Goal: Task Accomplishment & Management: Manage account settings

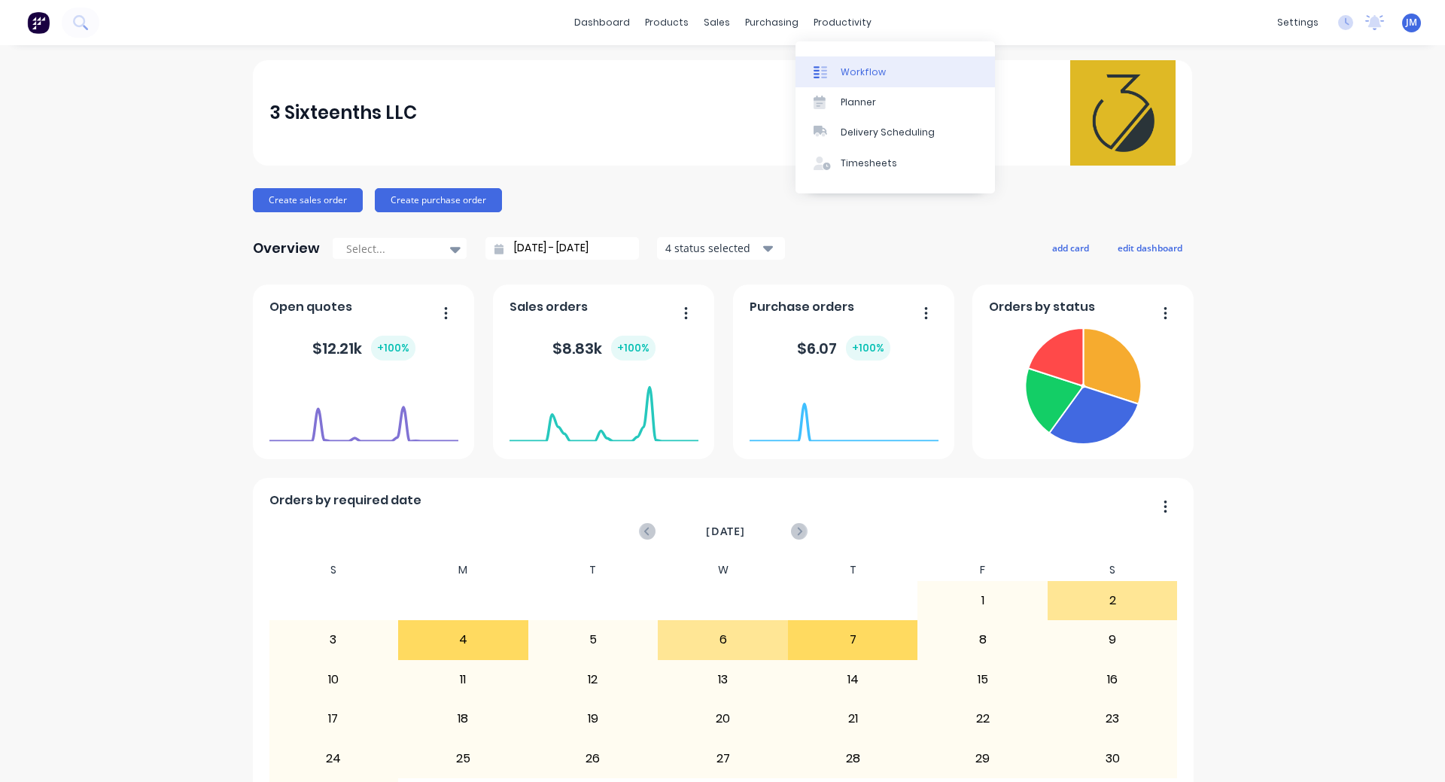
click at [851, 64] on link "Workflow" at bounding box center [896, 71] width 200 height 30
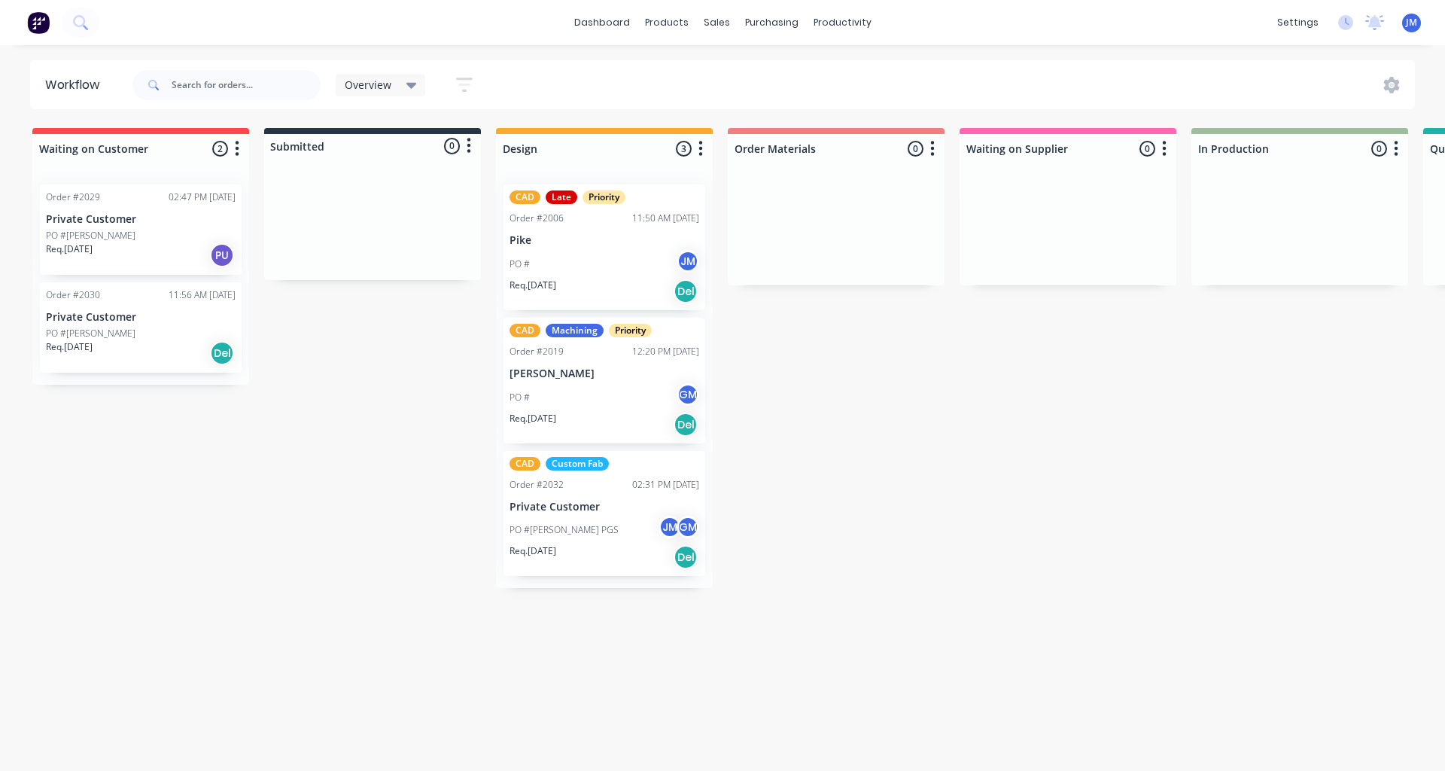
drag, startPoint x: 976, startPoint y: 488, endPoint x: 999, endPoint y: 481, distance: 23.6
drag, startPoint x: 167, startPoint y: 250, endPoint x: 144, endPoint y: 227, distance: 32.5
click at [144, 227] on div "Order #2029 02:47 PM 06/08/25 Private Customer PO #Russel Req. 29/07/25 PU Orde…" at bounding box center [140, 282] width 217 height 220
drag, startPoint x: 96, startPoint y: 219, endPoint x: 88, endPoint y: 209, distance: 13.4
click at [89, 209] on div "Order #2029 02:47 PM 06/08/25 Private Customer PO #Russel Req. 29/07/25 PU Orde…" at bounding box center [140, 282] width 217 height 220
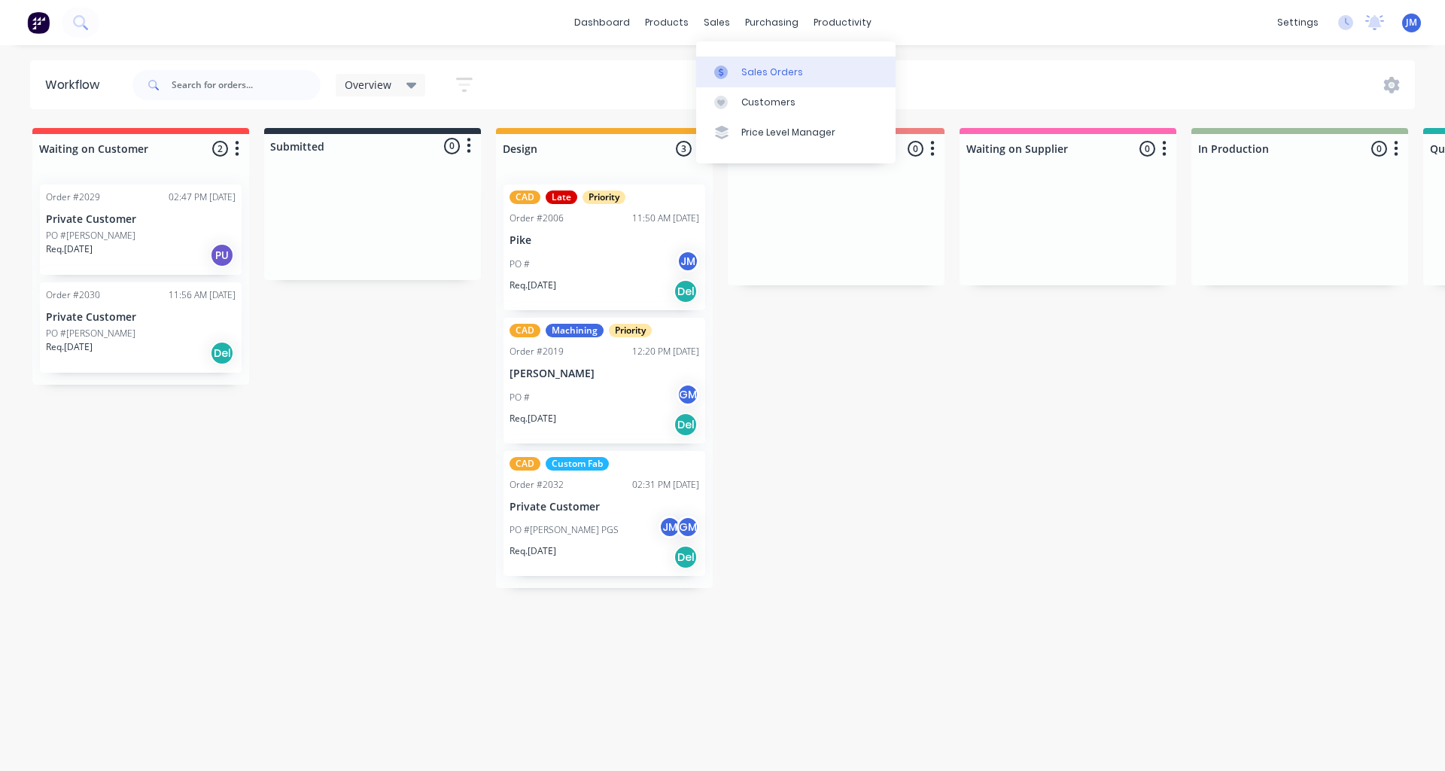
click at [757, 75] on div "Sales Orders" at bounding box center [773, 72] width 62 height 14
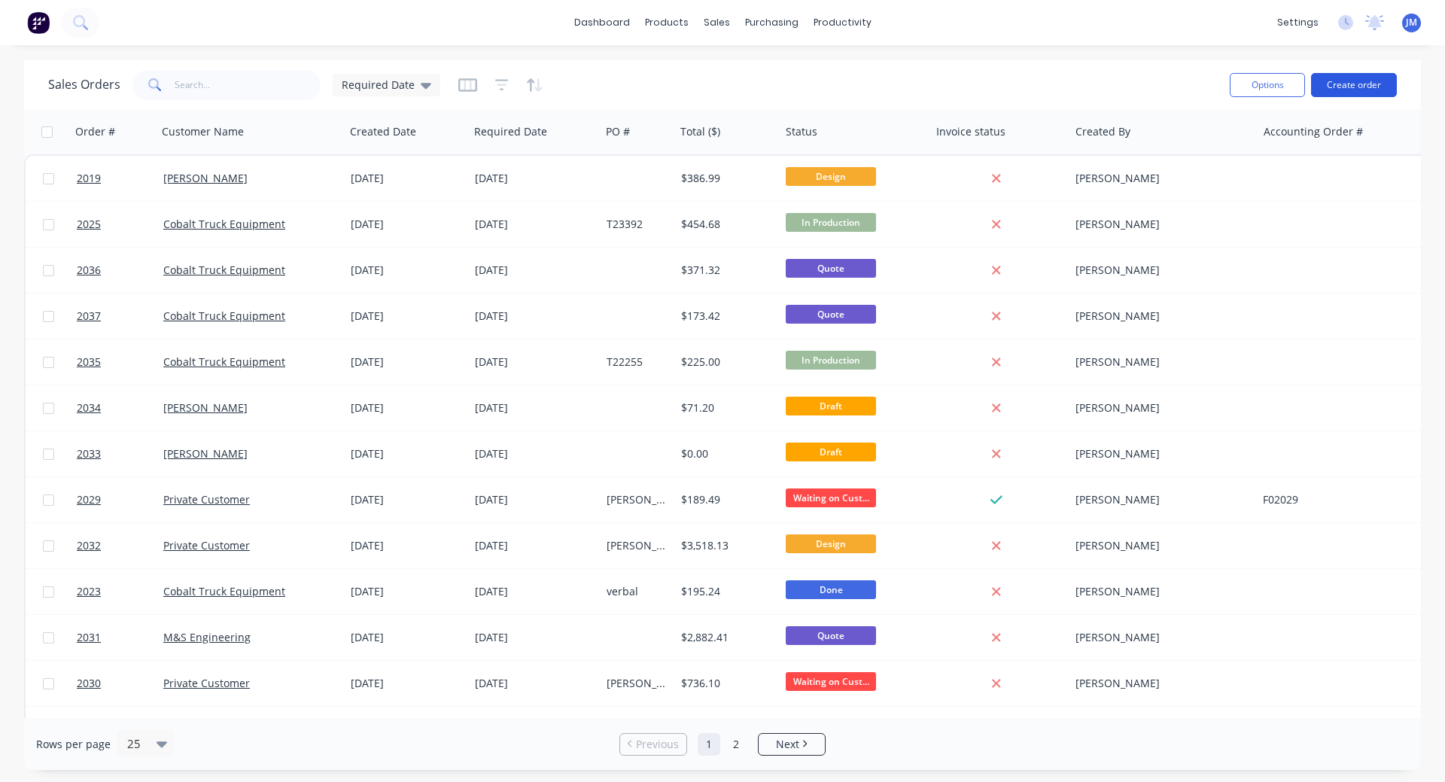
click at [1360, 87] on button "Create order" at bounding box center [1354, 85] width 86 height 24
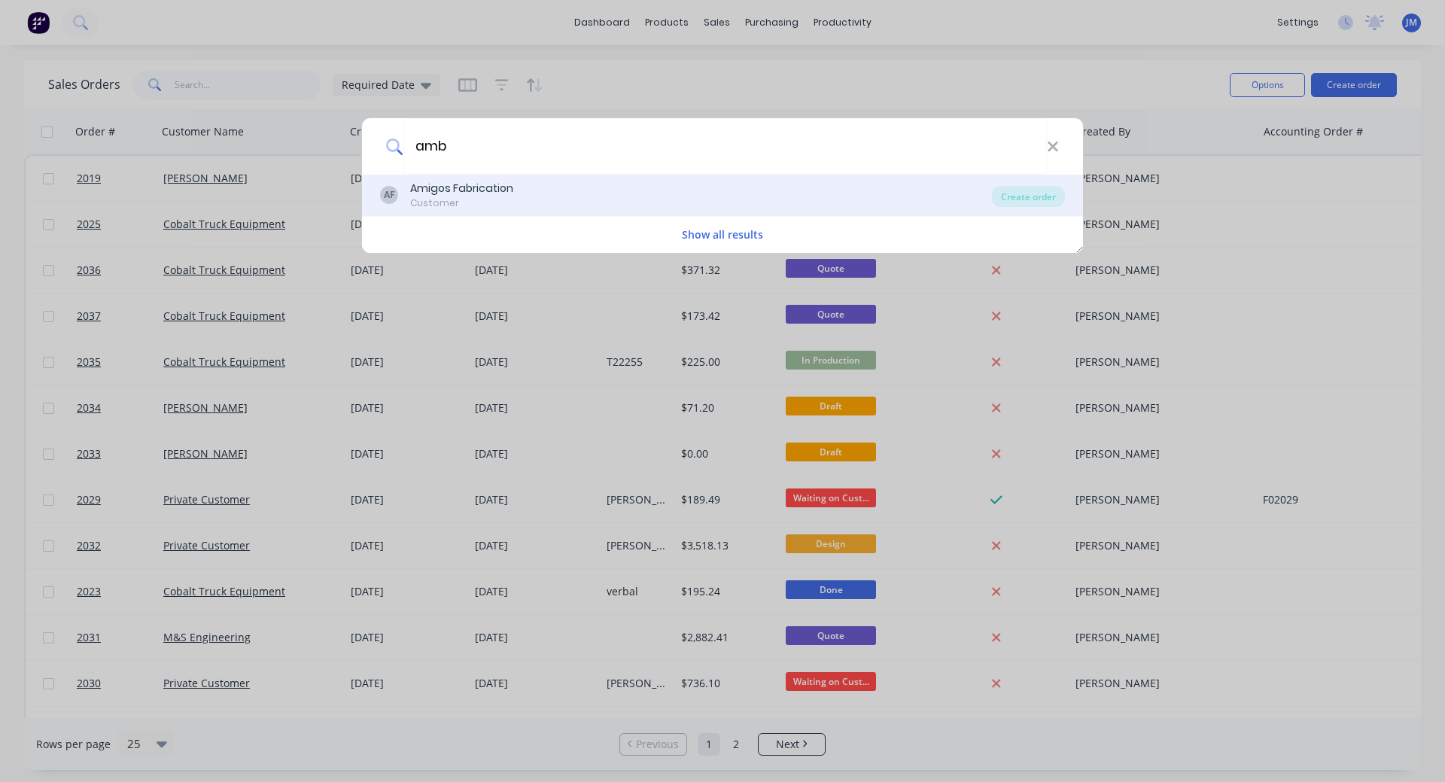
type input "amb"
click at [489, 199] on div "Customer" at bounding box center [461, 203] width 103 height 14
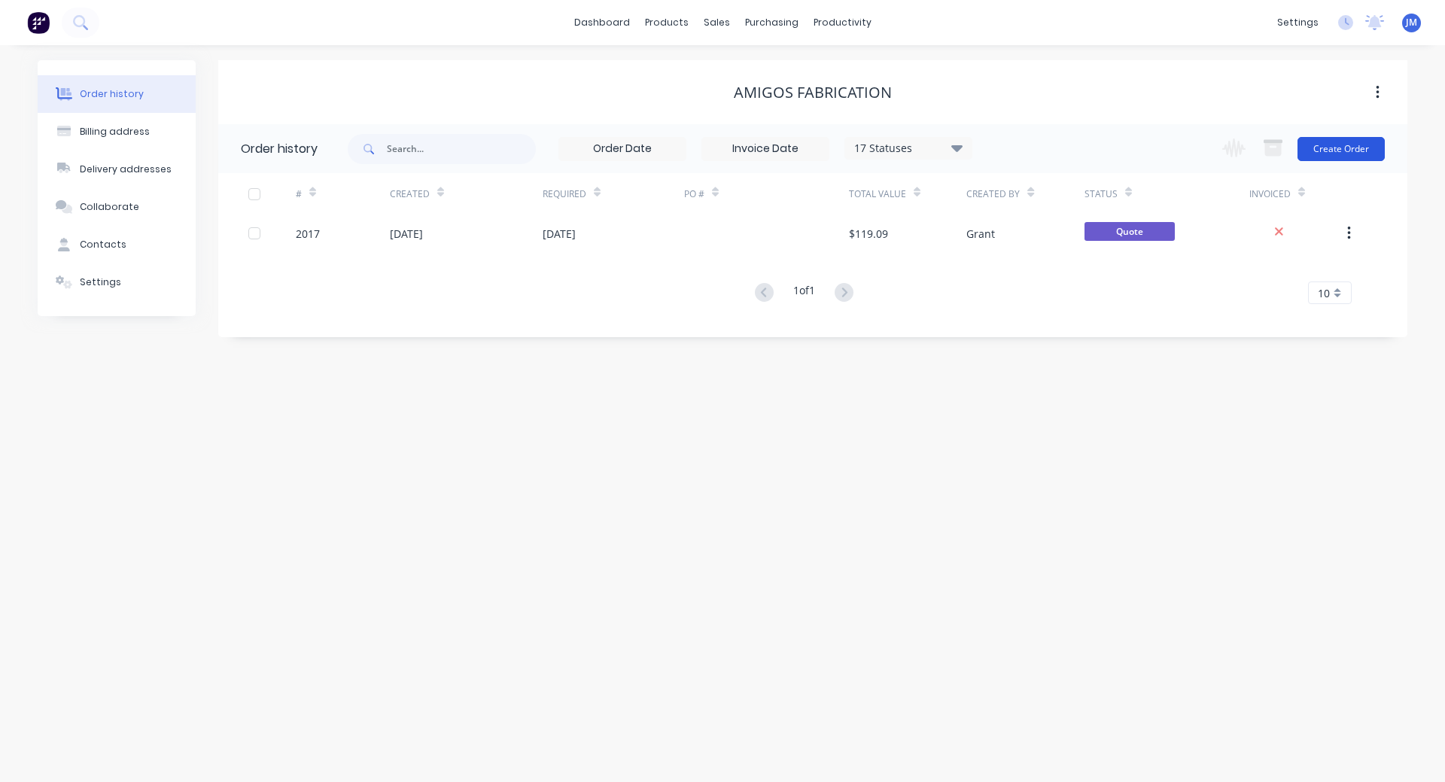
click at [1360, 151] on button "Create Order" at bounding box center [1341, 149] width 87 height 24
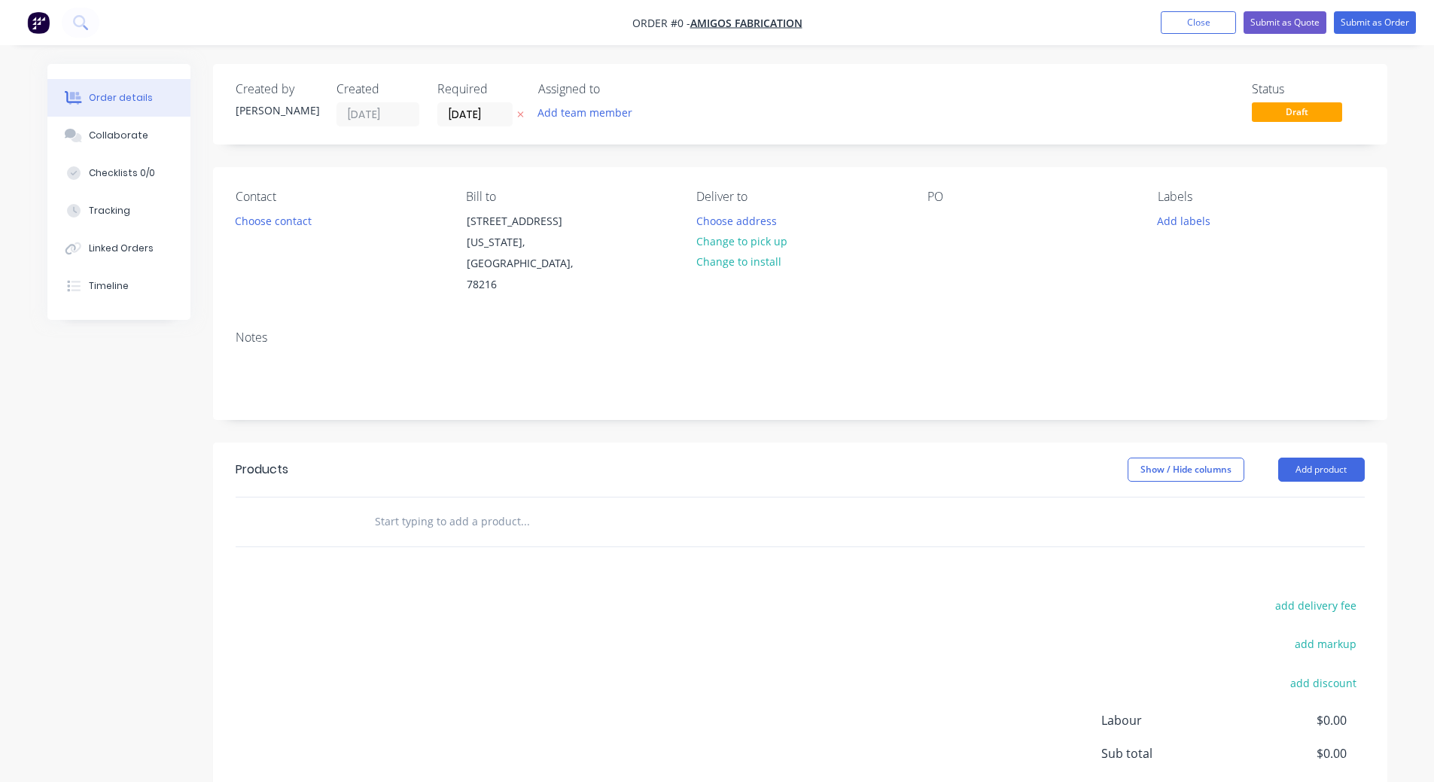
click at [283, 207] on div "Contact Choose contact" at bounding box center [339, 243] width 206 height 106
click at [283, 220] on button "Choose contact" at bounding box center [273, 220] width 93 height 20
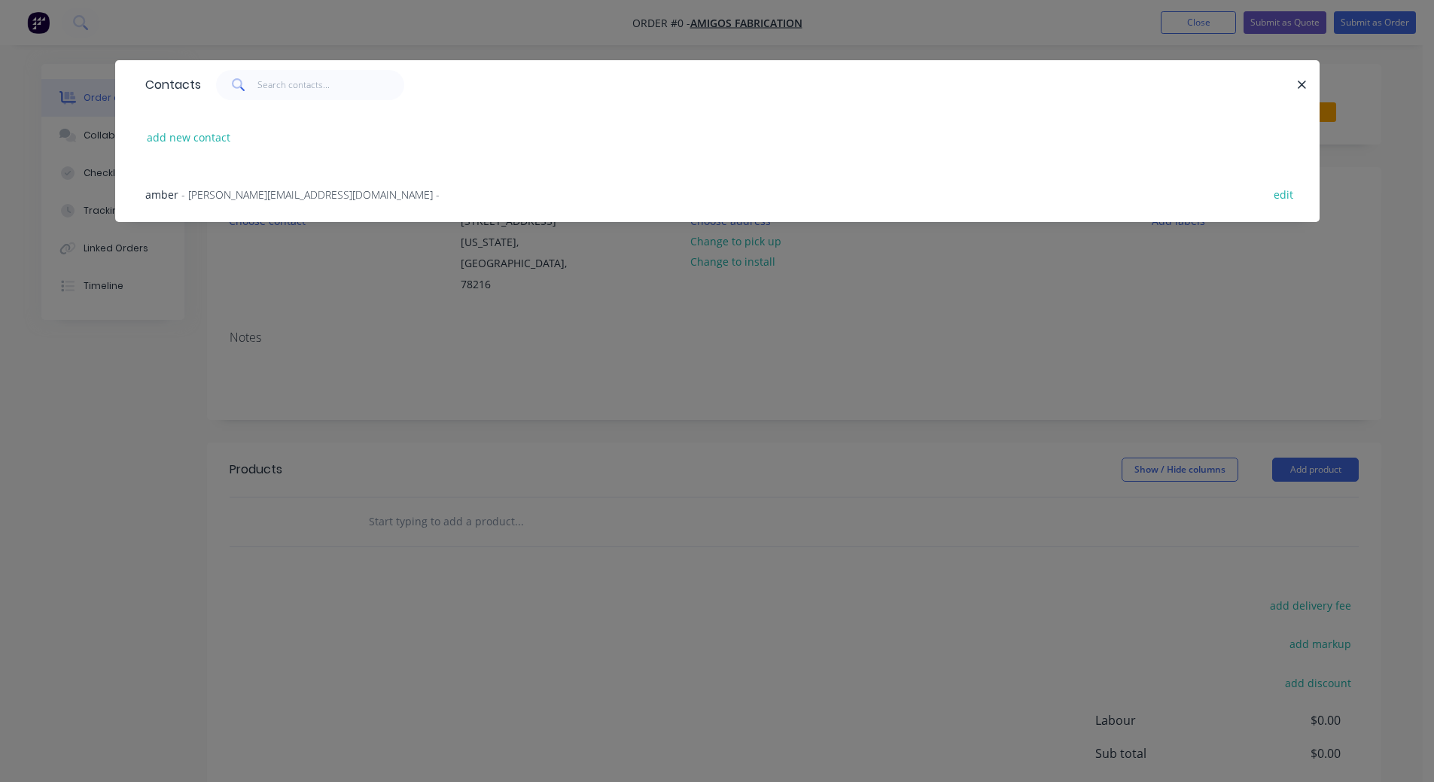
click at [215, 193] on span "- amber@amigosfabrication.com -" at bounding box center [310, 194] width 258 height 14
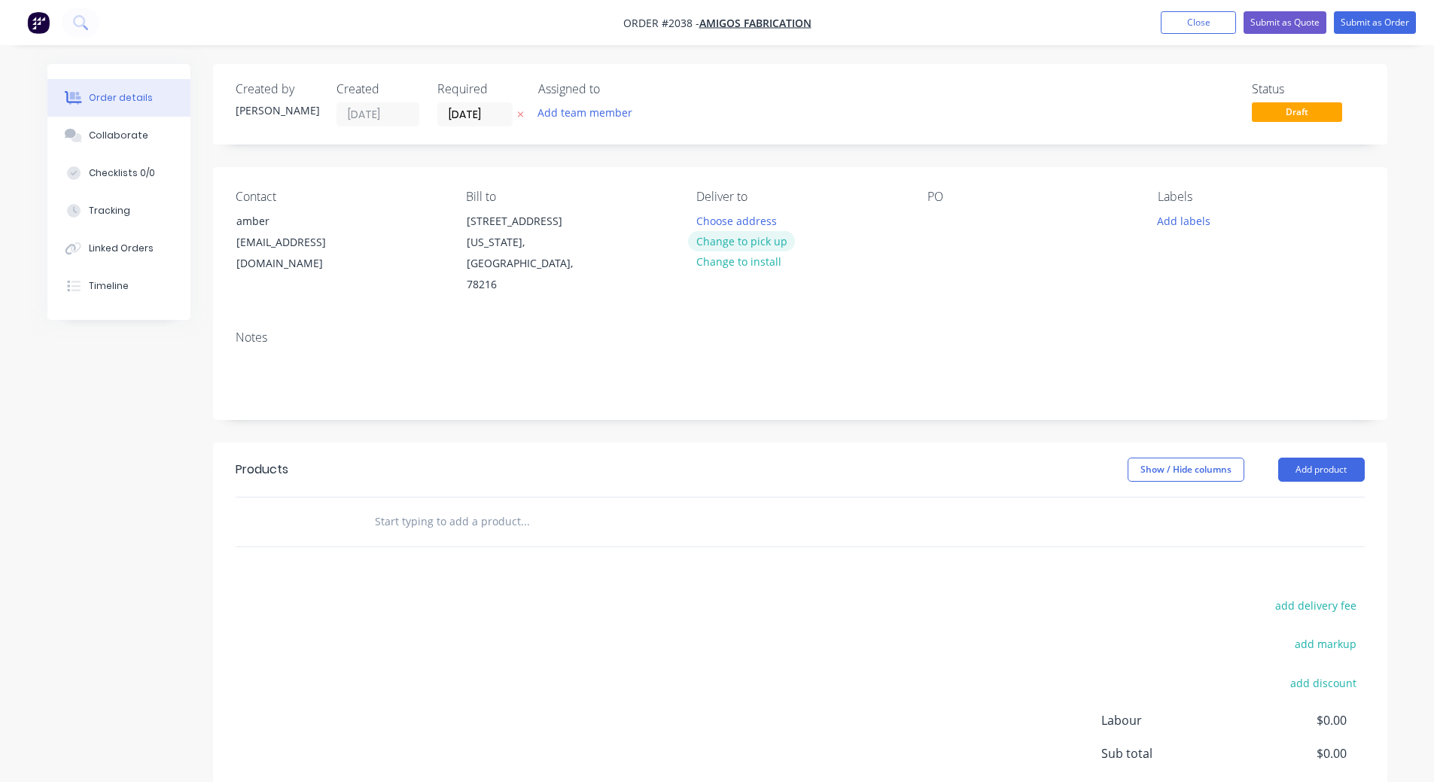
click at [756, 241] on button "Change to pick up" at bounding box center [741, 241] width 107 height 20
click at [549, 531] on input "text" at bounding box center [524, 522] width 301 height 30
click at [477, 520] on input "text" at bounding box center [524, 522] width 301 height 30
click at [43, 23] on img "button" at bounding box center [38, 22] width 23 height 23
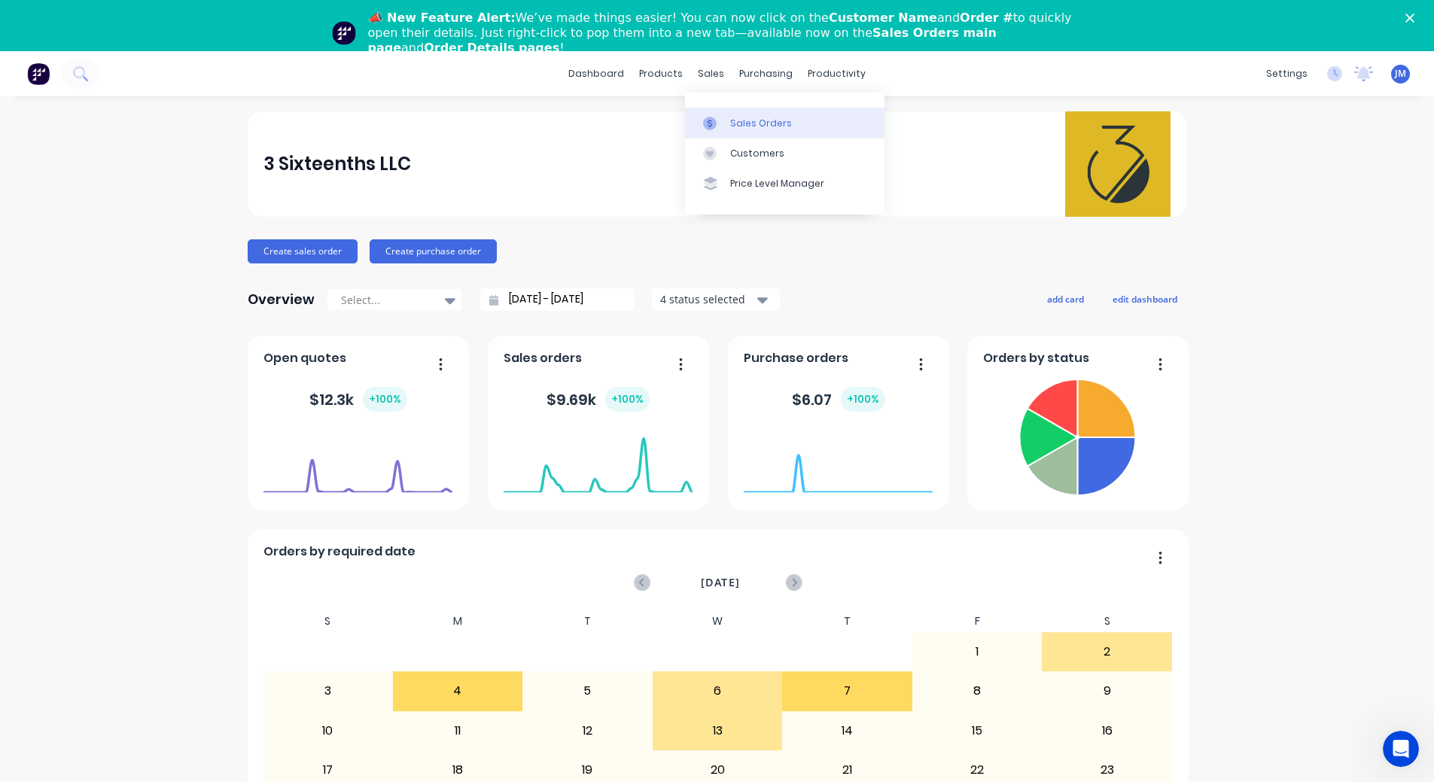
click at [742, 114] on link "Sales Orders" at bounding box center [785, 123] width 200 height 30
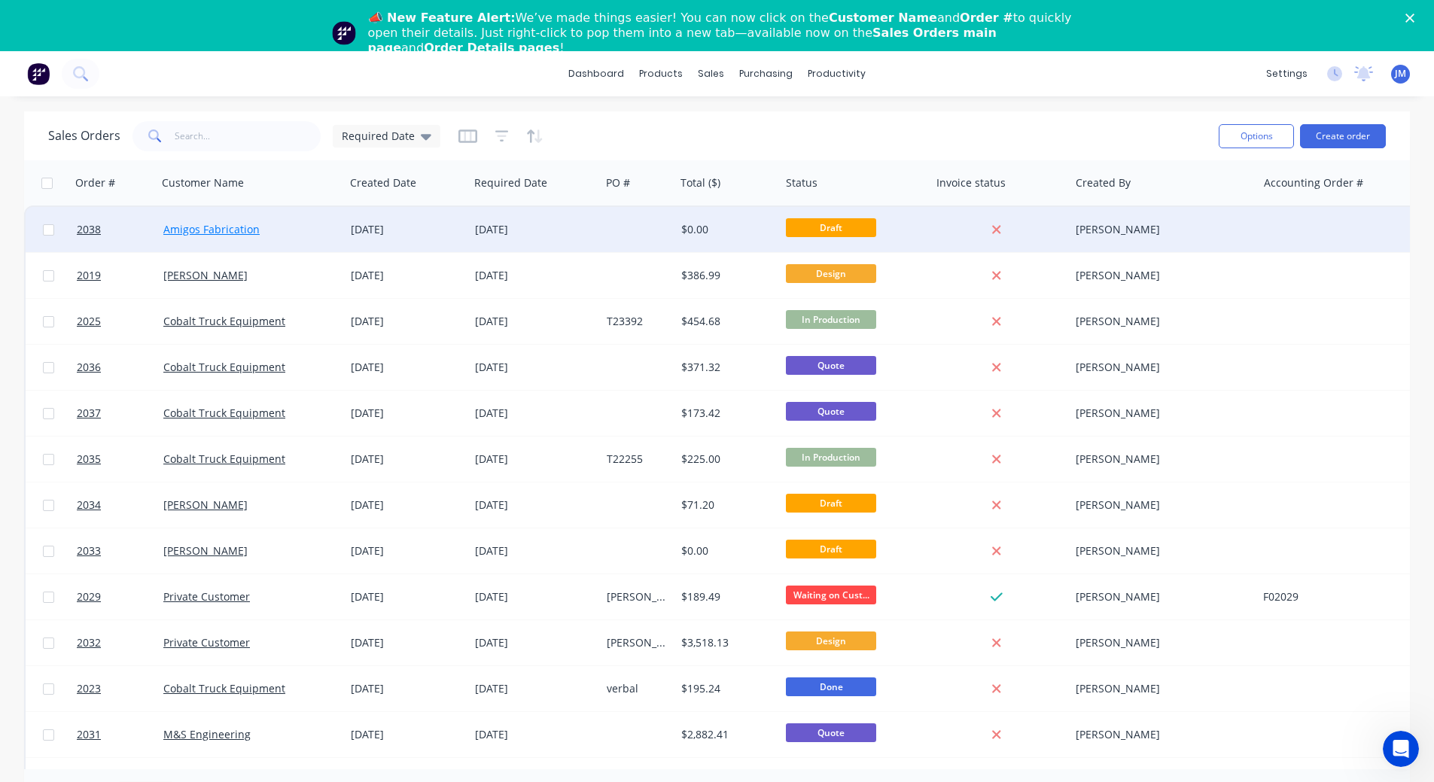
click at [208, 227] on link "Amigos Fabrication" at bounding box center [211, 229] width 96 height 14
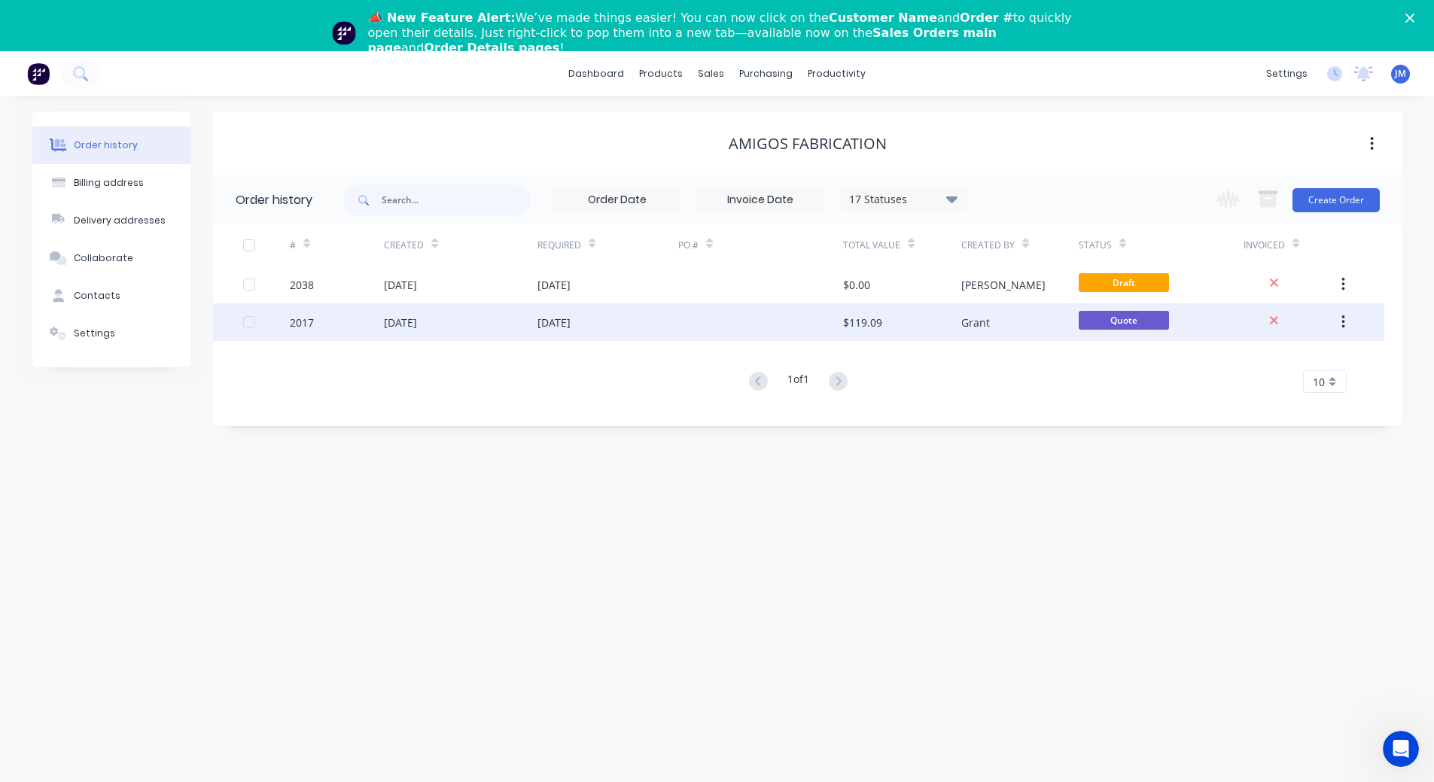
click at [721, 318] on div at bounding box center [760, 322] width 165 height 38
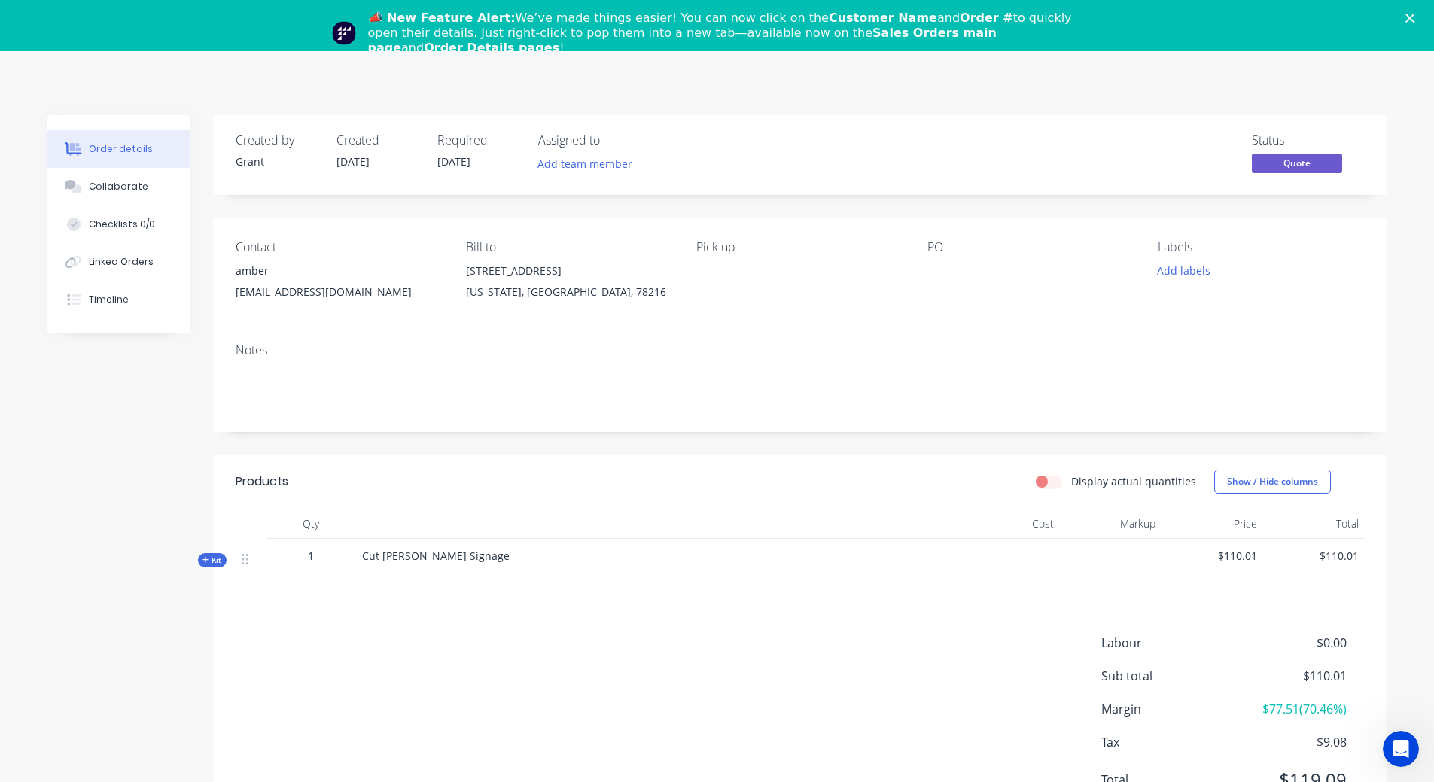
click at [1421, 21] on div "Close" at bounding box center [1413, 18] width 15 height 9
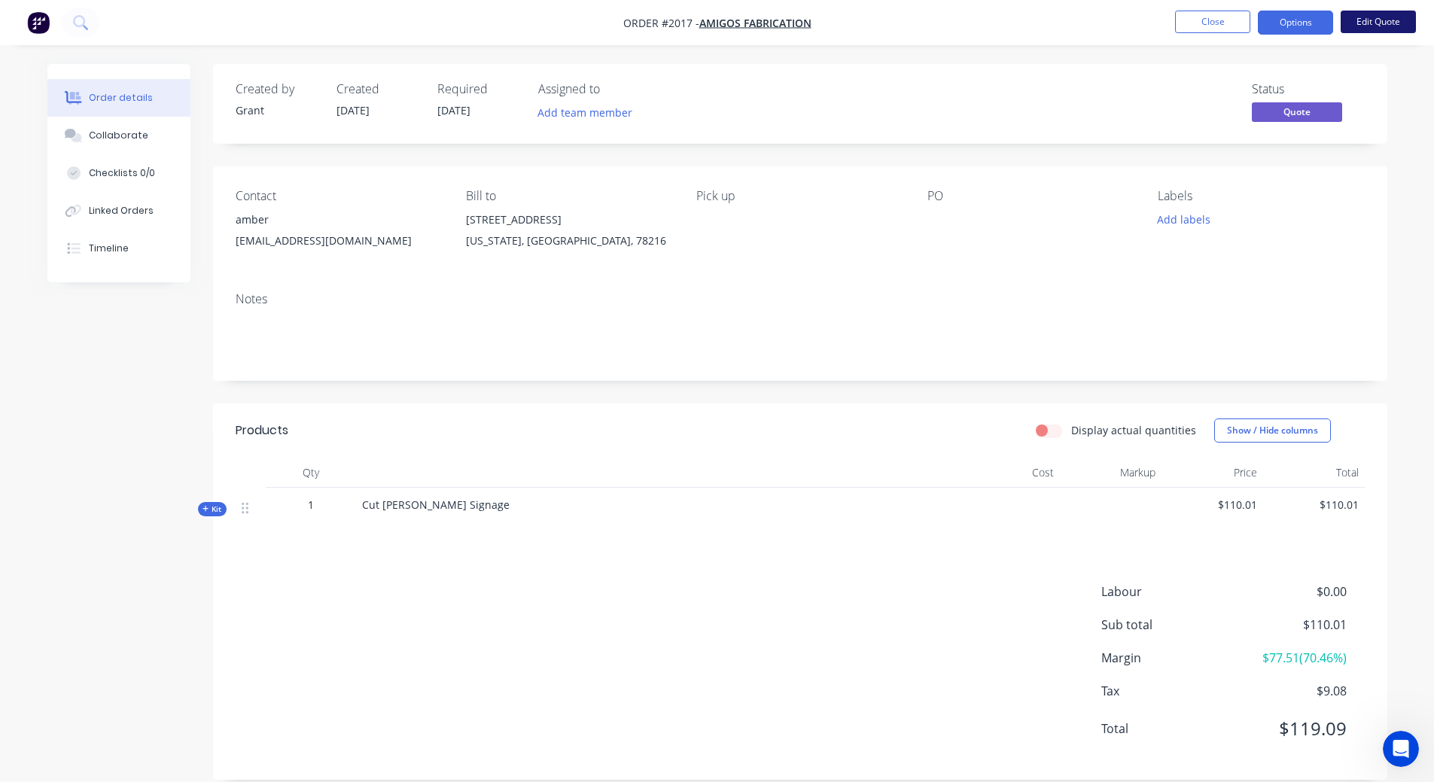
click at [1357, 23] on button "Edit Quote" at bounding box center [1378, 22] width 75 height 23
click at [1357, 23] on div "Edit Quote ? Quote’s status will be changed to ‘Draft’. Edit Quote Don't edit" at bounding box center [717, 391] width 1434 height 782
click at [1316, 19] on button "Options" at bounding box center [1295, 23] width 75 height 24
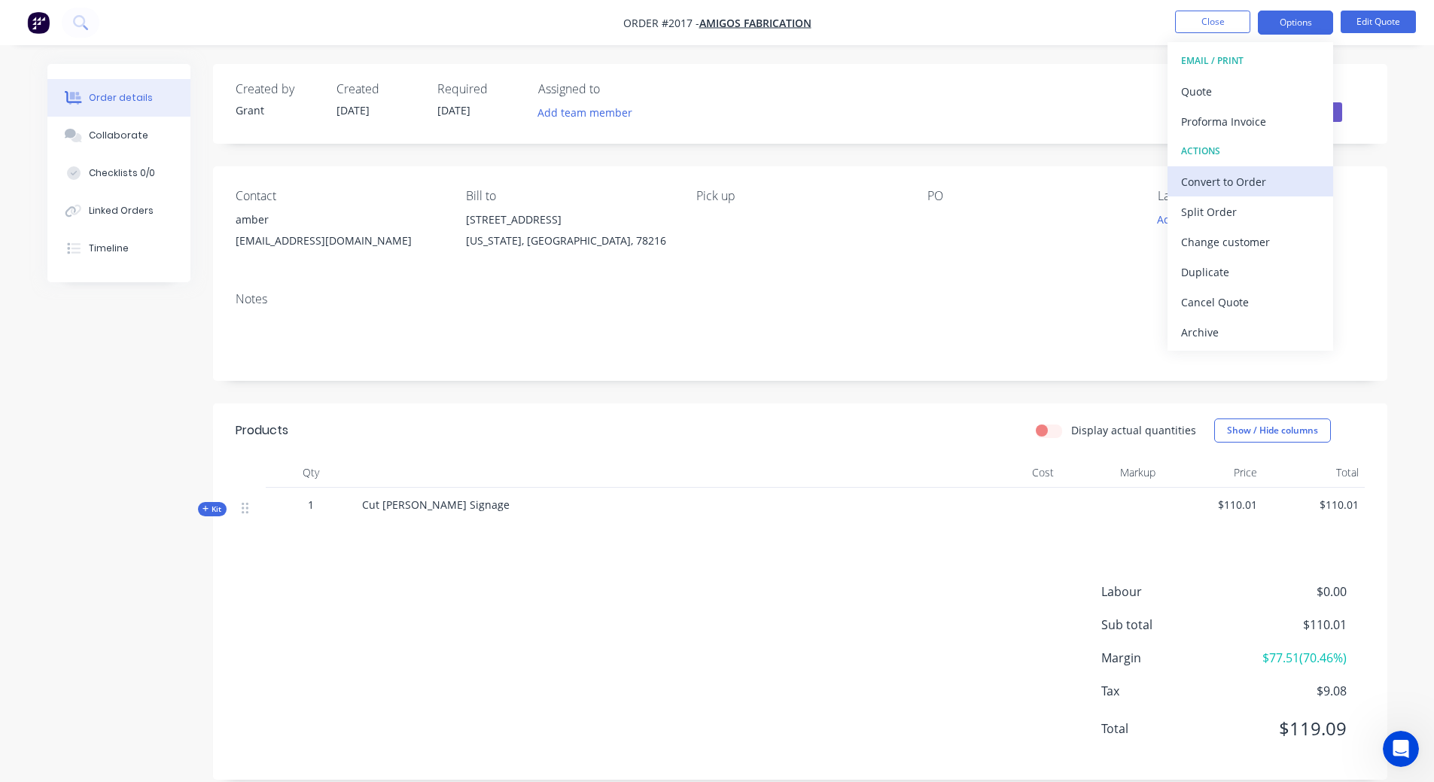
click at [1269, 184] on div "Convert to Order" at bounding box center [1250, 182] width 139 height 22
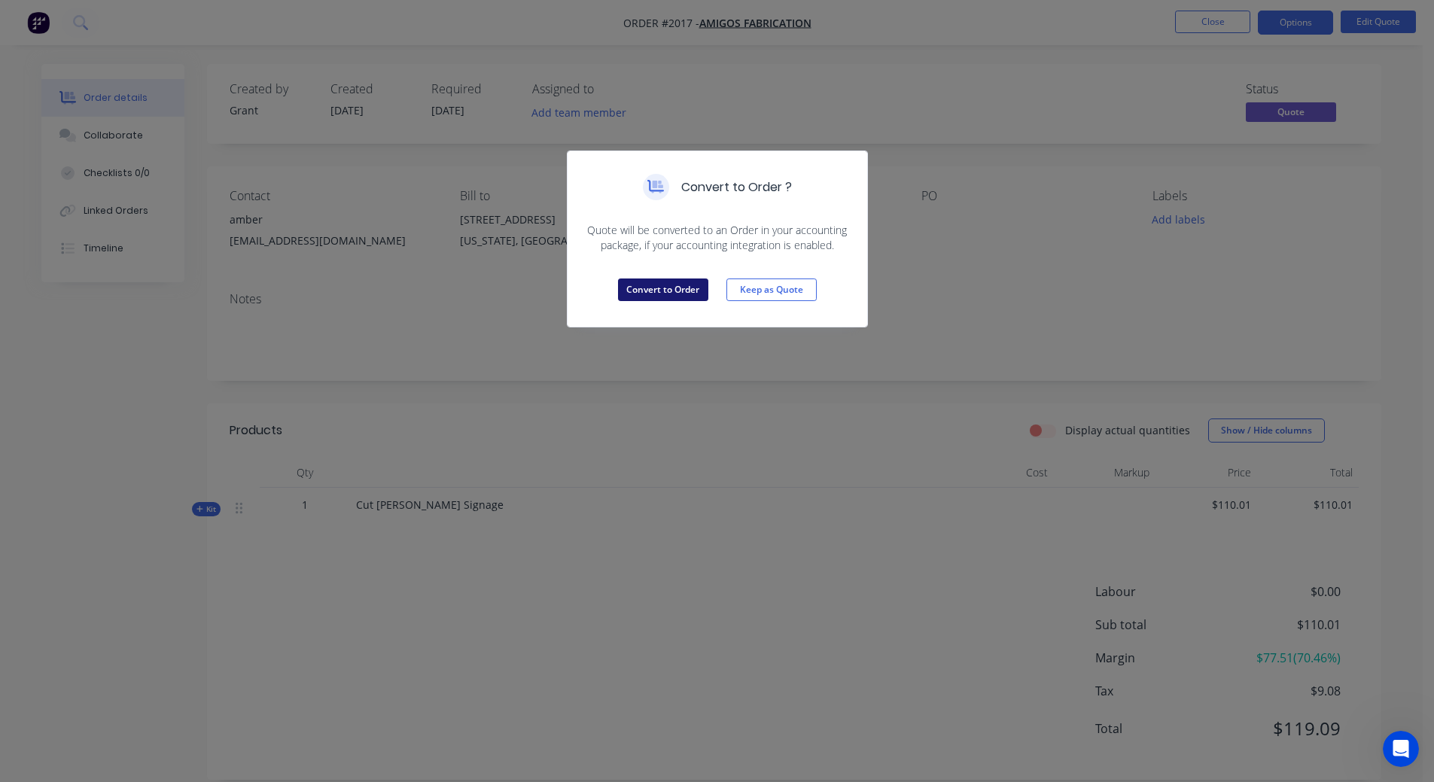
click at [650, 279] on button "Convert to Order" at bounding box center [663, 290] width 90 height 23
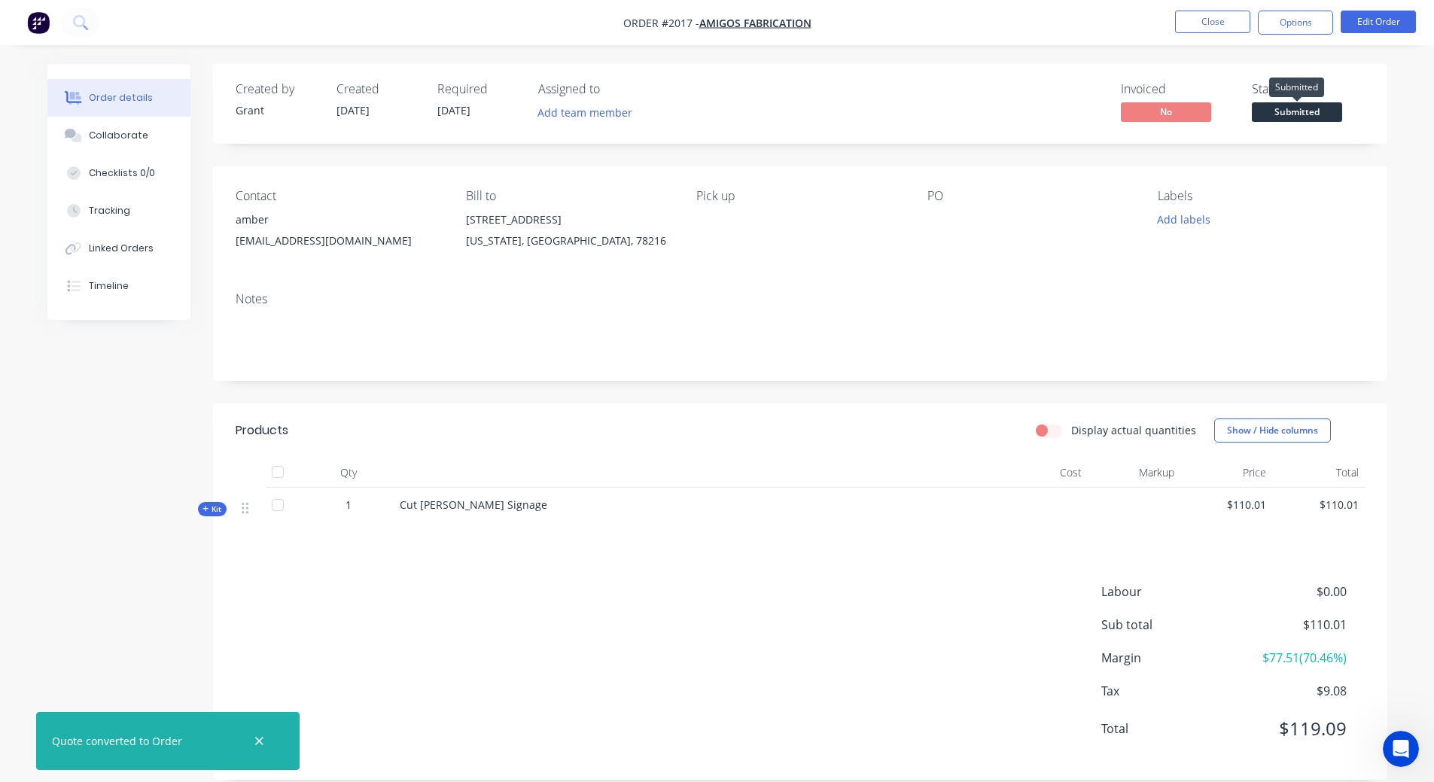
click at [1292, 111] on span "Submitted" at bounding box center [1297, 111] width 90 height 19
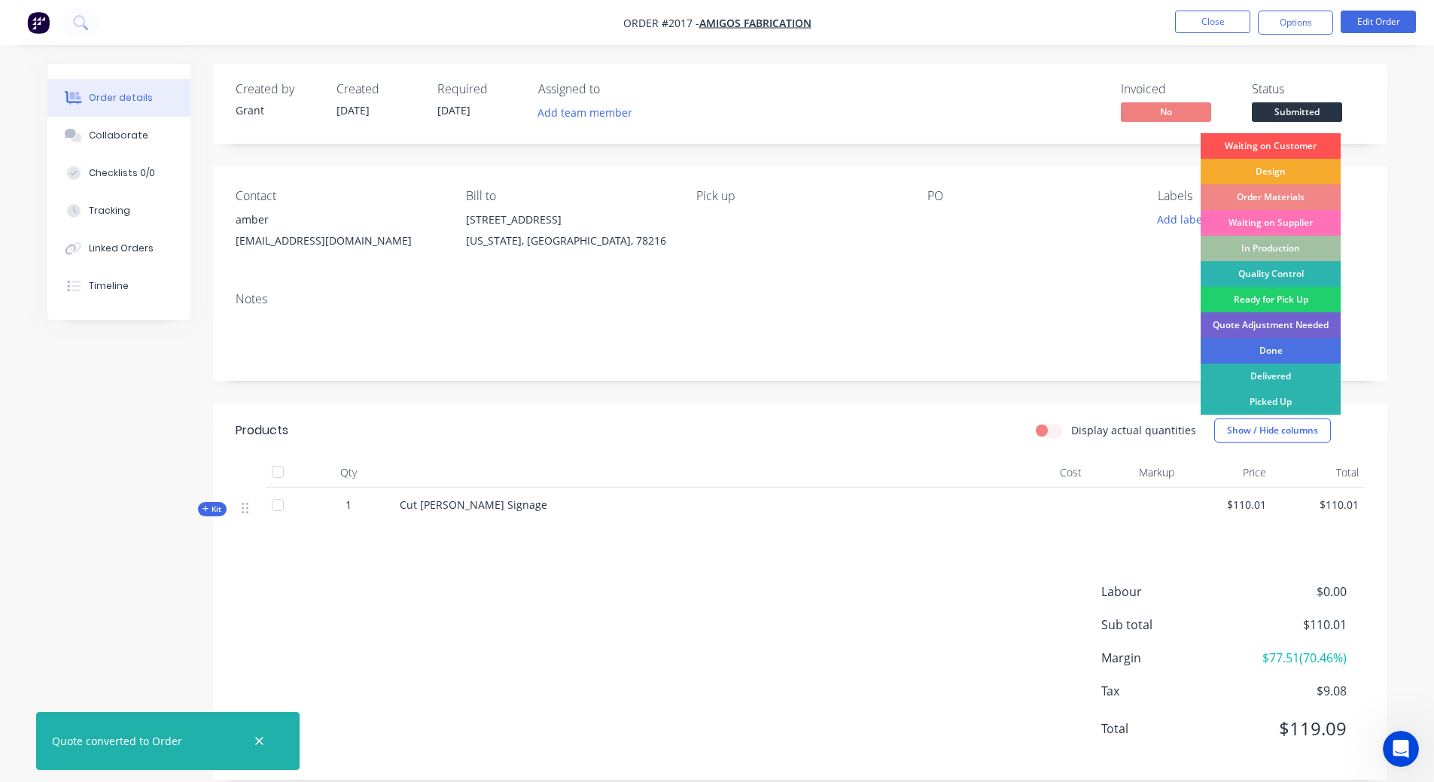
click at [1283, 165] on div "Design" at bounding box center [1271, 172] width 140 height 26
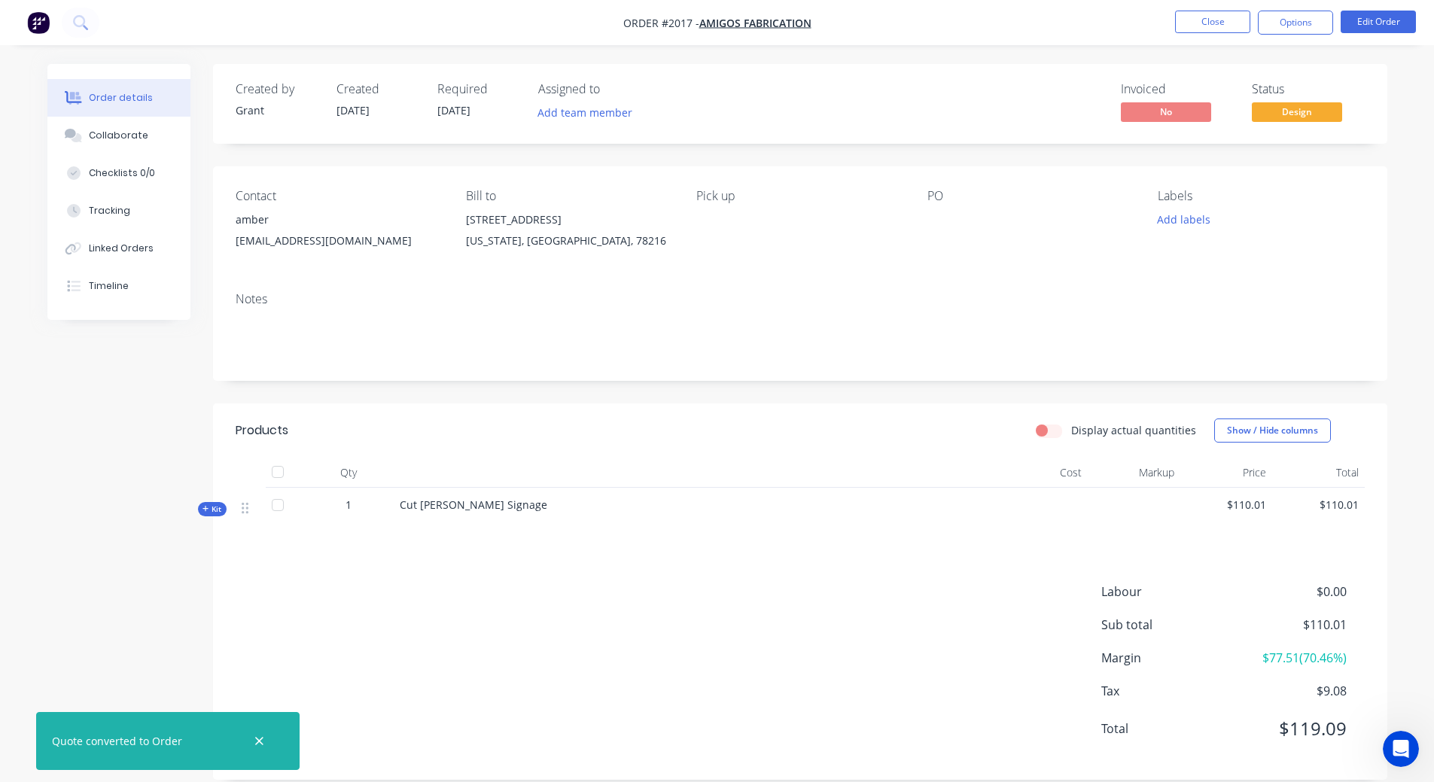
click at [1232, 148] on div "Created by [PERSON_NAME] Created [DATE] Required [DATE] Assigned to Add team me…" at bounding box center [800, 422] width 1174 height 716
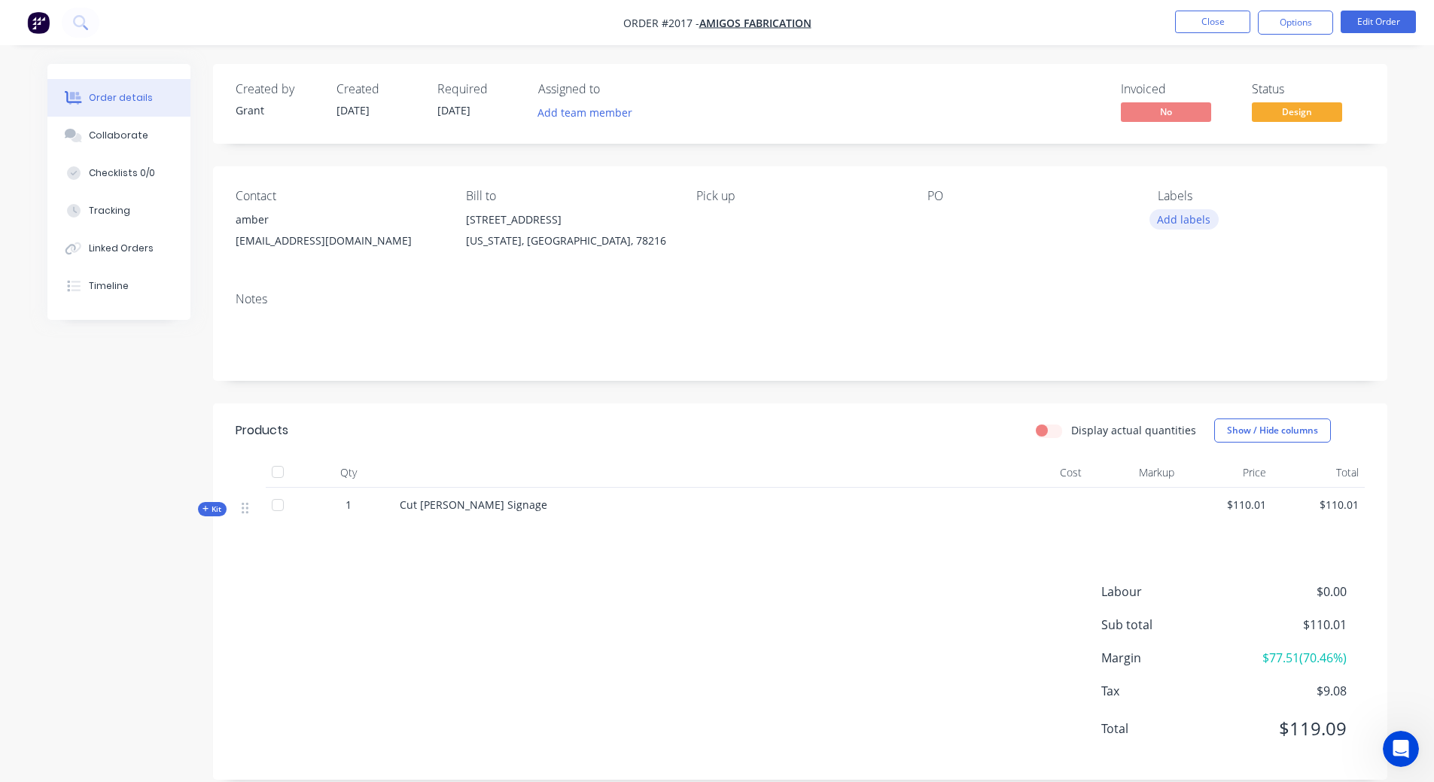
click at [1189, 221] on button "Add labels" at bounding box center [1184, 219] width 69 height 20
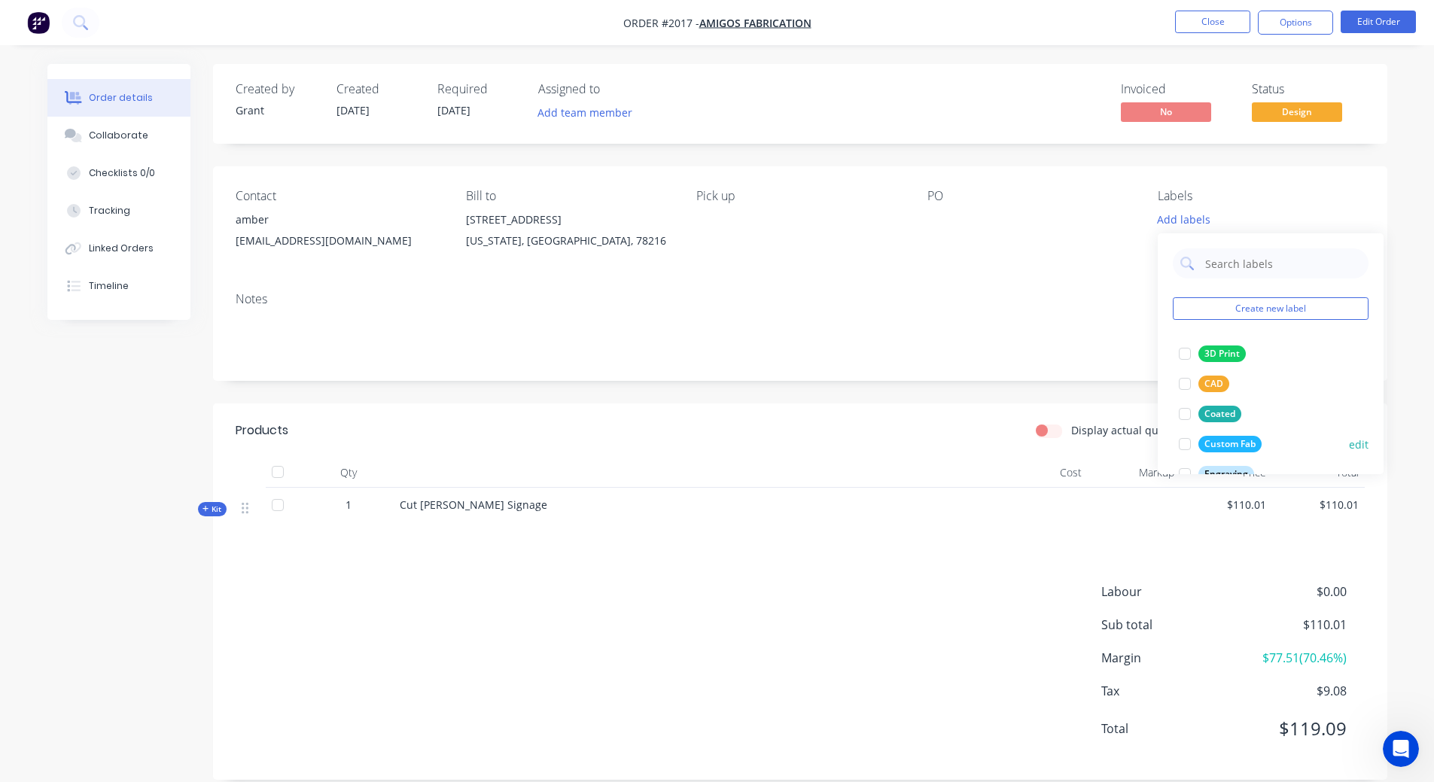
click at [1182, 441] on div at bounding box center [1185, 444] width 30 height 30
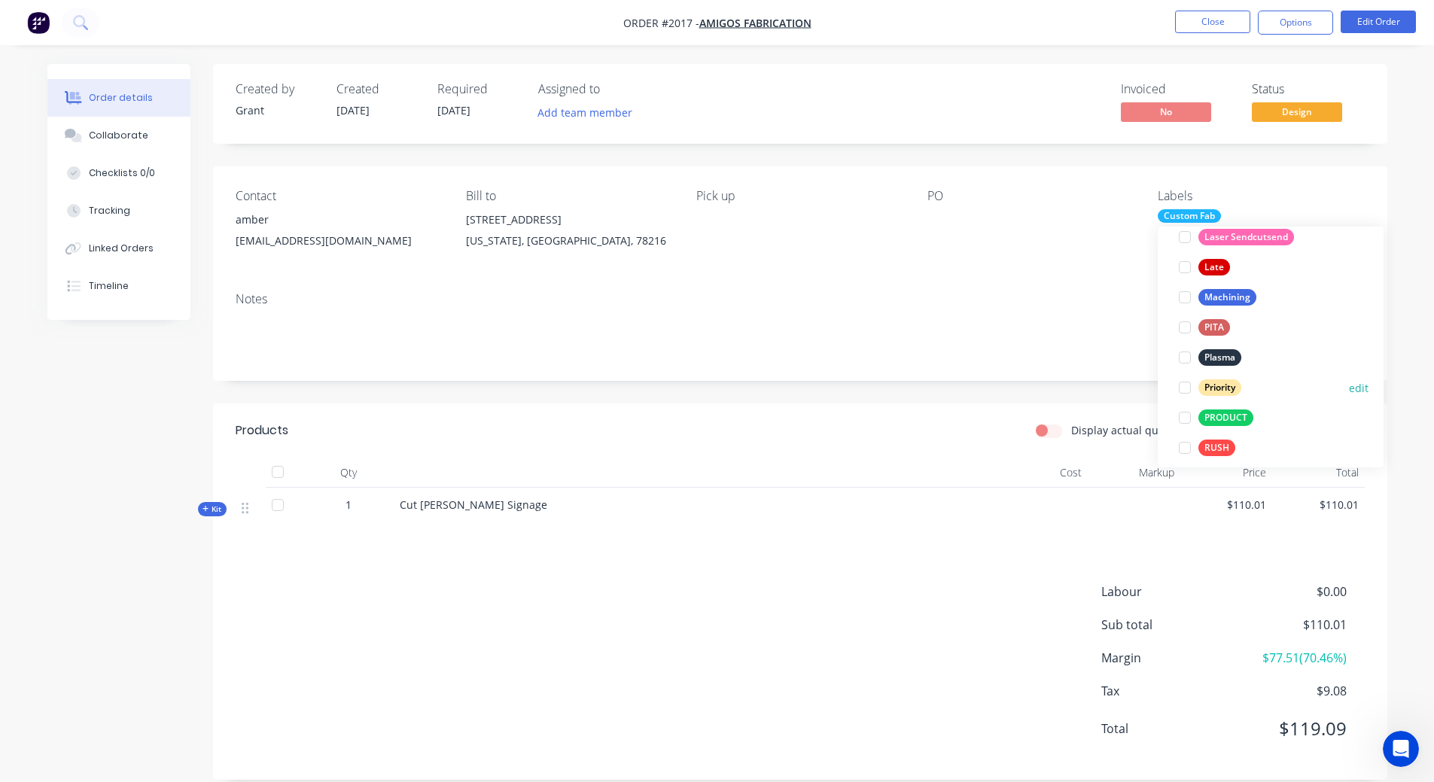
scroll to position [271, 0]
click at [1186, 354] on div at bounding box center [1185, 347] width 30 height 30
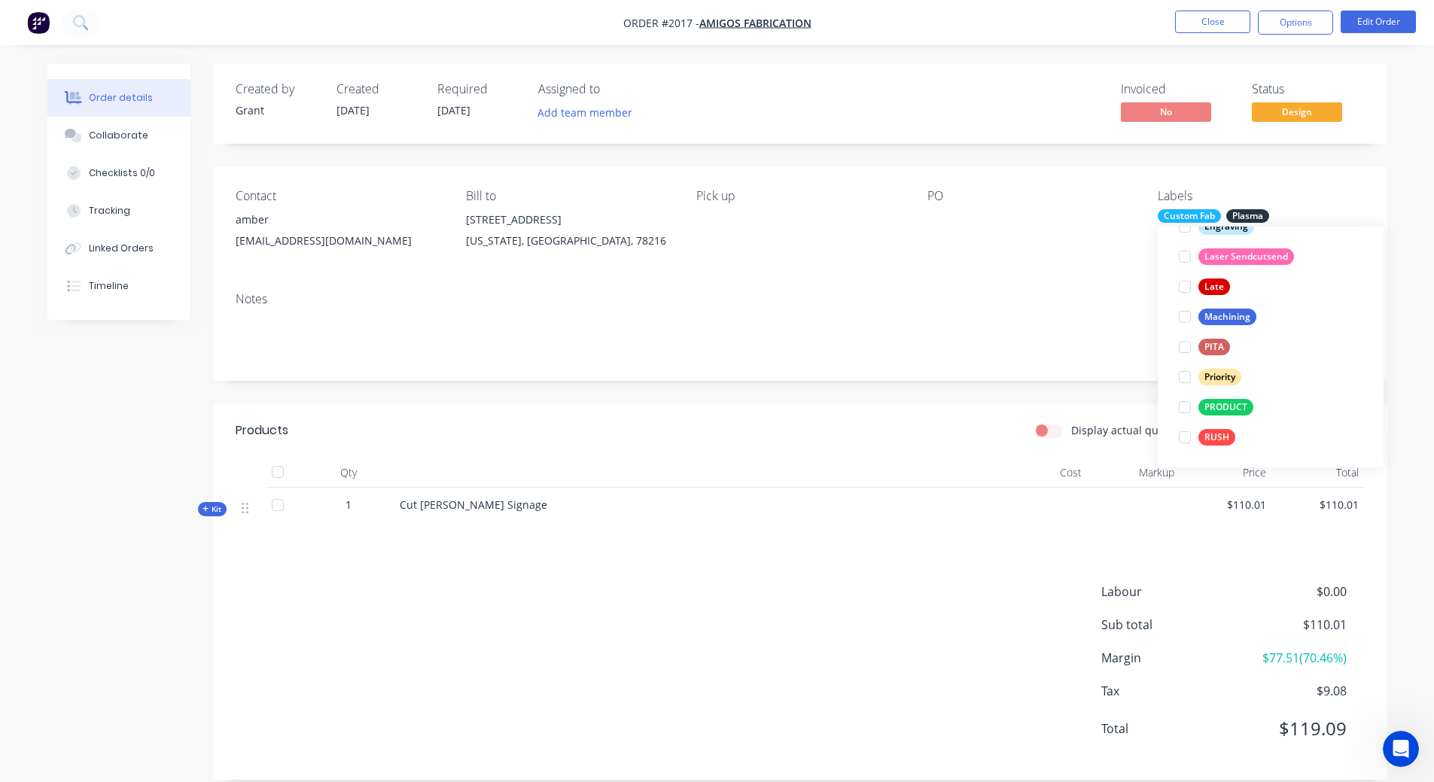
scroll to position [30, 0]
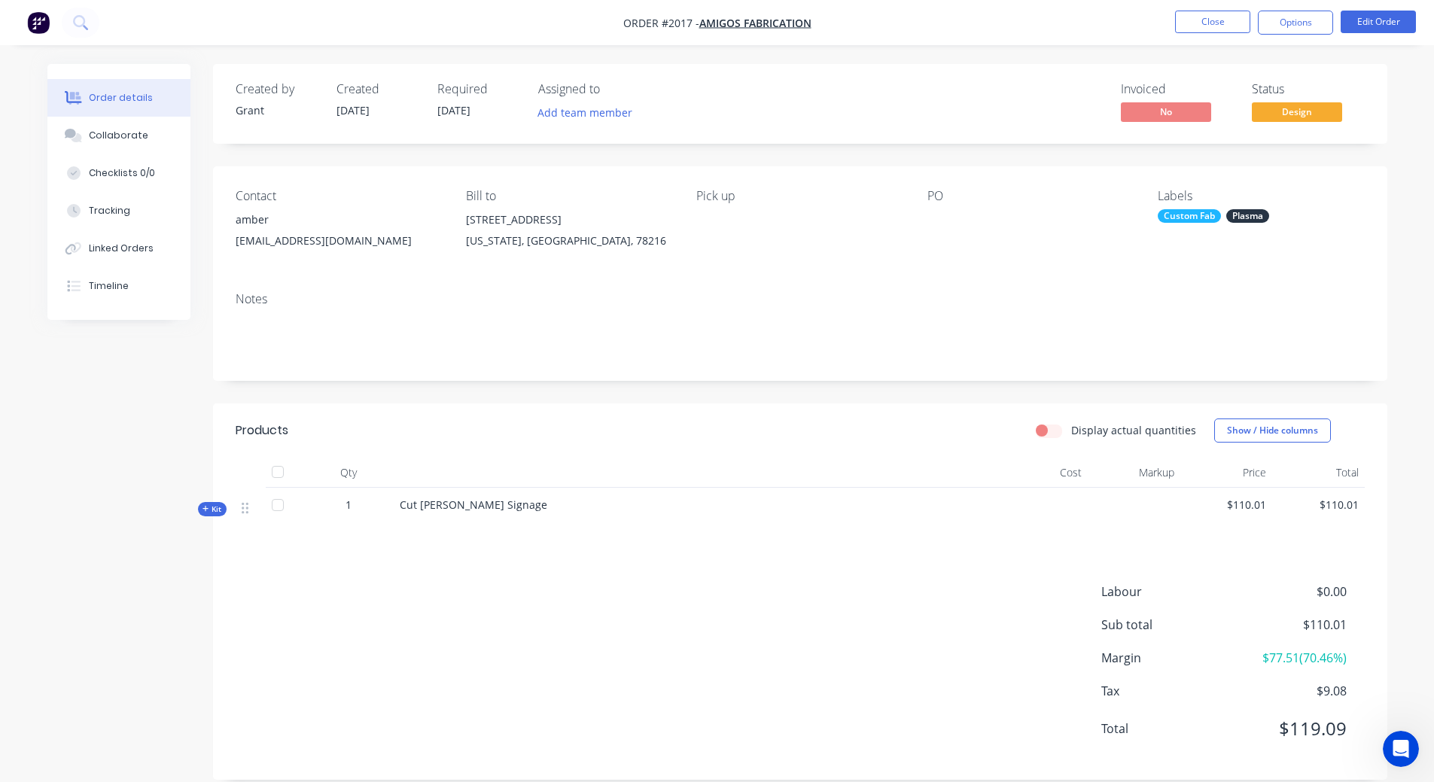
click at [1122, 391] on div "Created by [PERSON_NAME] Created [DATE] Required [DATE] Assigned to Add team me…" at bounding box center [800, 422] width 1174 height 716
click at [934, 205] on div "PO" at bounding box center [1031, 223] width 206 height 69
click at [943, 217] on div at bounding box center [1022, 219] width 188 height 21
click at [934, 218] on div at bounding box center [1022, 219] width 188 height 21
click at [934, 226] on div at bounding box center [1022, 219] width 188 height 21
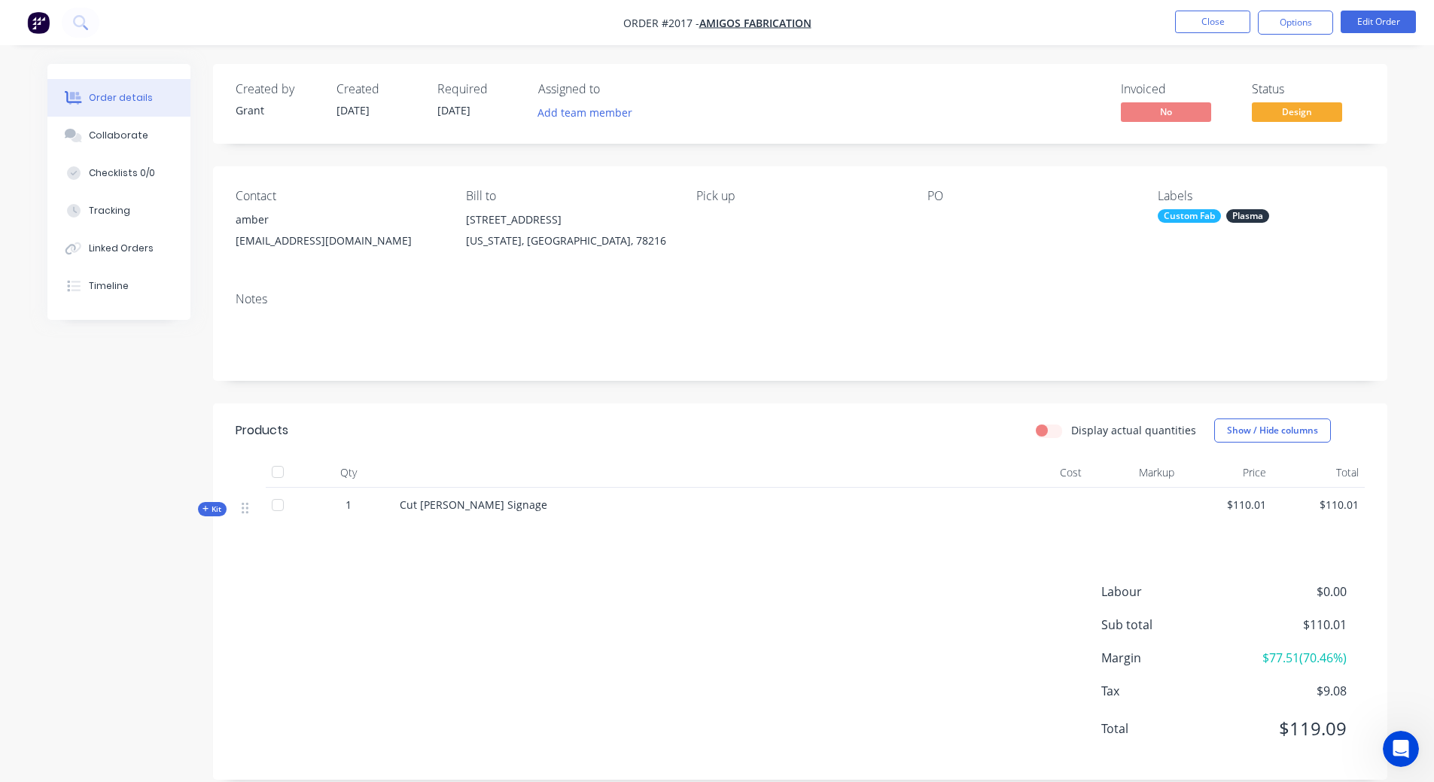
drag, startPoint x: 935, startPoint y: 226, endPoint x: 931, endPoint y: 210, distance: 16.3
click at [935, 224] on div at bounding box center [1022, 219] width 188 height 21
click at [931, 210] on div at bounding box center [1022, 219] width 188 height 21
click at [732, 196] on div "Pick up" at bounding box center [799, 196] width 206 height 14
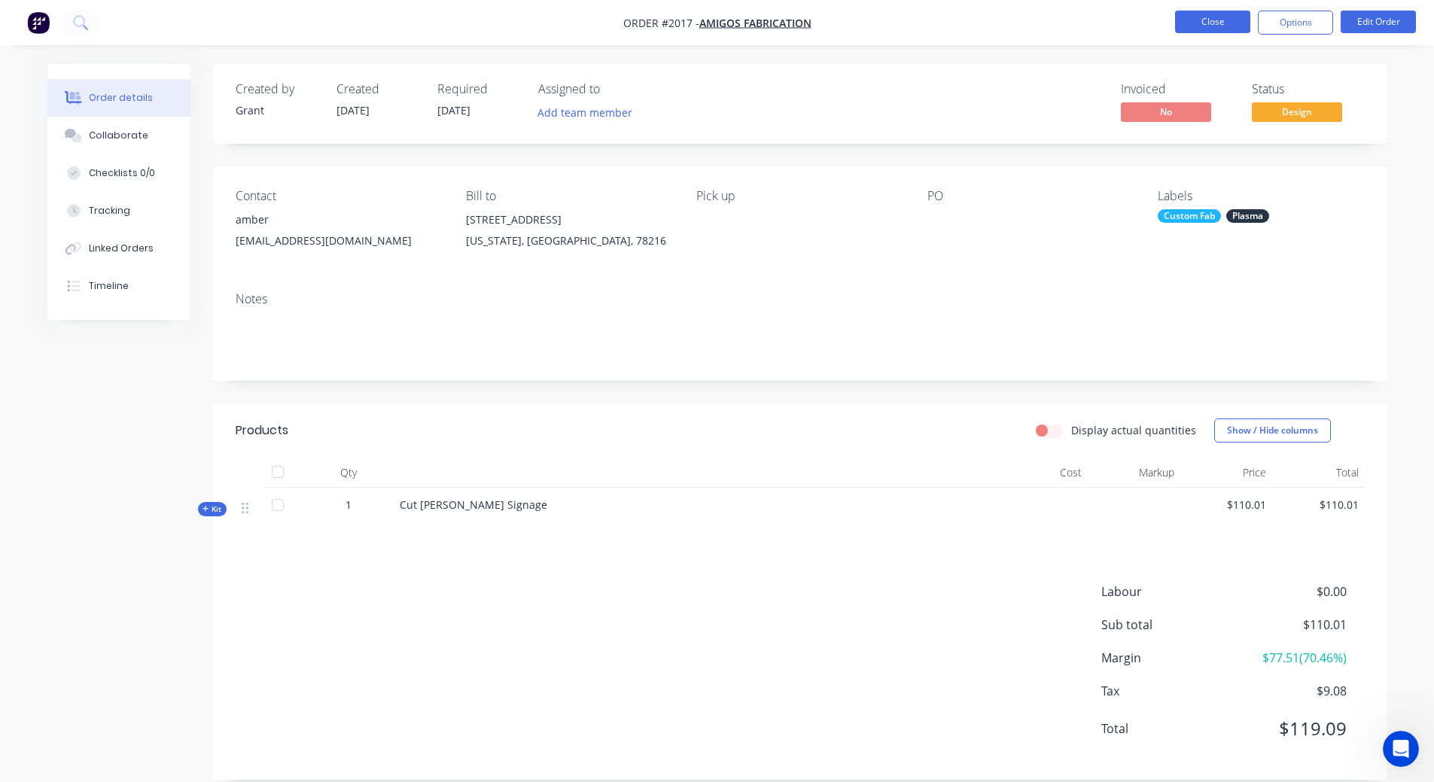
click at [1226, 17] on button "Close" at bounding box center [1212, 22] width 75 height 23
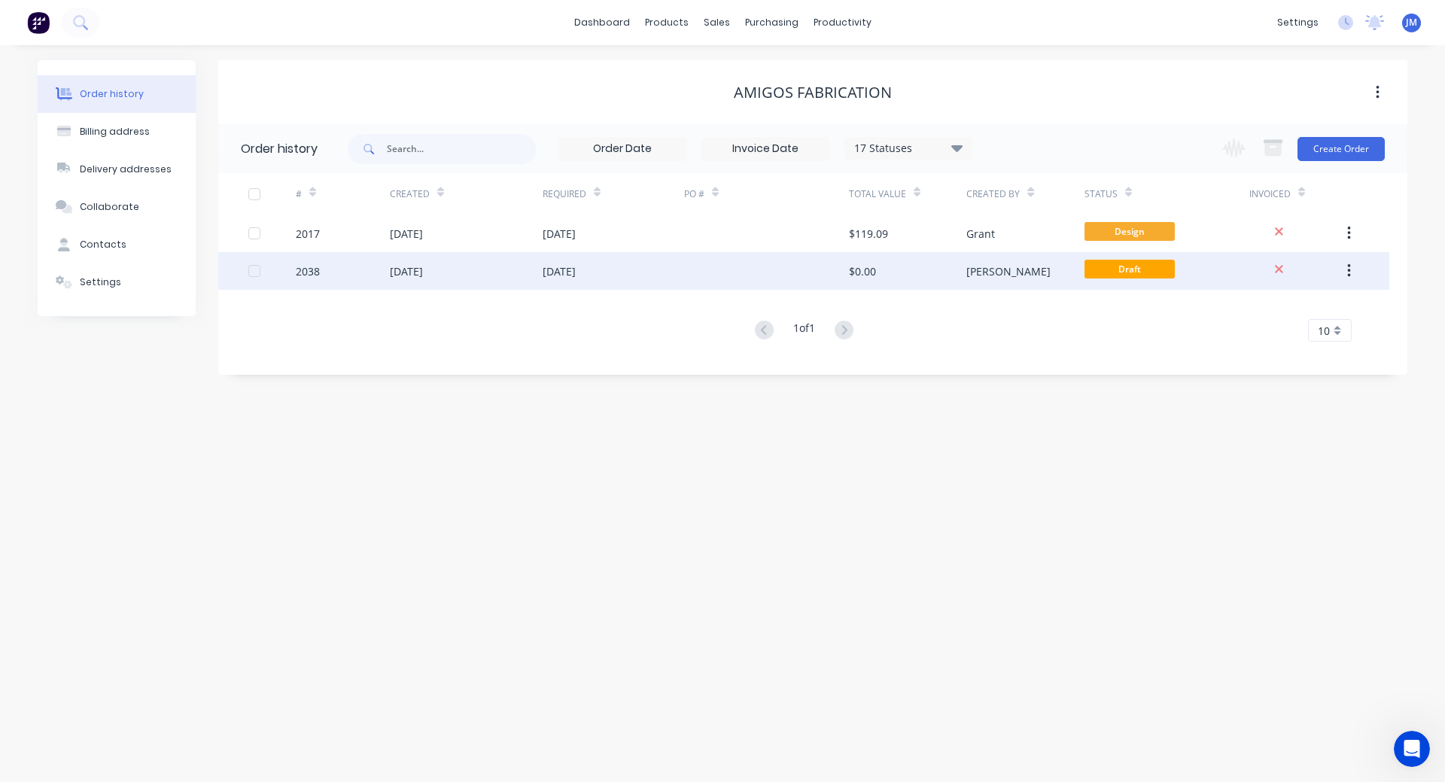
click at [977, 270] on div "[PERSON_NAME]" at bounding box center [1009, 271] width 84 height 16
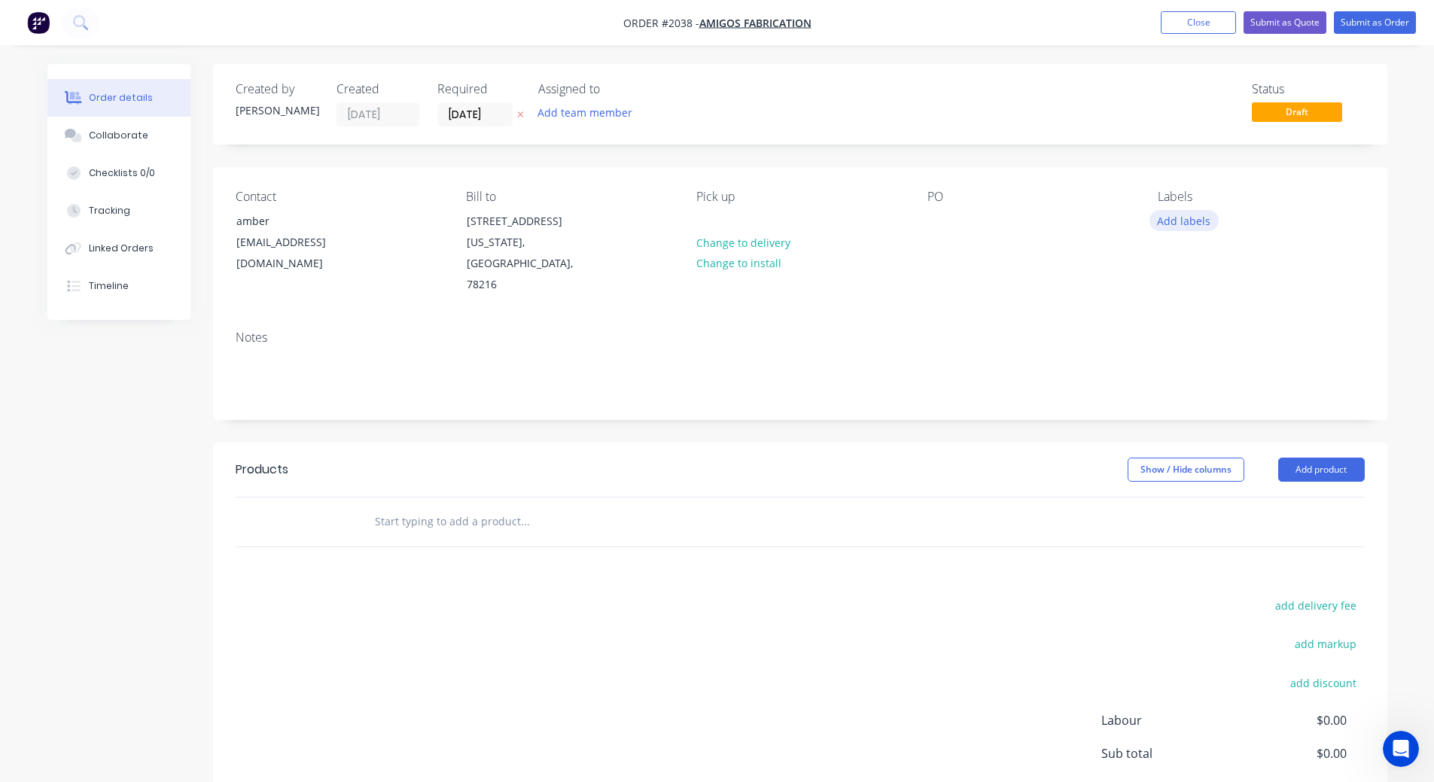
click at [1194, 225] on button "Add labels" at bounding box center [1184, 220] width 69 height 20
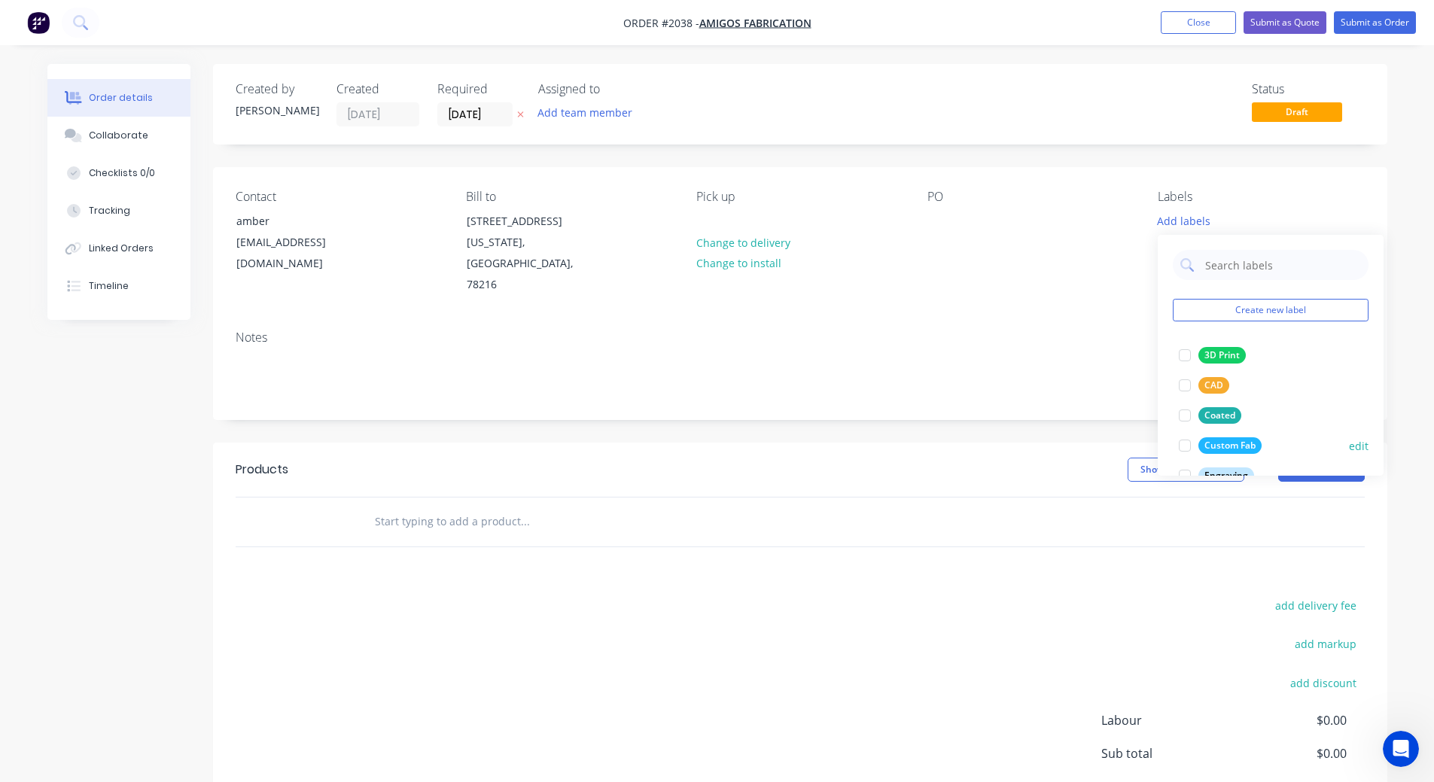
click at [1186, 441] on div at bounding box center [1185, 446] width 30 height 30
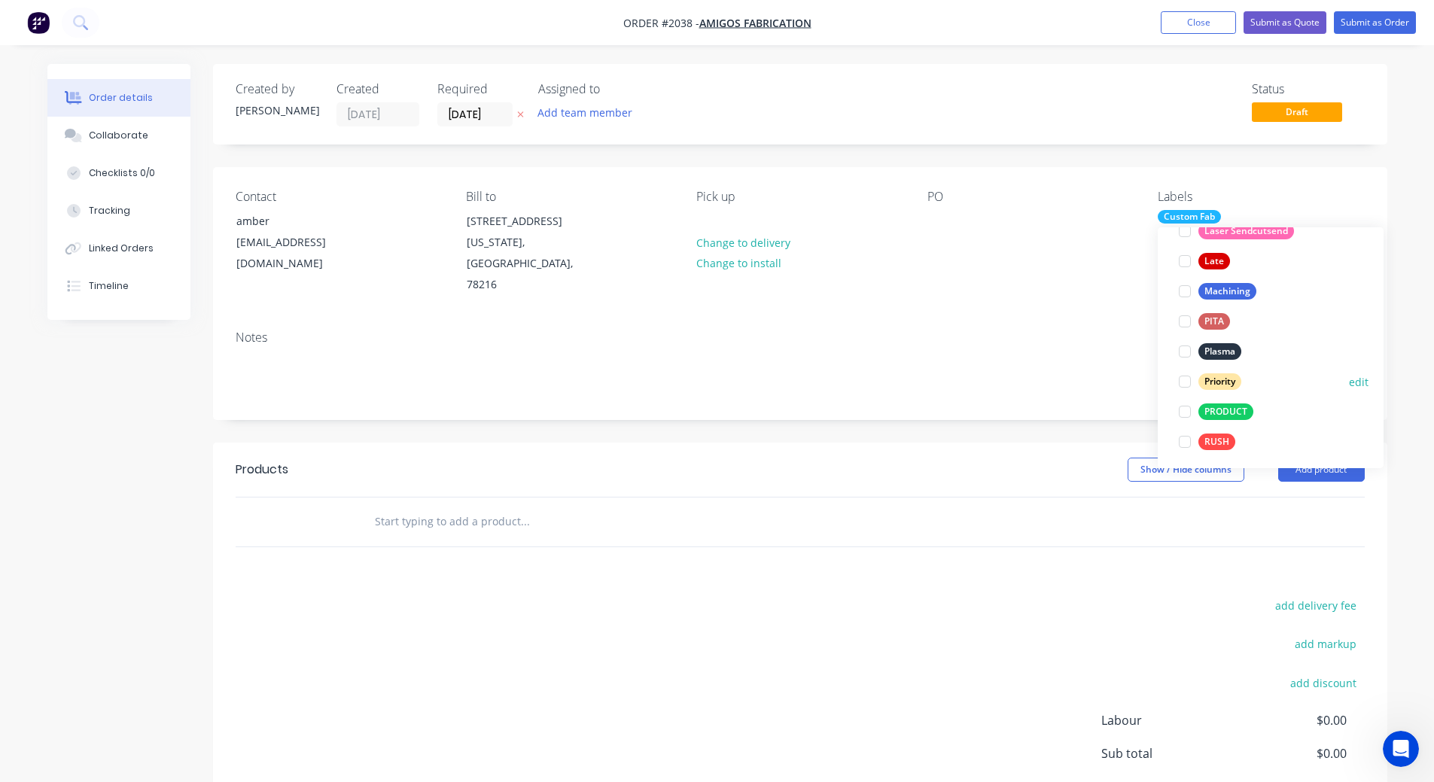
scroll to position [271, 0]
click at [1183, 351] on div at bounding box center [1185, 348] width 30 height 30
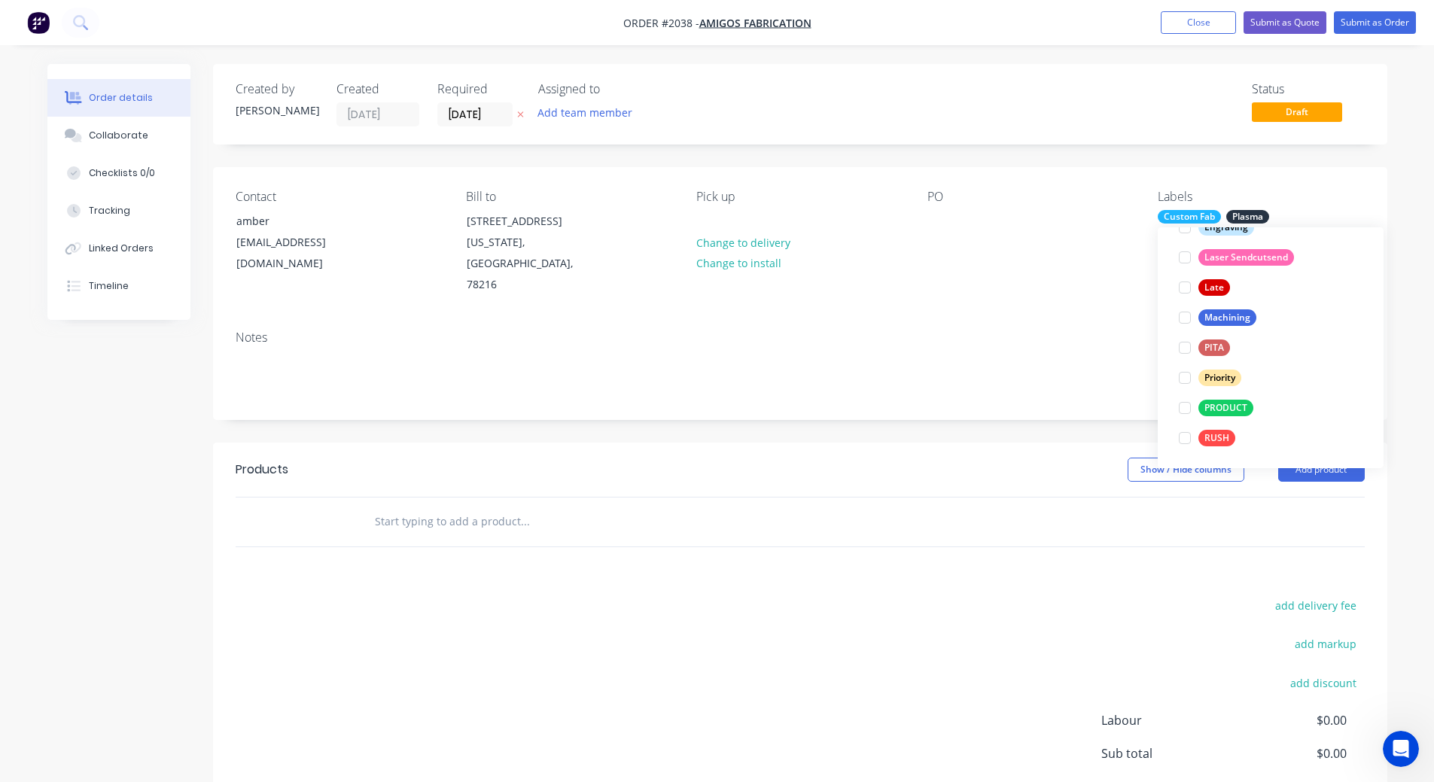
scroll to position [30, 0]
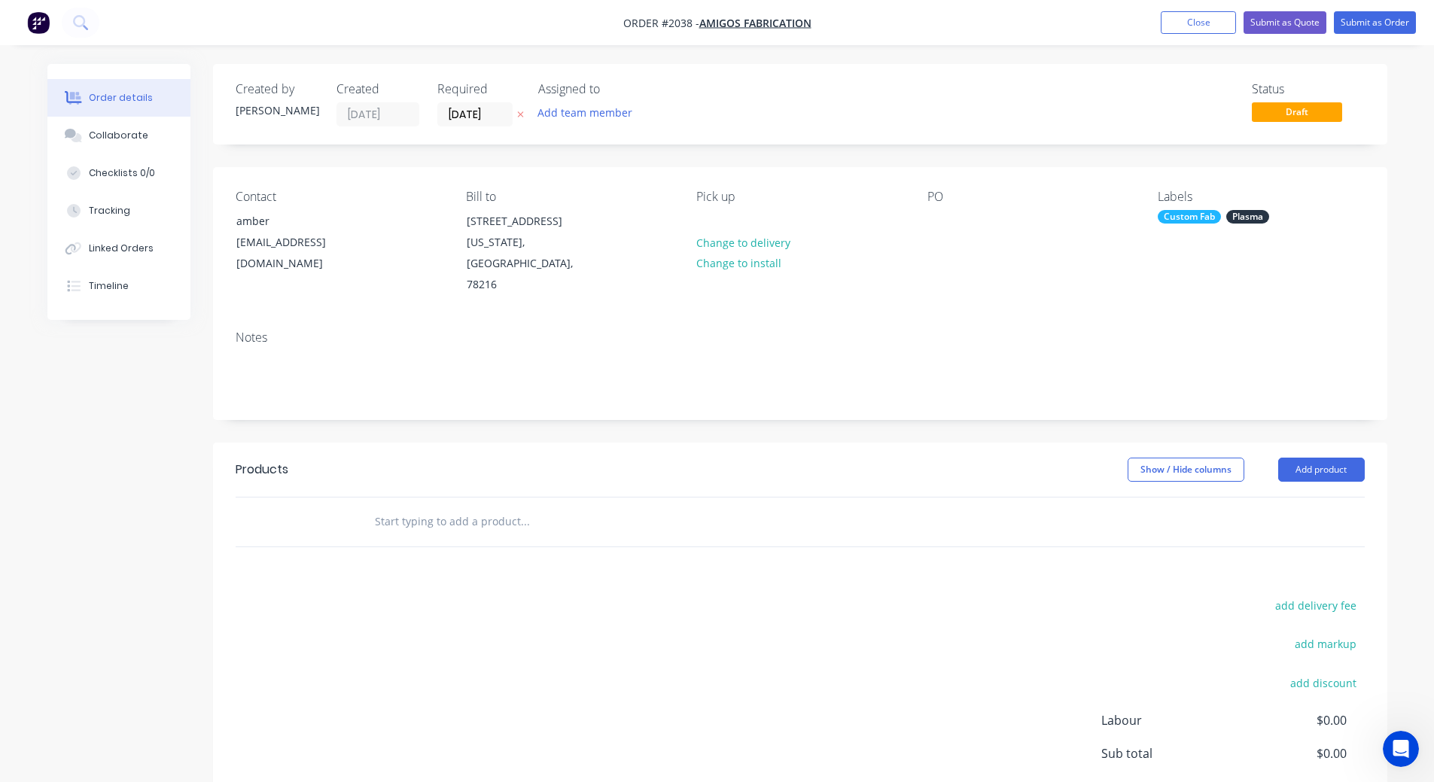
click at [1069, 436] on div "Created by [PERSON_NAME] Created [DATE] Required [DATE] Assigned to Add team me…" at bounding box center [800, 486] width 1174 height 845
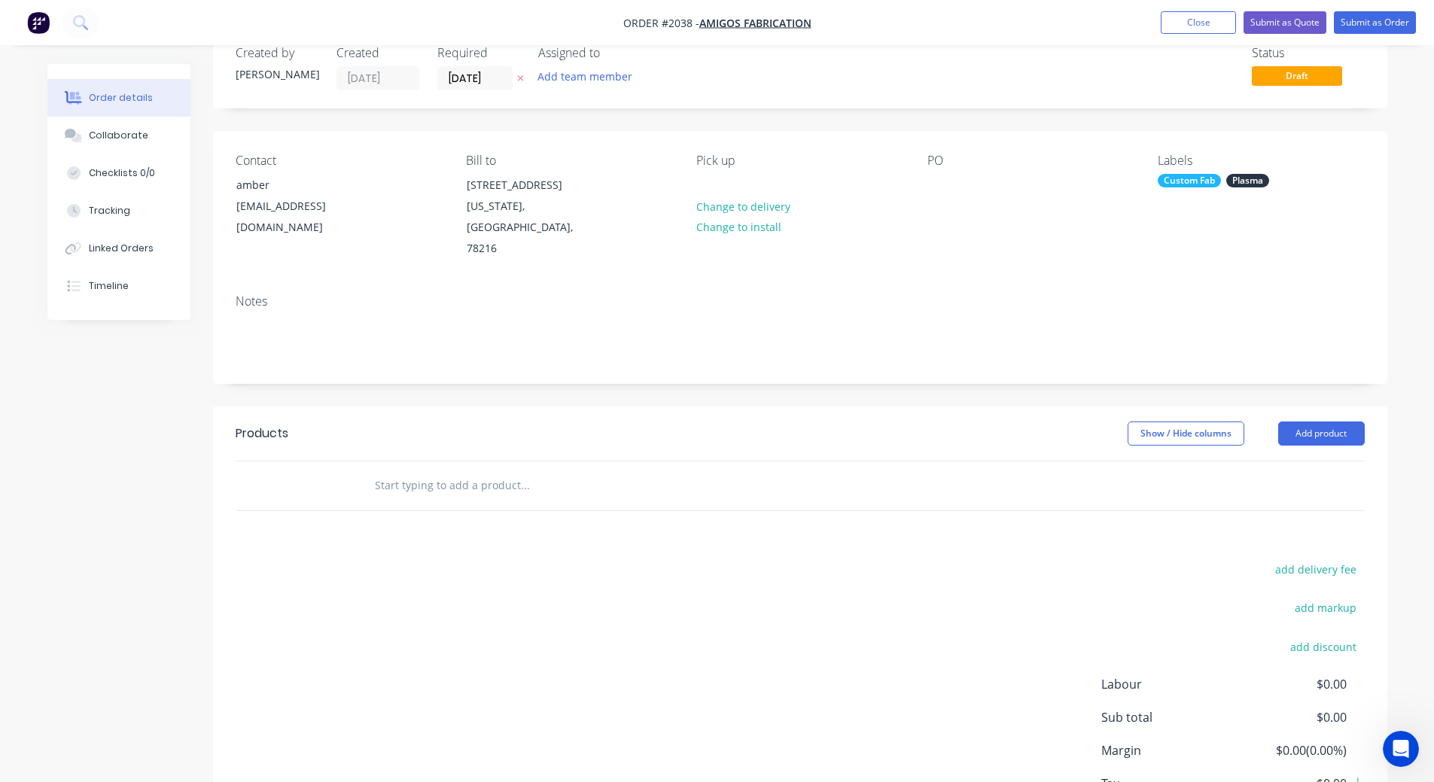
scroll to position [0, 0]
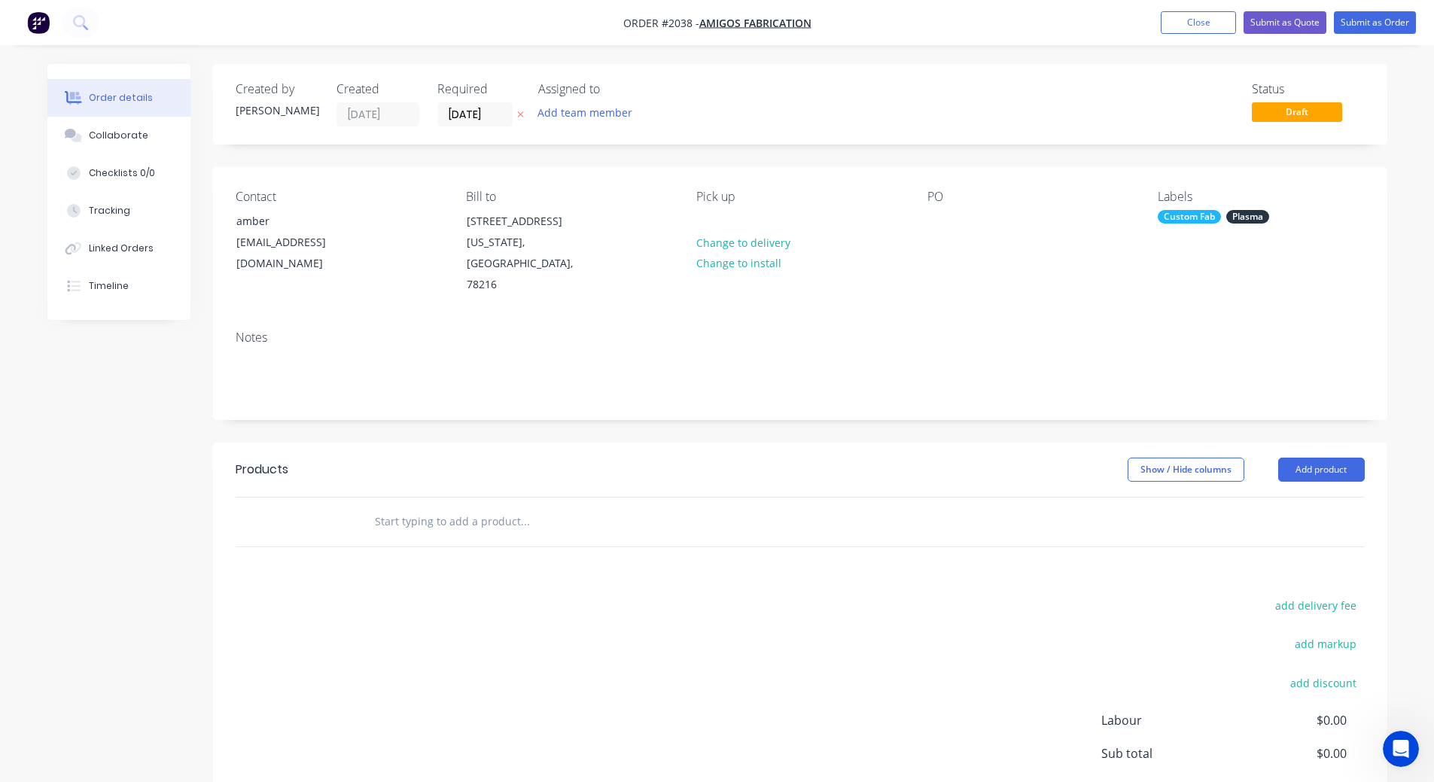
click at [1230, 219] on div "Plasma" at bounding box center [1247, 217] width 43 height 14
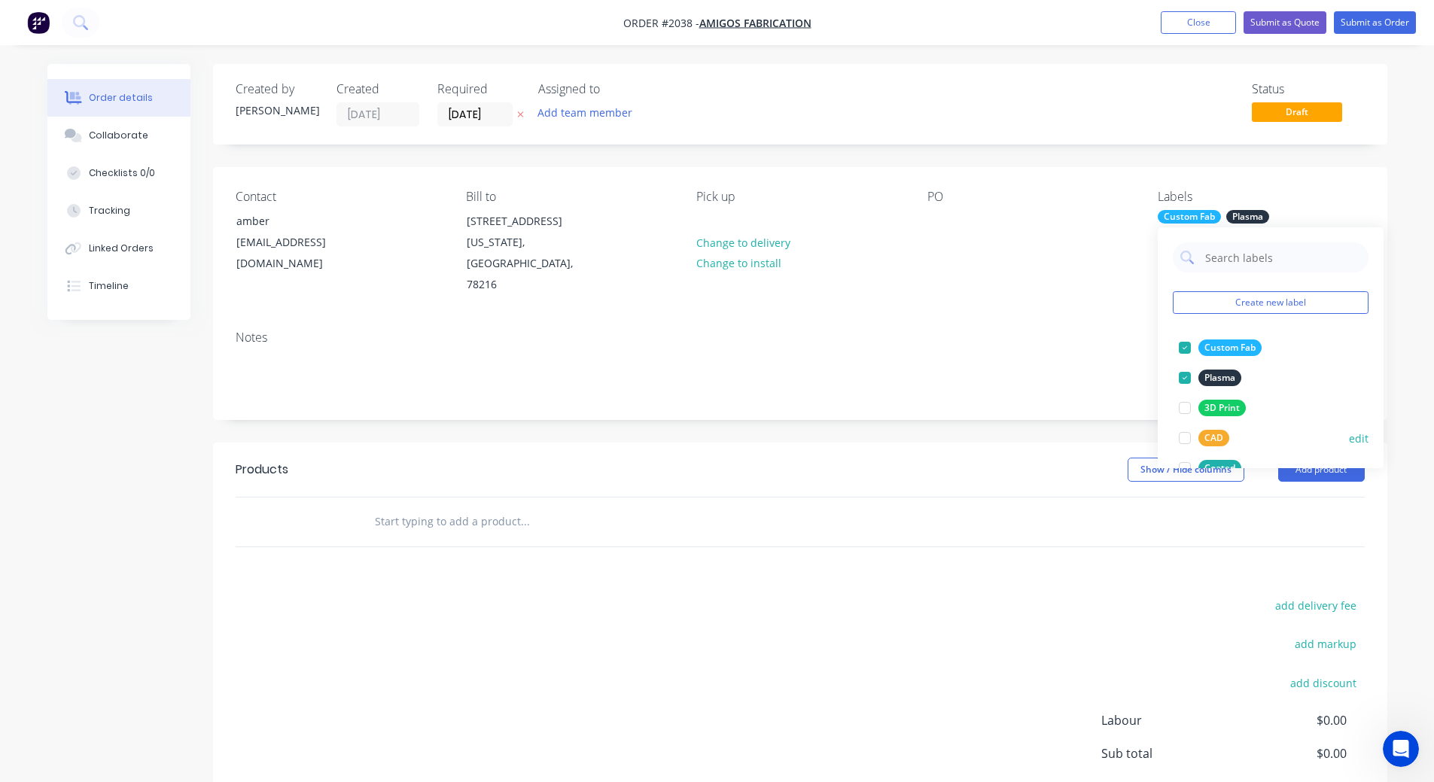
click at [1184, 442] on div at bounding box center [1185, 438] width 30 height 30
click at [1061, 425] on div "Created by [PERSON_NAME] Created [DATE] Required [DATE] Assigned to Add team me…" at bounding box center [800, 486] width 1174 height 845
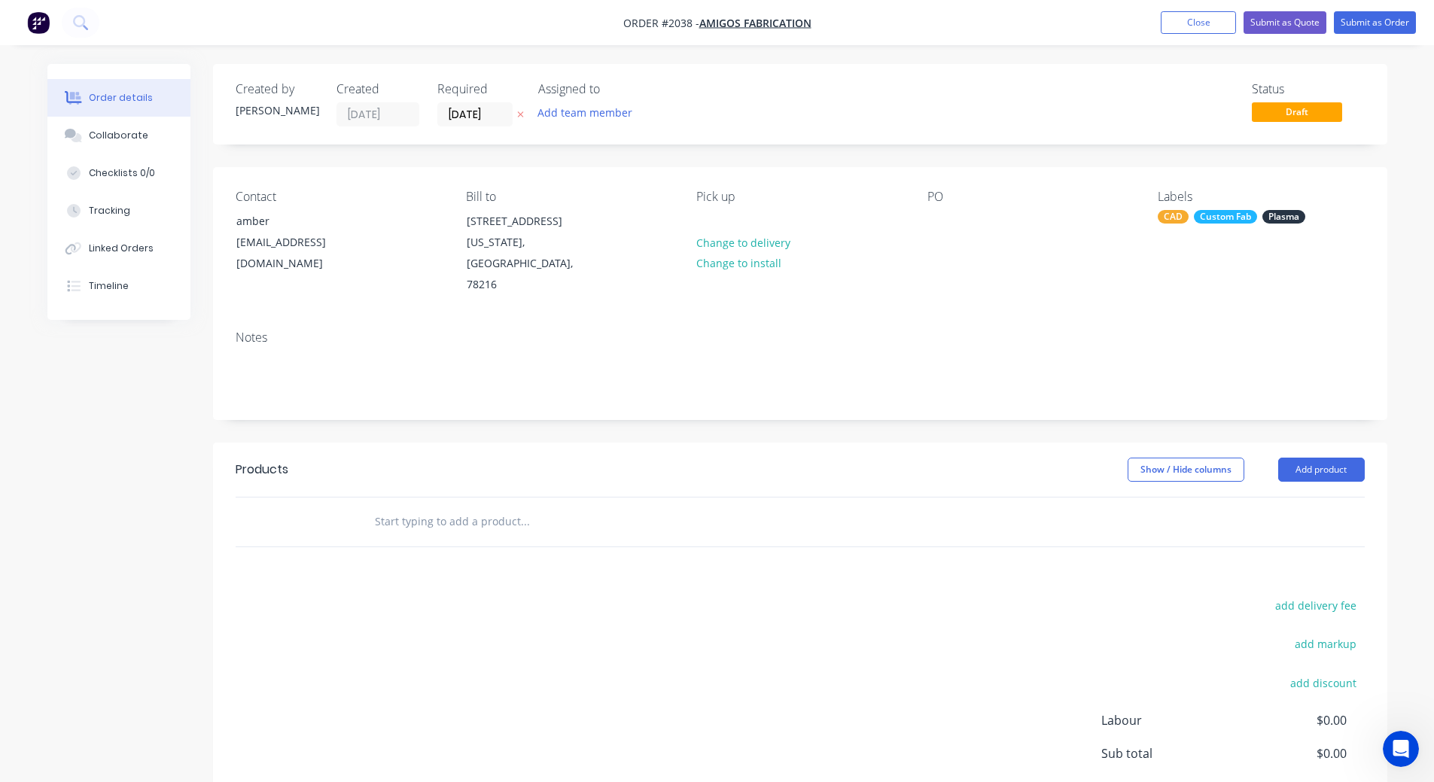
click at [519, 511] on input "text" at bounding box center [524, 522] width 301 height 30
click at [1308, 477] on button "Add product" at bounding box center [1321, 470] width 87 height 24
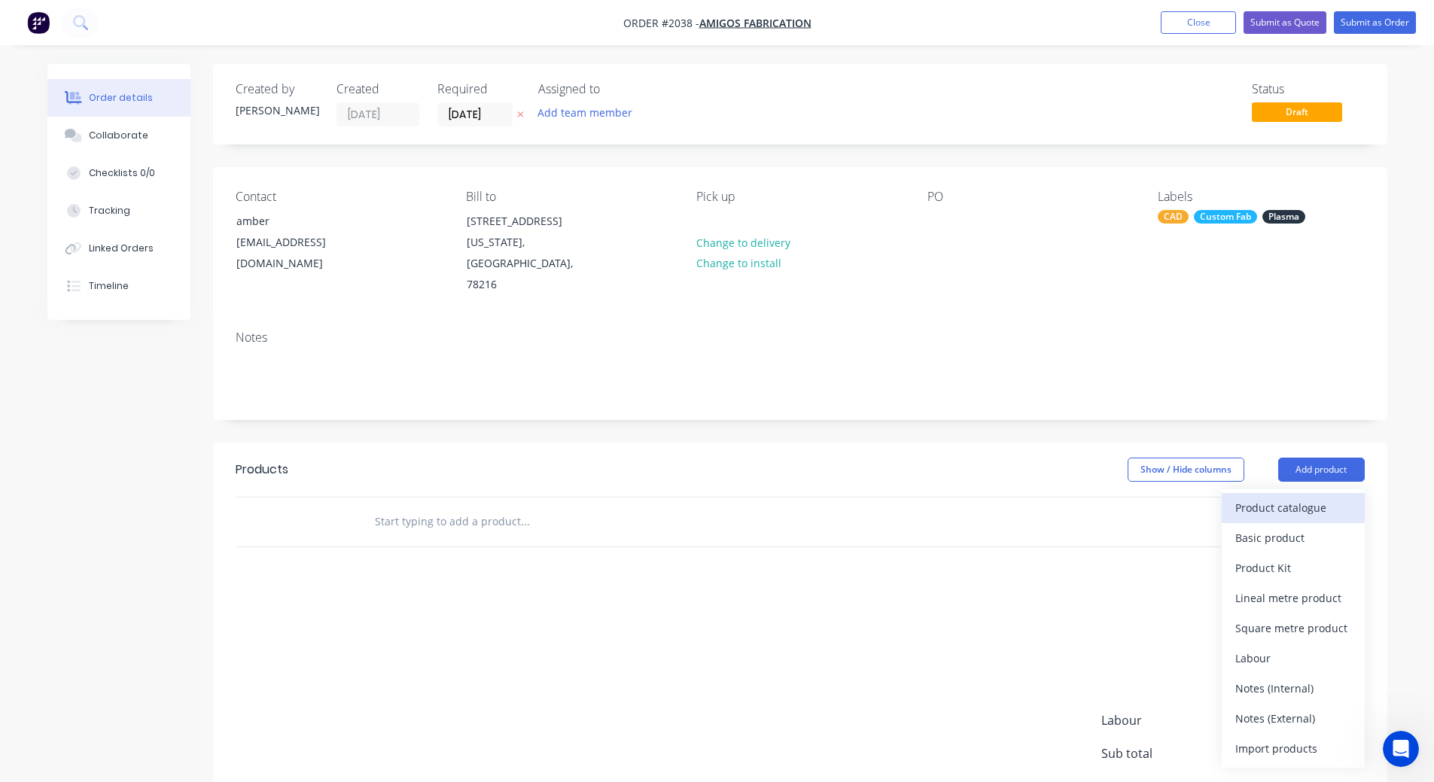
click at [1290, 515] on div "Product catalogue" at bounding box center [1293, 508] width 116 height 22
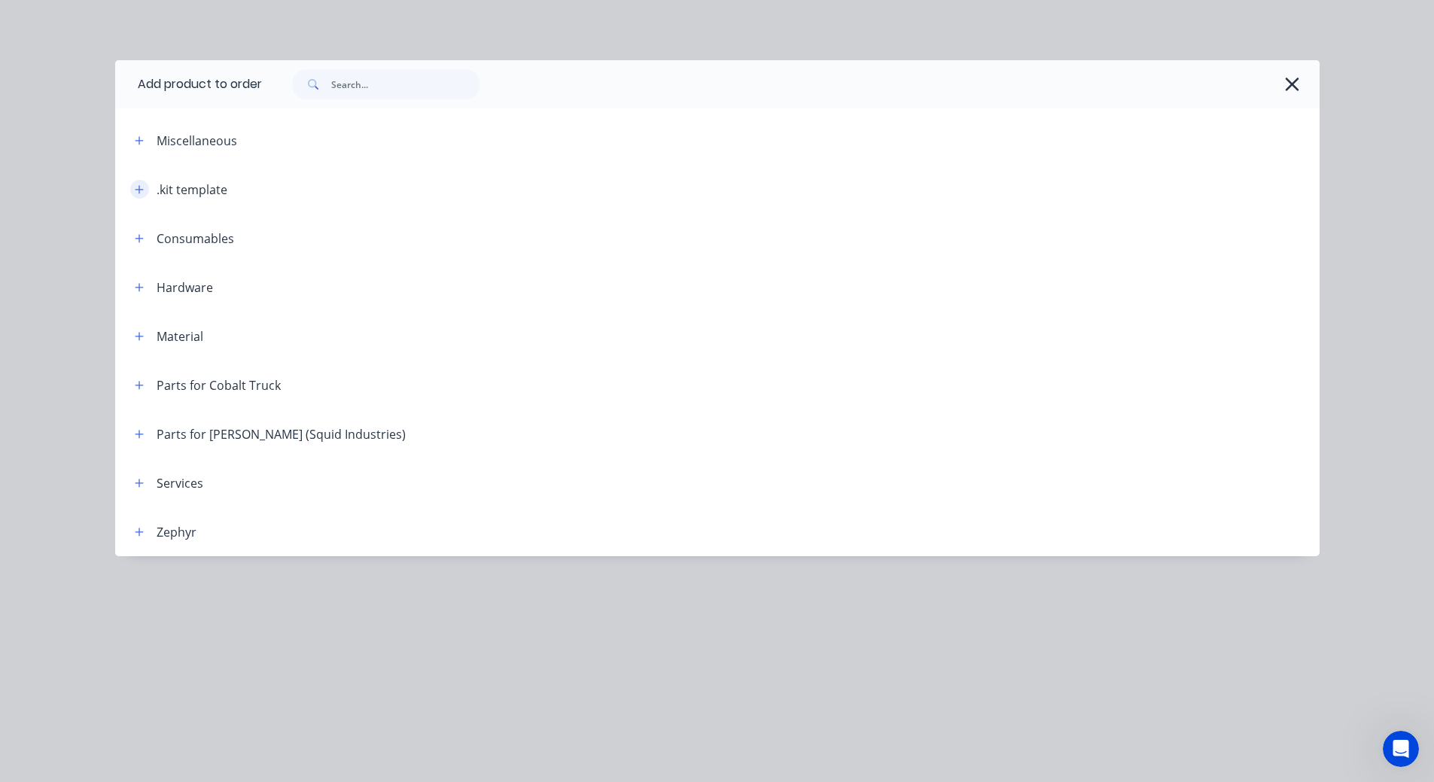
click at [133, 187] on button "button" at bounding box center [139, 189] width 19 height 19
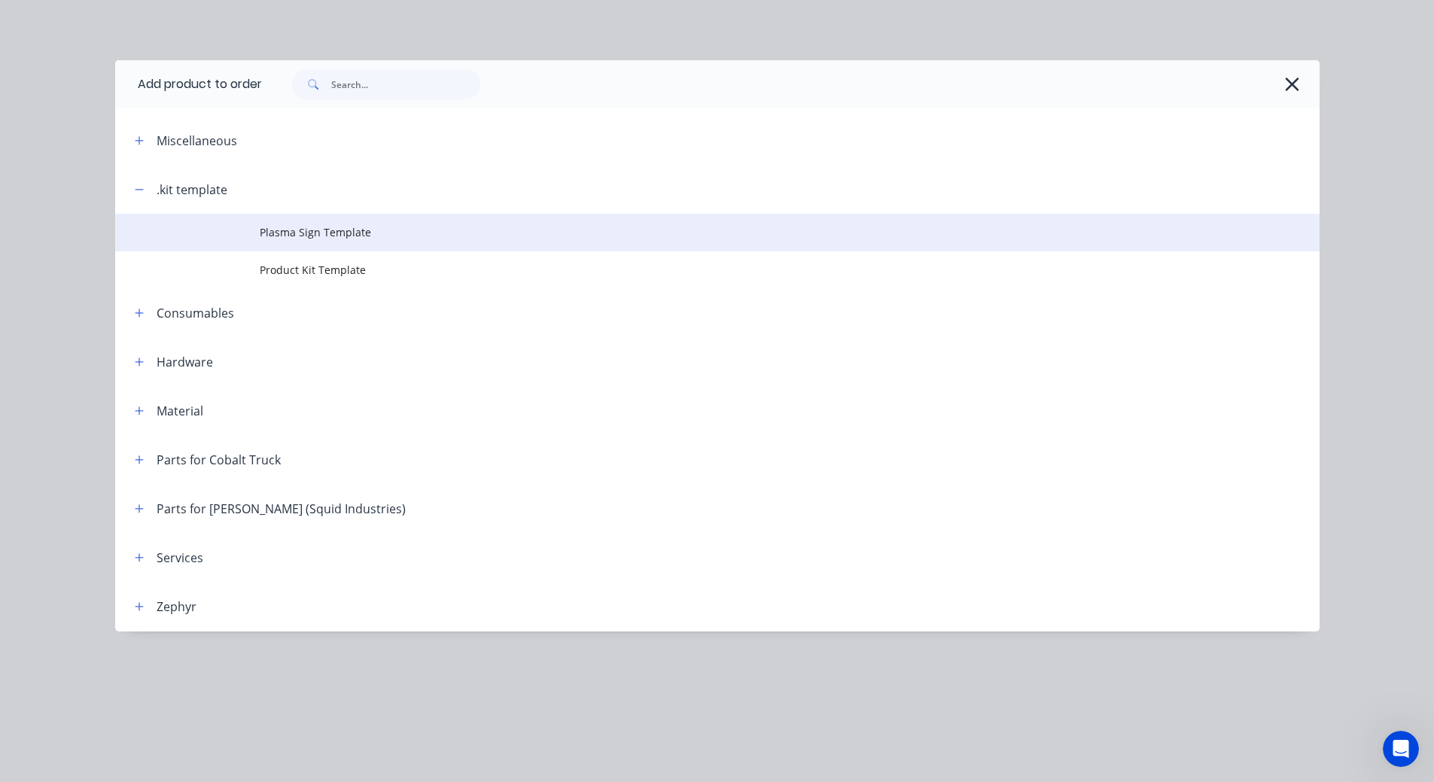
click at [272, 230] on span "Plasma Sign Template" at bounding box center [684, 232] width 848 height 16
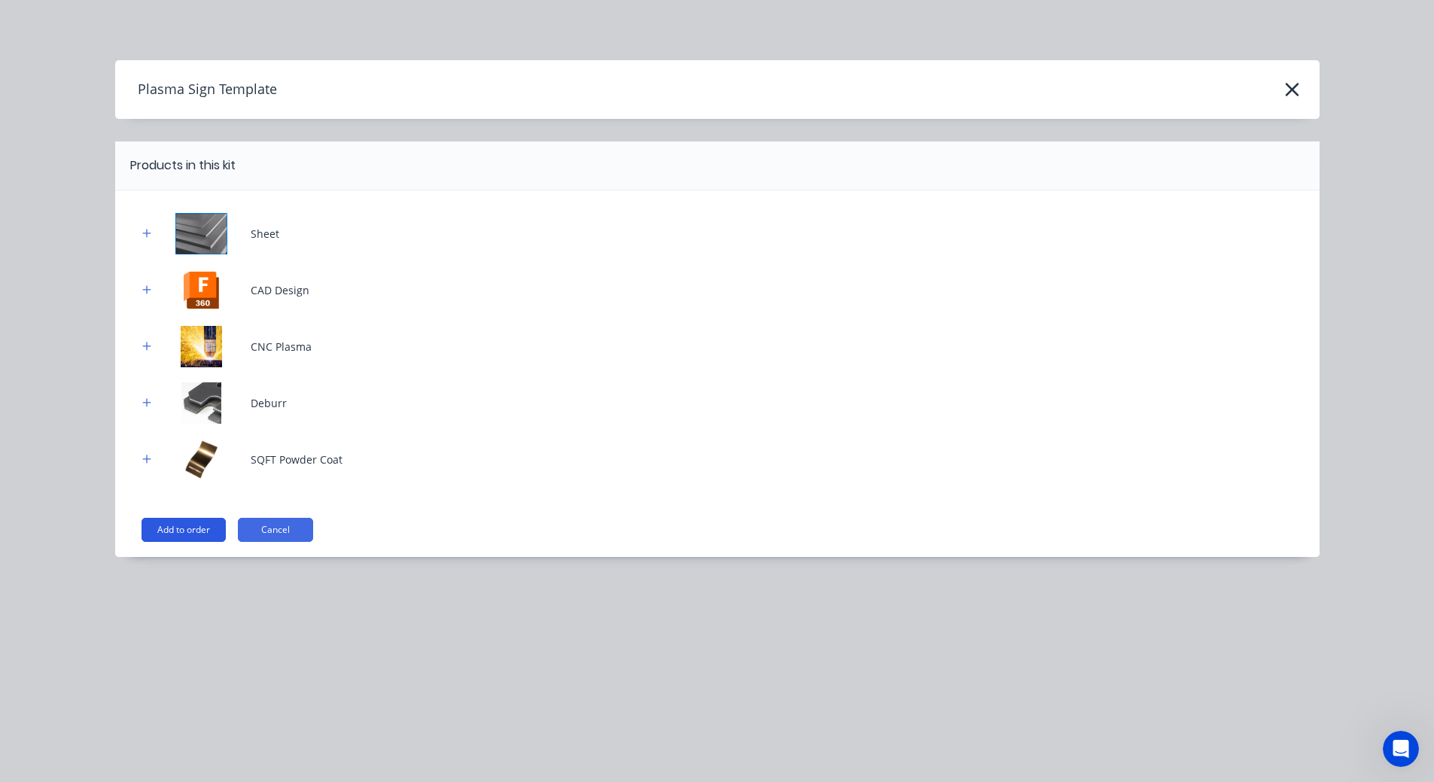
click at [178, 527] on button "Add to order" at bounding box center [184, 530] width 84 height 24
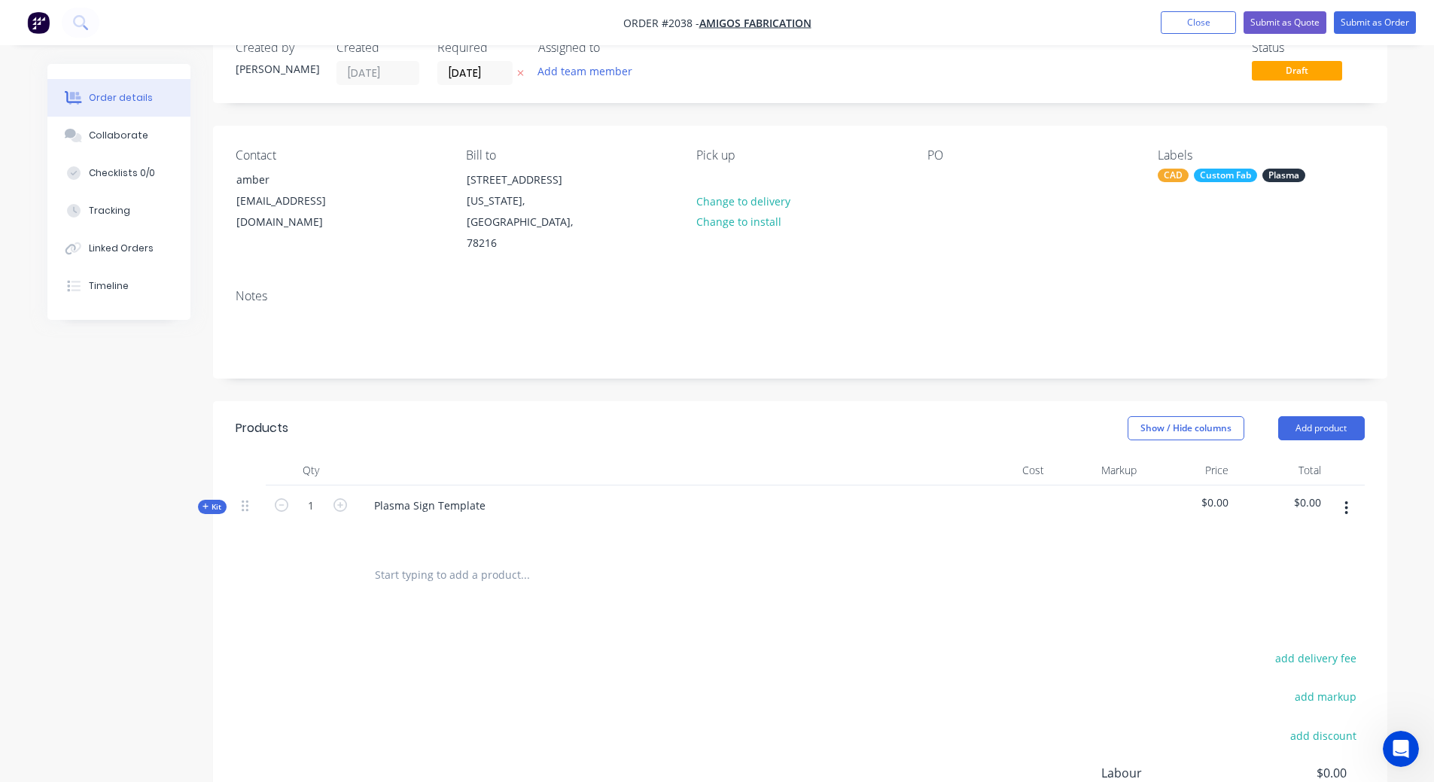
scroll to position [75, 0]
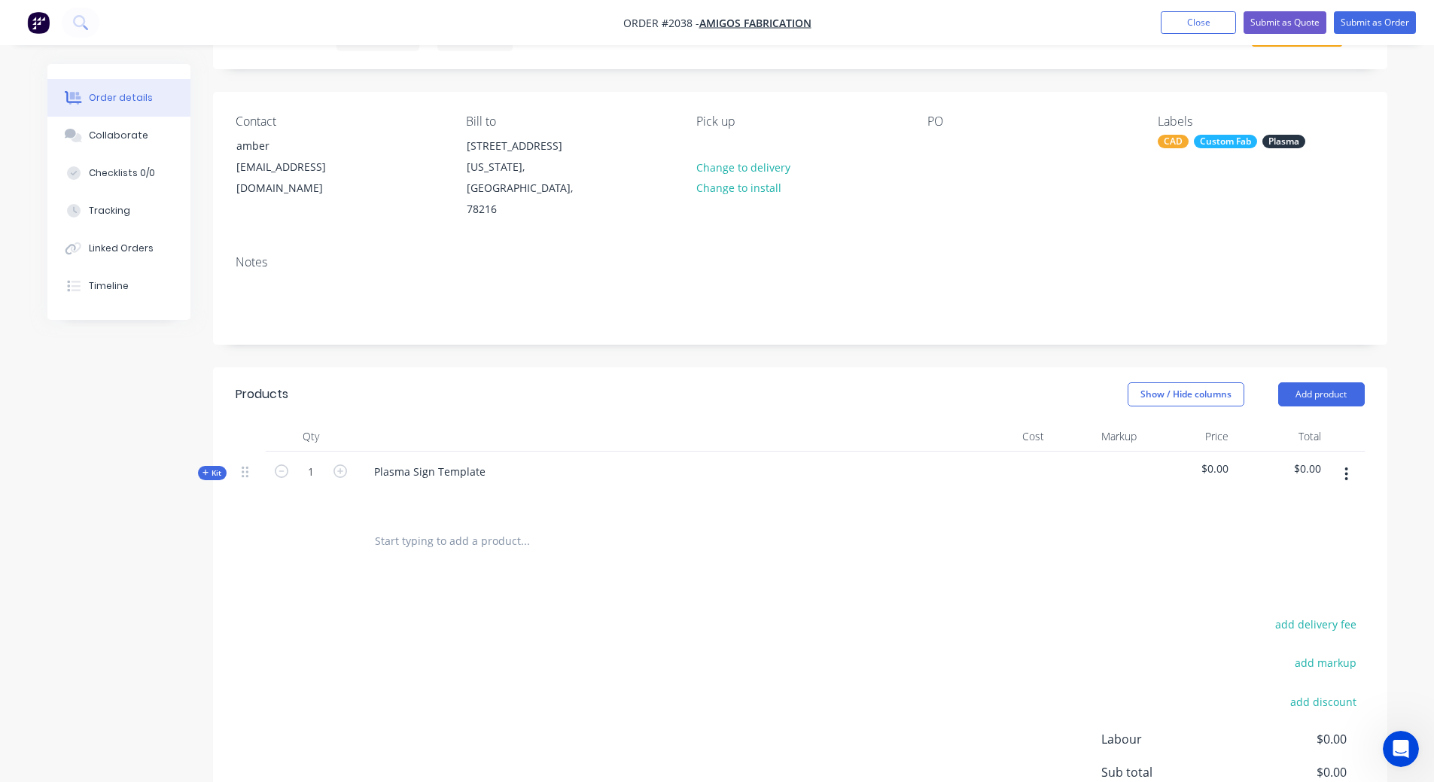
click at [218, 476] on span "Kit" at bounding box center [213, 473] width 20 height 11
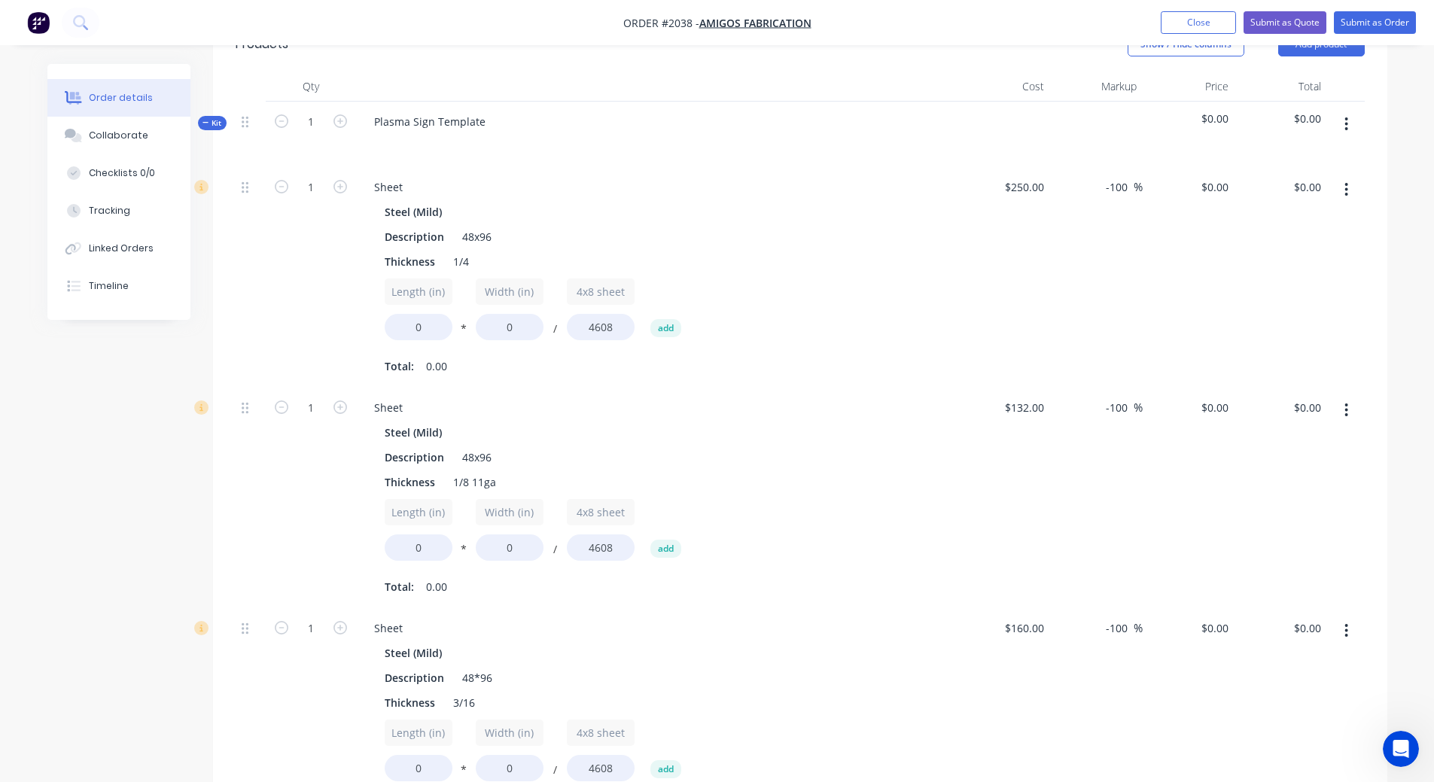
scroll to position [452, 0]
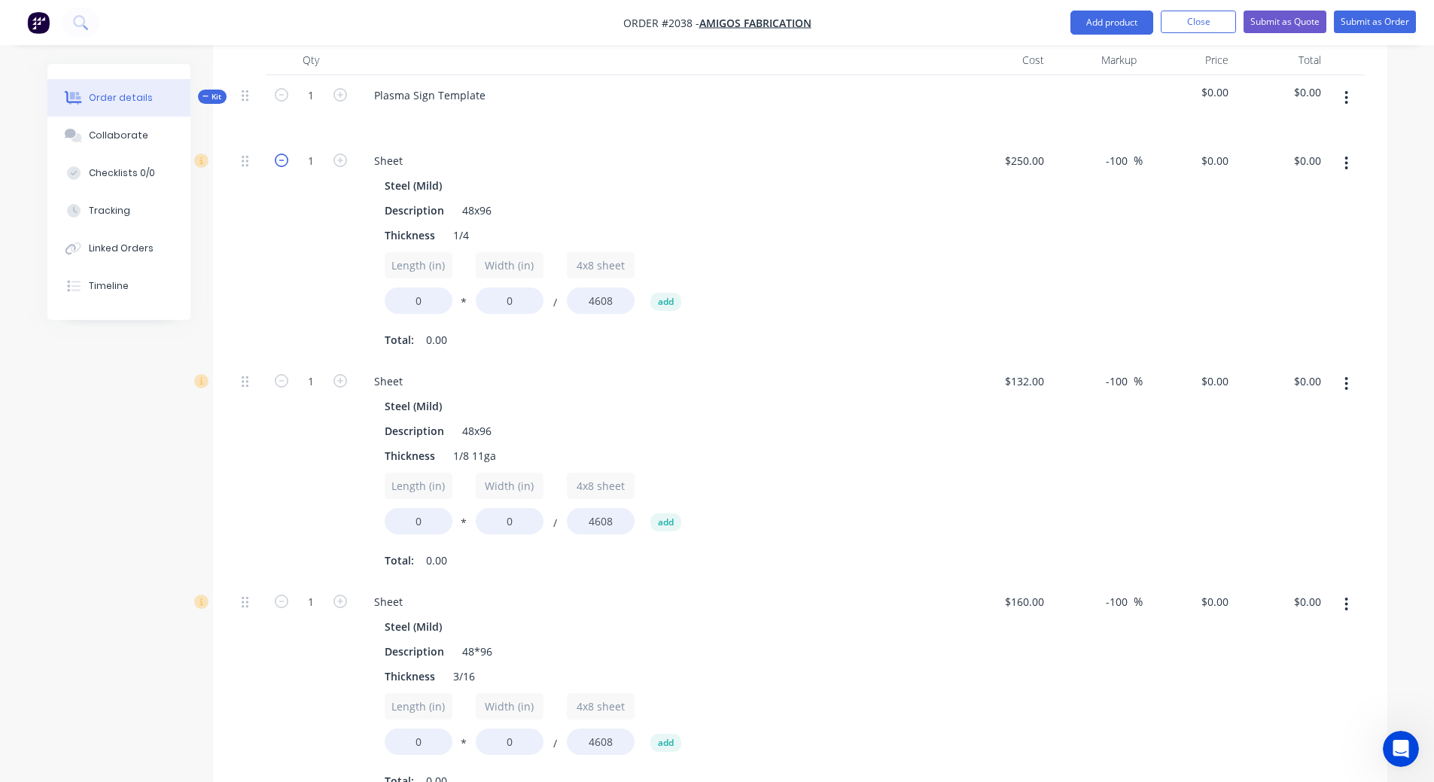
click at [279, 160] on icon "button" at bounding box center [282, 161] width 14 height 14
type input "0"
click at [282, 383] on icon "button" at bounding box center [282, 381] width 14 height 14
click at [334, 387] on icon "button" at bounding box center [341, 381] width 14 height 14
type input "1"
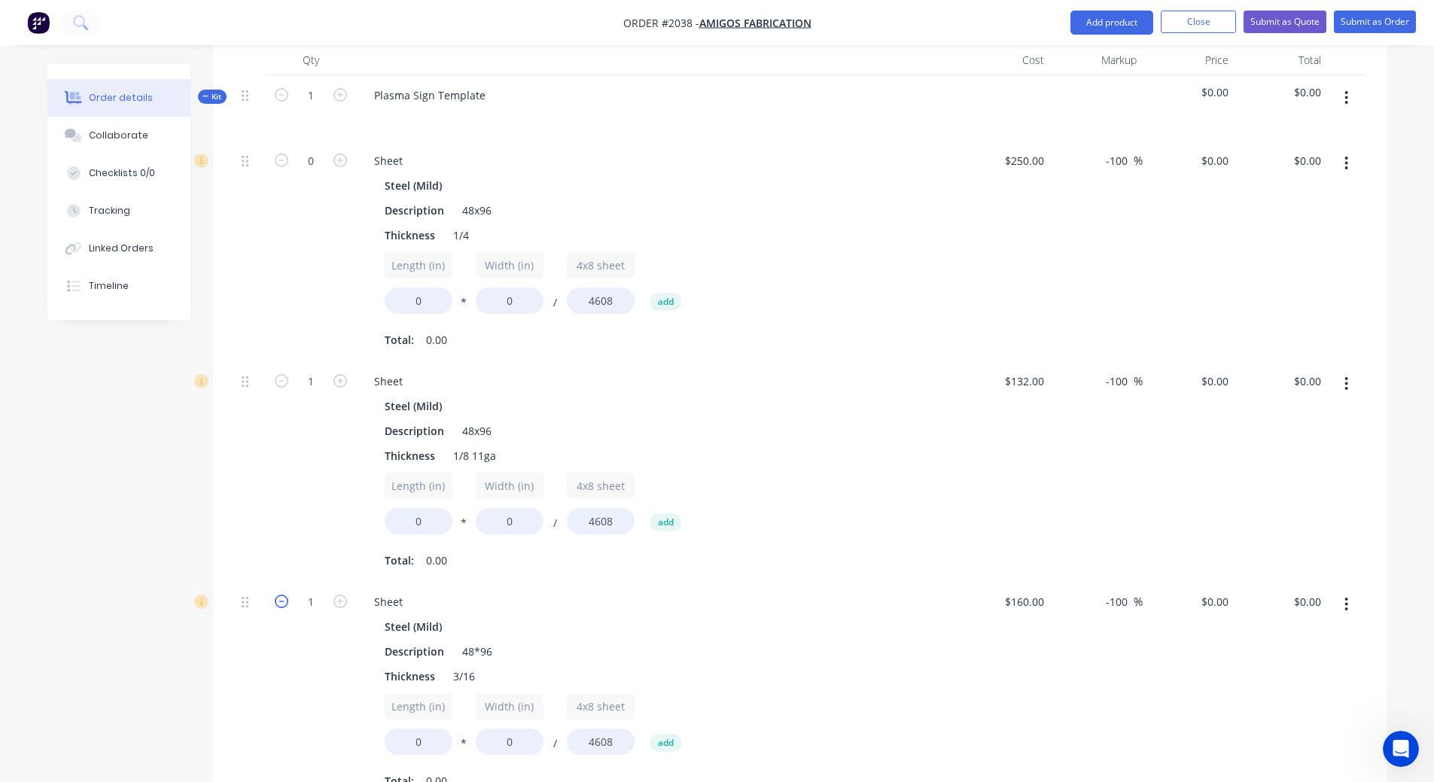
click at [276, 606] on icon "button" at bounding box center [282, 602] width 14 height 14
type input "0"
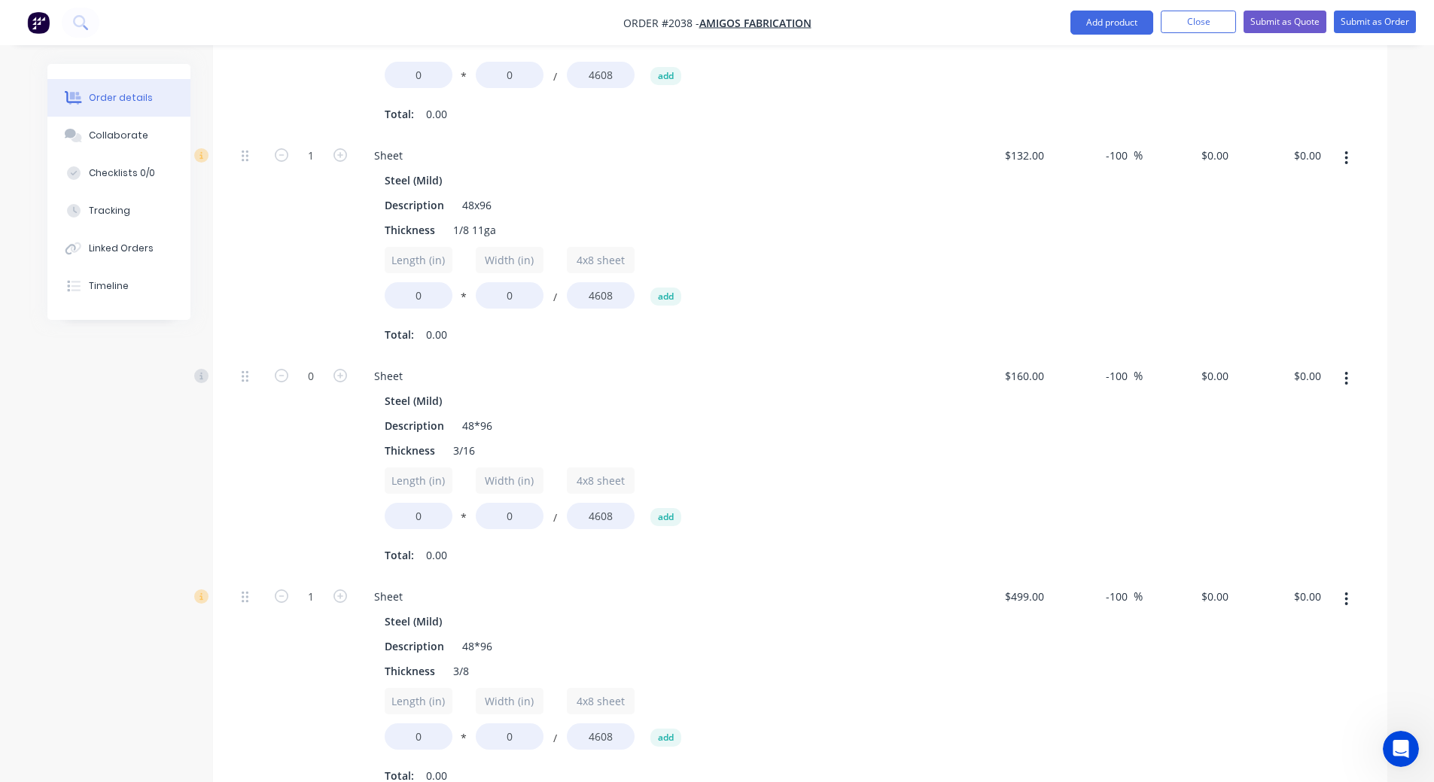
scroll to position [753, 0]
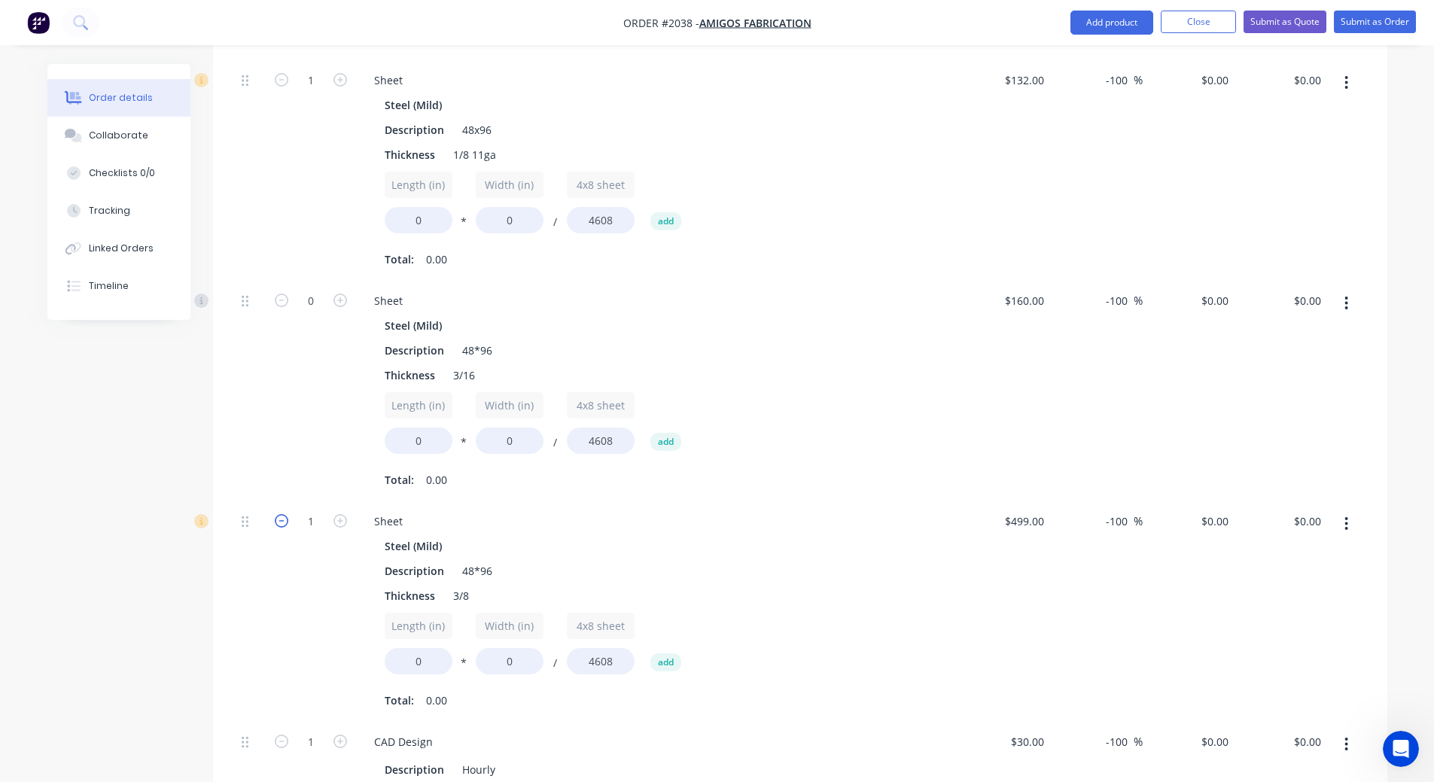
click at [284, 517] on icon "button" at bounding box center [282, 521] width 14 height 14
type input "0"
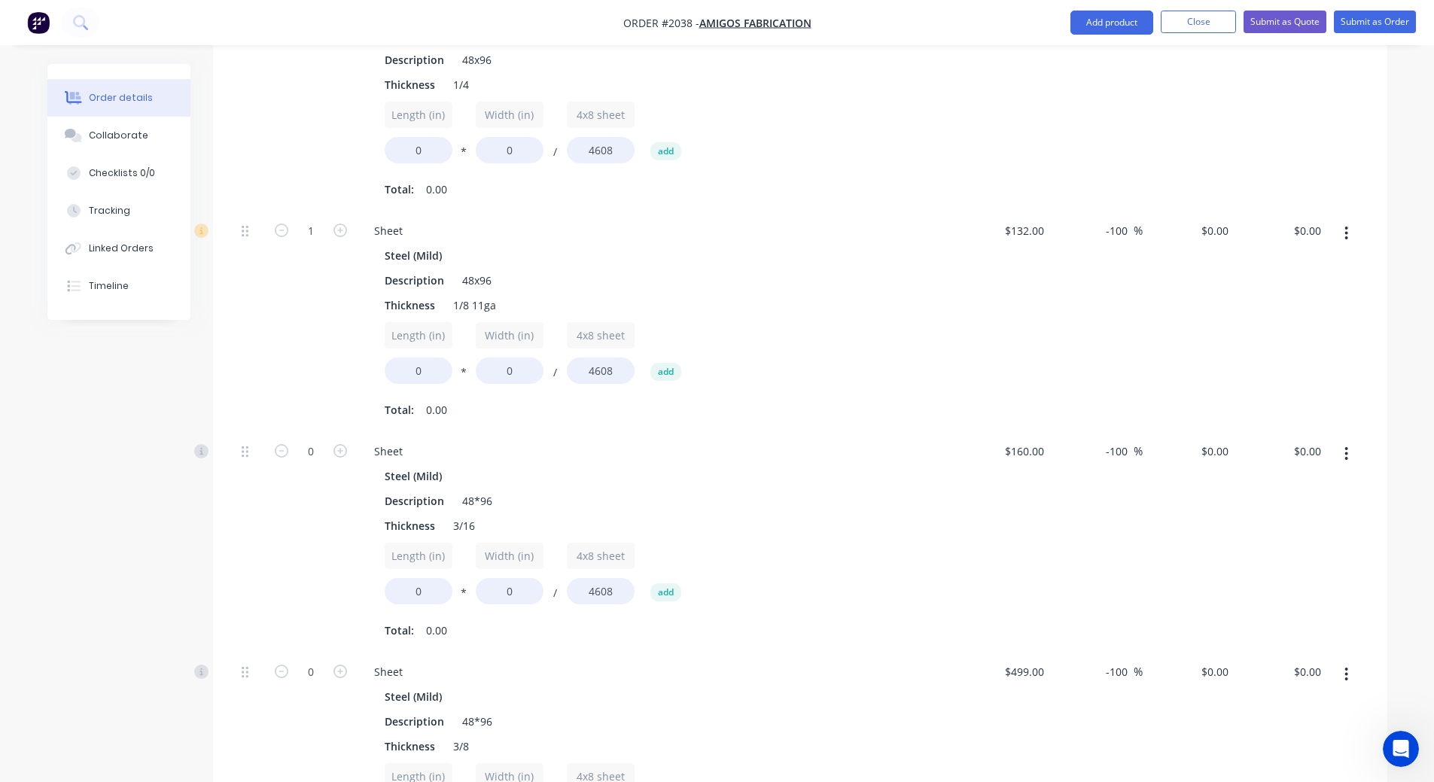
scroll to position [527, 0]
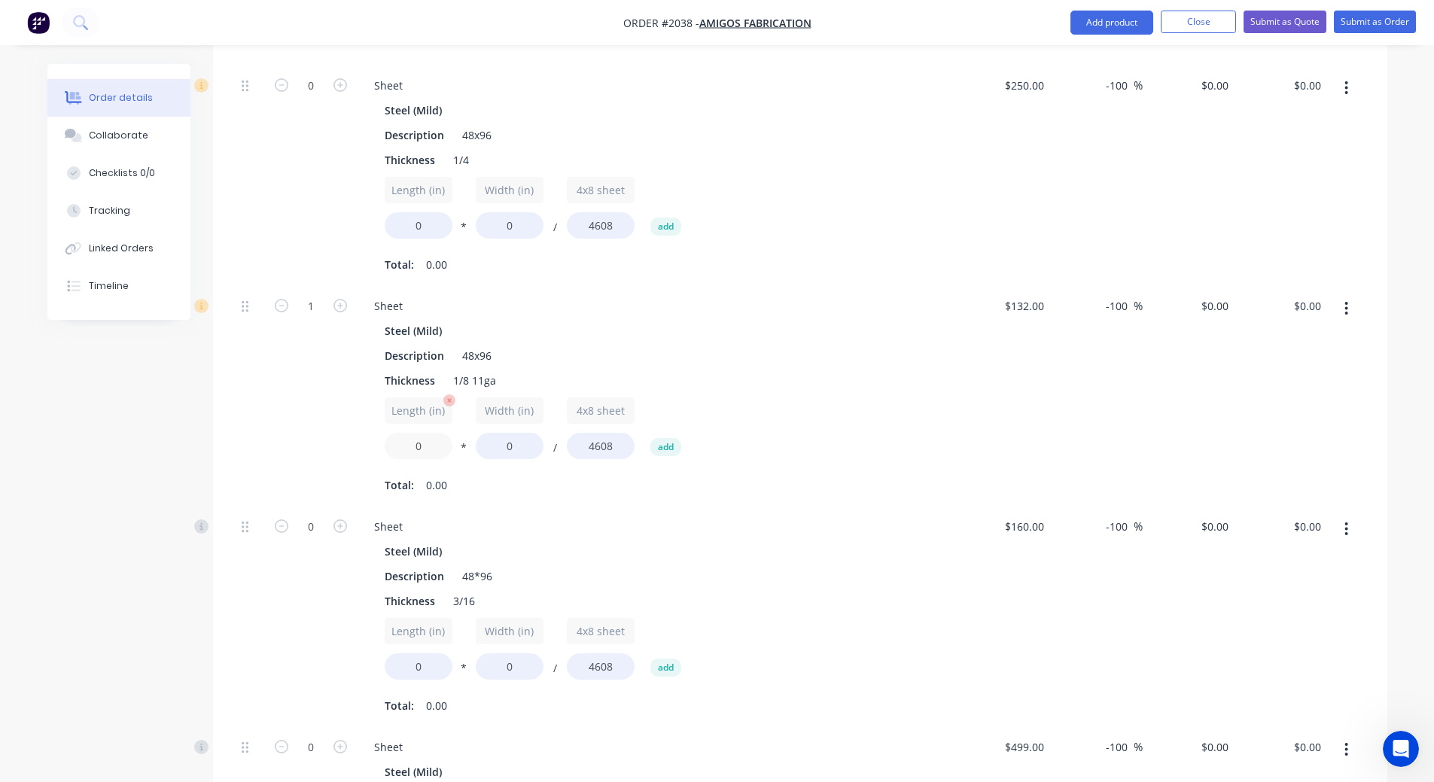
drag, startPoint x: 438, startPoint y: 458, endPoint x: 410, endPoint y: 444, distance: 32.0
click at [410, 444] on input "0" at bounding box center [419, 446] width 68 height 26
type input "18"
drag, startPoint x: 509, startPoint y: 443, endPoint x: 535, endPoint y: 461, distance: 31.3
click at [535, 461] on div "Length (in) 18 * Width (in) 0 / 4x8 sheet 4608 add" at bounding box center [657, 432] width 545 height 68
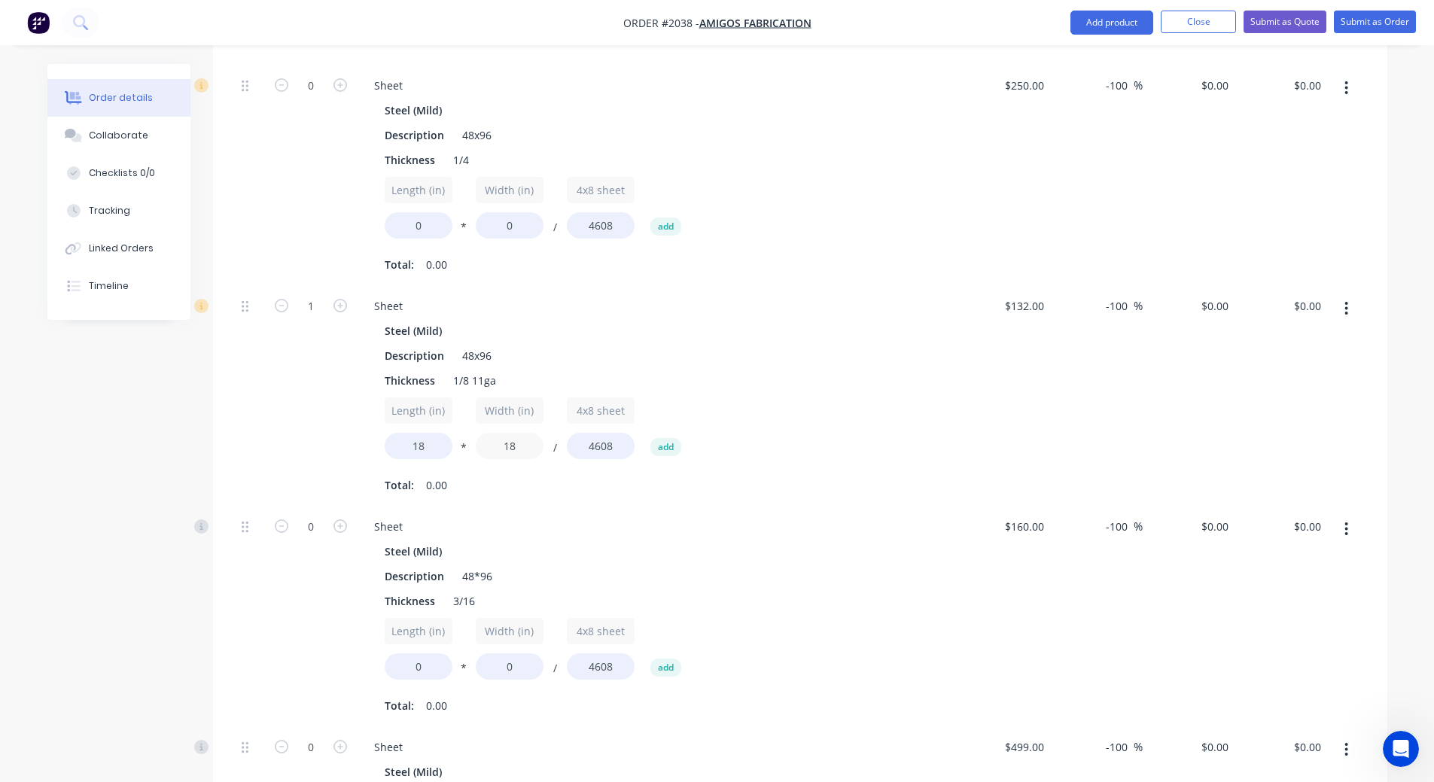
type input "18"
click at [743, 408] on div "Length (in) 18 * Width (in) 18 / 4x8 sheet 4608 add" at bounding box center [657, 432] width 545 height 68
click at [1117, 296] on input "-100" at bounding box center [1118, 306] width 29 height 22
type input "-"
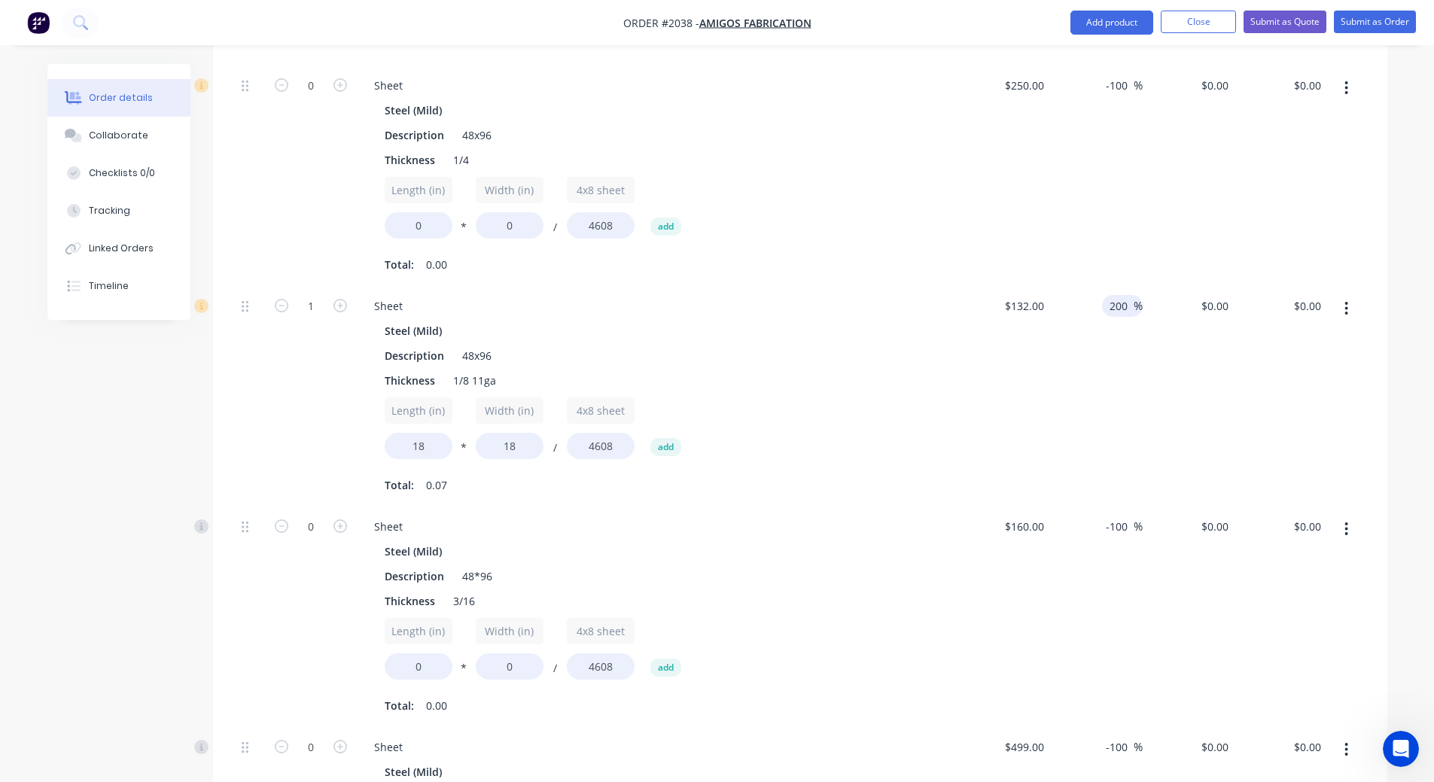
type input "200"
type input "$396.00"
type input "$27.84"
click at [1165, 385] on div "$396.00 $0.00" at bounding box center [1189, 396] width 93 height 221
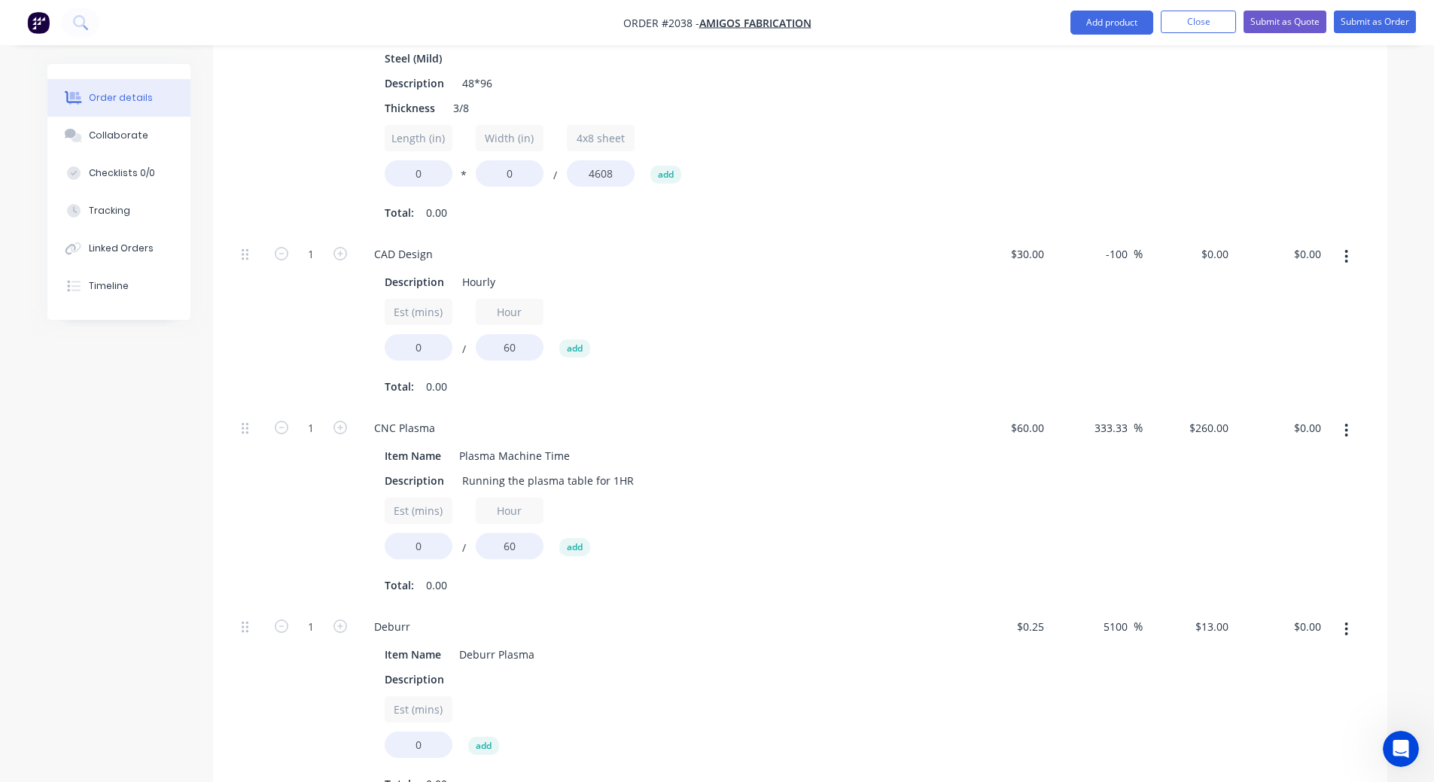
scroll to position [1280, 0]
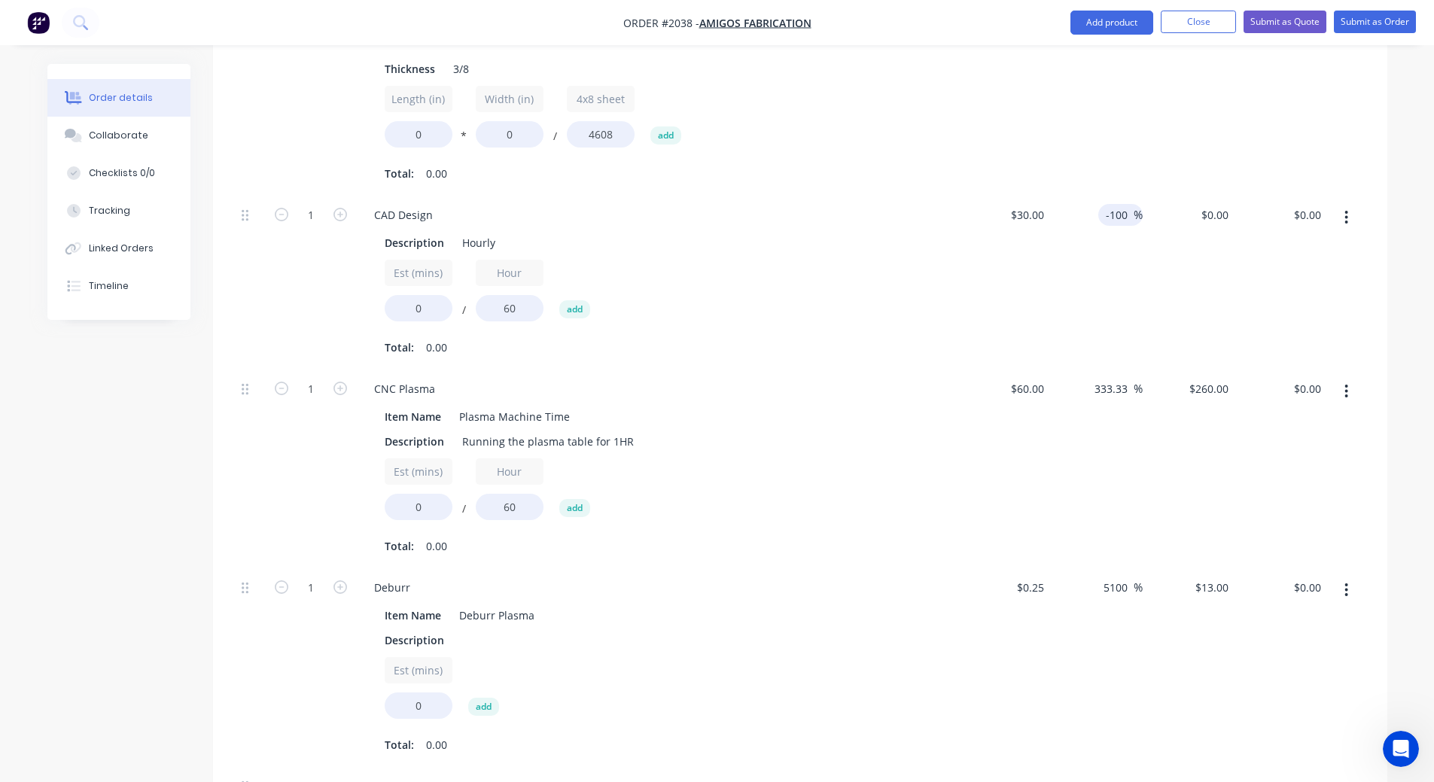
click at [1112, 212] on input "-100" at bounding box center [1118, 215] width 29 height 22
click at [1113, 212] on input "-100" at bounding box center [1118, 215] width 29 height 22
type input "200"
type input "$90.00"
click at [1150, 247] on div "$90.00 $0.00" at bounding box center [1189, 282] width 93 height 174
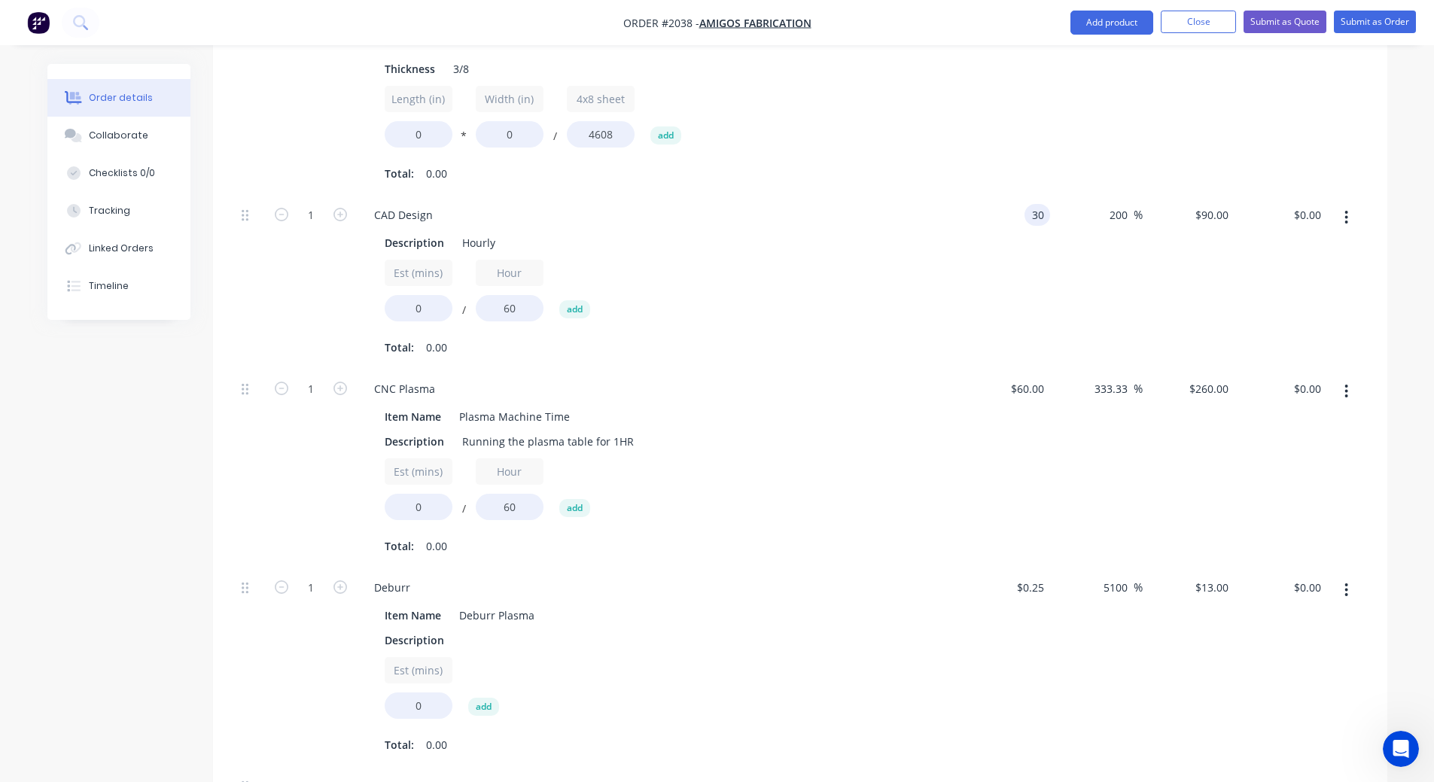
click at [1034, 212] on input "30" at bounding box center [1041, 215] width 20 height 22
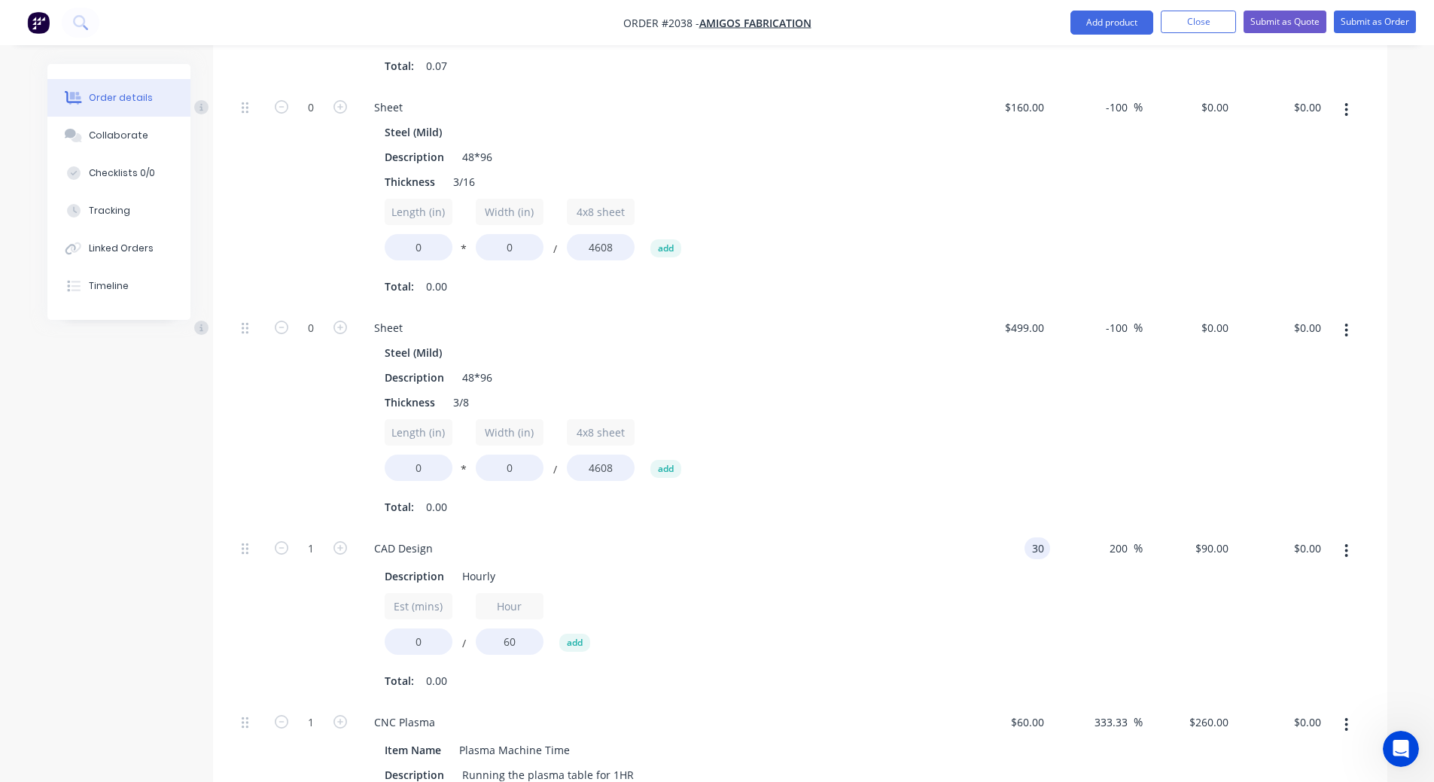
scroll to position [903, 0]
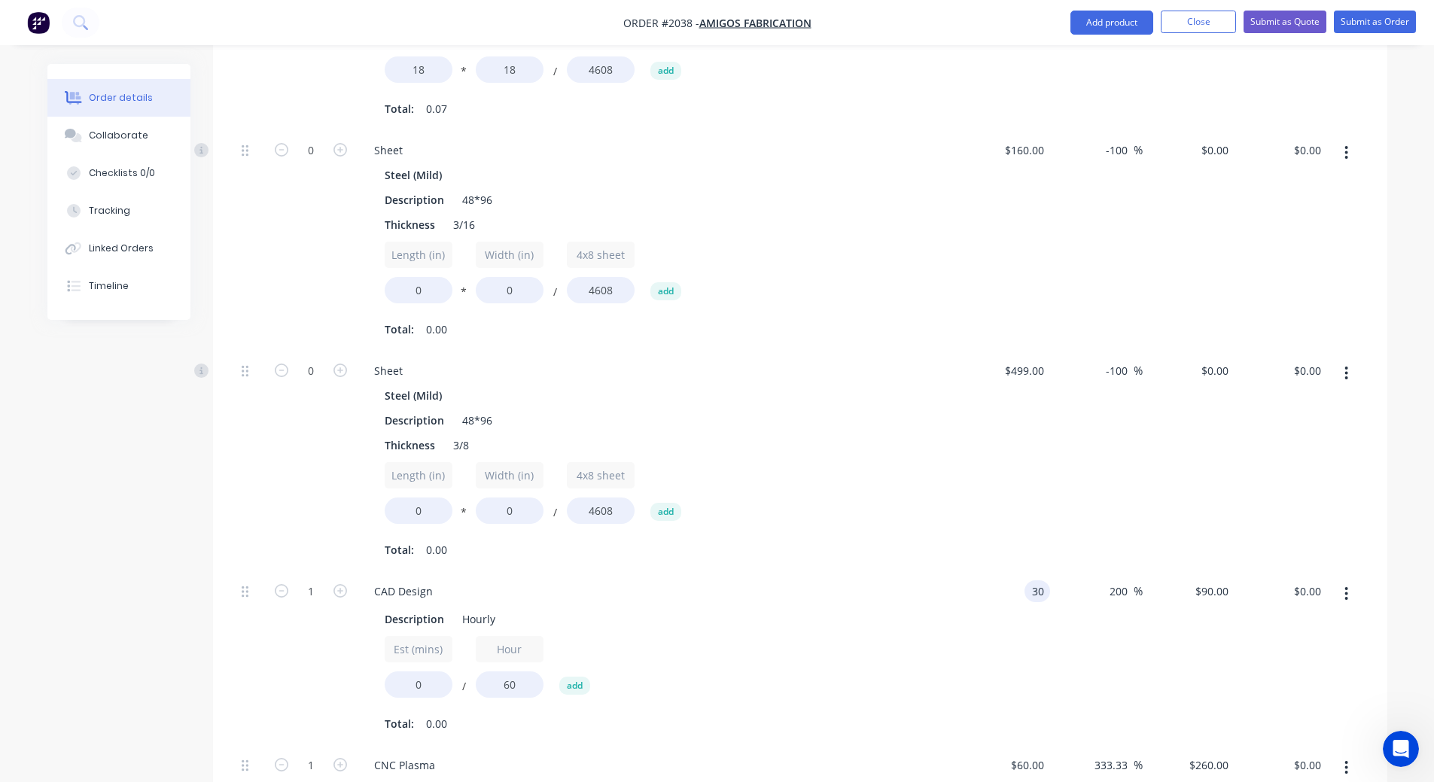
type input "$30.00"
click at [1017, 609] on div "$30.00 30" at bounding box center [1004, 658] width 93 height 174
type input "-200"
type input "30"
type input "$-30.00"
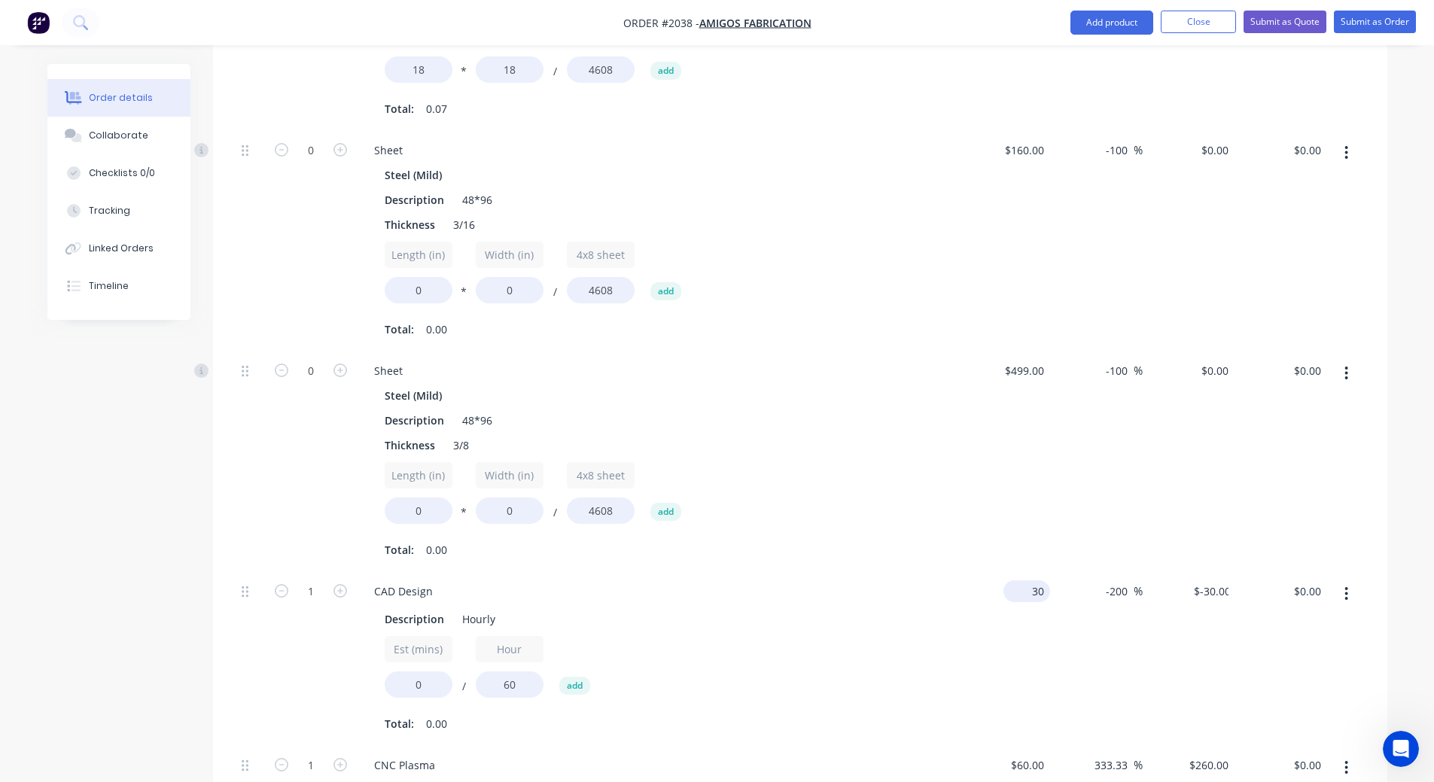
click at [1020, 590] on div "30 $30.00" at bounding box center [1004, 658] width 93 height 174
type input "$160.00"
type input "$-160.00"
click at [979, 638] on div "$160.00 160" at bounding box center [1004, 658] width 93 height 174
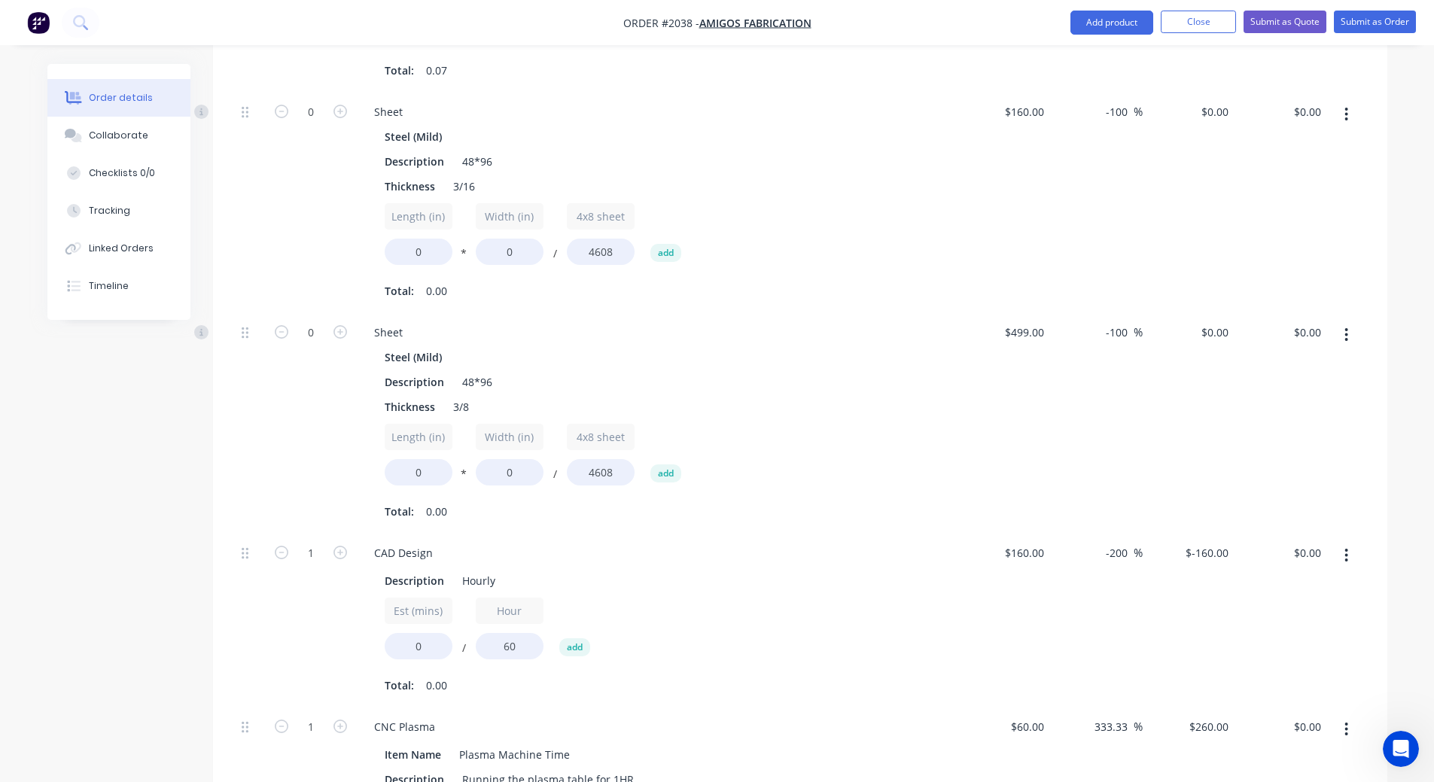
scroll to position [979, 0]
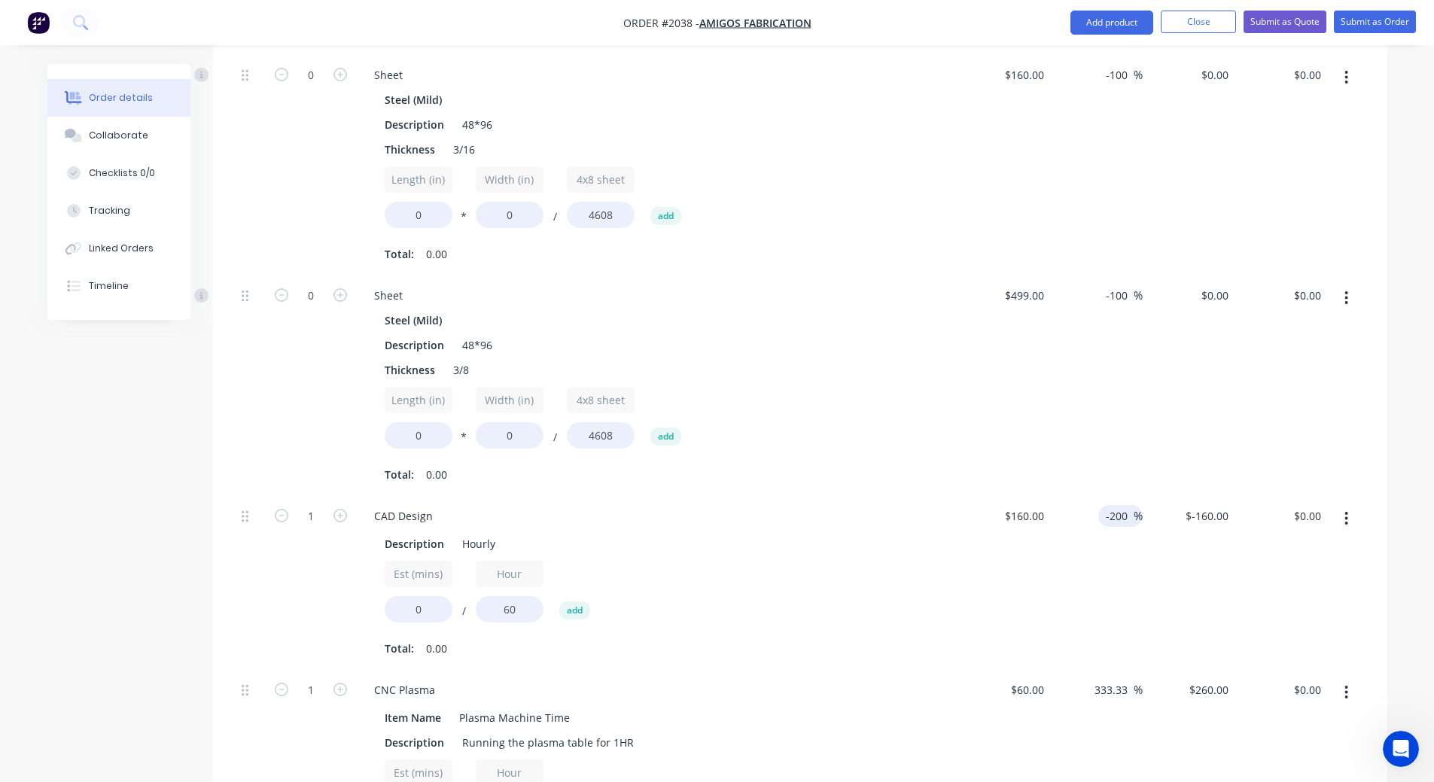
click at [1107, 516] on div "-200 -200 %" at bounding box center [1120, 516] width 44 height 22
drag, startPoint x: 1111, startPoint y: 520, endPoint x: 1098, endPoint y: 514, distance: 14.8
click at [1098, 514] on div "-200 -200 %" at bounding box center [1120, 516] width 44 height 22
type input "200"
type input "$480.00"
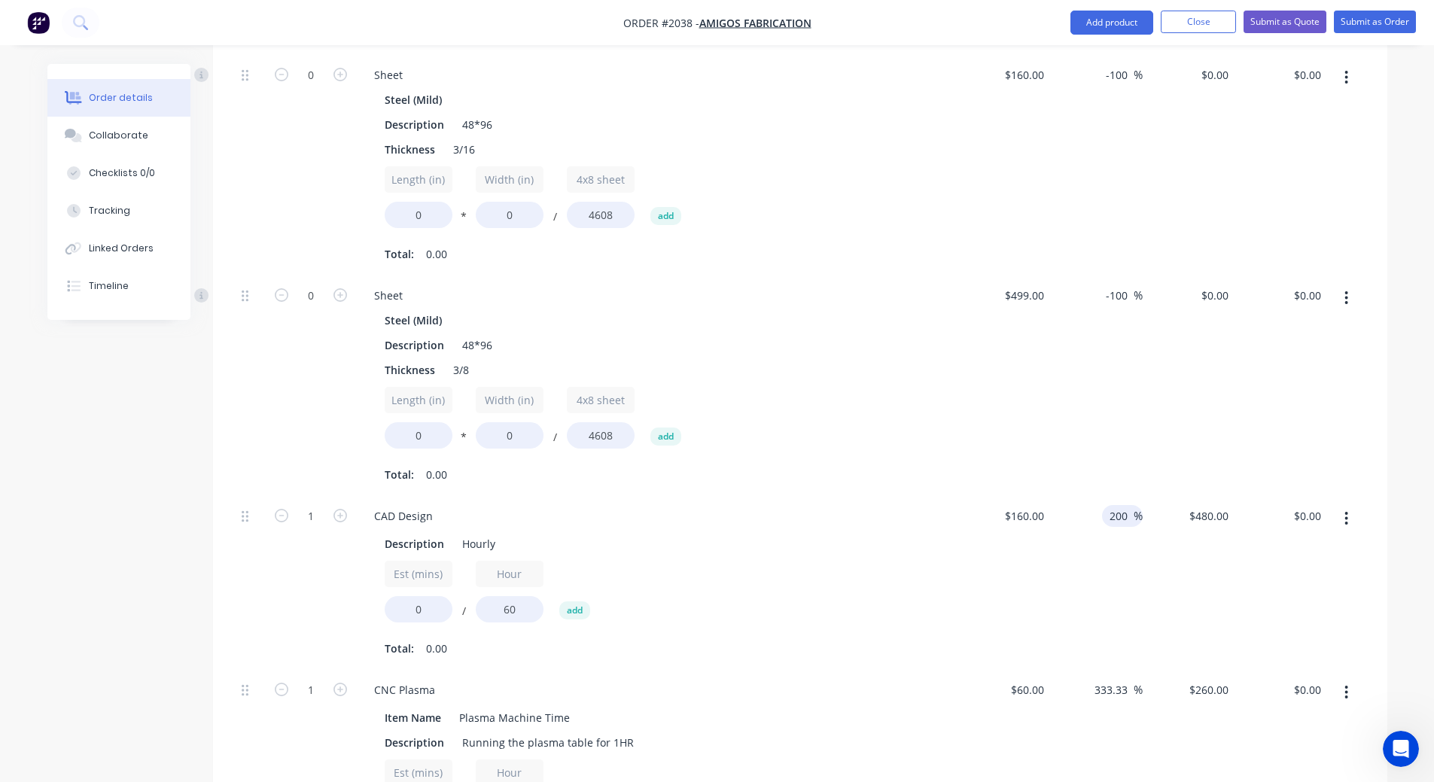
click at [1080, 544] on div "200 200 %" at bounding box center [1096, 583] width 93 height 174
drag, startPoint x: 428, startPoint y: 613, endPoint x: 352, endPoint y: 608, distance: 76.2
click at [358, 611] on div "CAD Design Description Hourly Est (mins) 0 / Hour 60 add Total: 0.00" at bounding box center [657, 583] width 602 height 174
type input "30"
type input "$240.00"
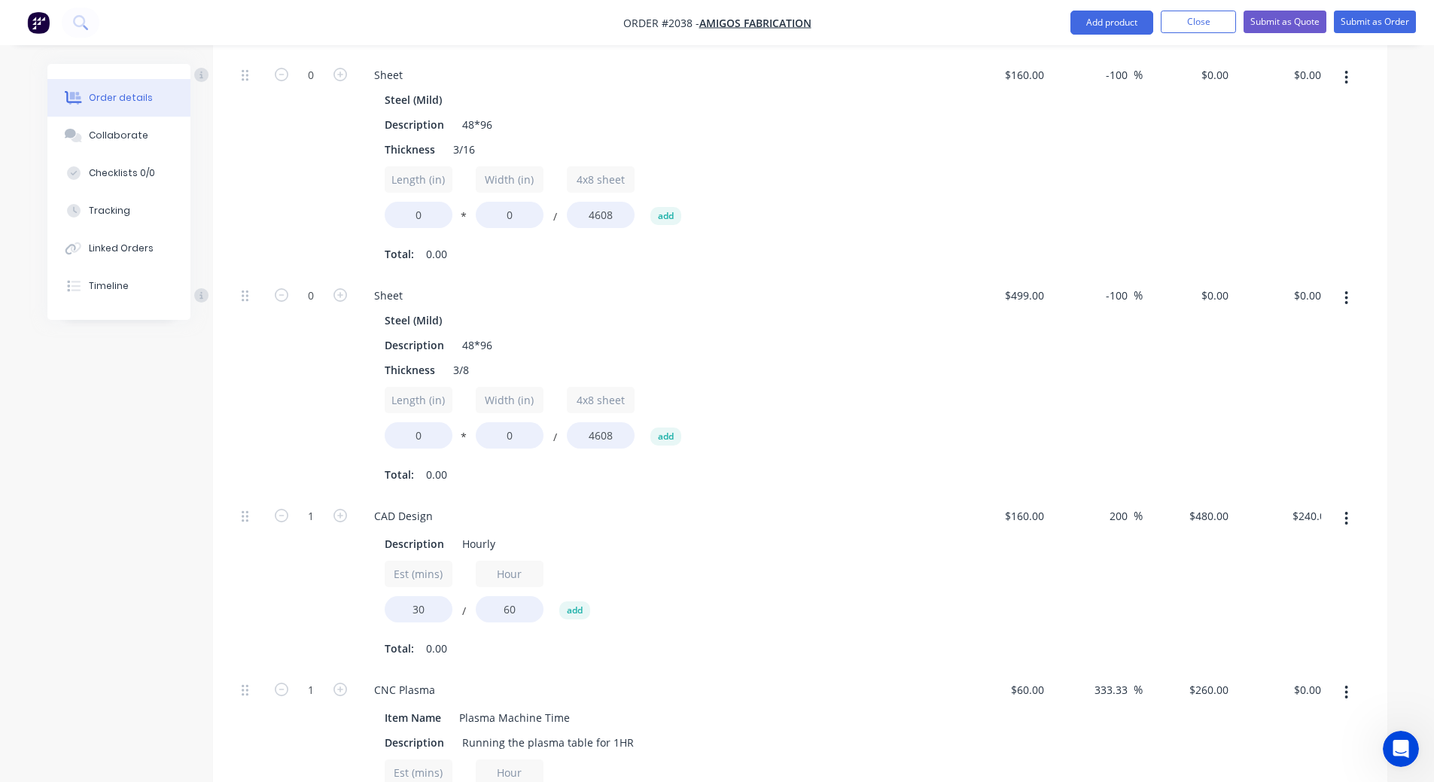
click at [758, 631] on div "Est (mins) 30 / Hour 60 add Total: 0.00" at bounding box center [657, 610] width 545 height 99
drag, startPoint x: 423, startPoint y: 609, endPoint x: 376, endPoint y: 603, distance: 47.1
click at [376, 603] on div "Description Hourly Est (mins) 30 / Hour 60 add Total: 0.50" at bounding box center [657, 595] width 590 height 130
type input "10"
type input "$80.02"
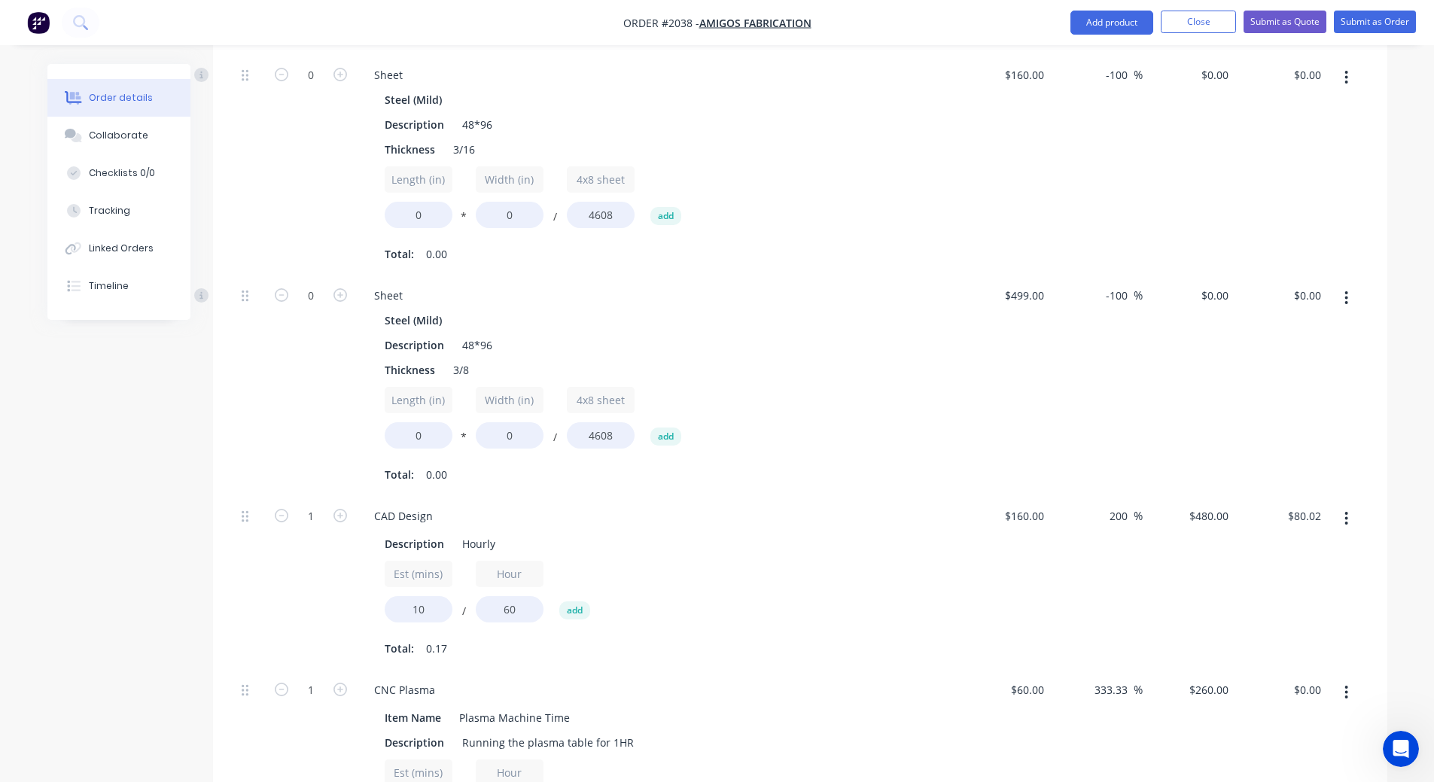
click at [846, 641] on div "Total: 0.17" at bounding box center [657, 649] width 545 height 23
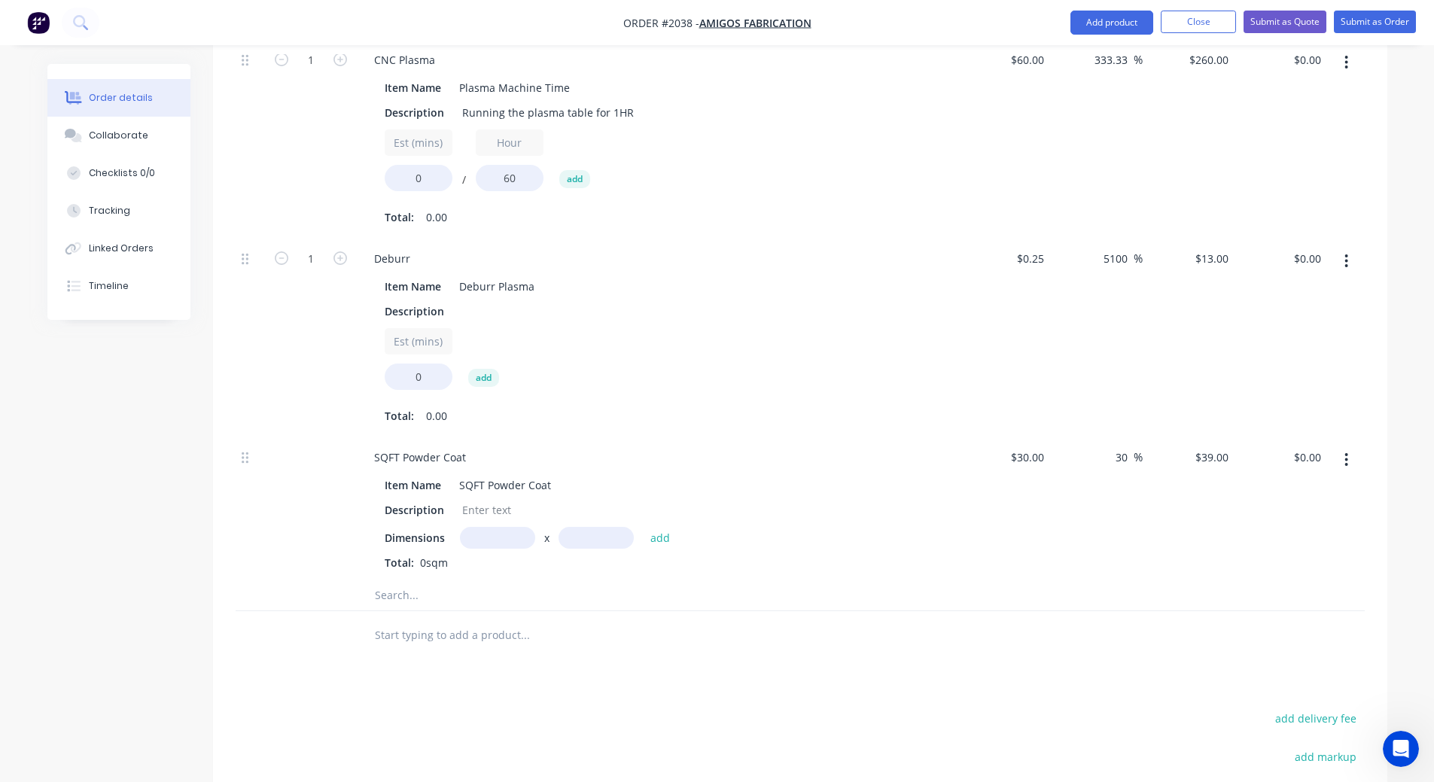
scroll to position [1570, 0]
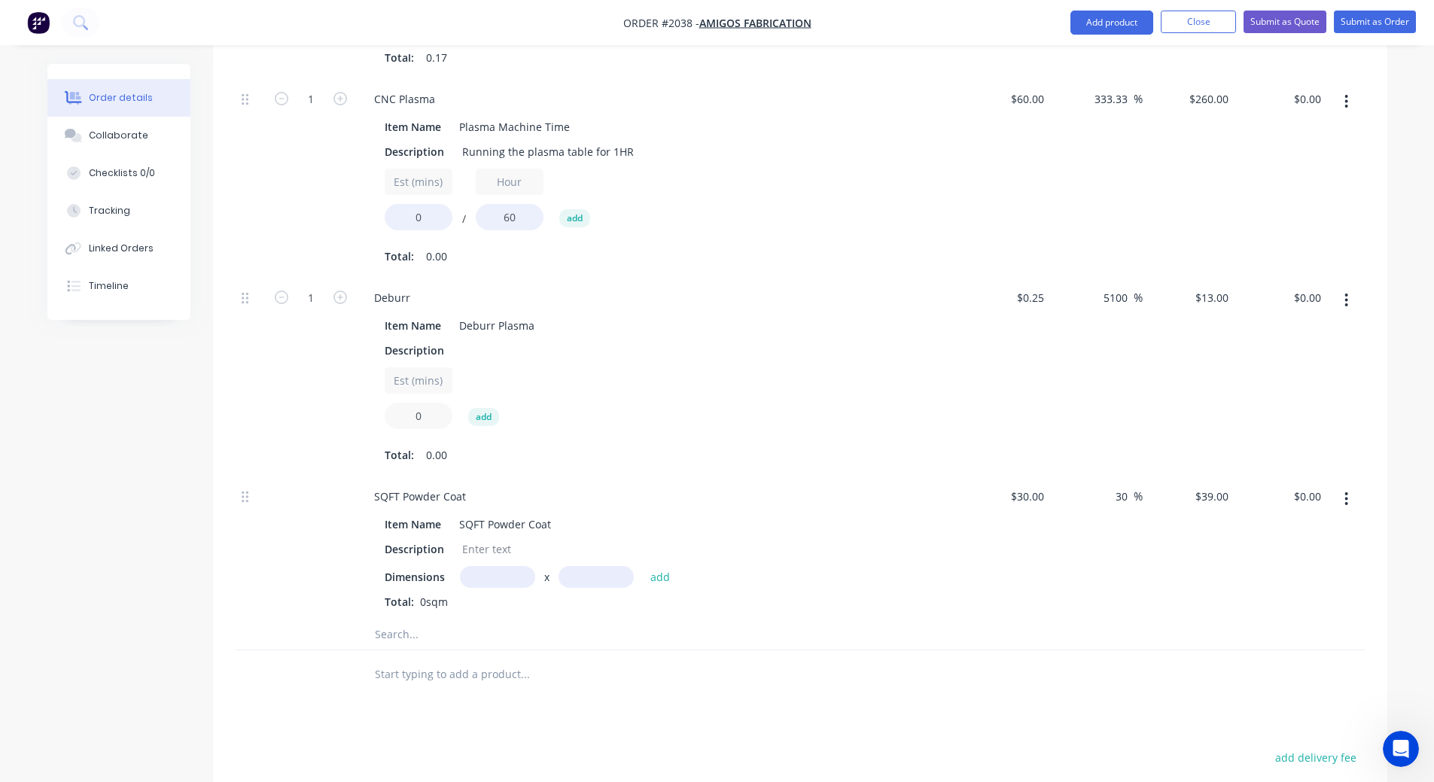
drag, startPoint x: 416, startPoint y: 413, endPoint x: 446, endPoint y: 435, distance: 37.2
click at [446, 434] on div "Est (mins) 0 add" at bounding box center [657, 401] width 545 height 68
type input "5"
type input "$65.00"
click at [740, 408] on div "Est (mins) 5 add" at bounding box center [657, 401] width 545 height 68
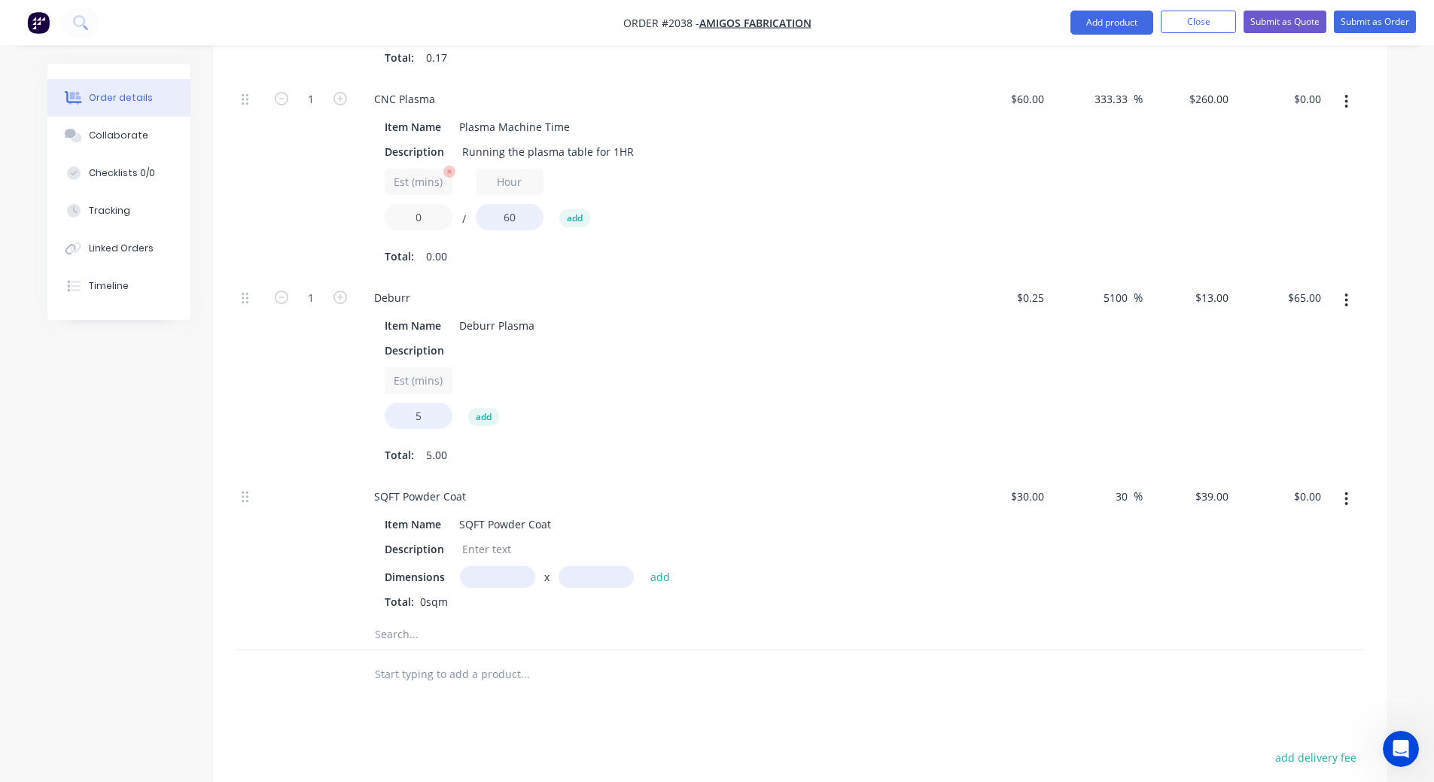
drag, startPoint x: 429, startPoint y: 224, endPoint x: 385, endPoint y: 215, distance: 45.2
click at [385, 215] on input "0" at bounding box center [419, 217] width 68 height 26
type input "8"
type input "$34.66"
click at [678, 313] on div "Item Name Deburr Plasma Description Est (mins) 5 add Total: 5.00" at bounding box center [657, 389] width 590 height 155
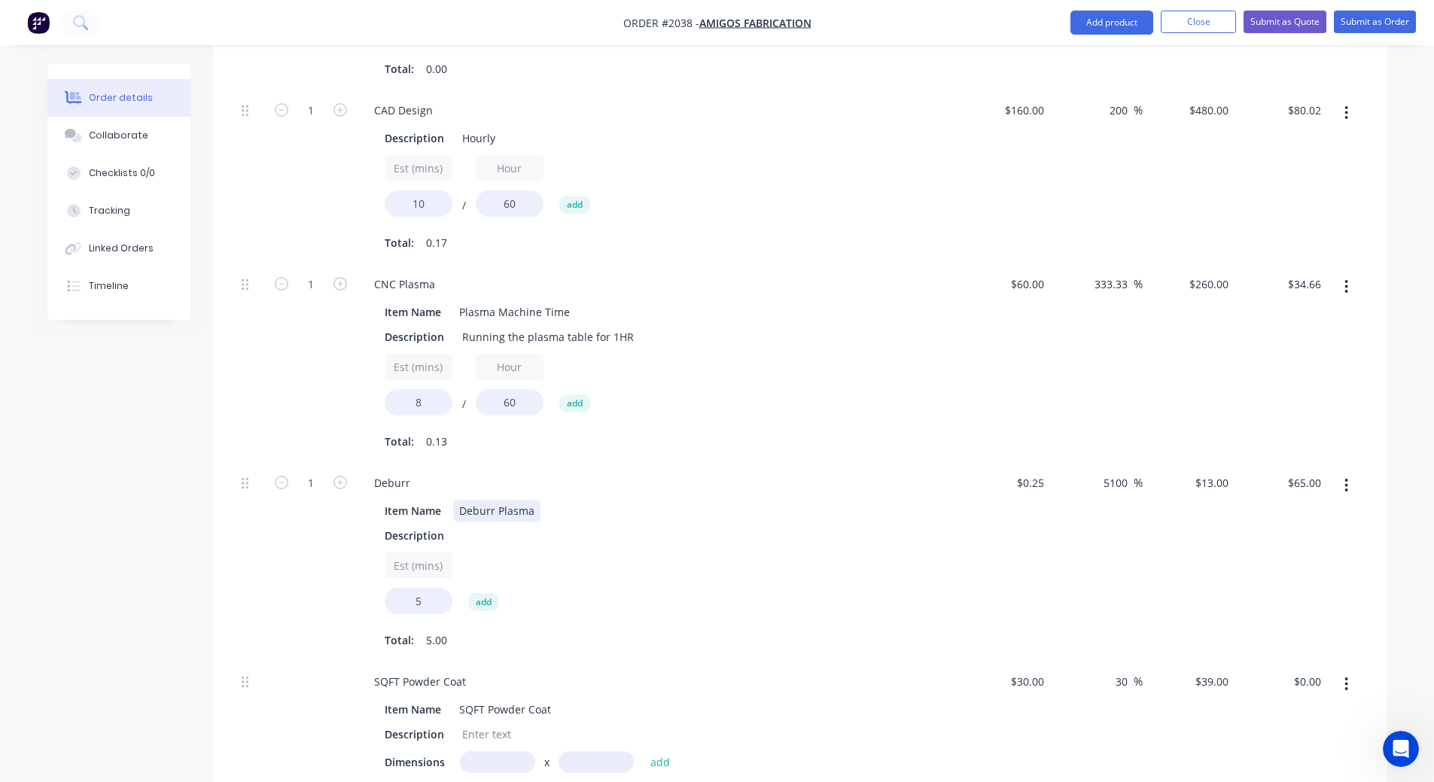
scroll to position [1419, 0]
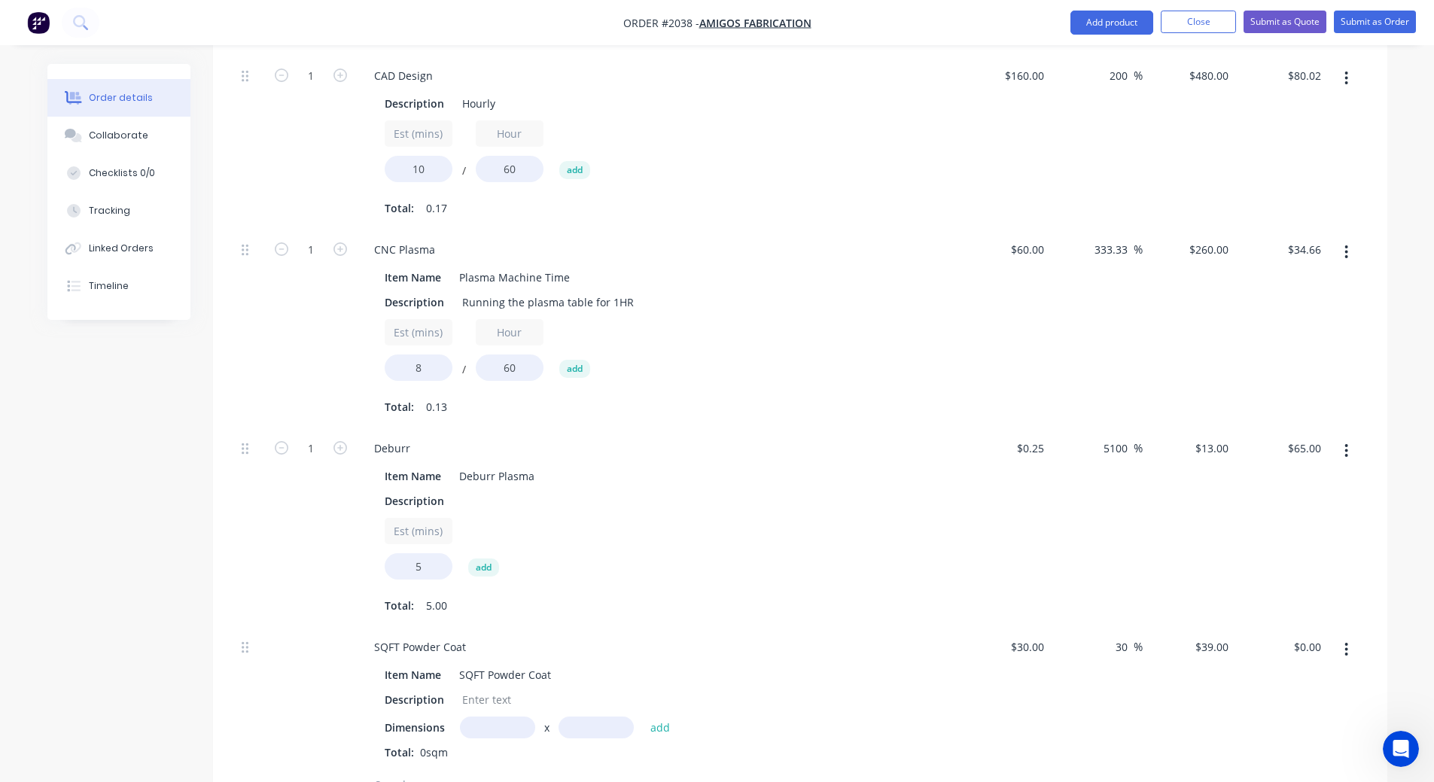
drag, startPoint x: 1131, startPoint y: 452, endPoint x: 1071, endPoint y: 445, distance: 59.9
click at [1071, 445] on div "5100 5100 %" at bounding box center [1096, 527] width 93 height 199
type input "200"
type input "$0.75"
type input "$3.75"
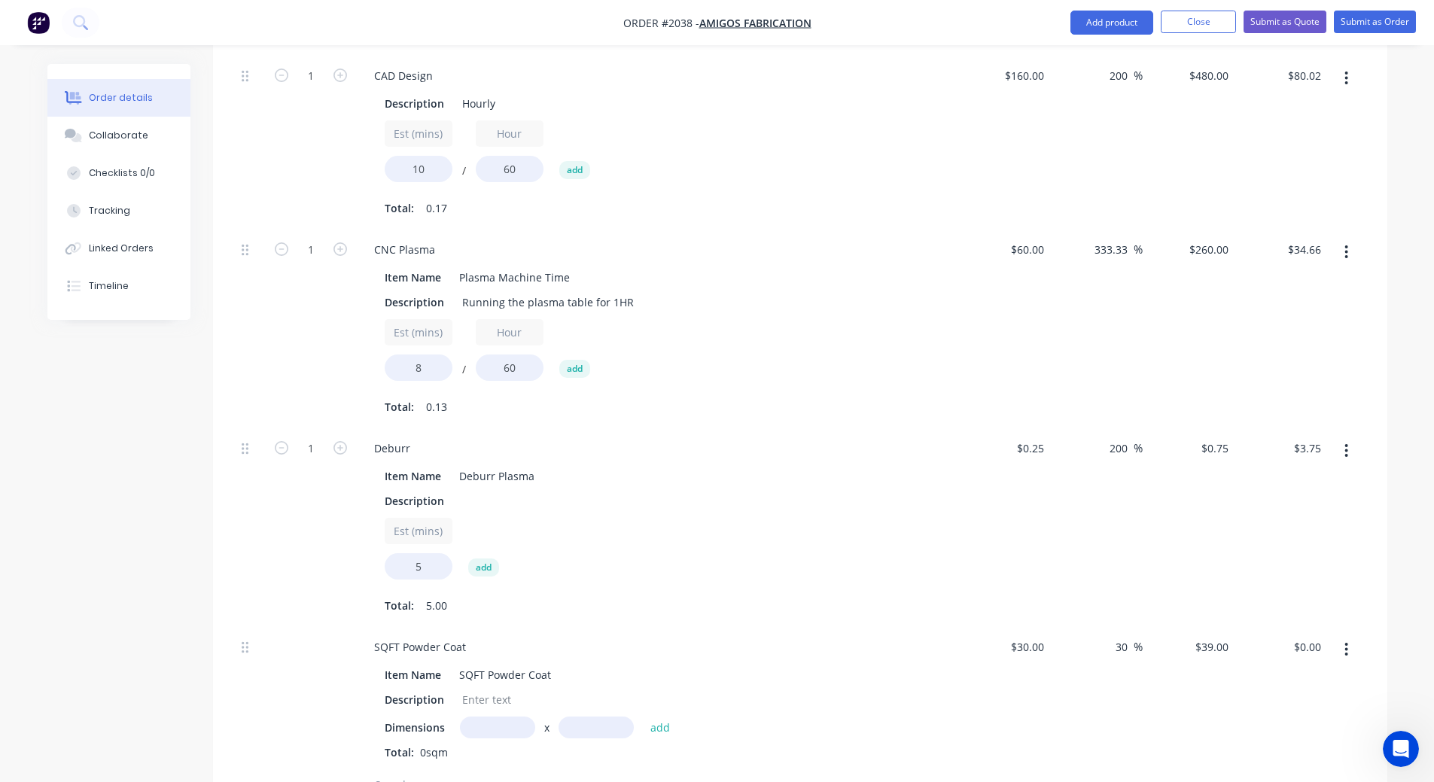
click at [1115, 507] on div "200 200 %" at bounding box center [1096, 527] width 93 height 199
drag, startPoint x: 1127, startPoint y: 254, endPoint x: 1064, endPoint y: 253, distance: 63.3
click at [1064, 253] on div "333.33 333.33 %" at bounding box center [1096, 329] width 93 height 199
type input "200"
type input "$180.00"
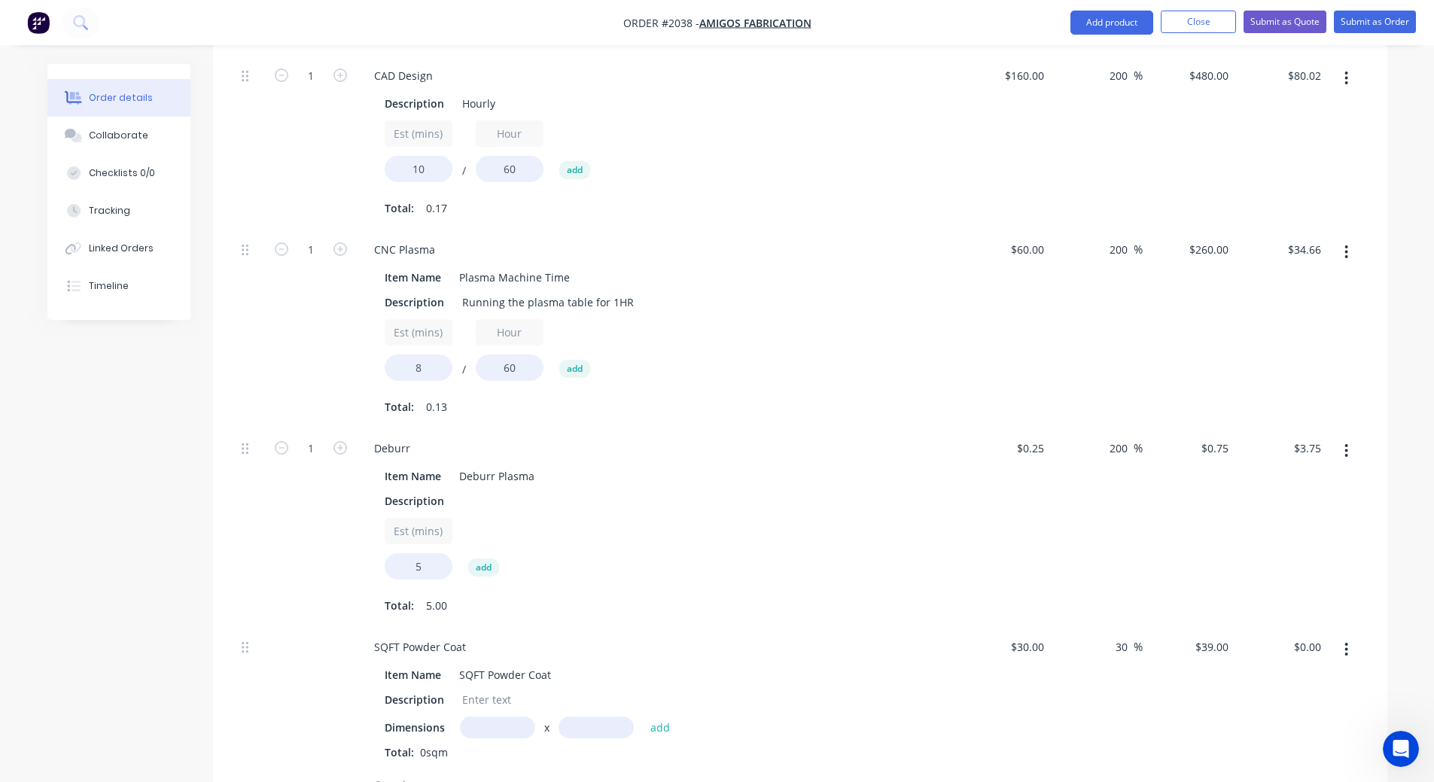
type input "$23.99"
click at [1098, 308] on div "200 200 %" at bounding box center [1096, 329] width 93 height 199
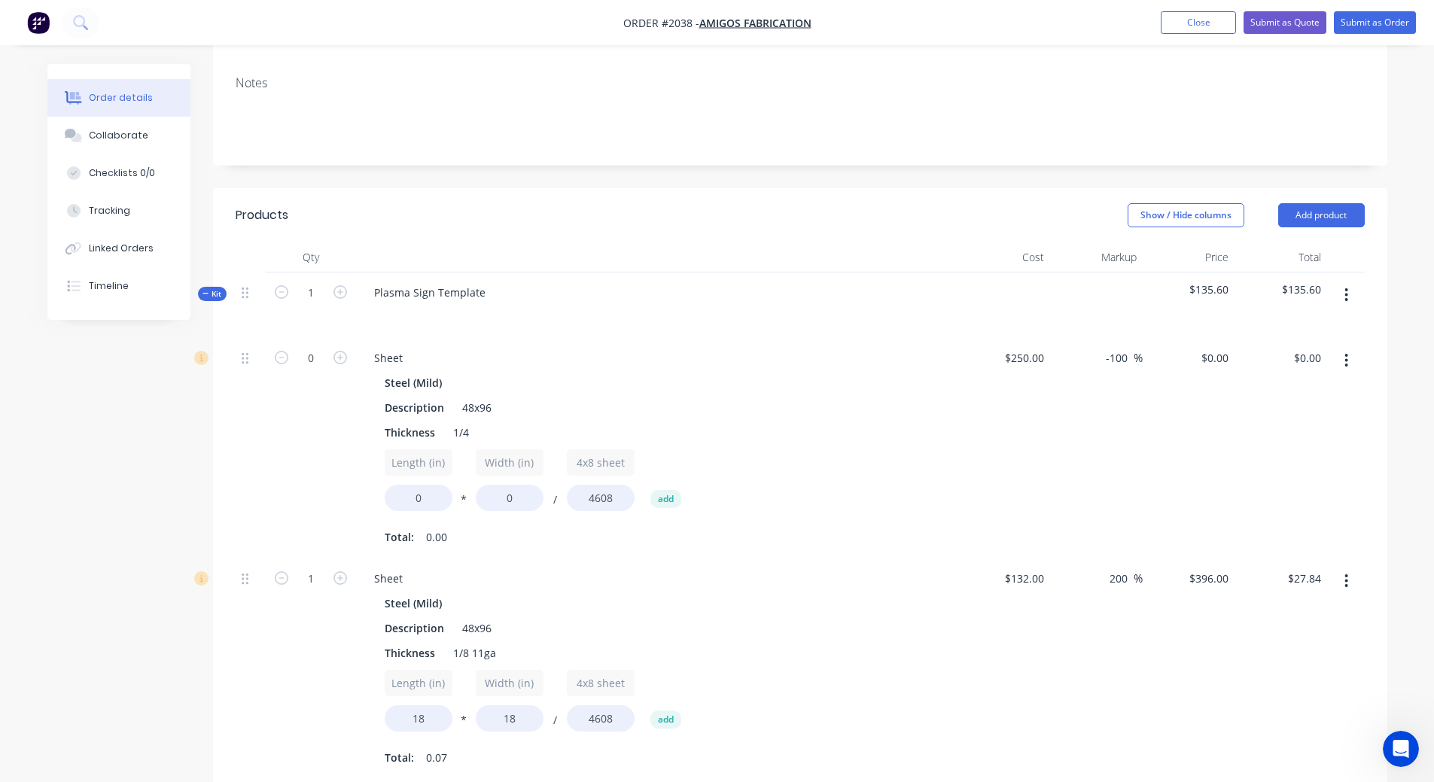
scroll to position [215, 0]
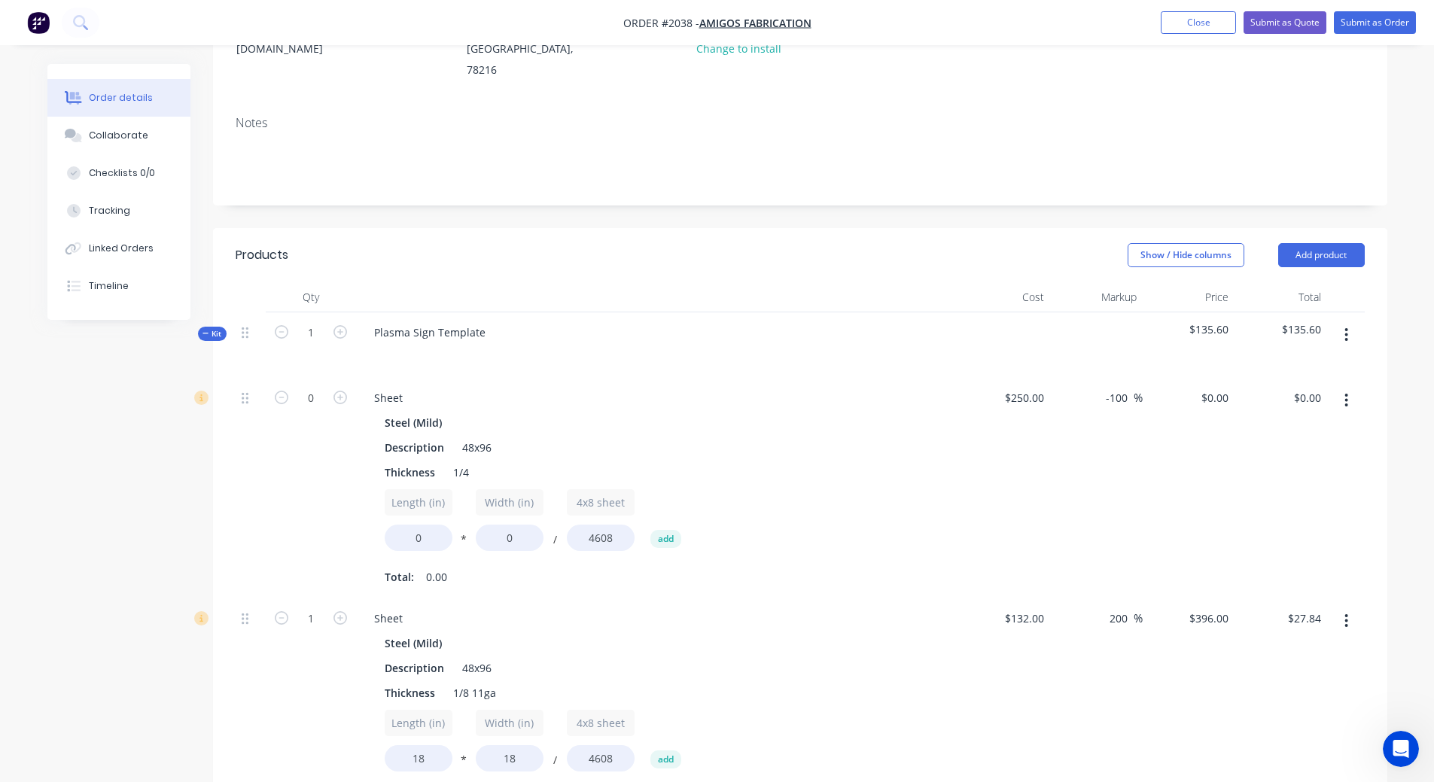
click at [215, 333] on span "Kit" at bounding box center [213, 333] width 20 height 11
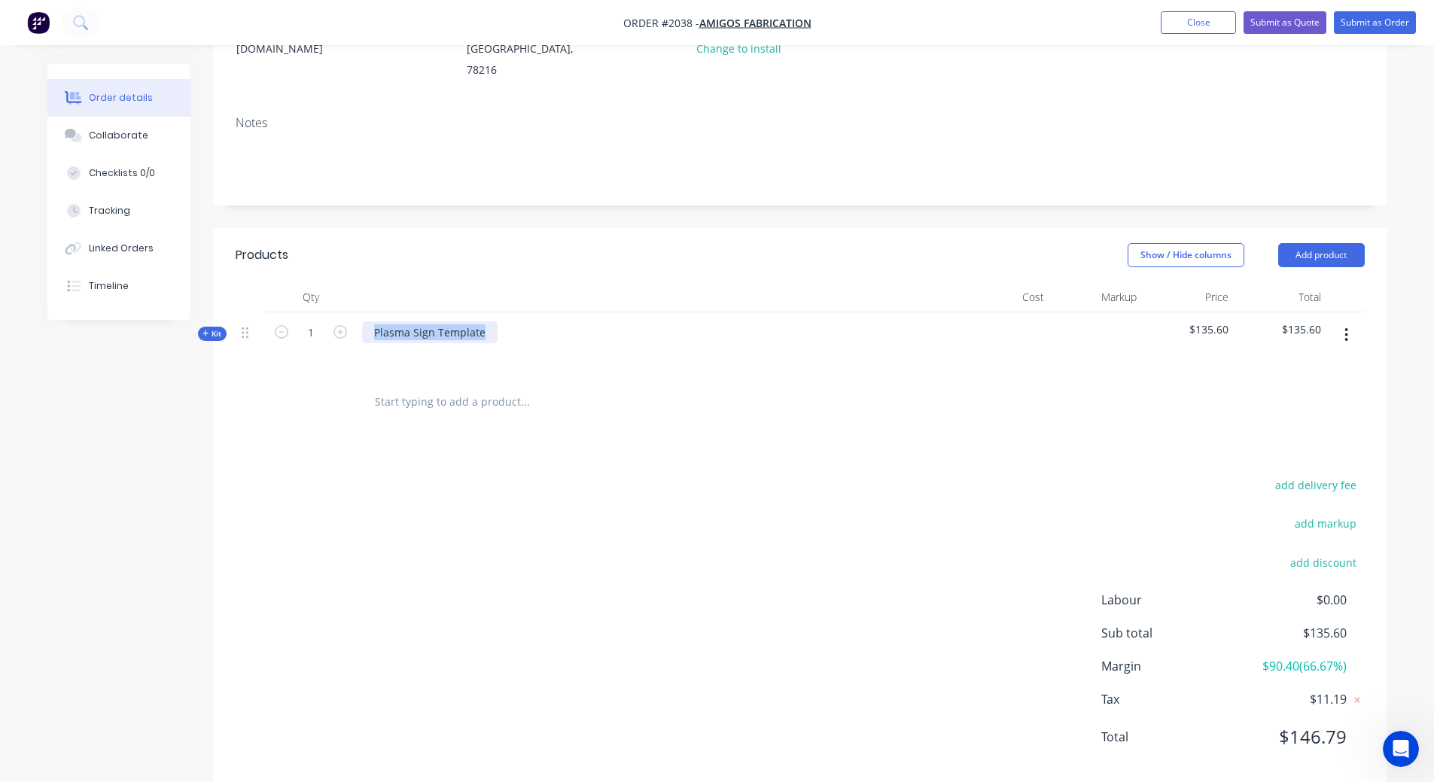
drag, startPoint x: 489, startPoint y: 333, endPoint x: 350, endPoint y: 300, distance: 143.0
click at [350, 300] on div "Qty Cost Markup Price Total Kit 1 Plasma Sign Template $135.60 $135.60" at bounding box center [800, 330] width 1129 height 96
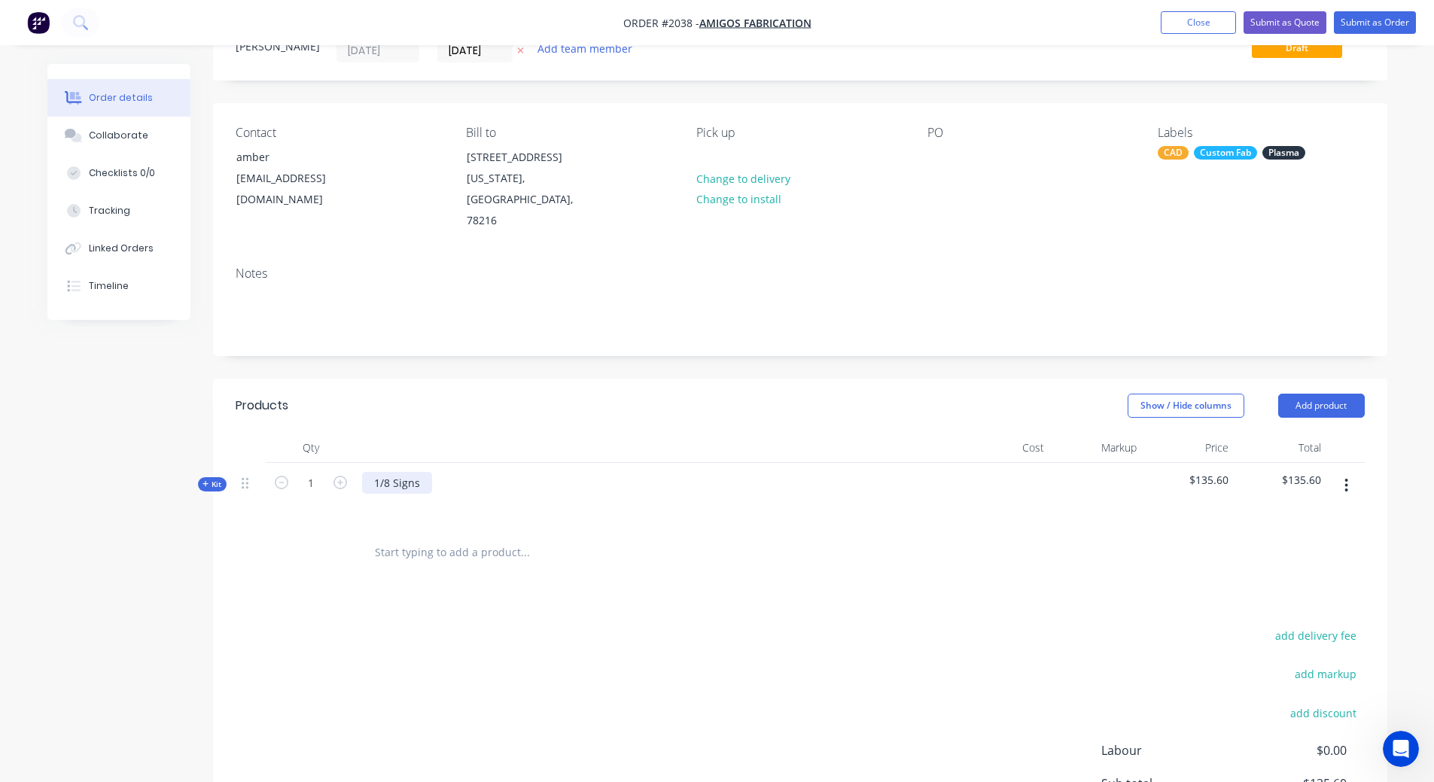
scroll to position [0, 0]
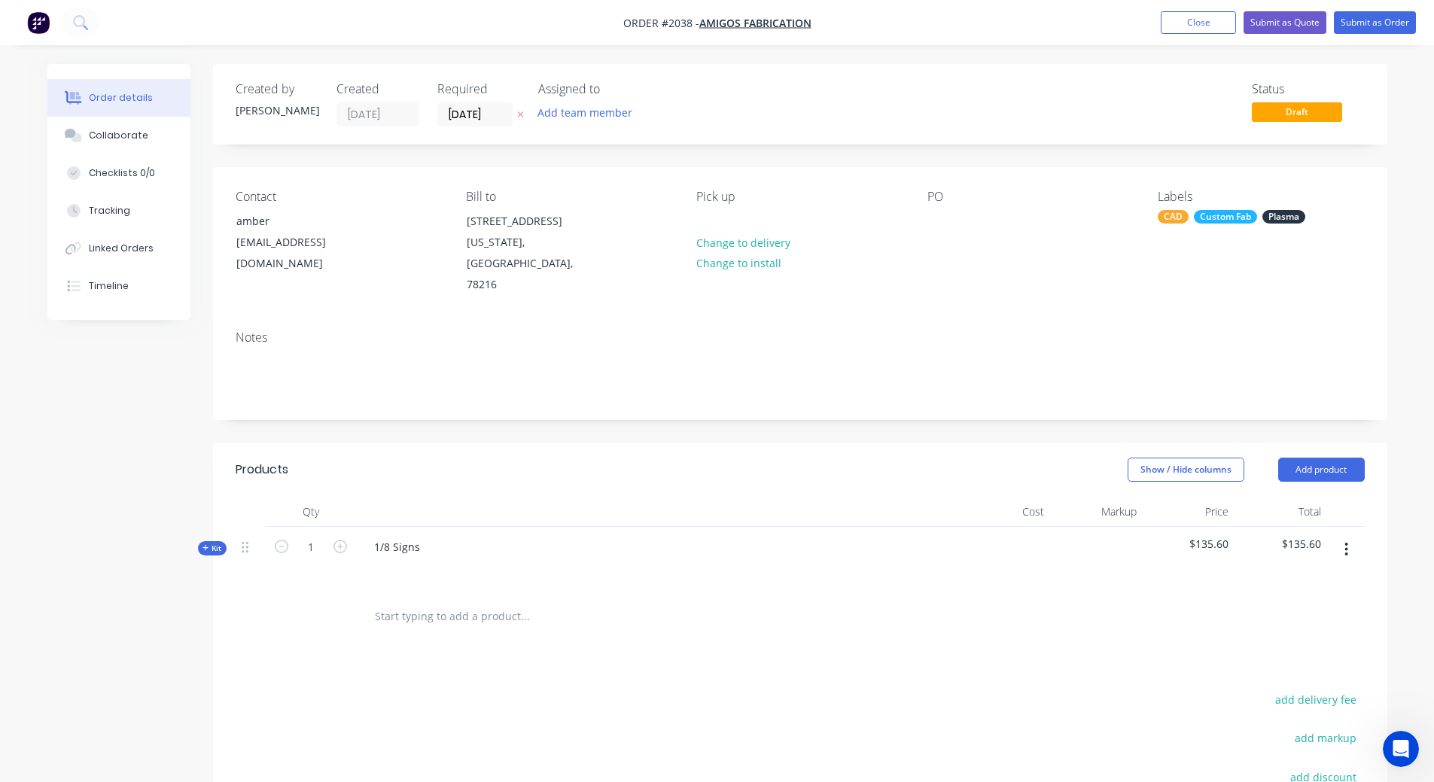
click at [613, 560] on div at bounding box center [657, 569] width 590 height 22
type input "28"
click at [368, 589] on div "1/8 Signs" at bounding box center [657, 559] width 602 height 65
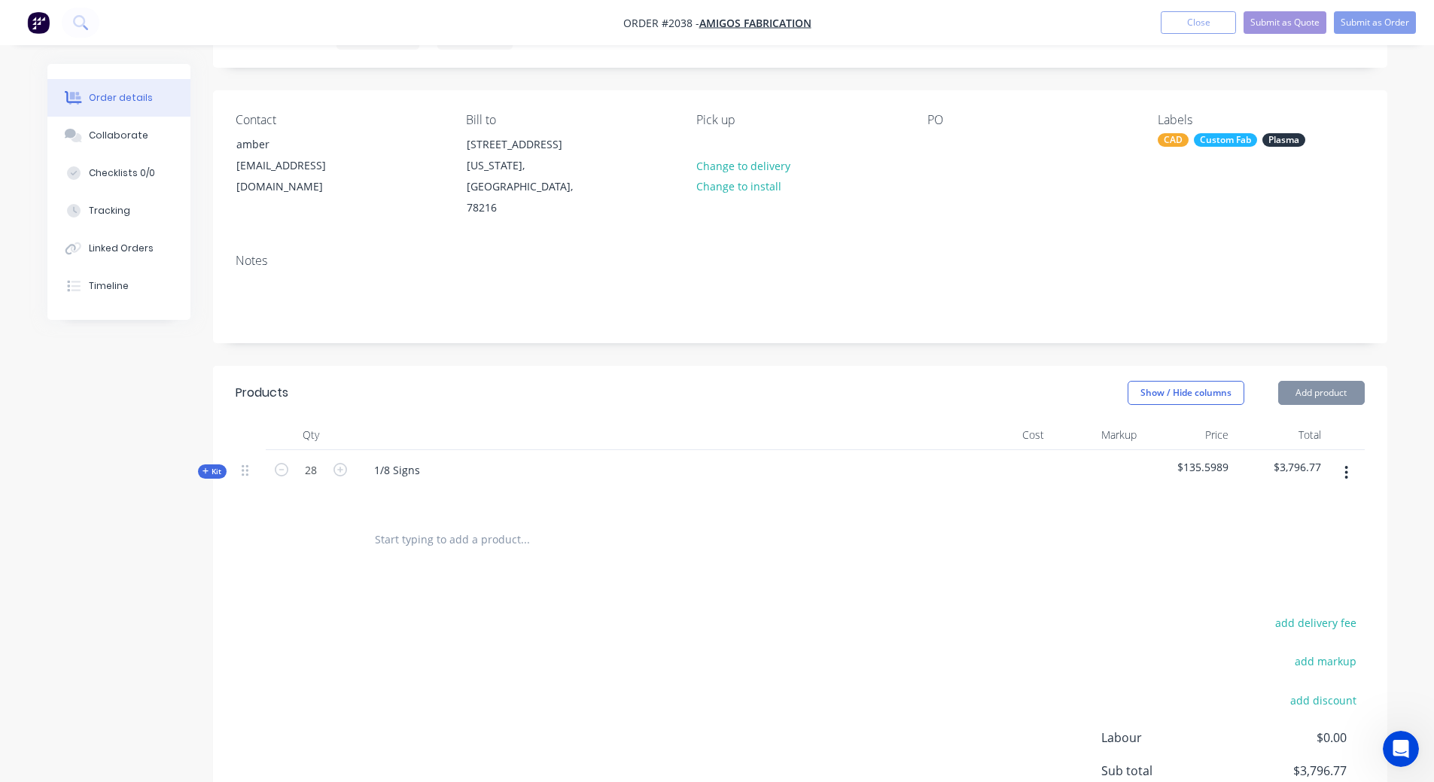
scroll to position [226, 0]
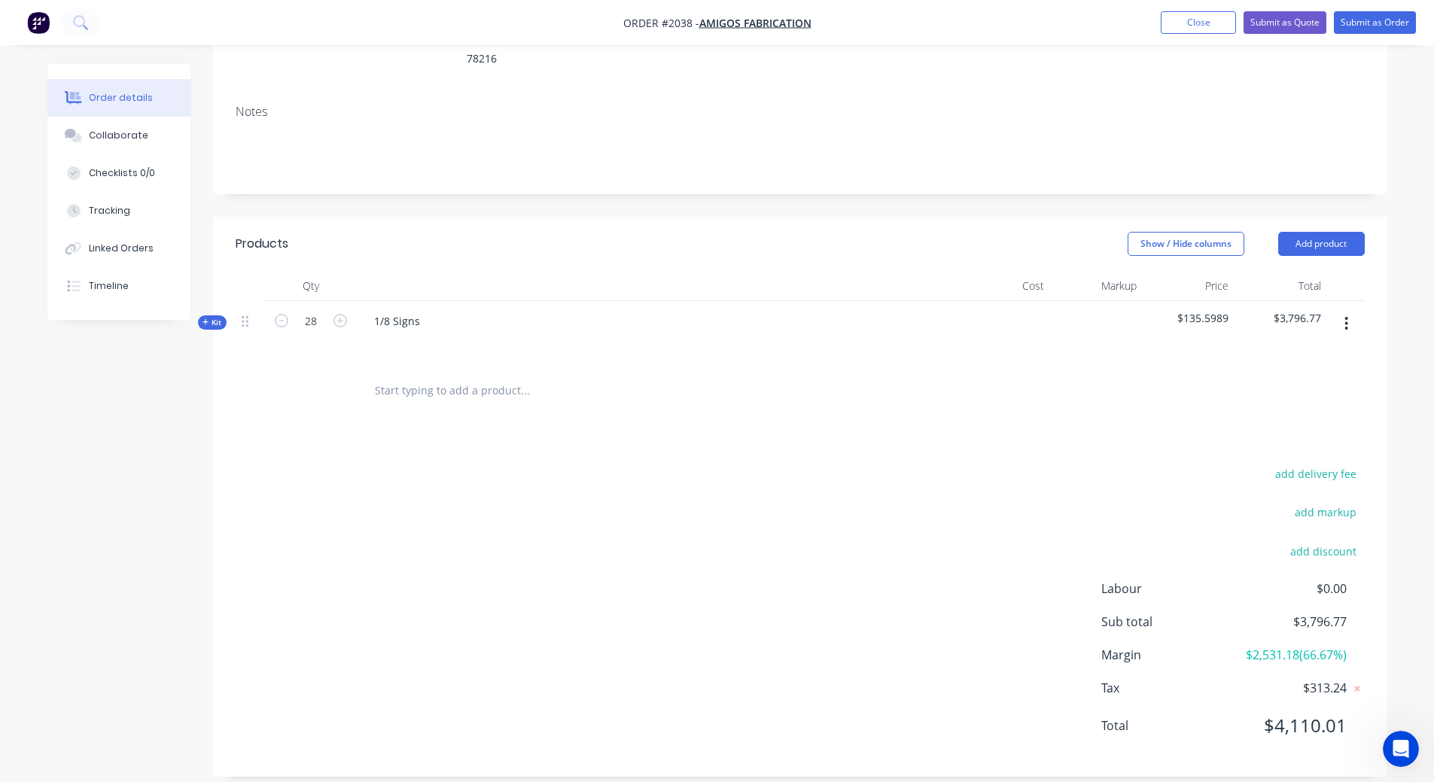
click at [512, 501] on div "add delivery fee add markup add discount Labour $0.00 Sub total $3,796.77 Margi…" at bounding box center [800, 609] width 1129 height 291
click at [210, 318] on span "Kit" at bounding box center [213, 322] width 20 height 11
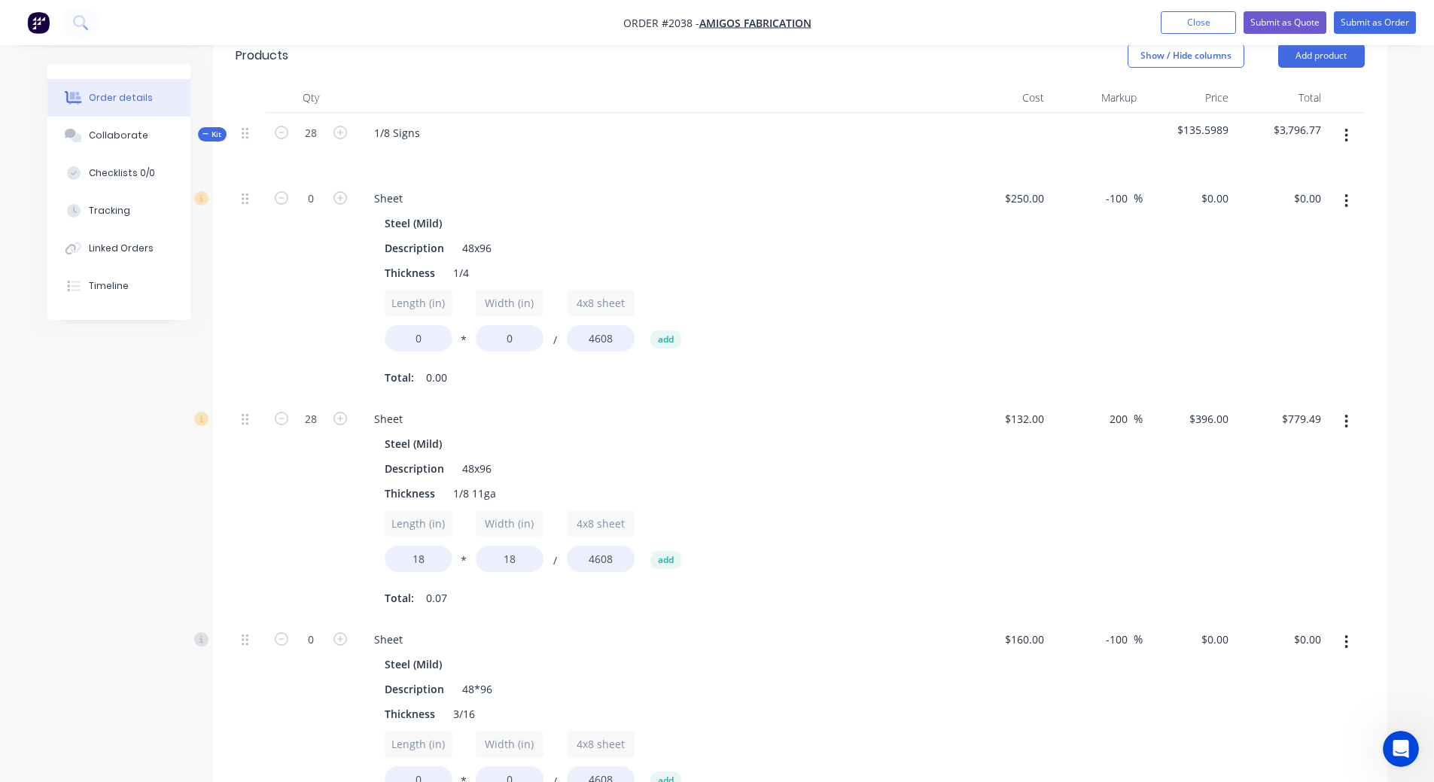
scroll to position [376, 0]
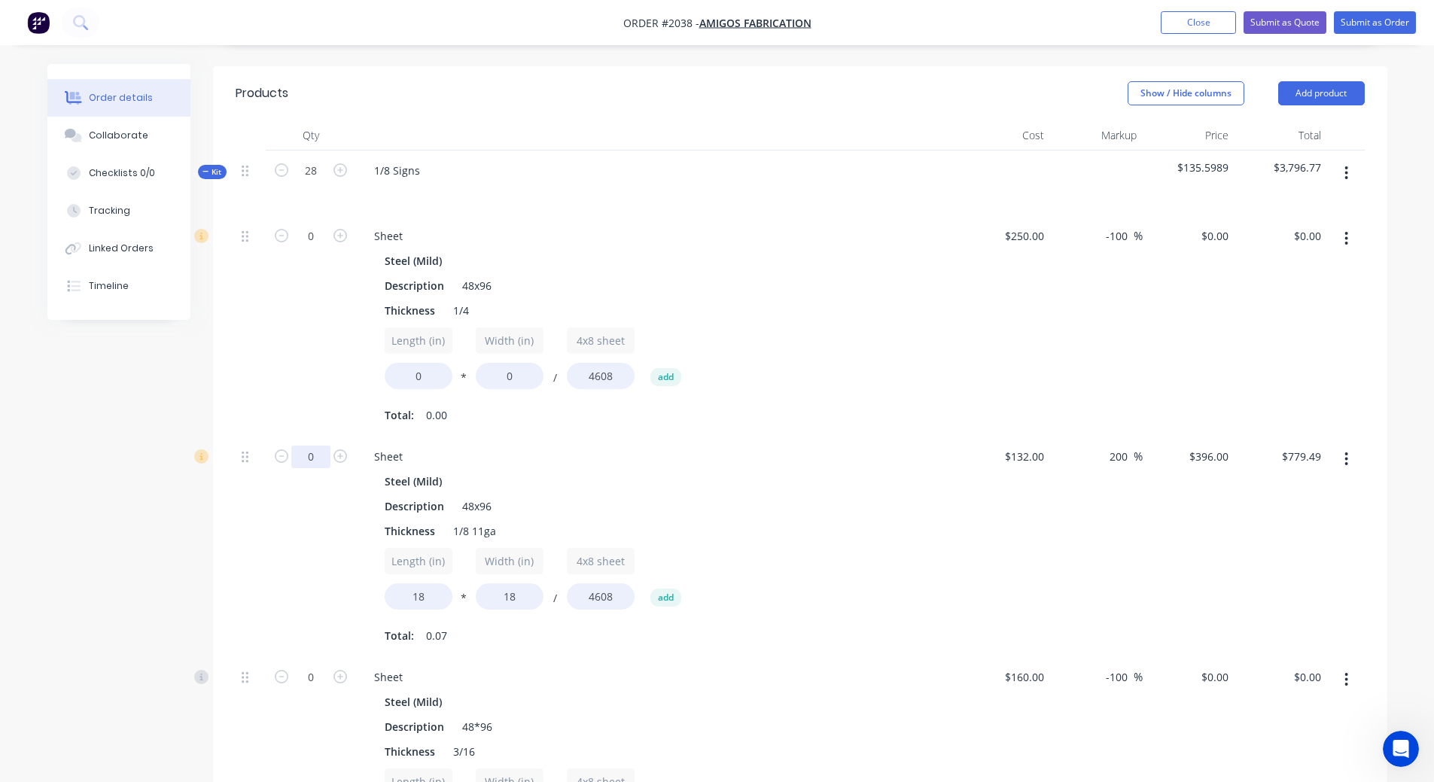
type input "0"
type input "$0.00"
click at [236, 535] on div at bounding box center [251, 547] width 30 height 221
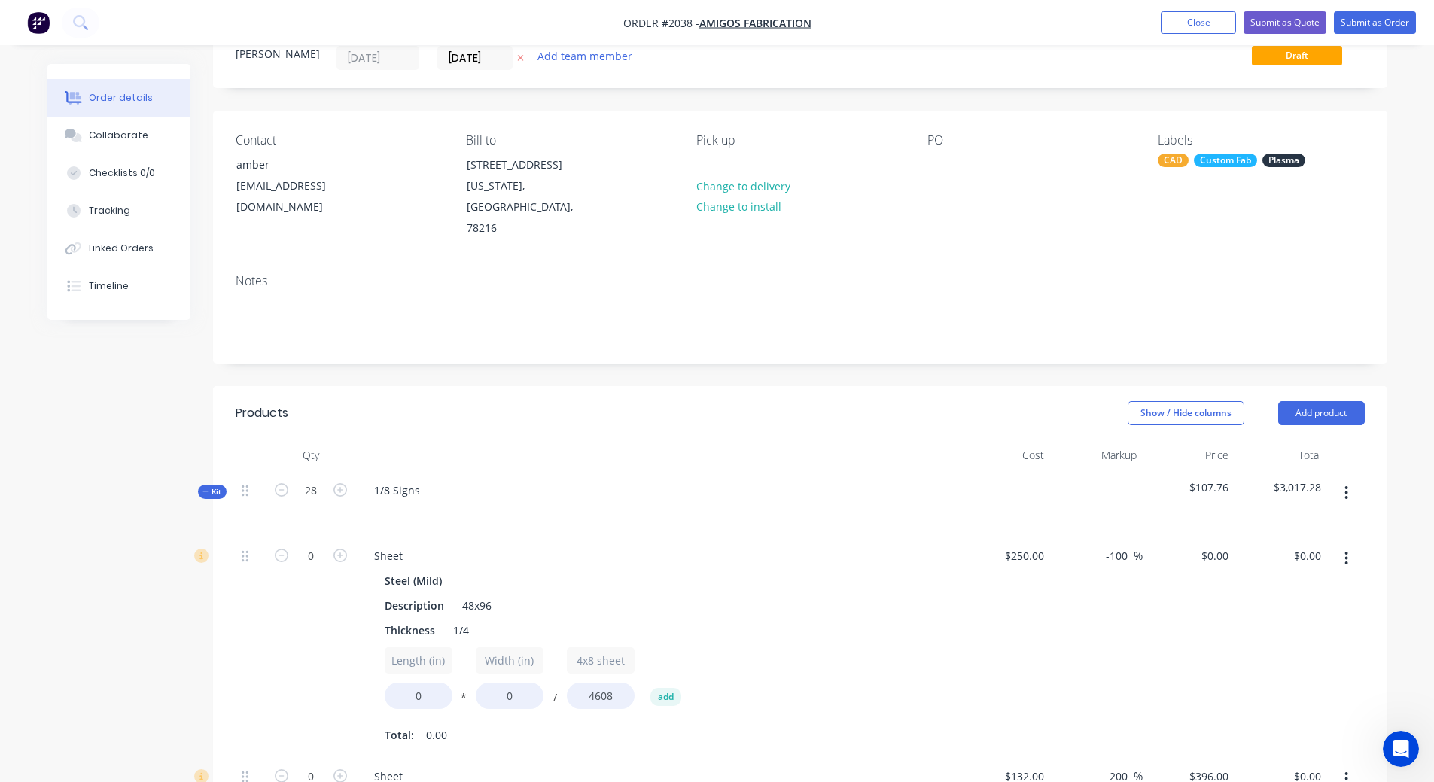
scroll to position [0, 0]
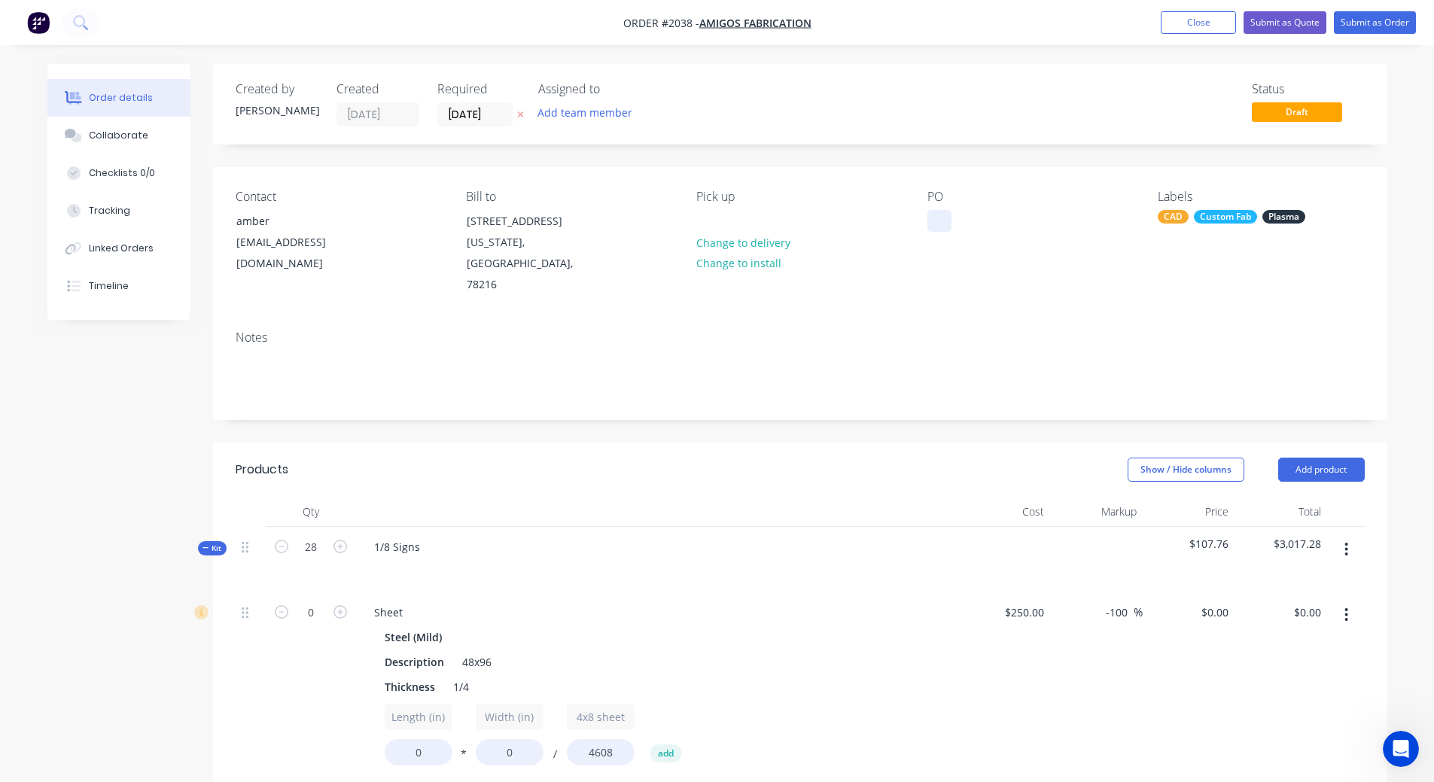
click at [936, 217] on div at bounding box center [940, 221] width 24 height 22
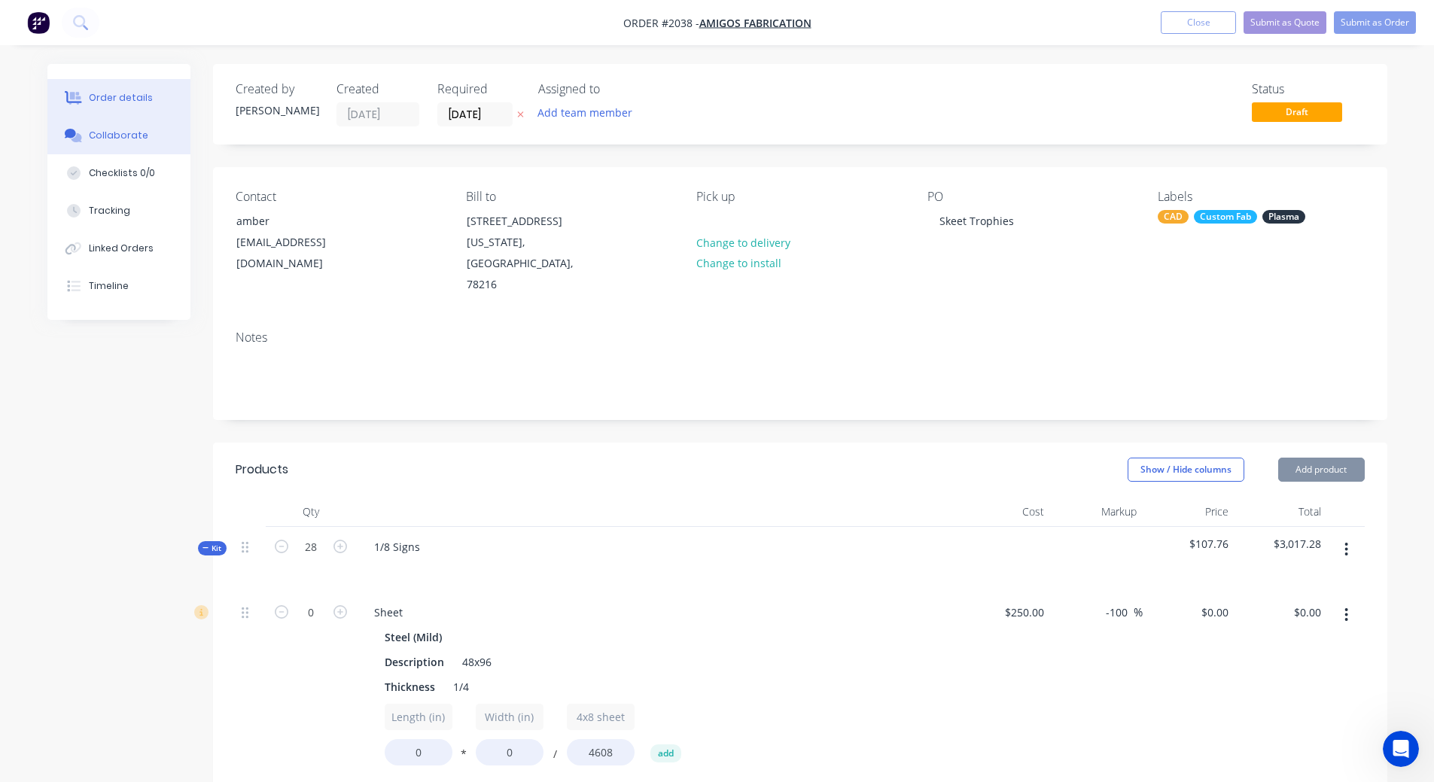
click at [114, 140] on div "Collaborate" at bounding box center [118, 136] width 59 height 14
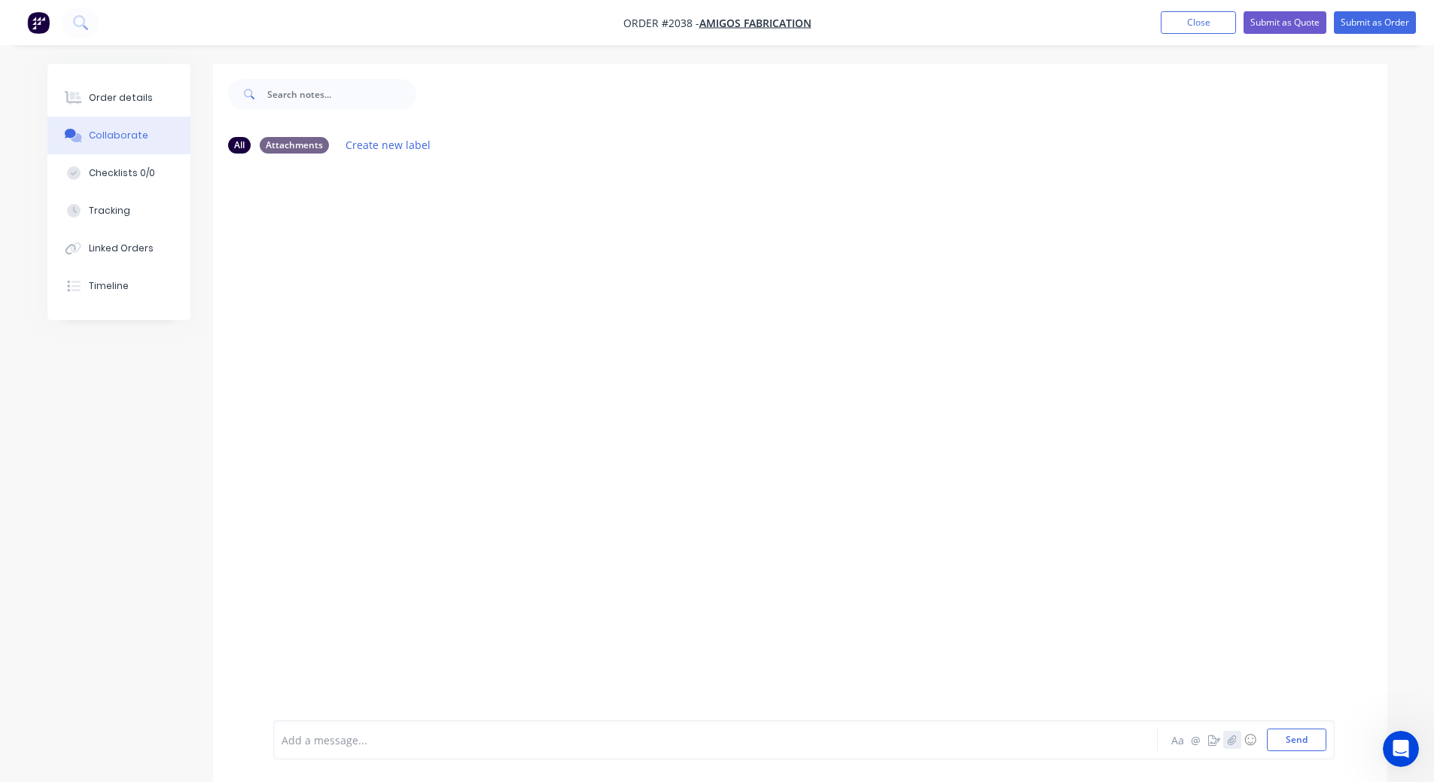
click at [1228, 745] on icon "button" at bounding box center [1231, 740] width 9 height 11
click at [1296, 746] on button "Send" at bounding box center [1296, 740] width 59 height 23
click at [115, 99] on div "Order details" at bounding box center [121, 98] width 64 height 14
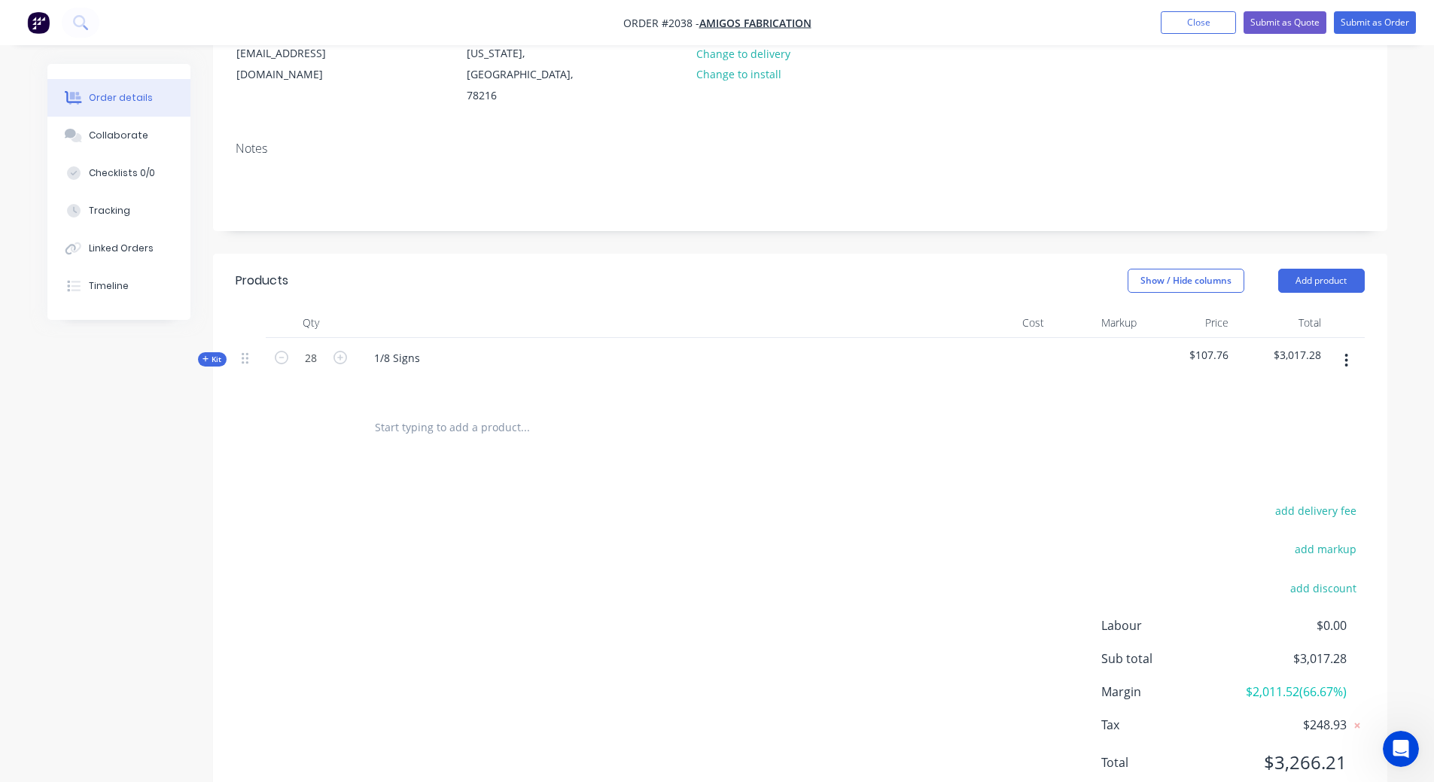
scroll to position [243, 0]
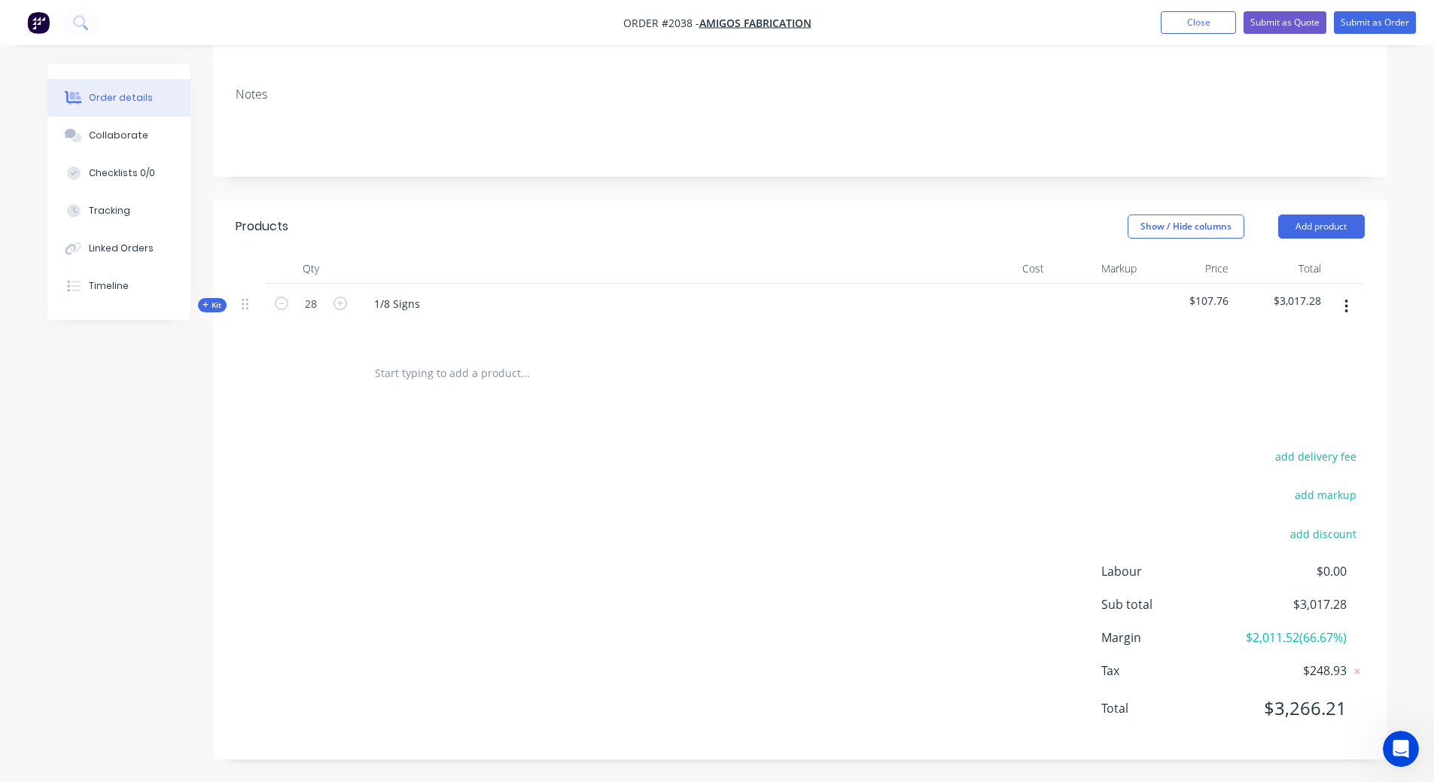
click at [952, 517] on div "add delivery fee add markup add discount Labour $0.00 Sub total $3,017.28 Margi…" at bounding box center [800, 591] width 1129 height 291
click at [1277, 21] on button "Submit as Quote" at bounding box center [1285, 22] width 83 height 23
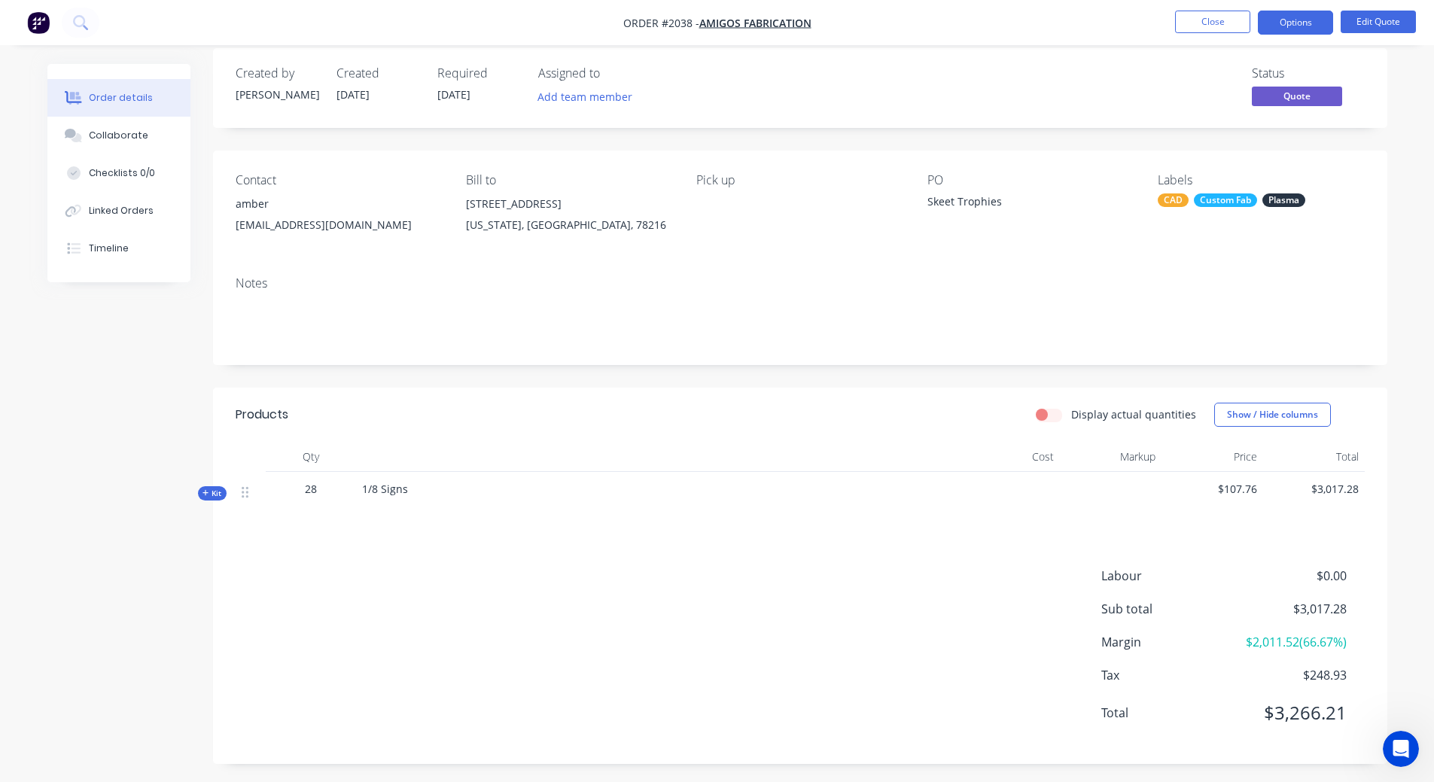
scroll to position [20, 0]
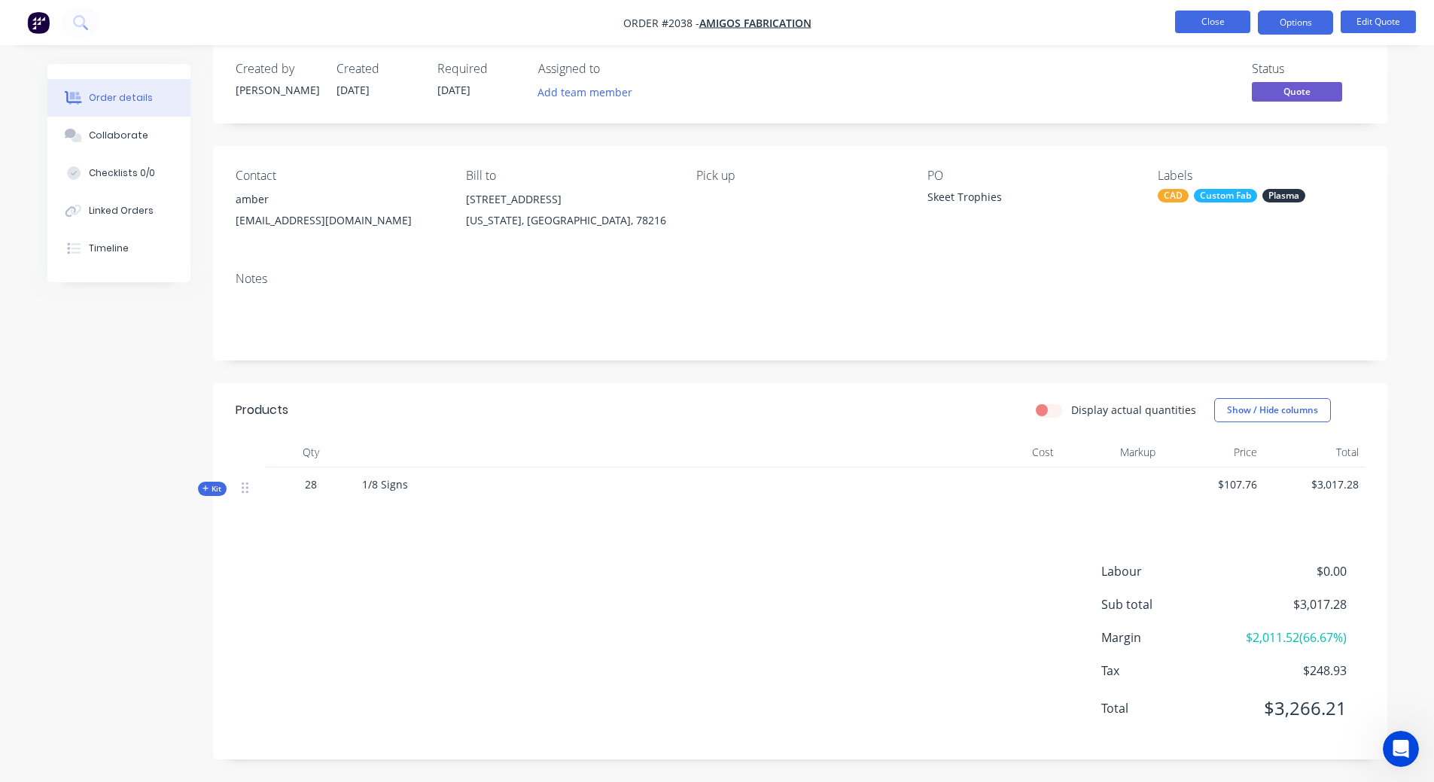
click at [1204, 17] on button "Close" at bounding box center [1212, 22] width 75 height 23
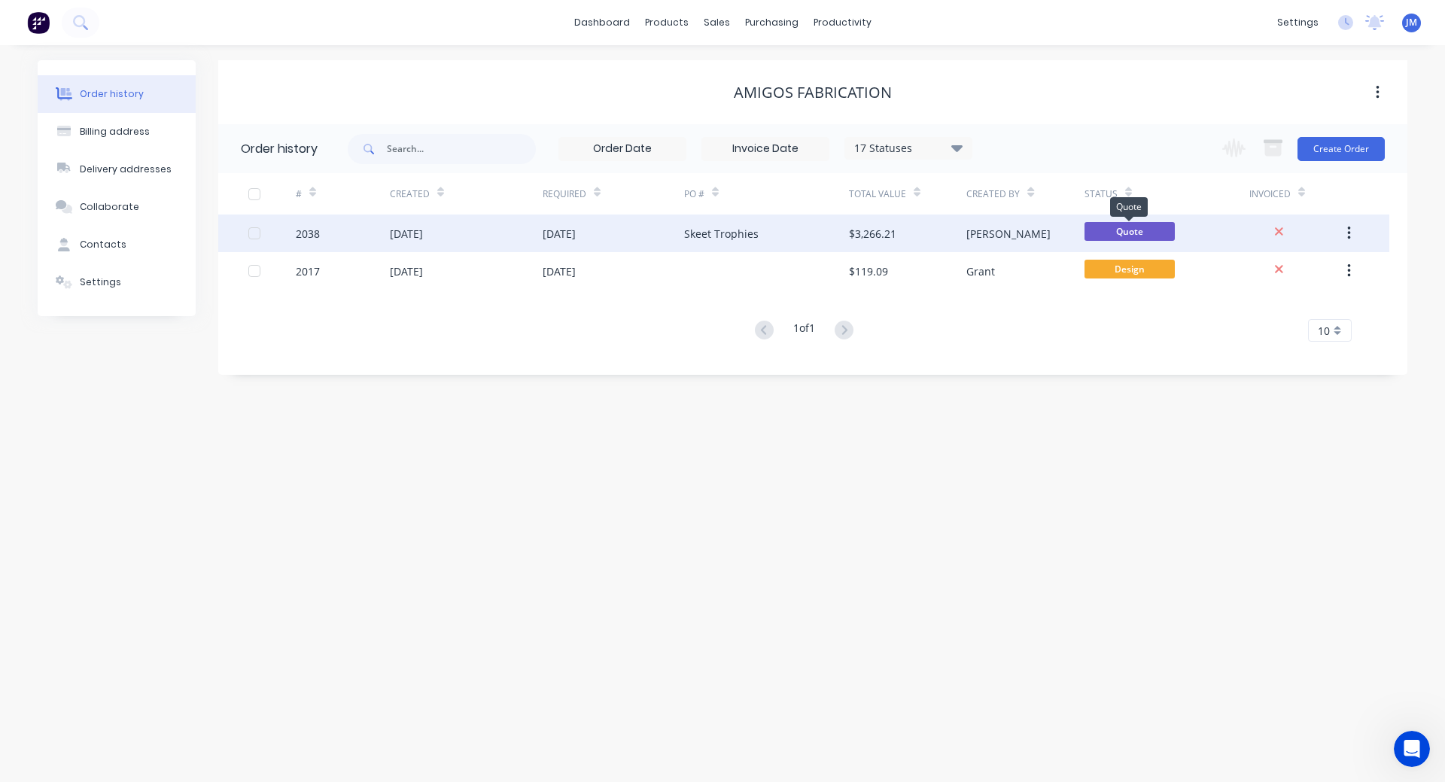
click at [1123, 229] on span "Quote" at bounding box center [1130, 231] width 90 height 19
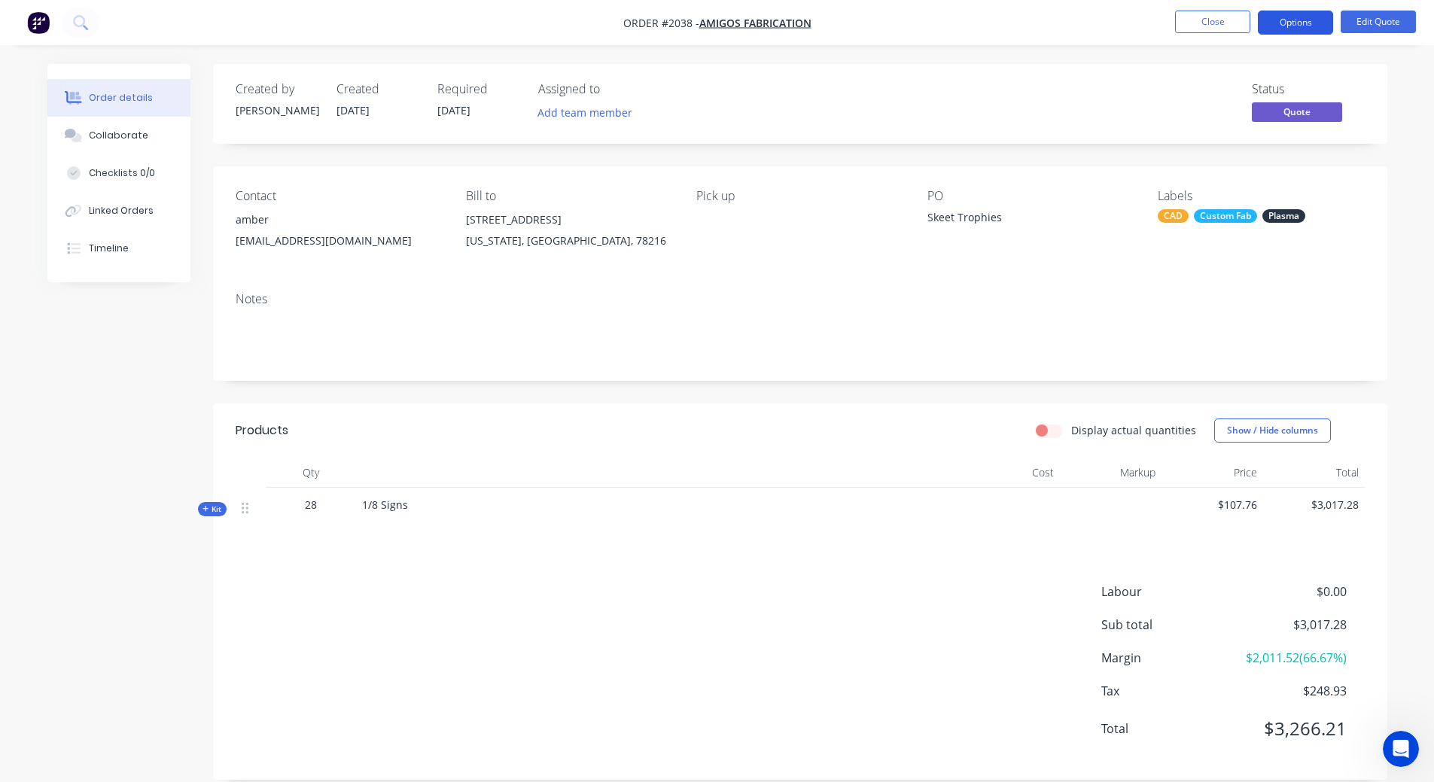
click at [1322, 26] on button "Options" at bounding box center [1295, 23] width 75 height 24
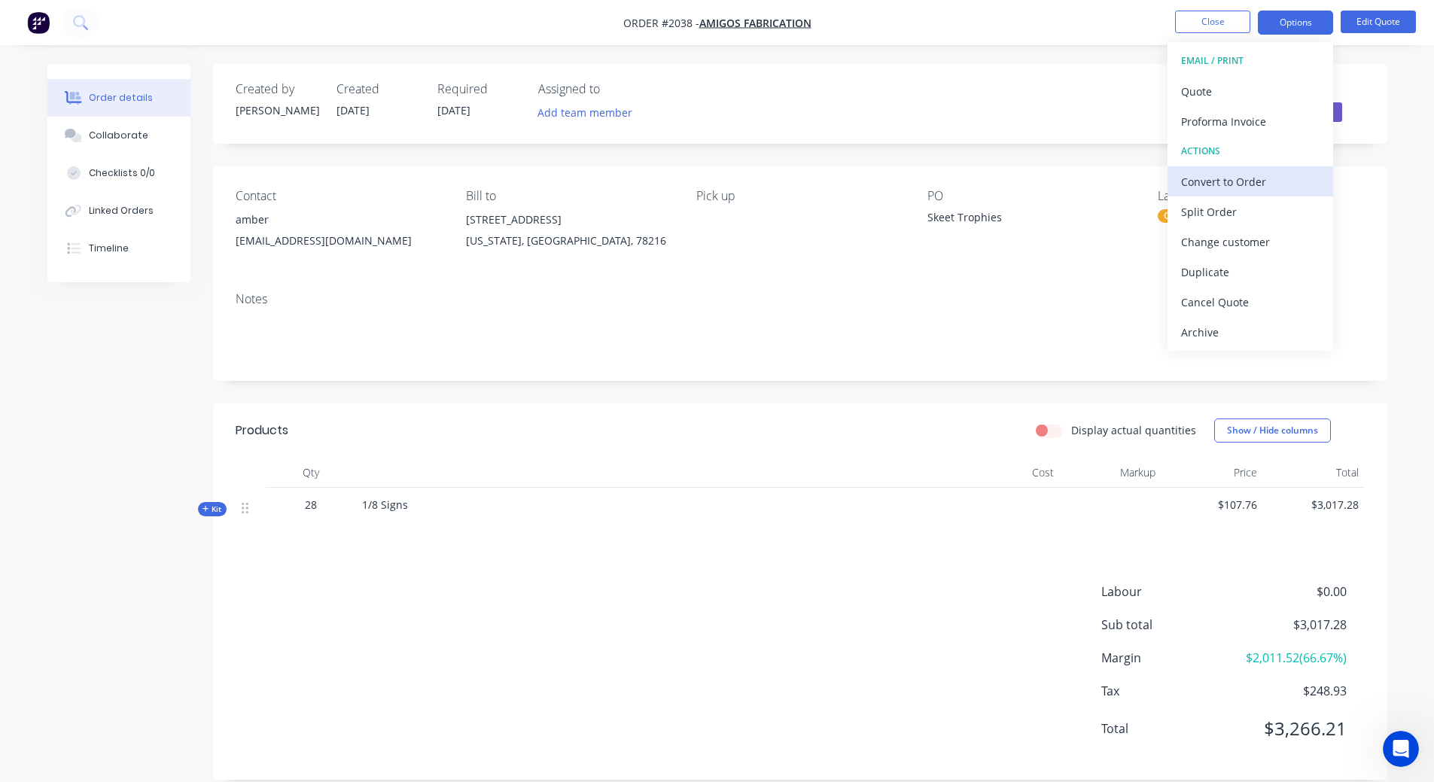
click at [1250, 186] on div "Convert to Order" at bounding box center [1250, 182] width 139 height 22
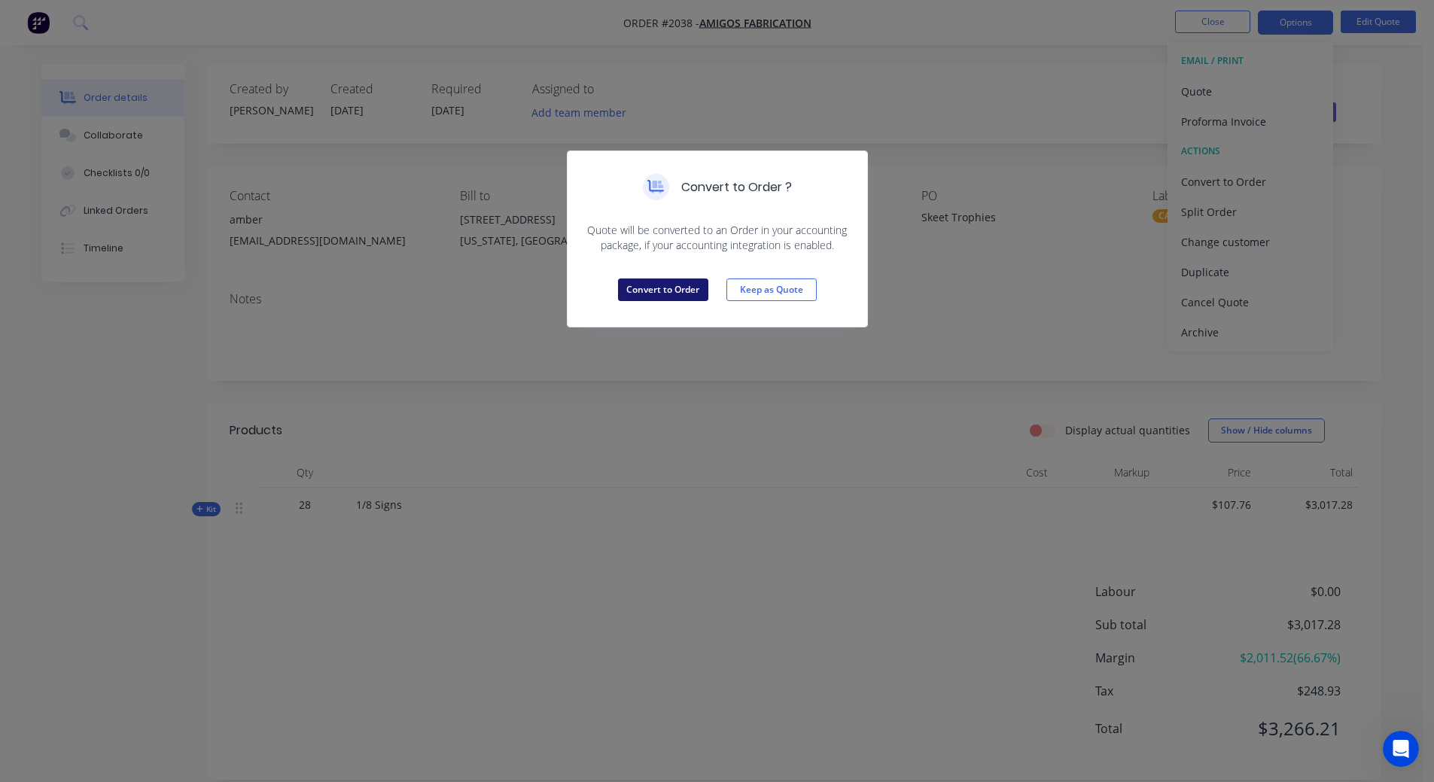
click at [653, 298] on button "Convert to Order" at bounding box center [663, 290] width 90 height 23
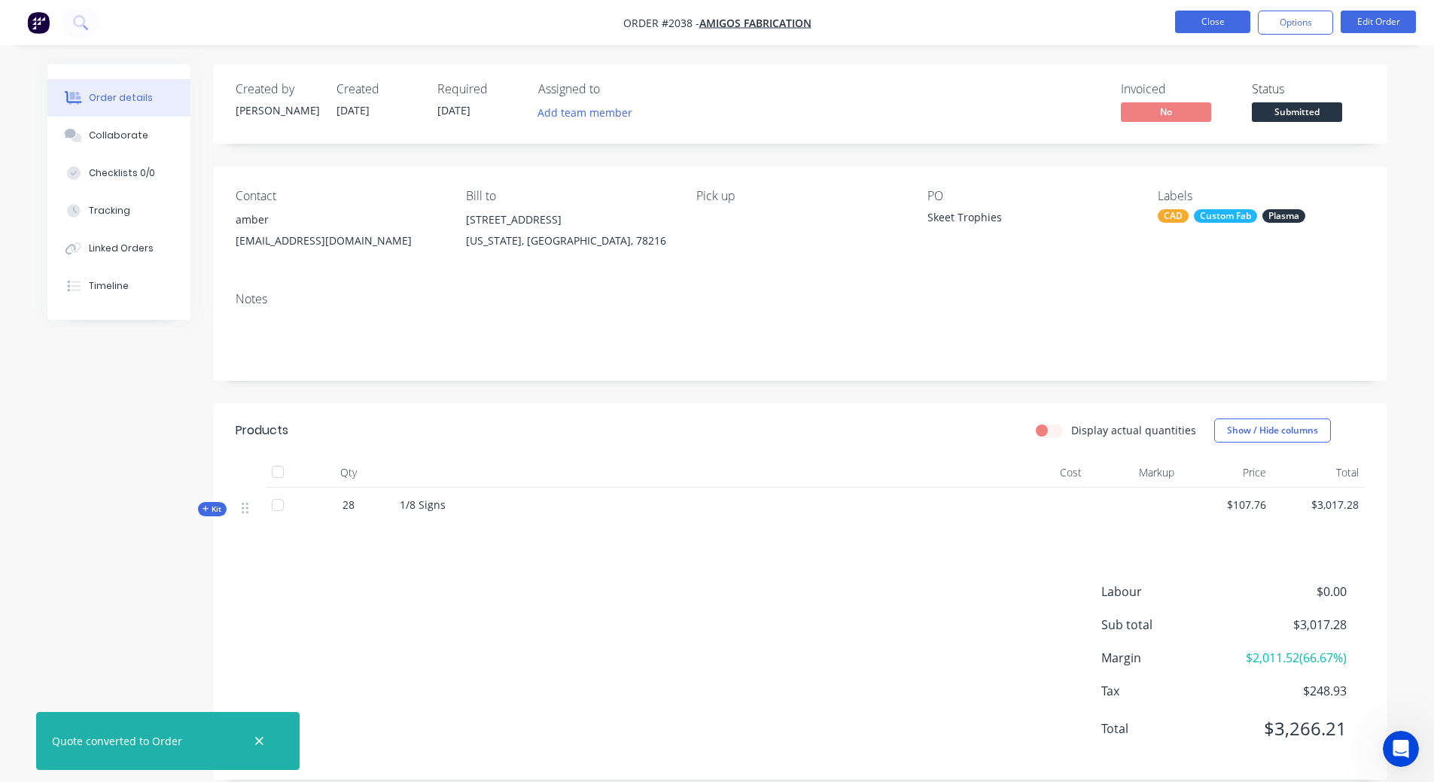
click at [1217, 21] on button "Close" at bounding box center [1212, 22] width 75 height 23
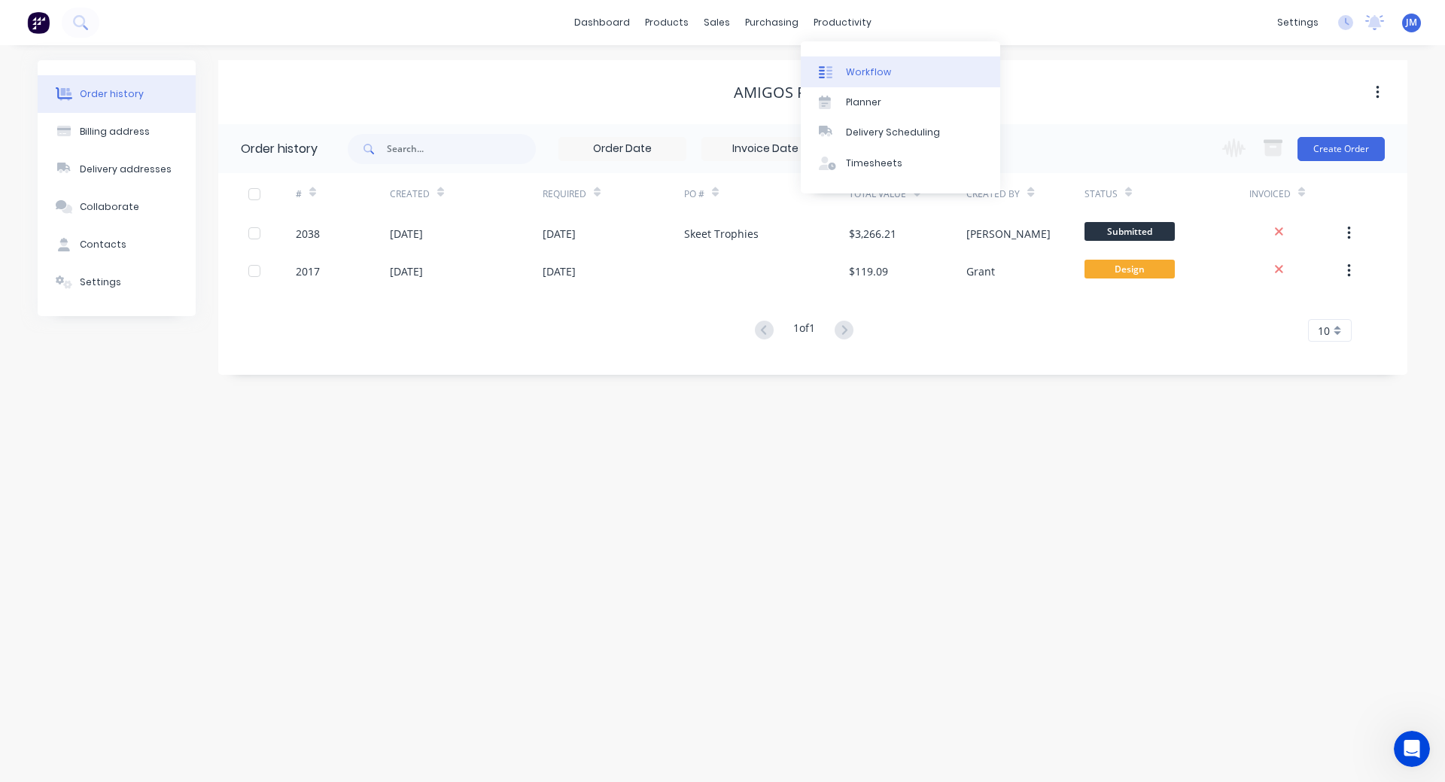
click at [876, 80] on link "Workflow" at bounding box center [901, 71] width 200 height 30
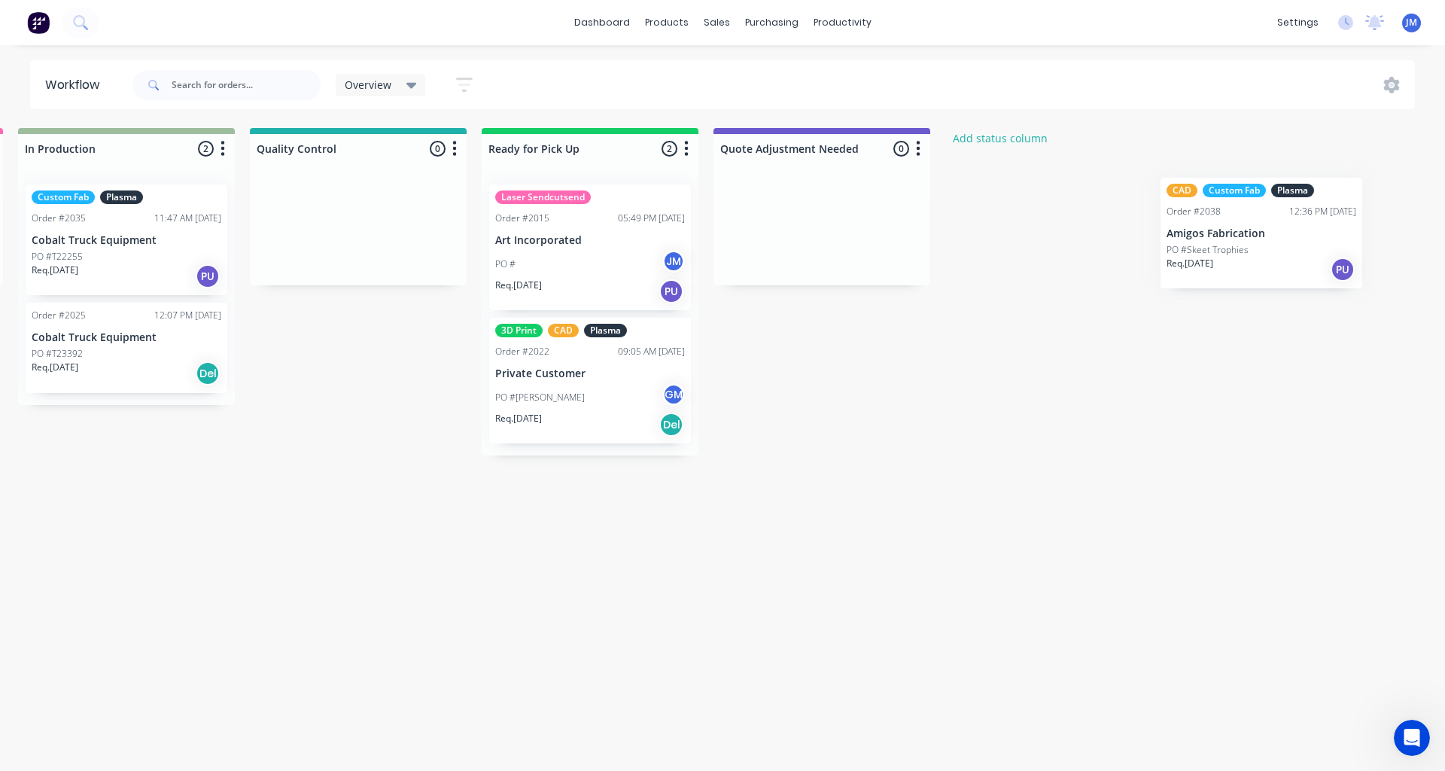
scroll to position [0, 1181]
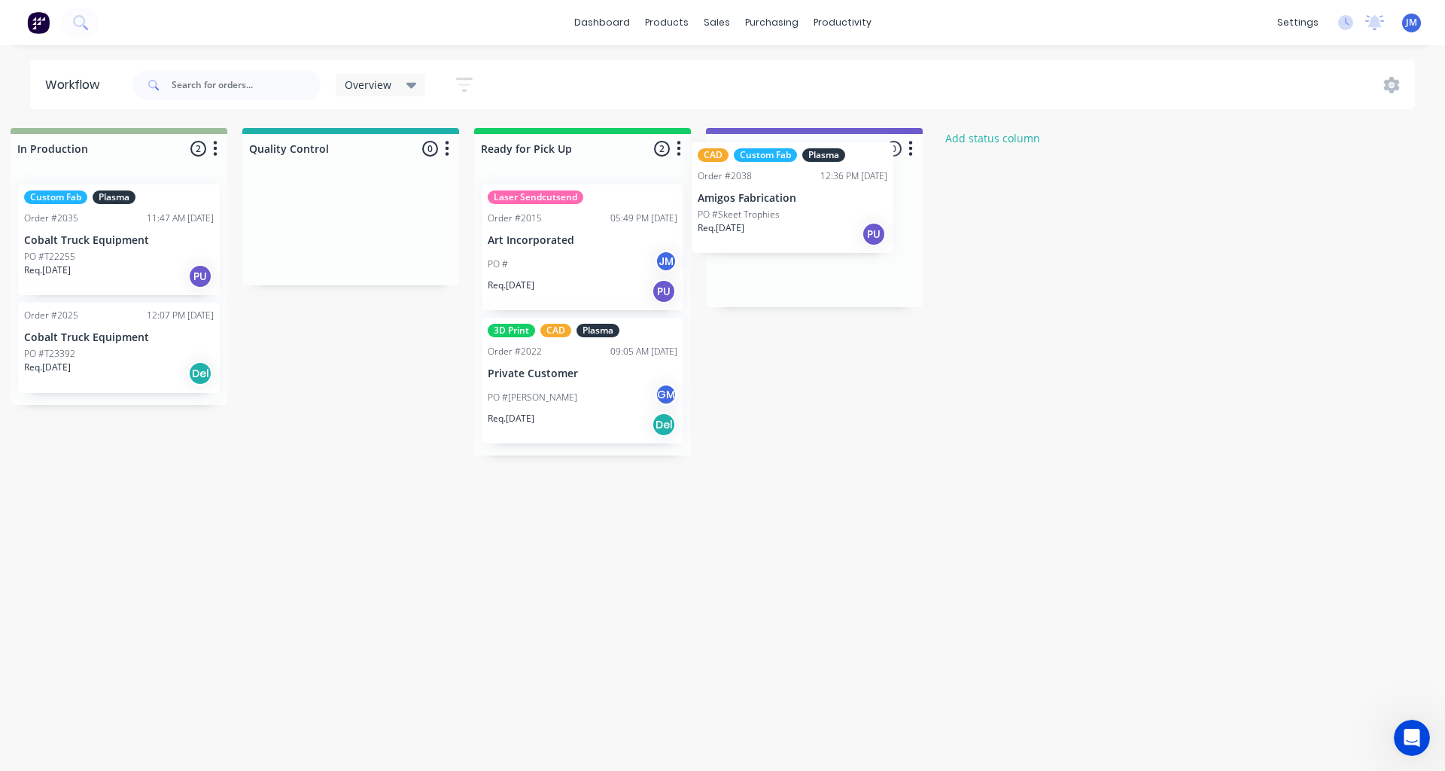
drag, startPoint x: 392, startPoint y: 251, endPoint x: 835, endPoint y: 241, distance: 442.8
click at [835, 240] on div "Waiting on Customer 2 Status colour #FF4949 hex #FF4949 Save Cancel Notificatio…" at bounding box center [171, 417] width 2729 height 578
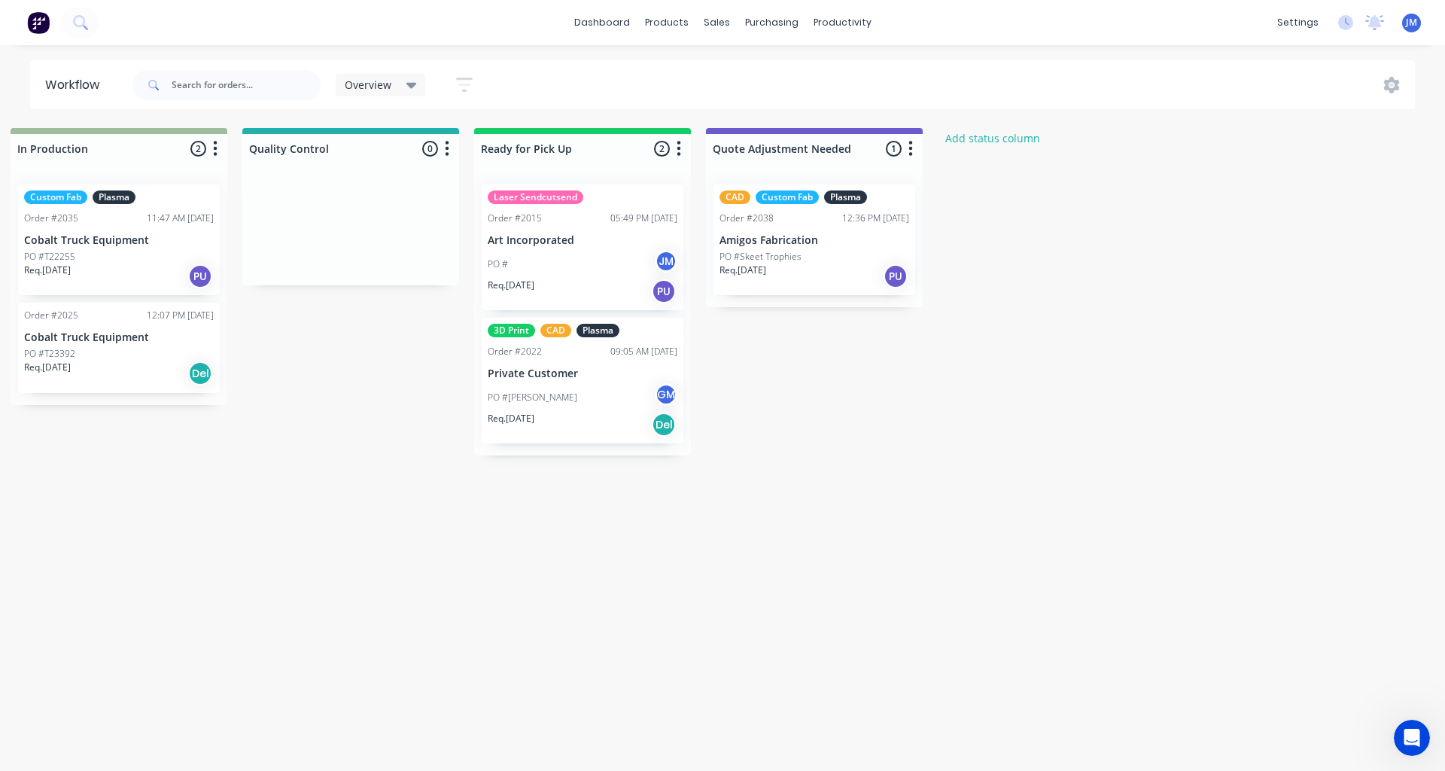
click at [912, 148] on icon "button" at bounding box center [911, 148] width 5 height 19
click at [1080, 213] on div "Waiting on Customer 2 Status colour #FF4949 hex #FF4949 Save Cancel Notificatio…" at bounding box center [171, 417] width 2729 height 578
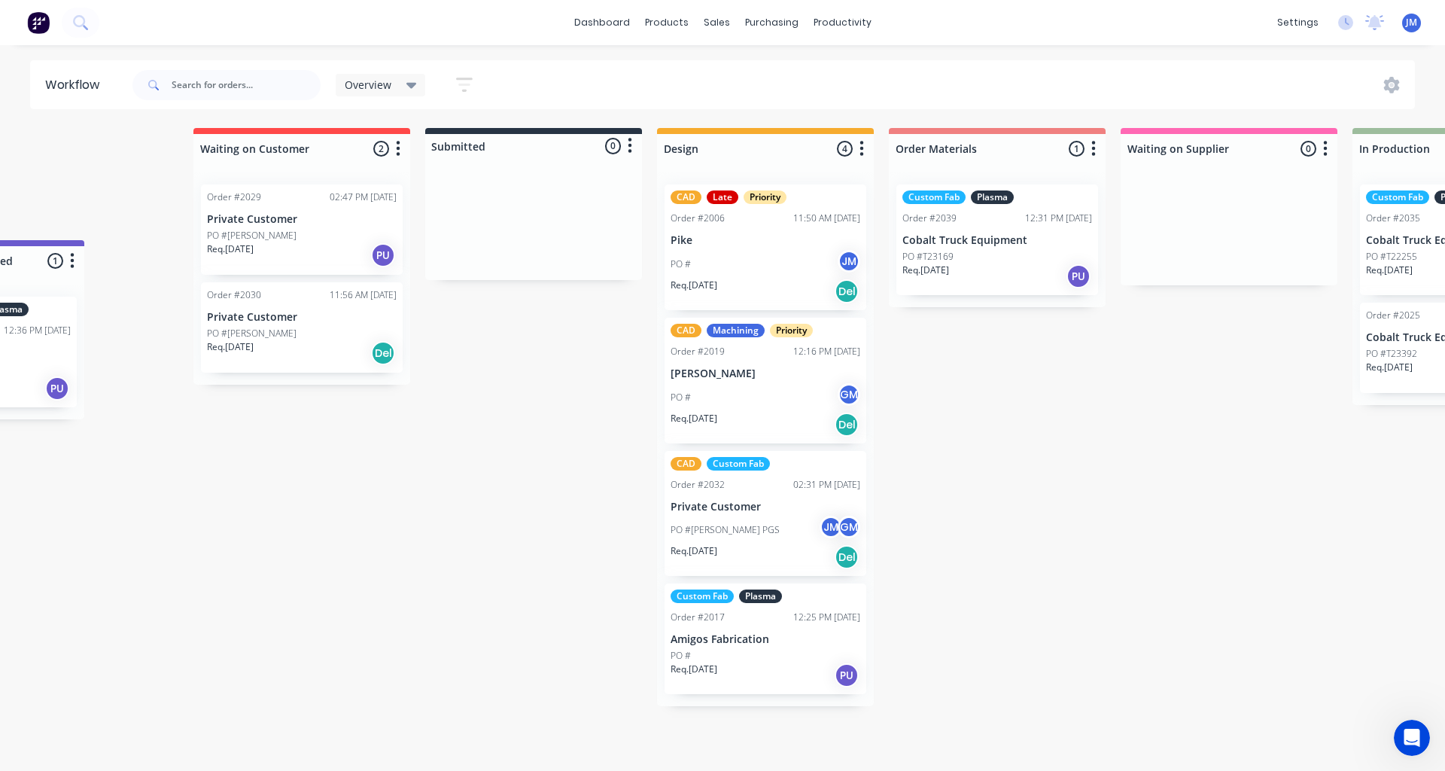
scroll to position [0, 0]
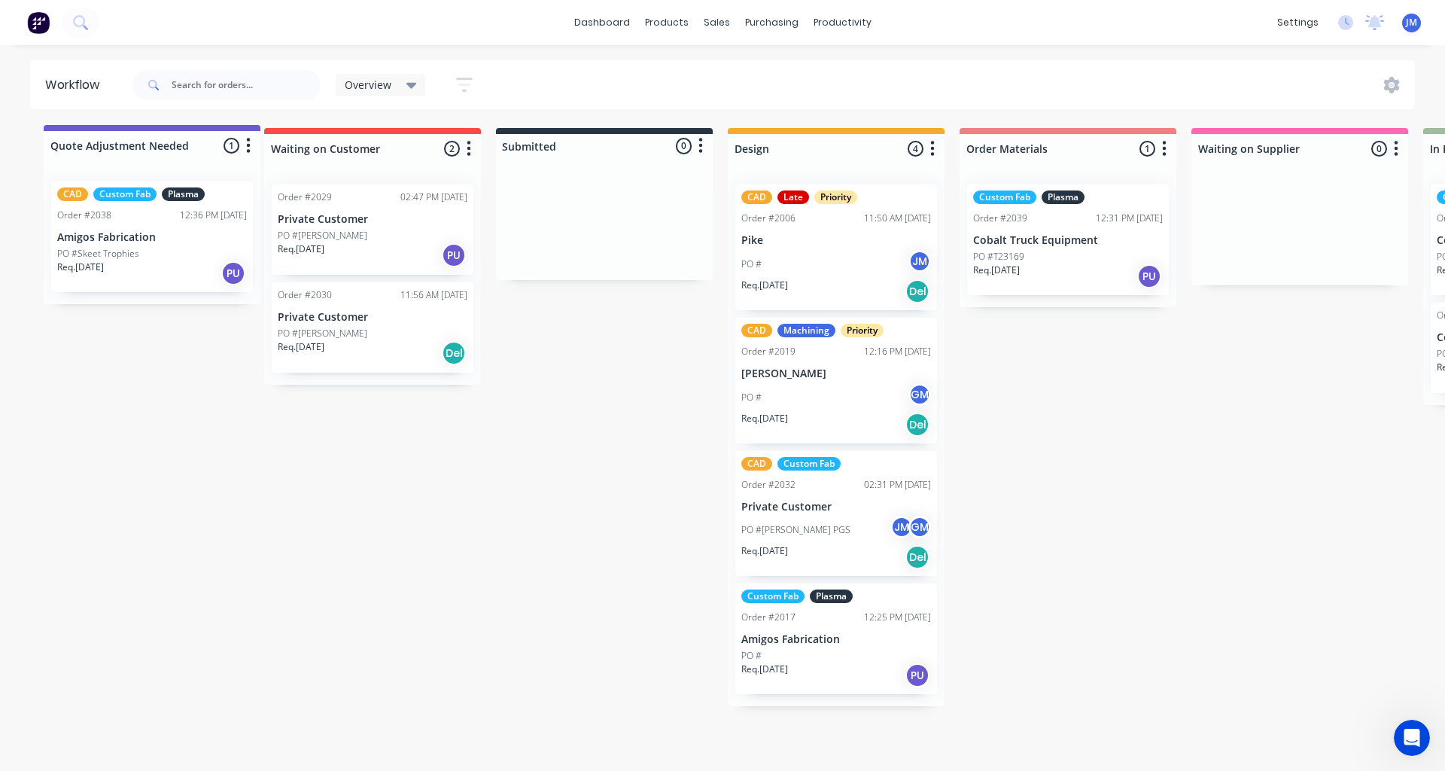
drag, startPoint x: 843, startPoint y: 161, endPoint x: 177, endPoint y: 160, distance: 666.3
click at [177, 160] on div "Waiting on Customer 2 Status colour #FF4949 hex #FF4949 Save Cancel Notificatio…" at bounding box center [1353, 417] width 2729 height 578
click at [567, 519] on div "Quote Adjustment Needed 1 Status colour #6A5ACD hex #6A5ACD Save Cancel Notific…" at bounding box center [1353, 417] width 2729 height 578
click at [504, 522] on div "Quote Adjustment Needed 1 Status colour #6A5ACD hex #6A5ACD Save Cancel Notific…" at bounding box center [1353, 417] width 2729 height 578
click at [495, 521] on div "Quote Adjustment Needed 1 Status colour #6A5ACD hex #6A5ACD Save Cancel Notific…" at bounding box center [1353, 417] width 2729 height 578
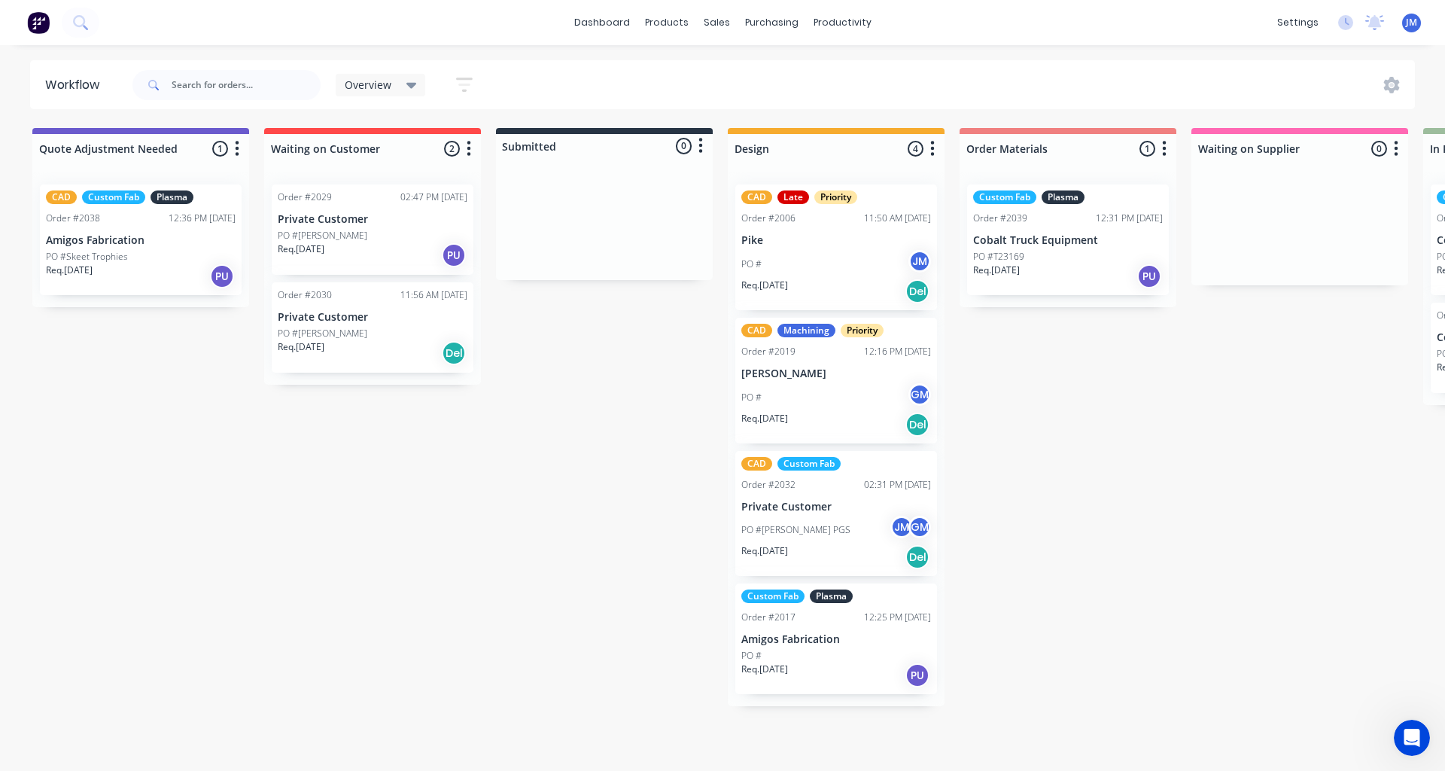
click at [479, 519] on div "Quote Adjustment Needed 1 Status colour #6A5ACD hex #6A5ACD Save Cancel Notific…" at bounding box center [1353, 417] width 2729 height 578
click at [551, 517] on div "Quote Adjustment Needed 1 Status colour #6A5ACD hex #6A5ACD Save Cancel Notific…" at bounding box center [1353, 417] width 2729 height 578
click at [617, 582] on div "Quote Adjustment Needed 1 Status colour #6A5ACD hex #6A5ACD Save Cancel Notific…" at bounding box center [1353, 417] width 2729 height 578
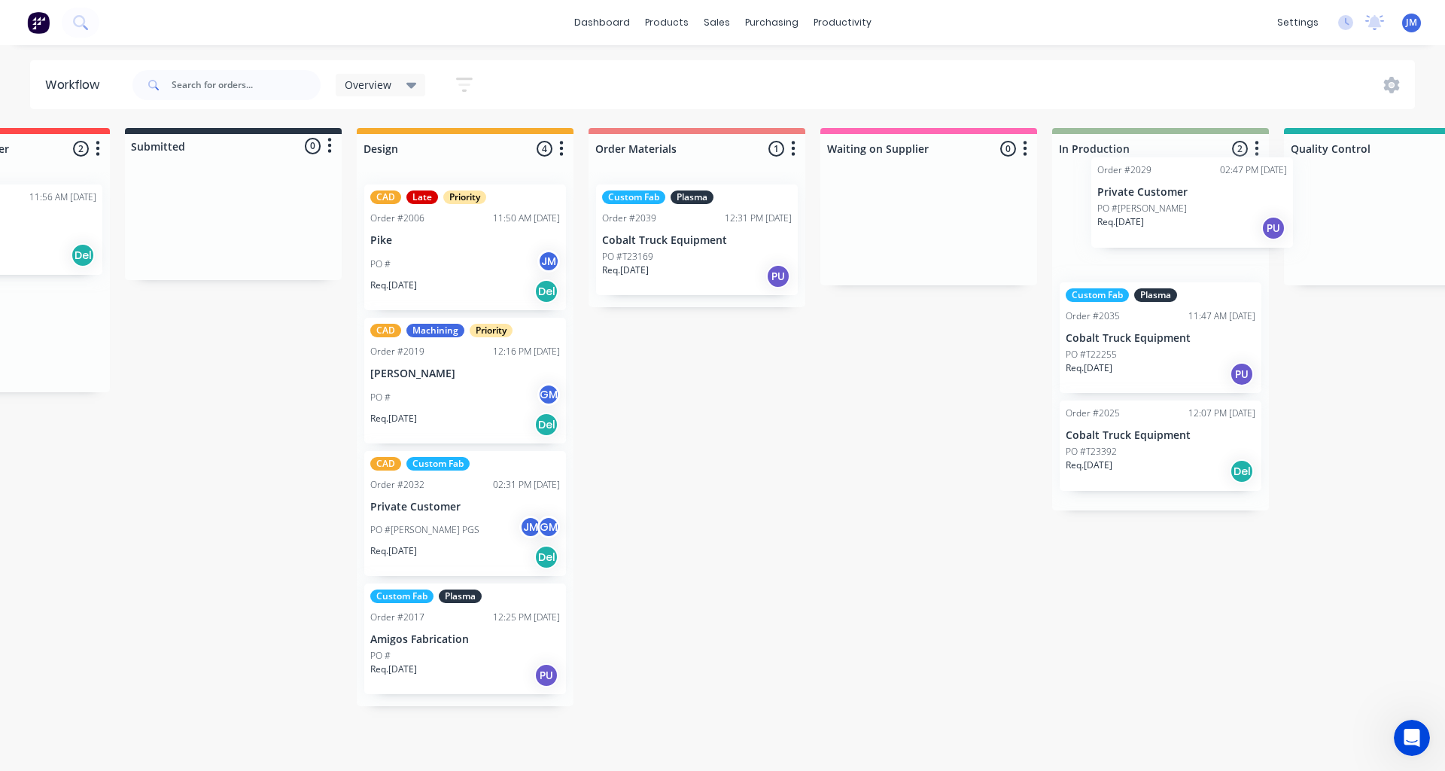
drag, startPoint x: 394, startPoint y: 228, endPoint x: 1188, endPoint y: 203, distance: 794.6
click at [1214, 206] on div "Quote Adjustment Needed 1 Status colour #6A5ACD hex #6A5ACD Save Cancel Notific…" at bounding box center [982, 417] width 2729 height 578
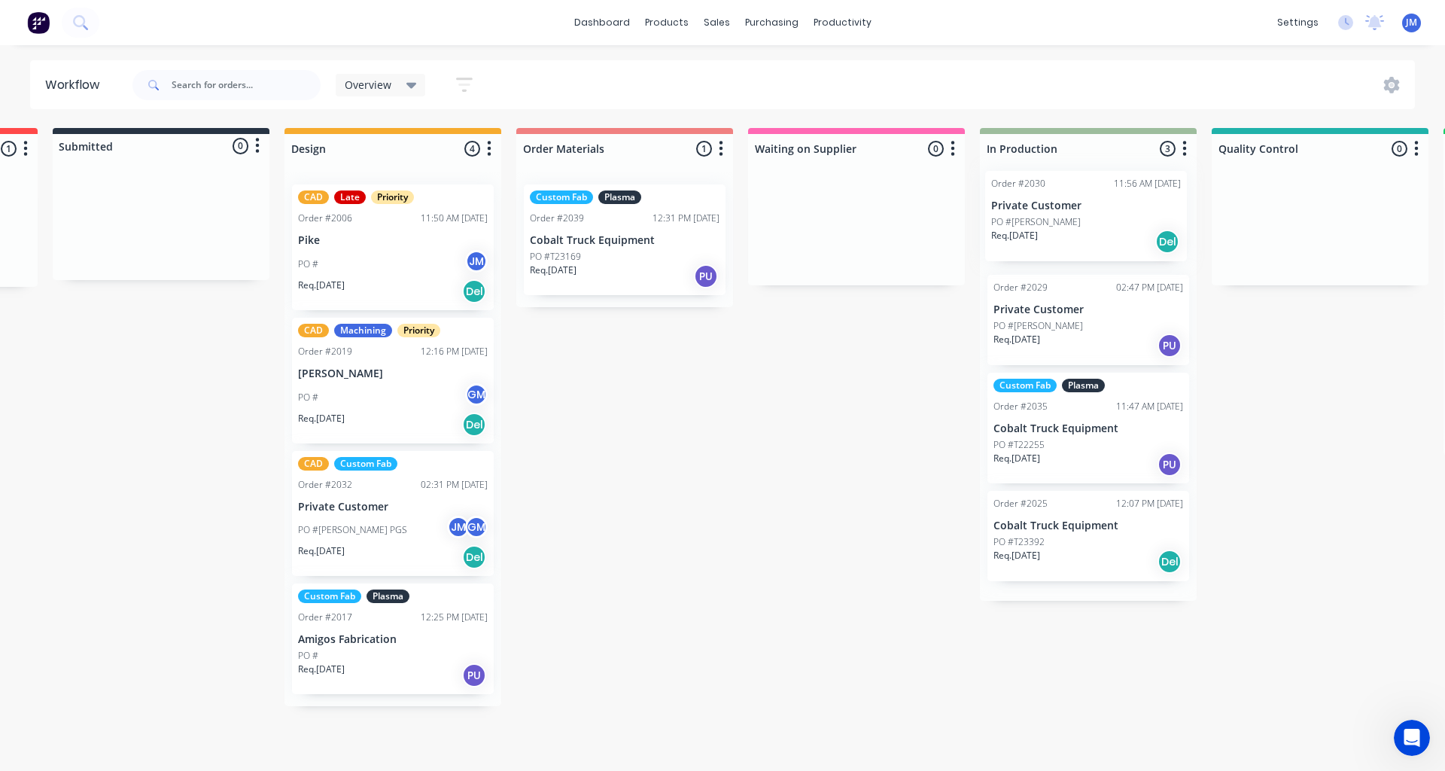
scroll to position [0, 444]
drag, startPoint x: 337, startPoint y: 245, endPoint x: 1050, endPoint y: 232, distance: 713.8
click at [1050, 232] on div "Quote Adjustment Needed 1 Status colour #6A5ACD hex #6A5ACD Save Cancel Notific…" at bounding box center [909, 417] width 2729 height 578
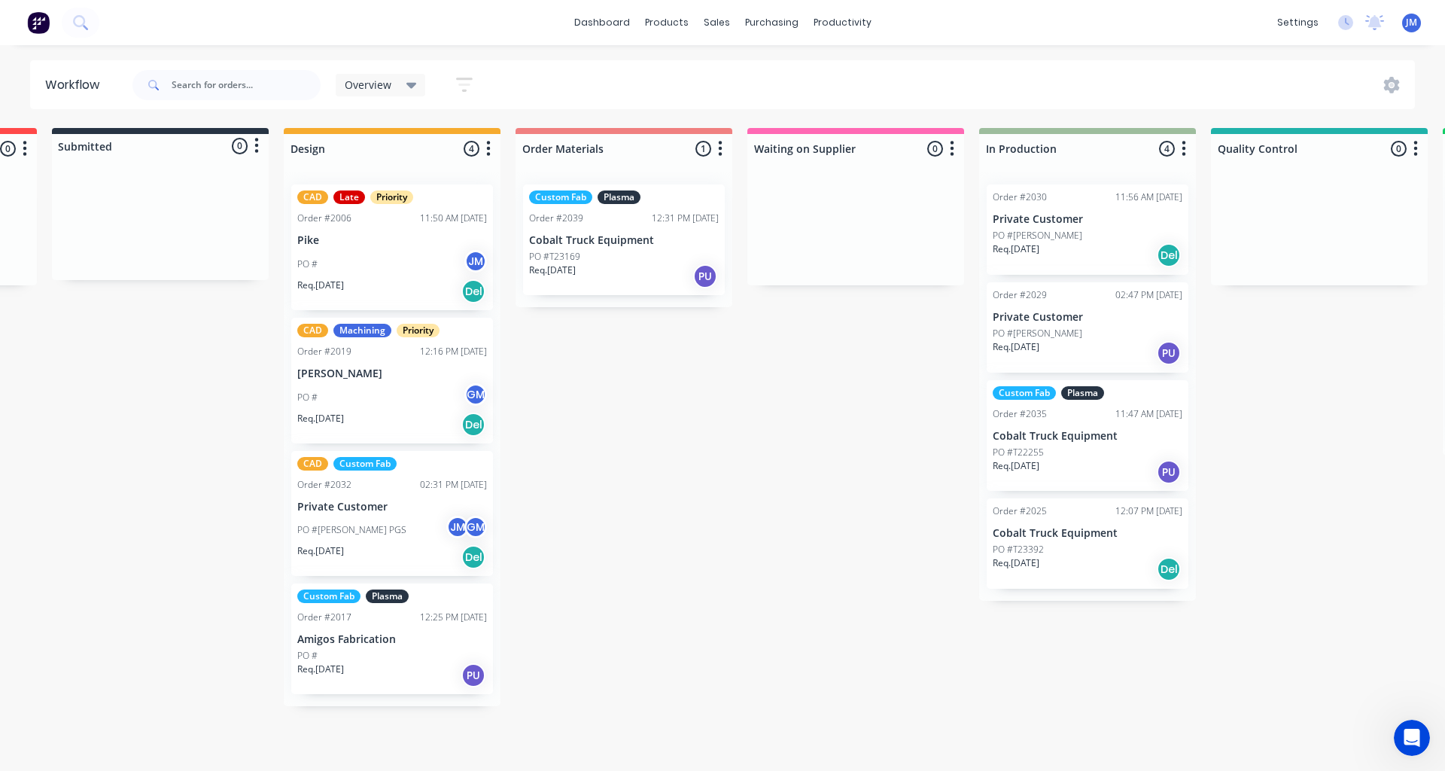
click at [833, 415] on div "Quote Adjustment Needed 1 Status colour #6A5ACD hex #6A5ACD Save Cancel Notific…" at bounding box center [909, 417] width 2729 height 578
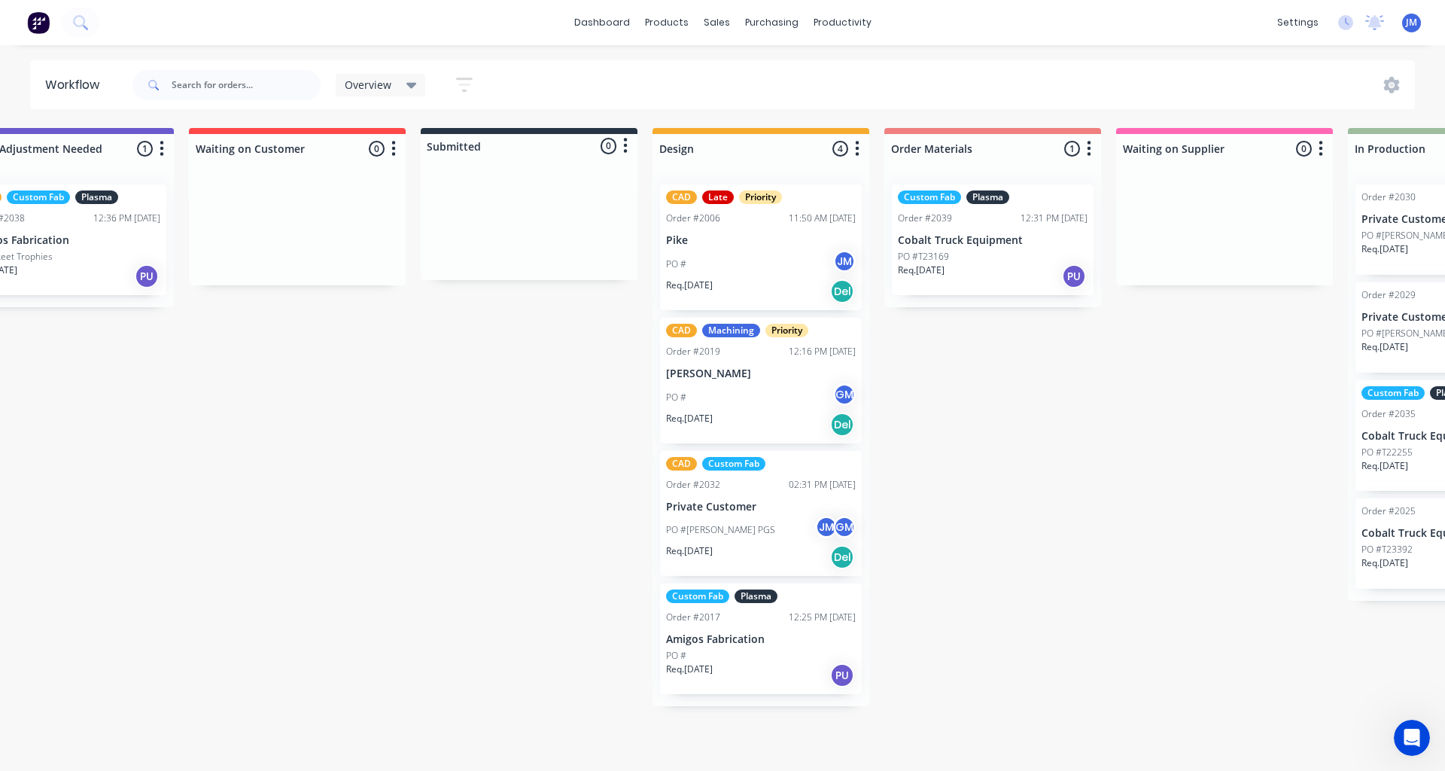
scroll to position [0, 0]
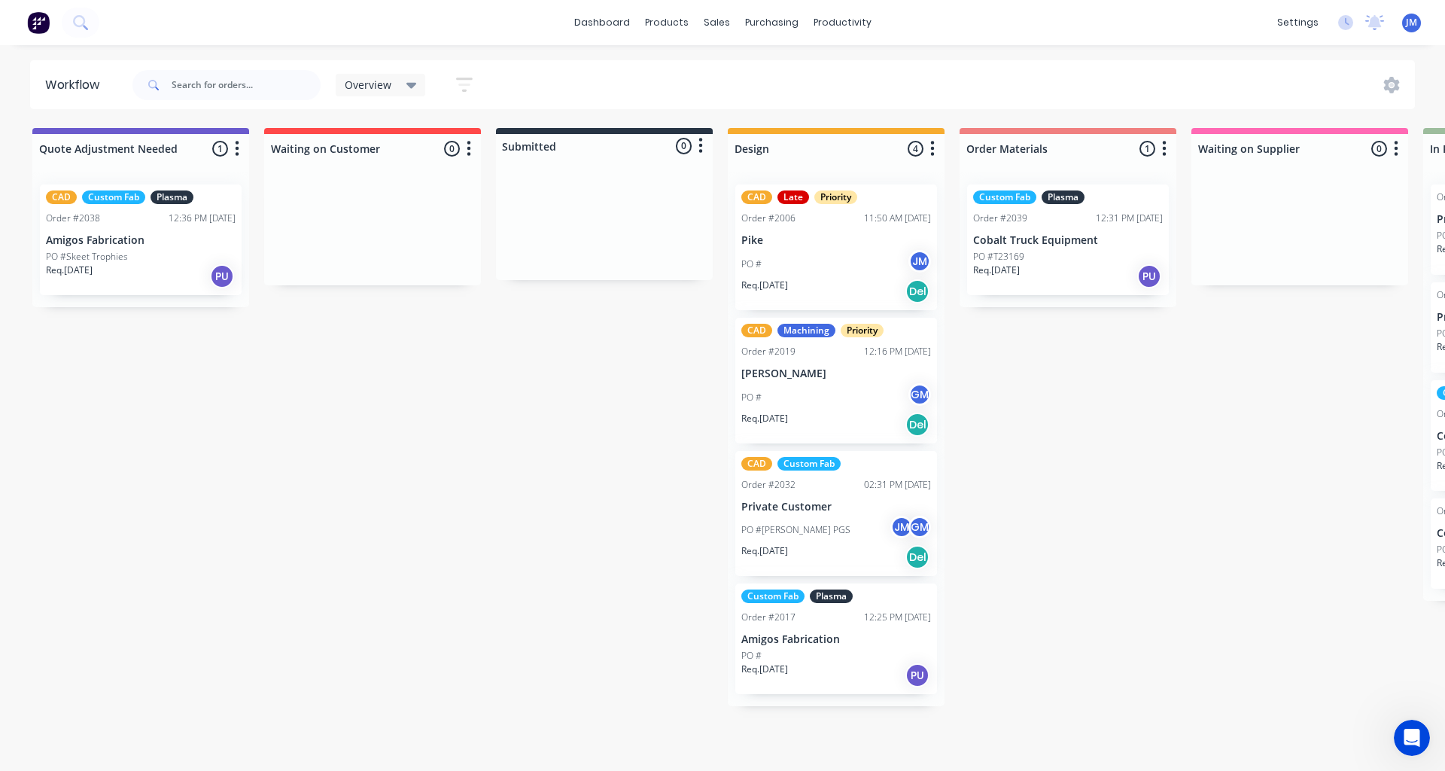
click at [906, 634] on p "Amigos Fabrication" at bounding box center [837, 639] width 190 height 13
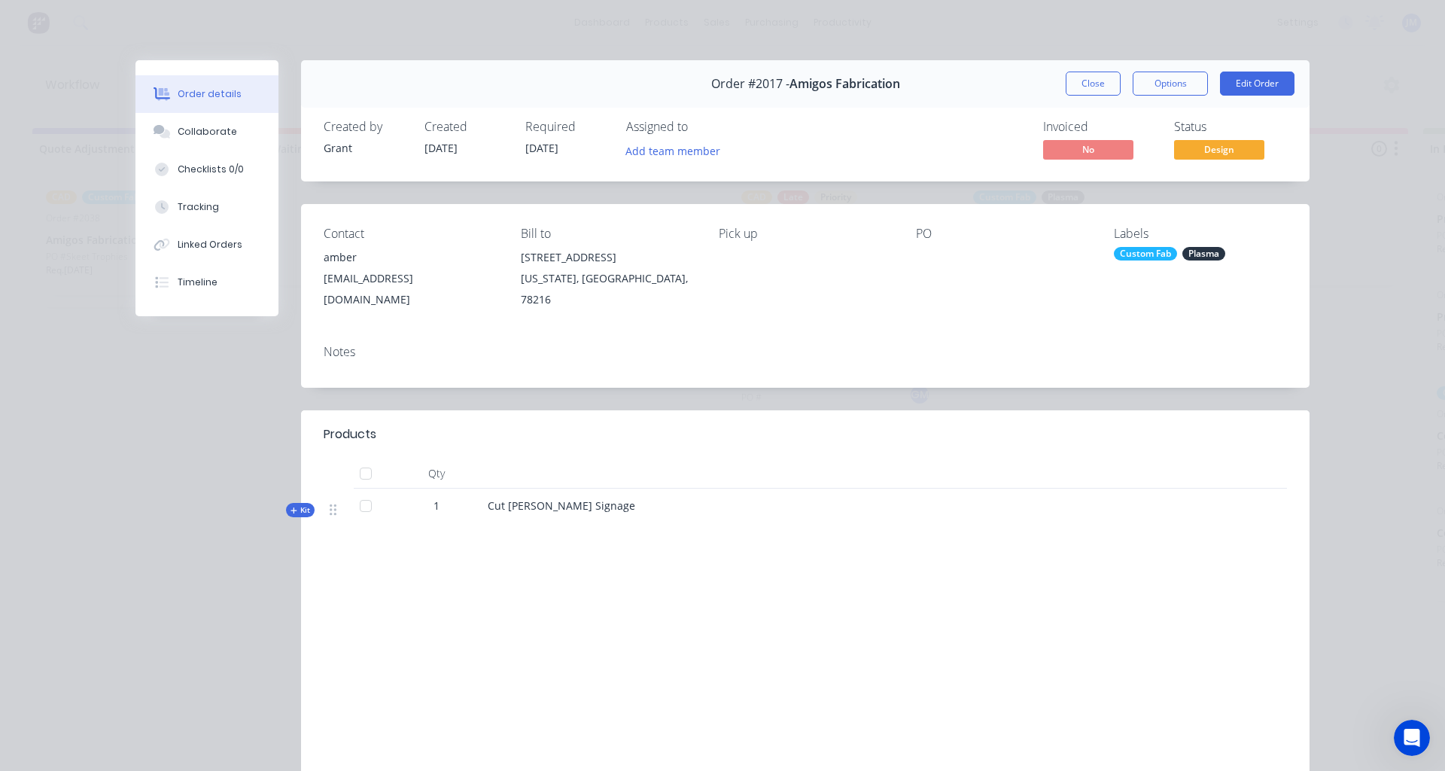
drag, startPoint x: 934, startPoint y: 241, endPoint x: 930, endPoint y: 248, distance: 8.4
click at [931, 245] on div "PO" at bounding box center [1002, 269] width 173 height 84
click at [927, 254] on div at bounding box center [1002, 257] width 173 height 21
click at [1172, 83] on button "Options" at bounding box center [1170, 84] width 75 height 24
click at [1271, 91] on button "Edit Order" at bounding box center [1257, 84] width 75 height 24
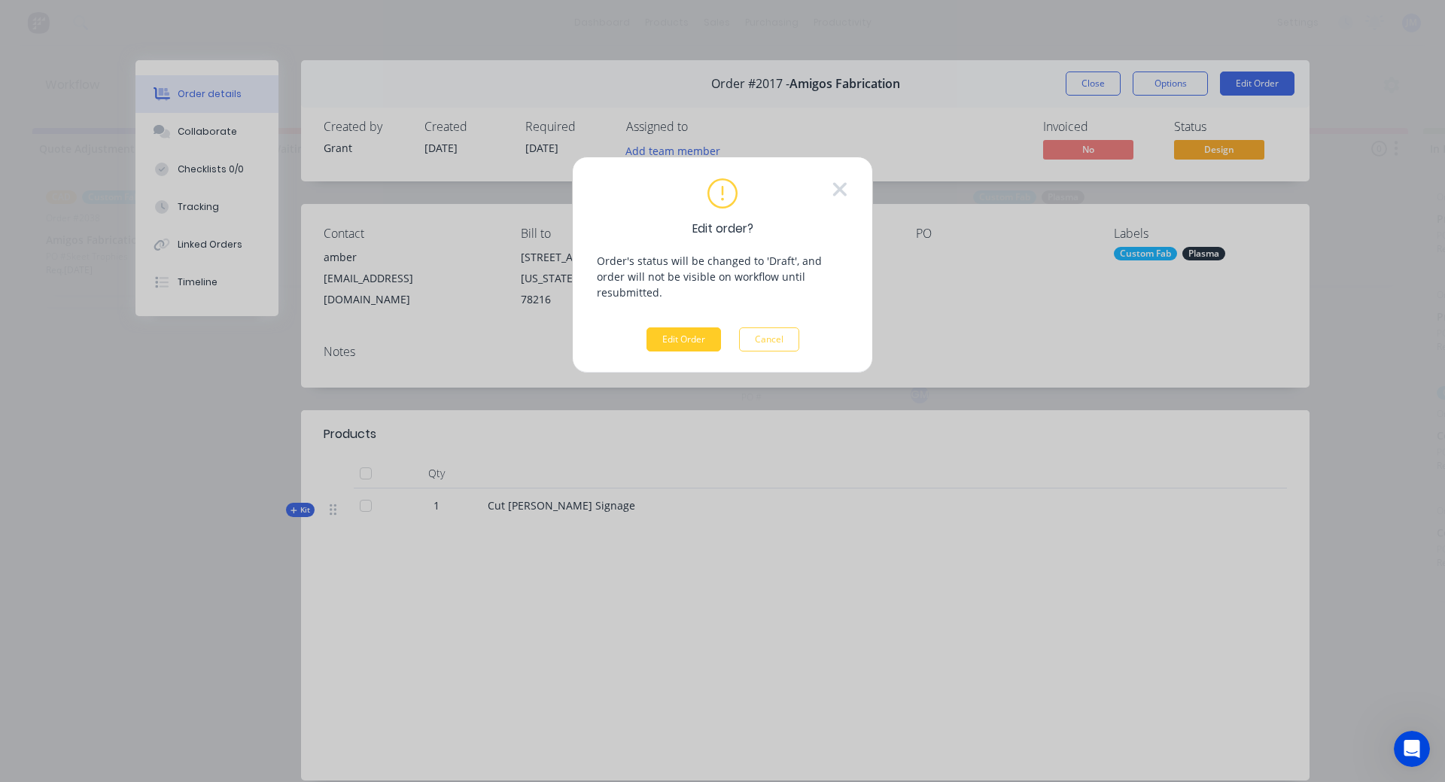
click at [703, 327] on button "Edit Order" at bounding box center [684, 339] width 75 height 24
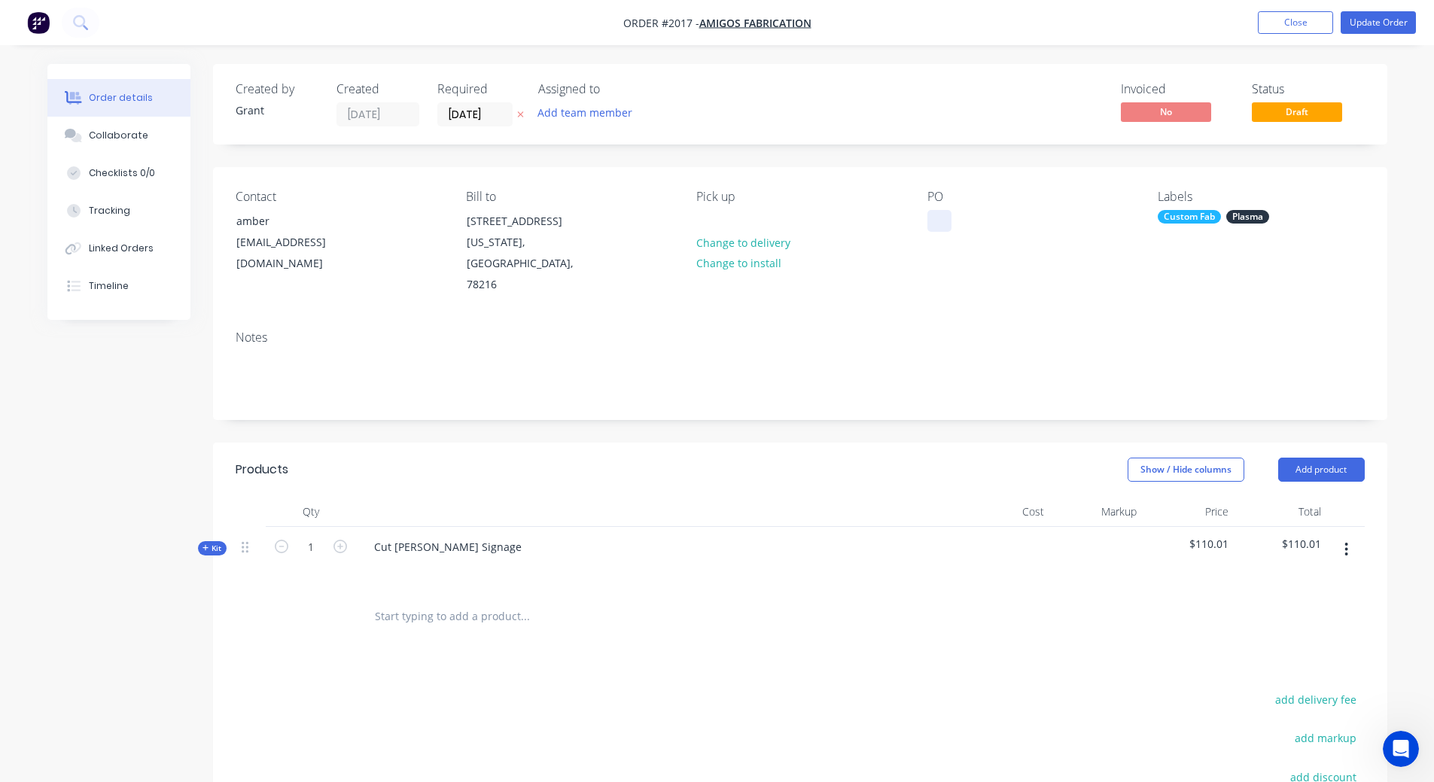
click at [938, 216] on div at bounding box center [940, 221] width 24 height 22
click at [1387, 23] on button "Update Order" at bounding box center [1378, 22] width 75 height 23
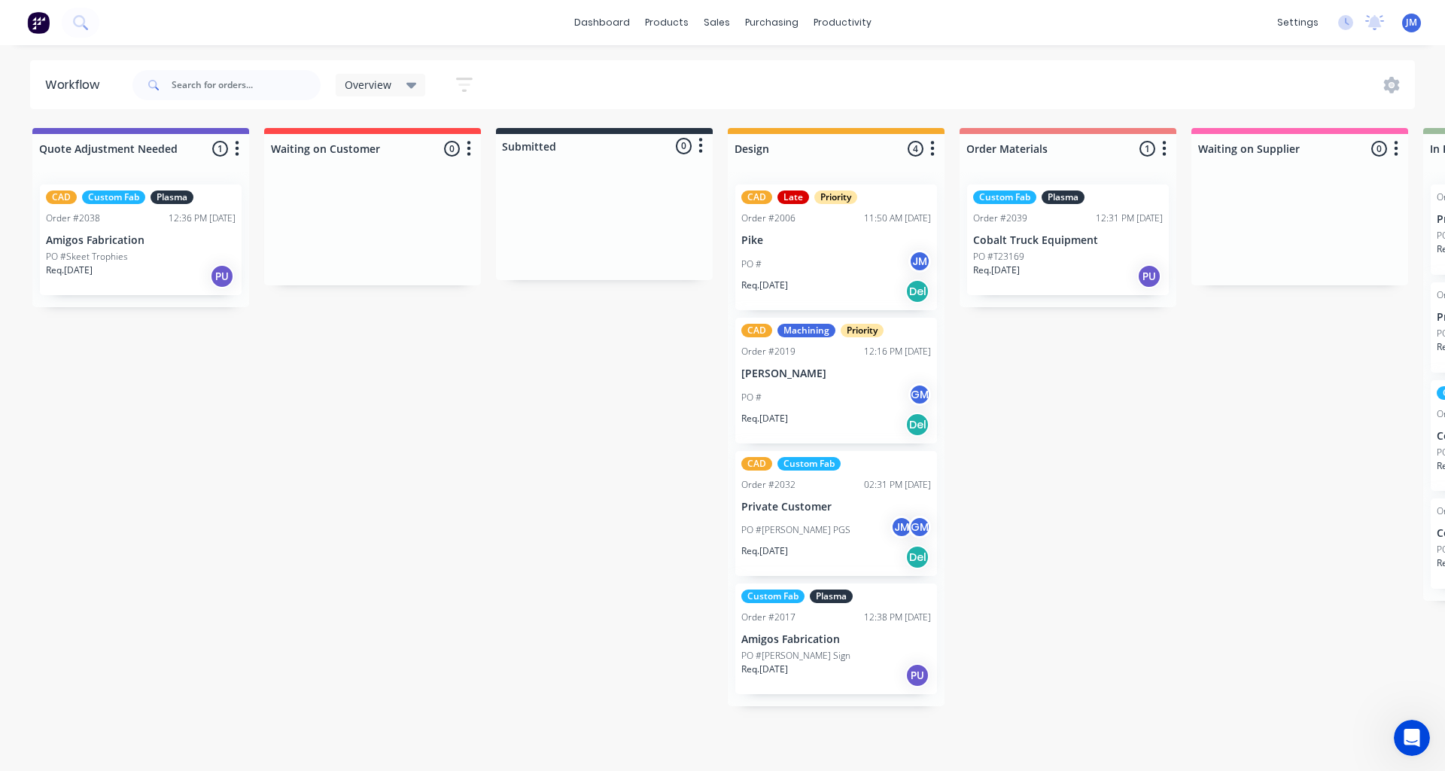
click at [1156, 548] on div "Quote Adjustment Needed 1 Status colour #6A5ACD hex #6A5ACD Save Cancel Notific…" at bounding box center [1353, 417] width 2729 height 578
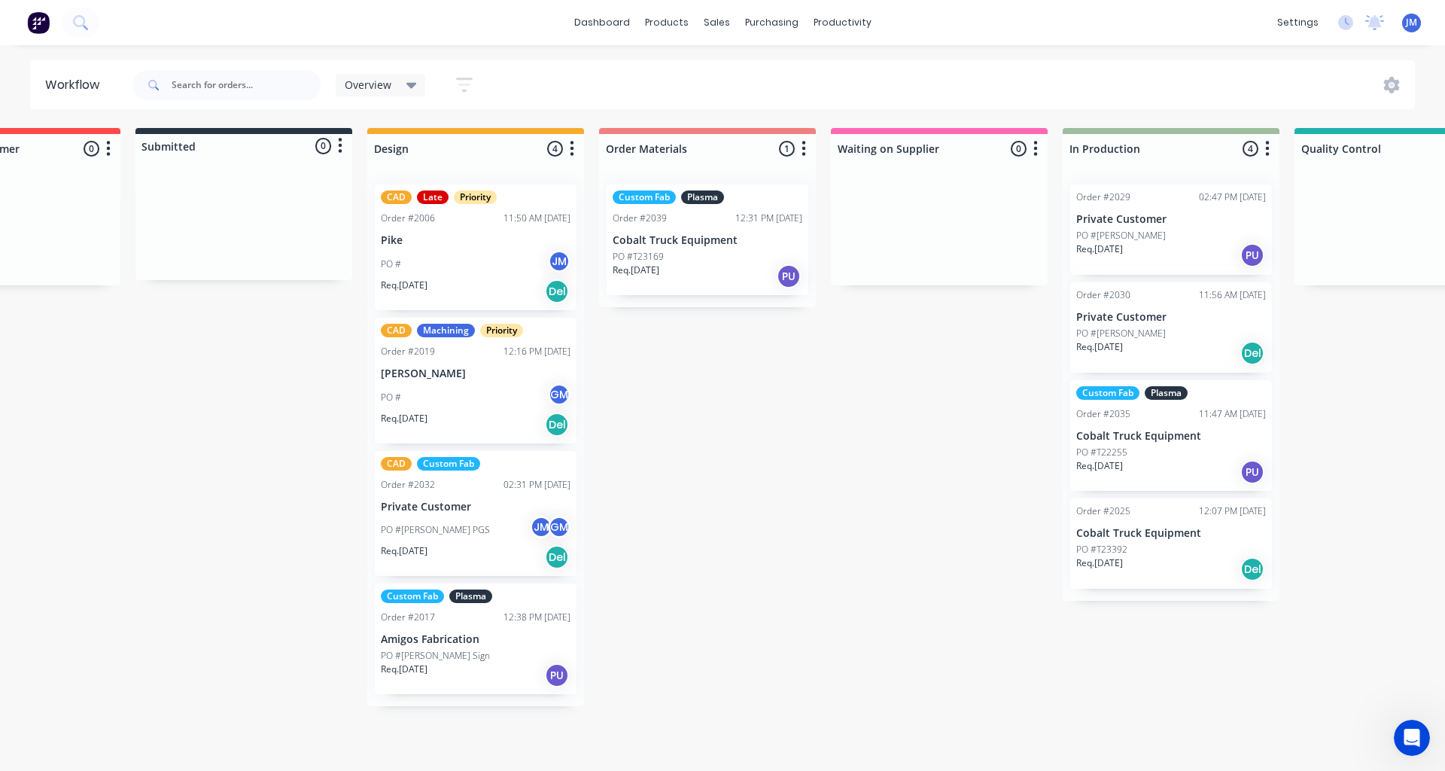
scroll to position [0, 376]
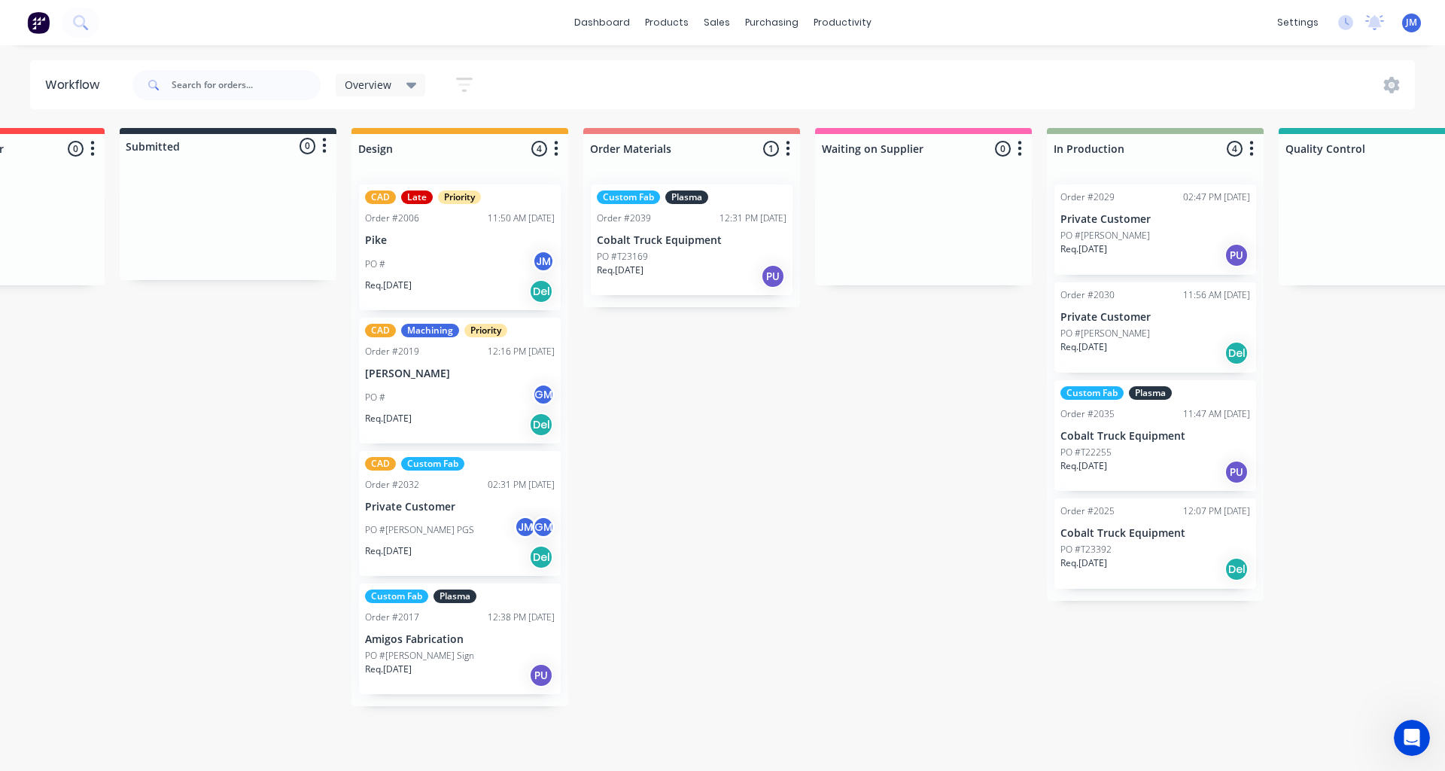
click at [1175, 543] on div "PO #T23392" at bounding box center [1156, 550] width 190 height 14
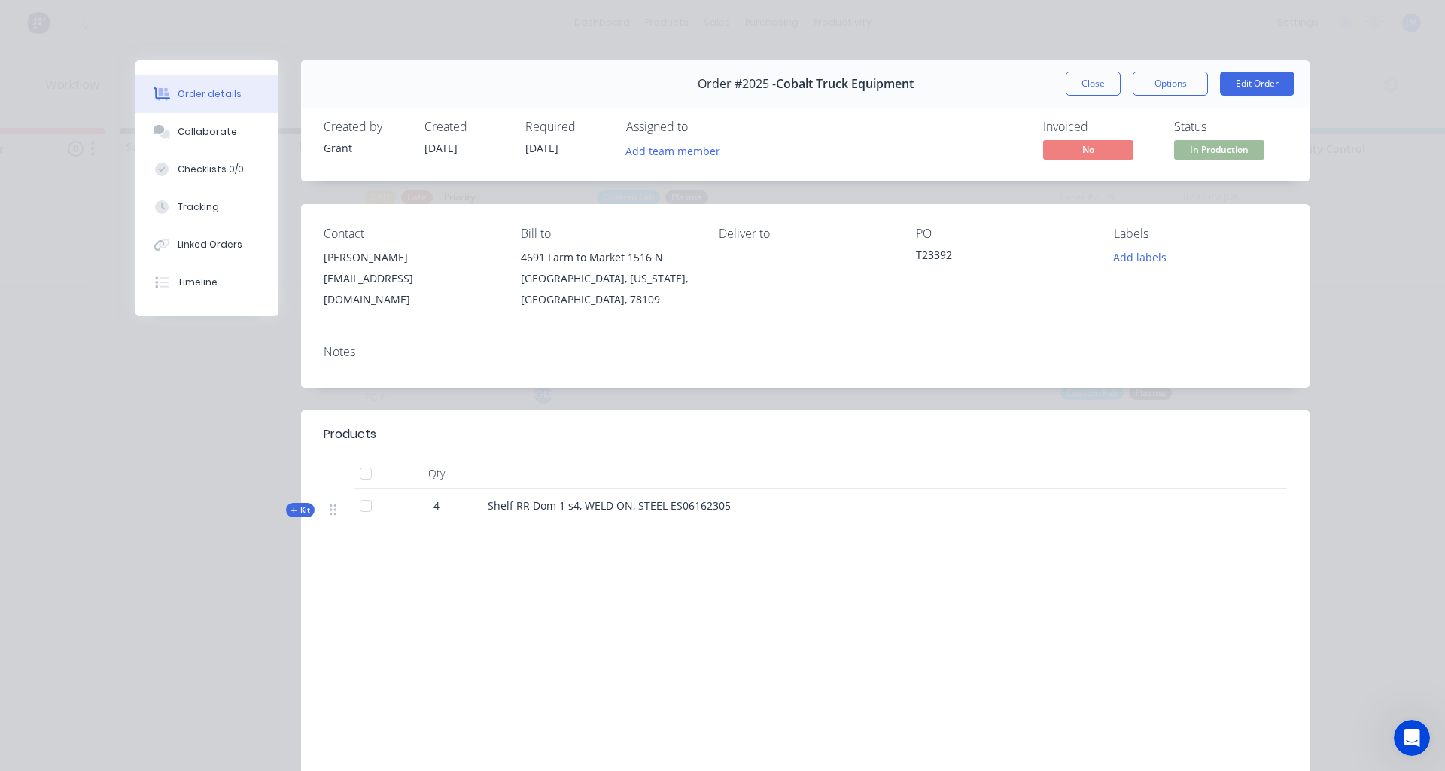
click at [300, 515] on span "Kit" at bounding box center [301, 509] width 20 height 11
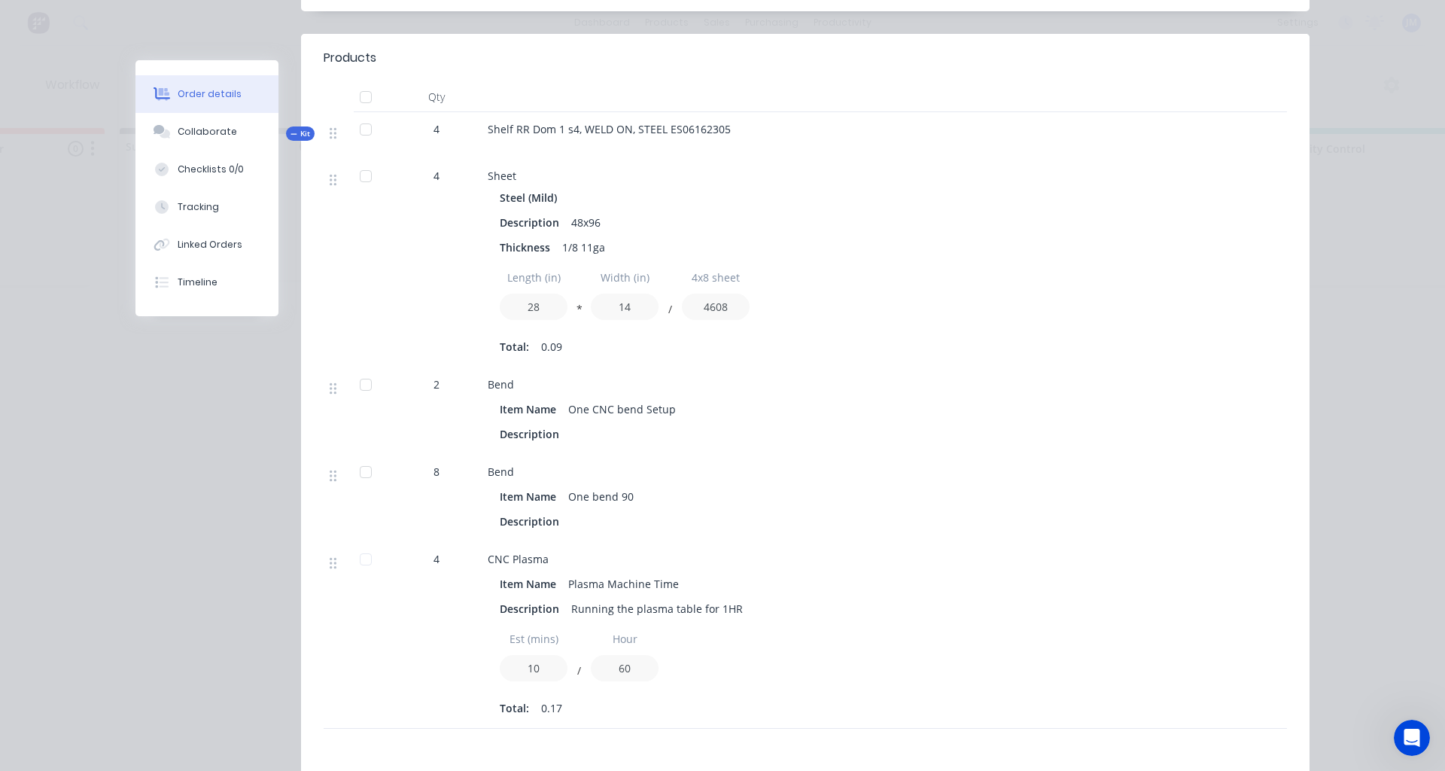
scroll to position [0, 0]
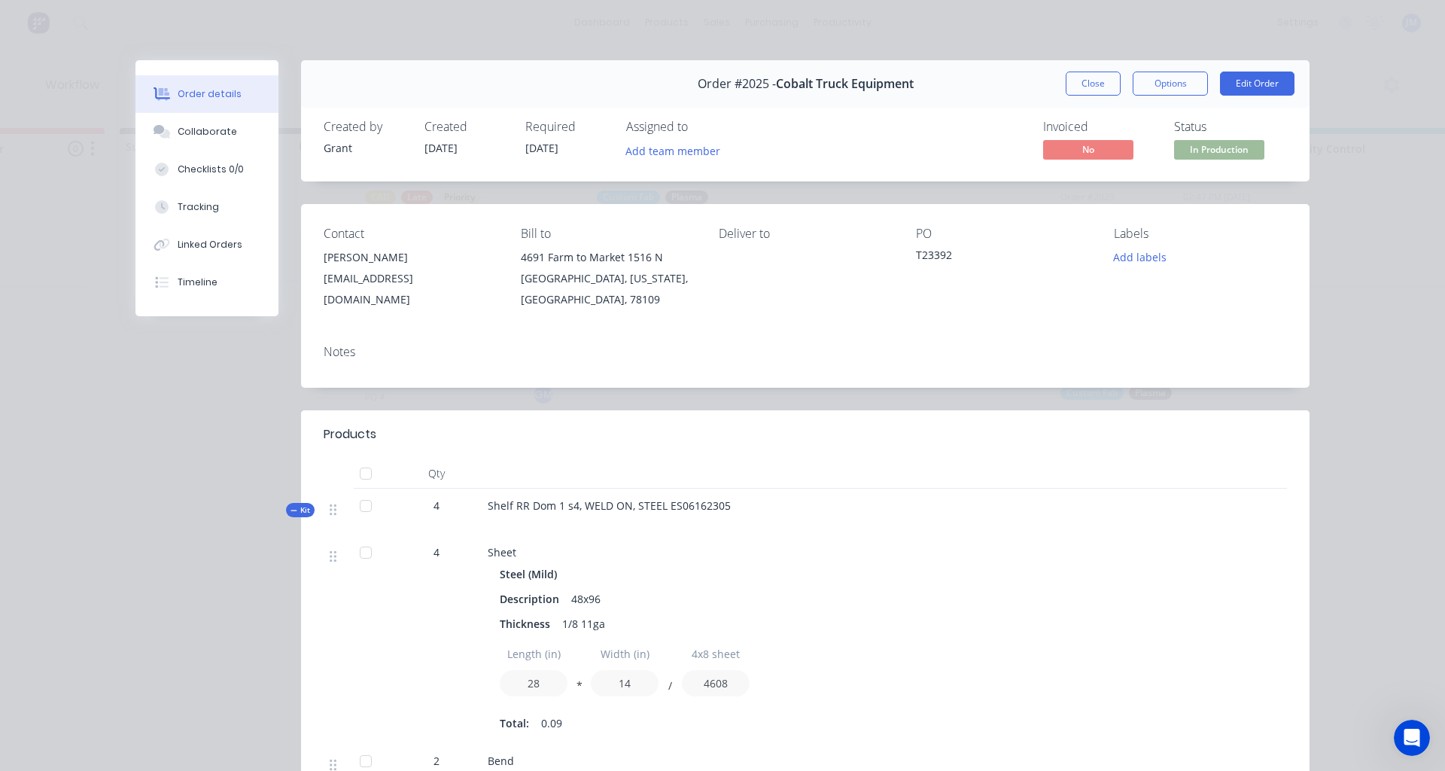
click at [291, 508] on icon at bounding box center [294, 511] width 7 height 8
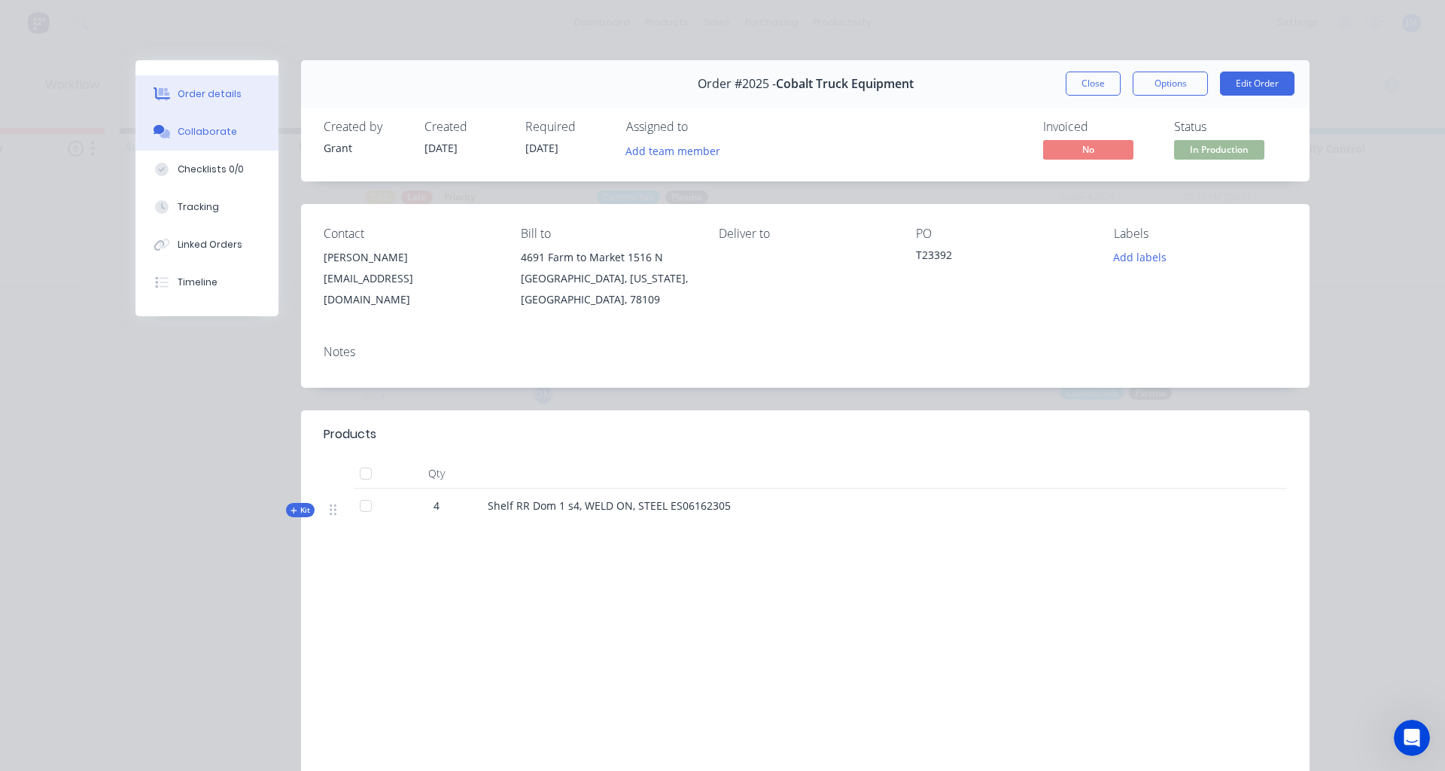
click at [190, 126] on div "Collaborate" at bounding box center [207, 132] width 59 height 14
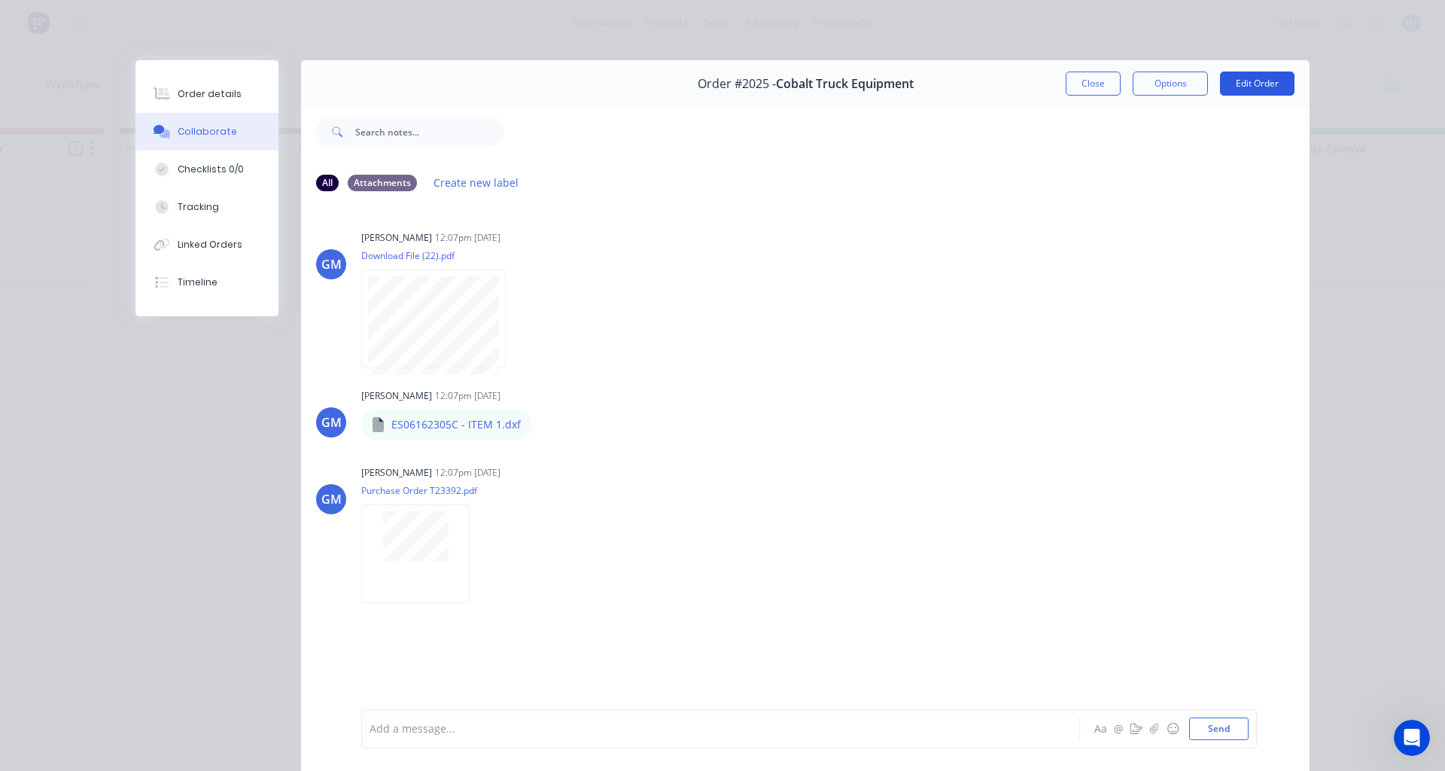
click at [1250, 87] on button "Edit Order" at bounding box center [1257, 84] width 75 height 24
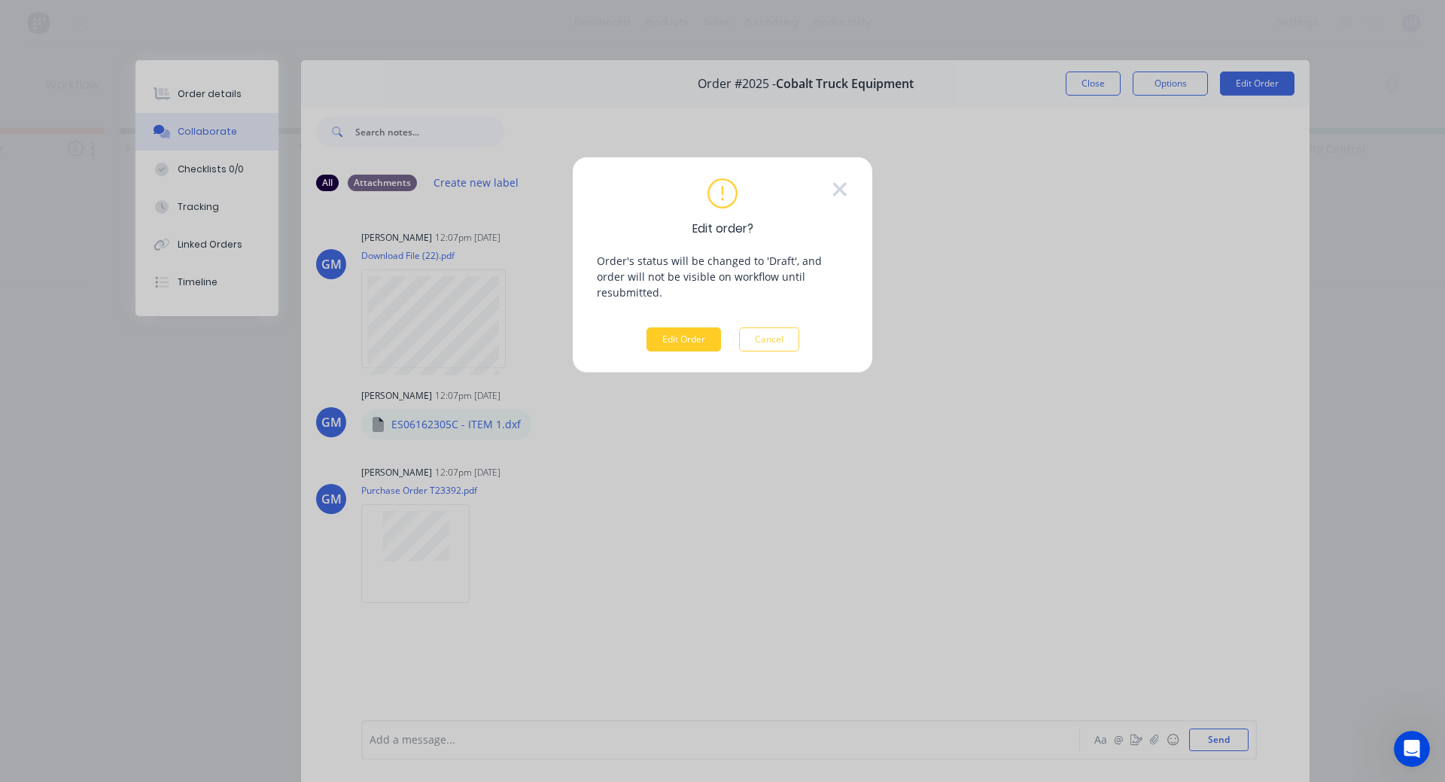
click at [687, 327] on button "Edit Order" at bounding box center [684, 339] width 75 height 24
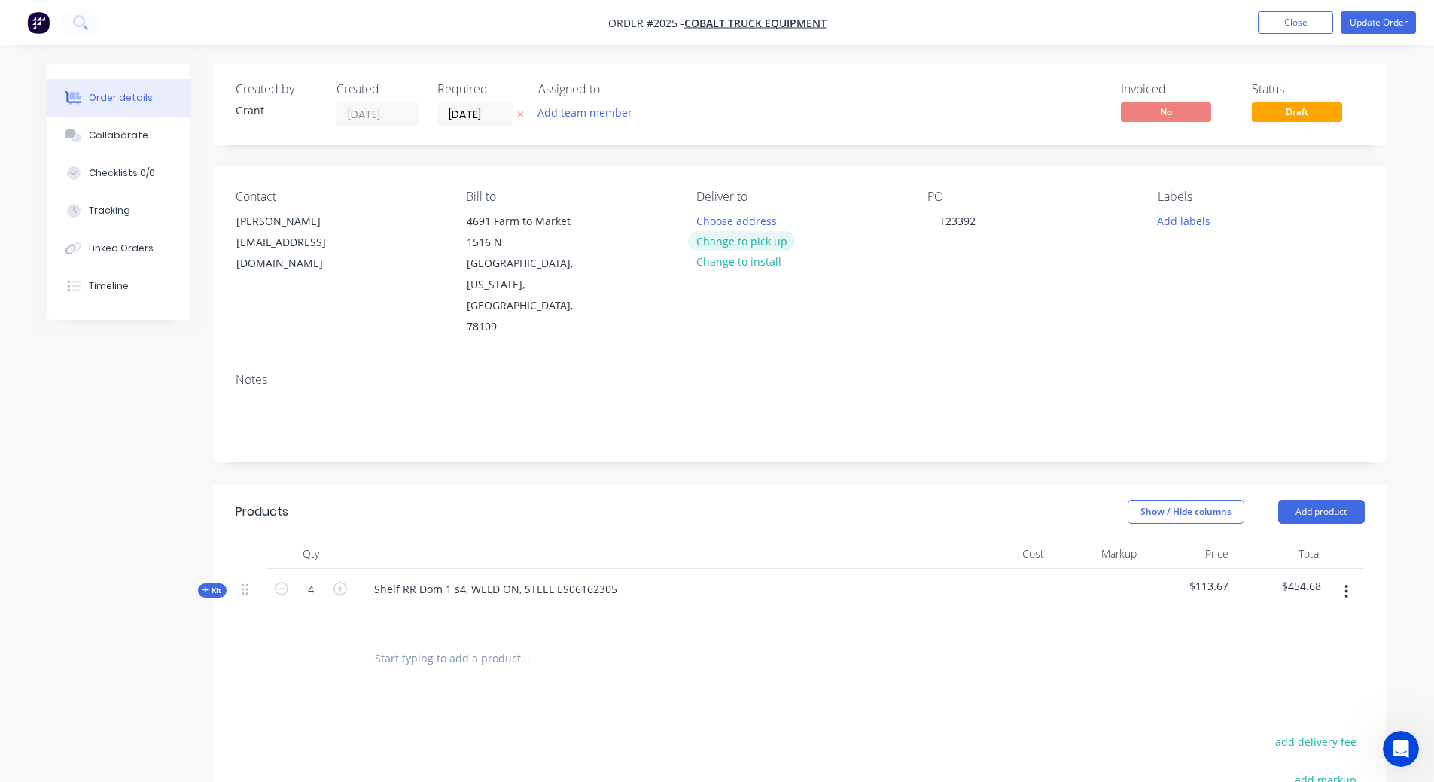
click at [758, 242] on button "Change to pick up" at bounding box center [741, 241] width 107 height 20
click at [471, 116] on input "[DATE]" at bounding box center [475, 114] width 74 height 23
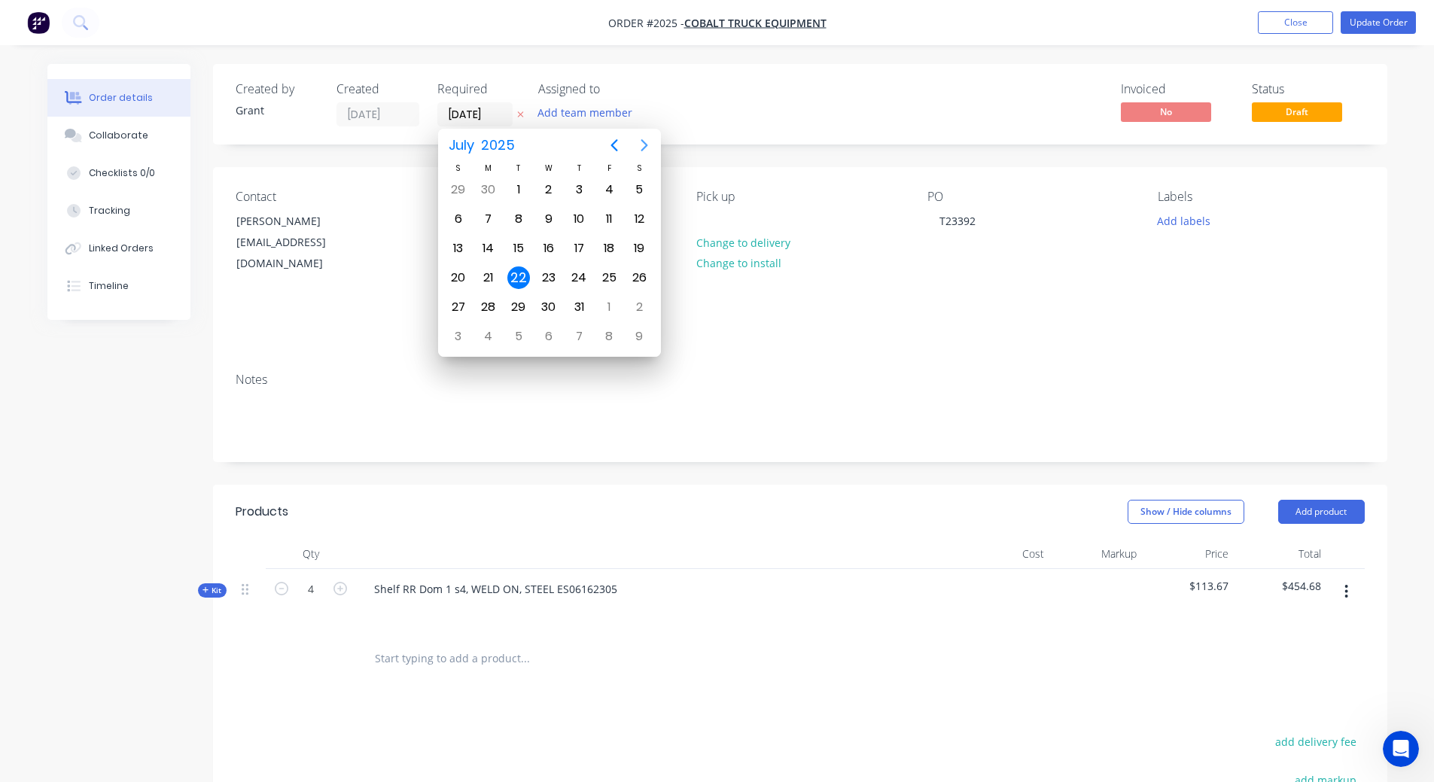
click at [646, 140] on icon "Next page" at bounding box center [644, 145] width 18 height 18
click at [605, 306] on div "29" at bounding box center [609, 307] width 23 height 23
type input "[DATE]"
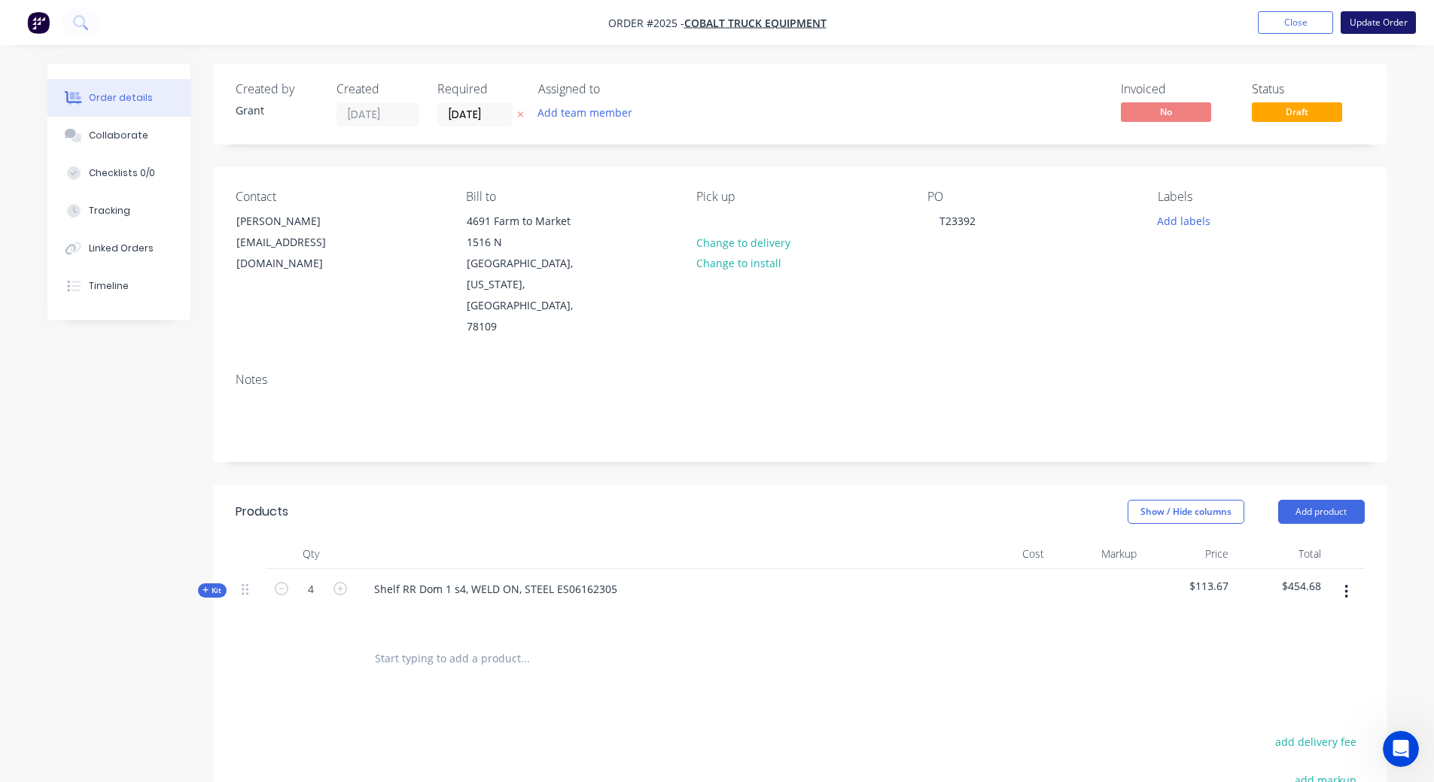
click at [1370, 21] on button "Update Order" at bounding box center [1378, 22] width 75 height 23
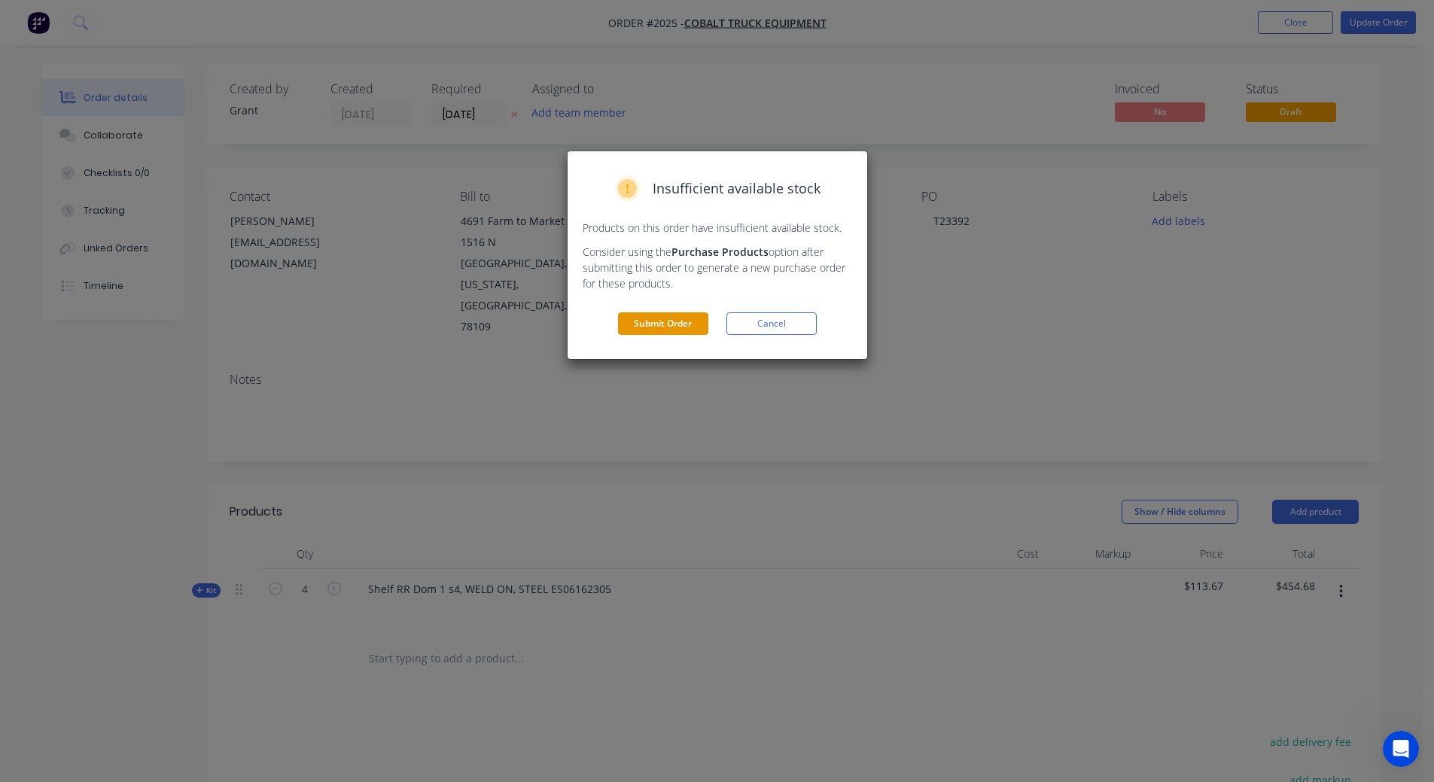
click at [655, 324] on button "Submit Order" at bounding box center [663, 323] width 90 height 23
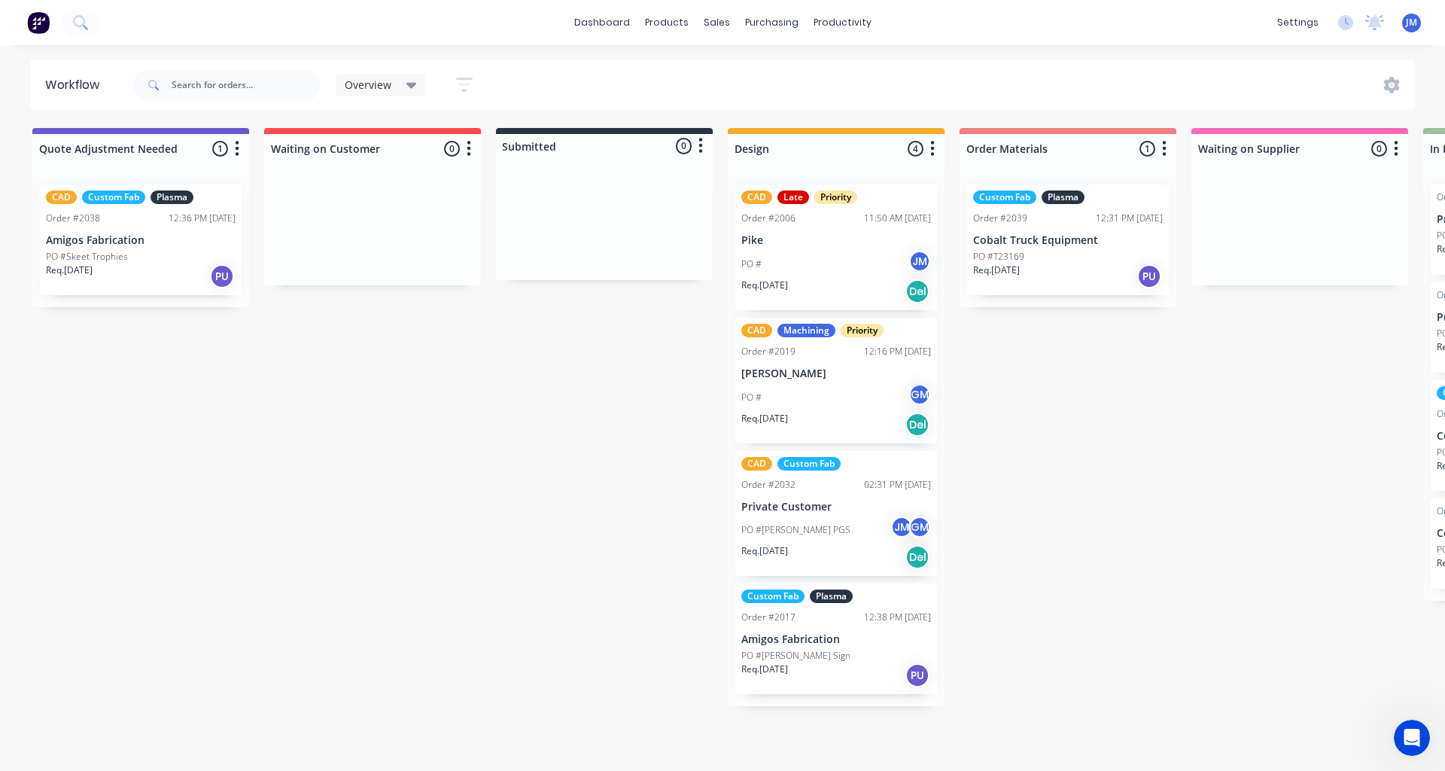
click at [1052, 269] on div "Req. [DATE] PU" at bounding box center [1068, 276] width 190 height 26
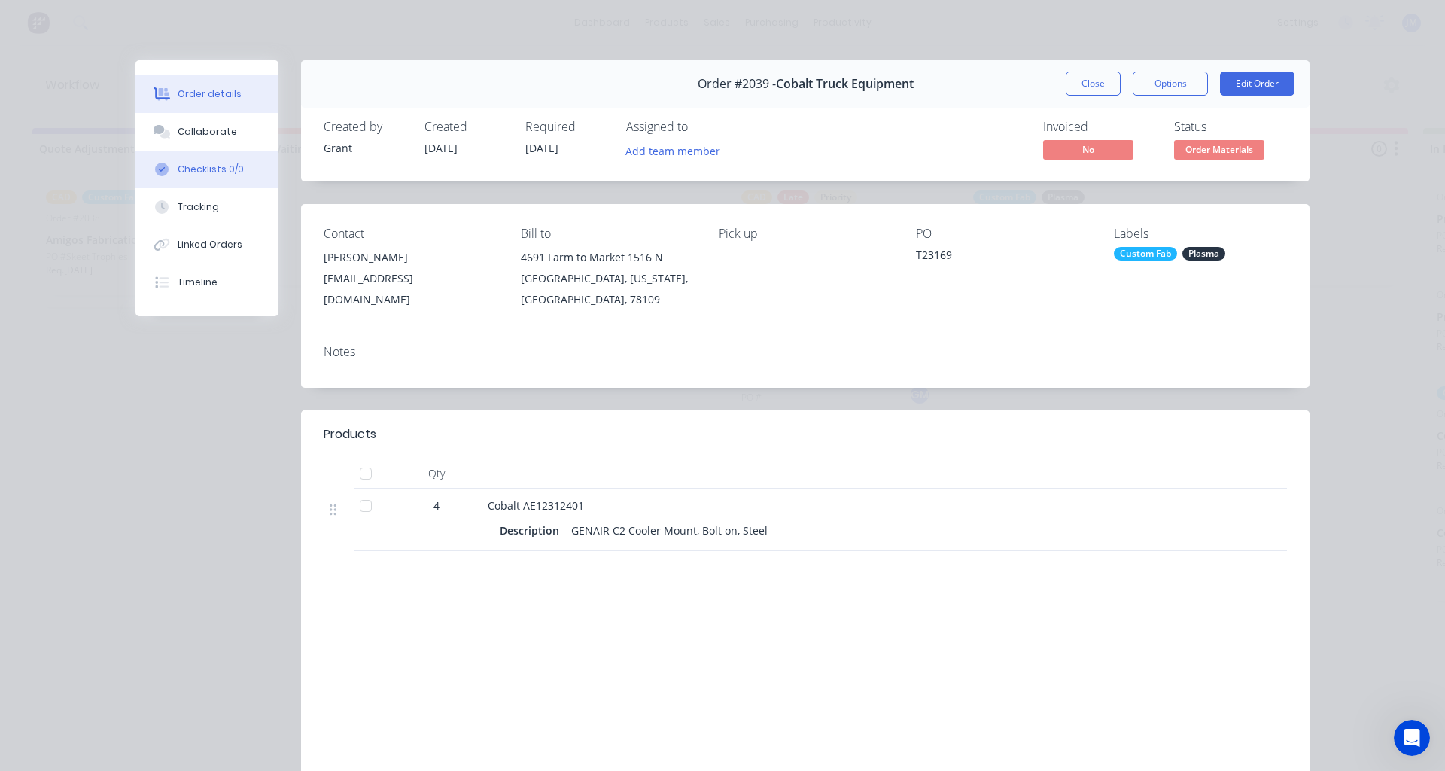
click at [227, 169] on div "Checklists 0/0" at bounding box center [211, 170] width 66 height 14
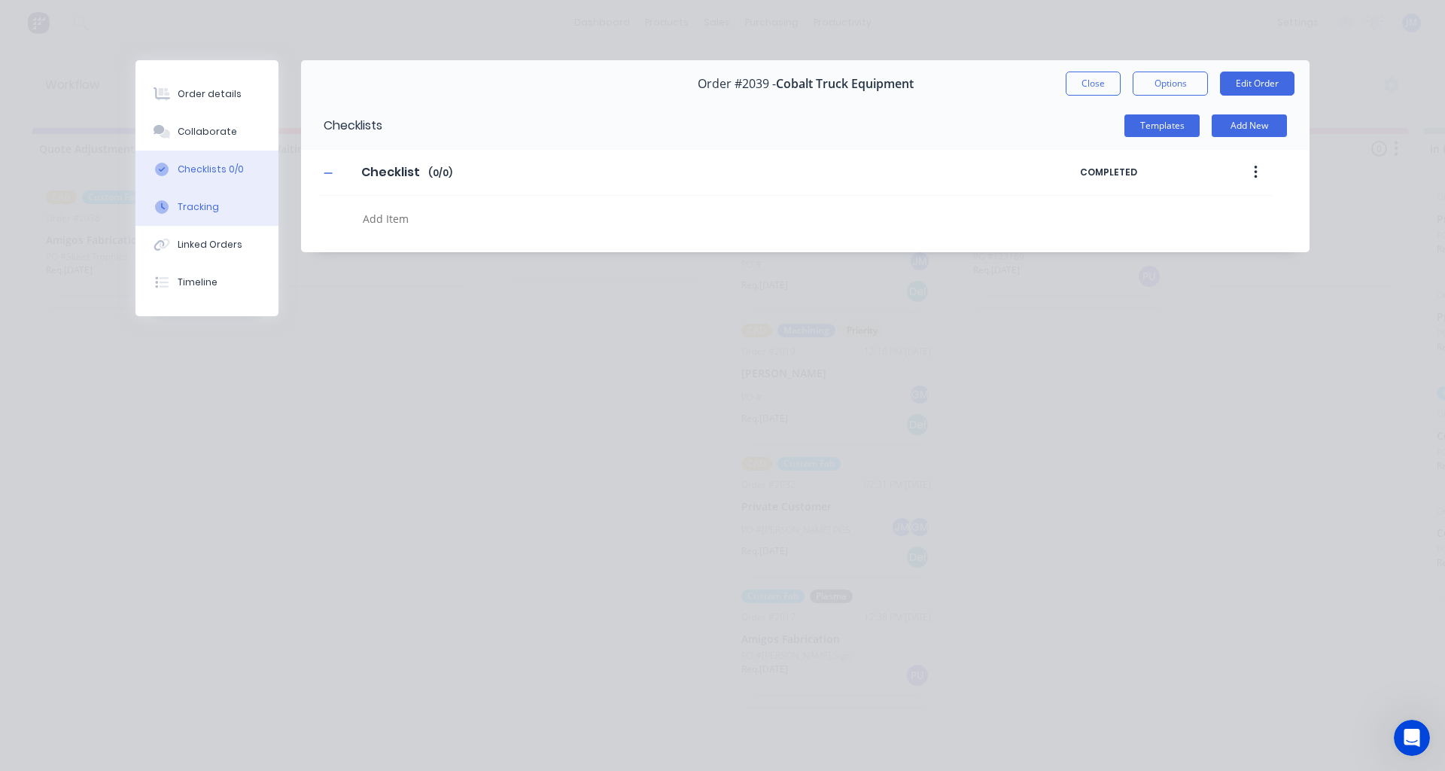
click at [232, 220] on button "Tracking" at bounding box center [207, 207] width 143 height 38
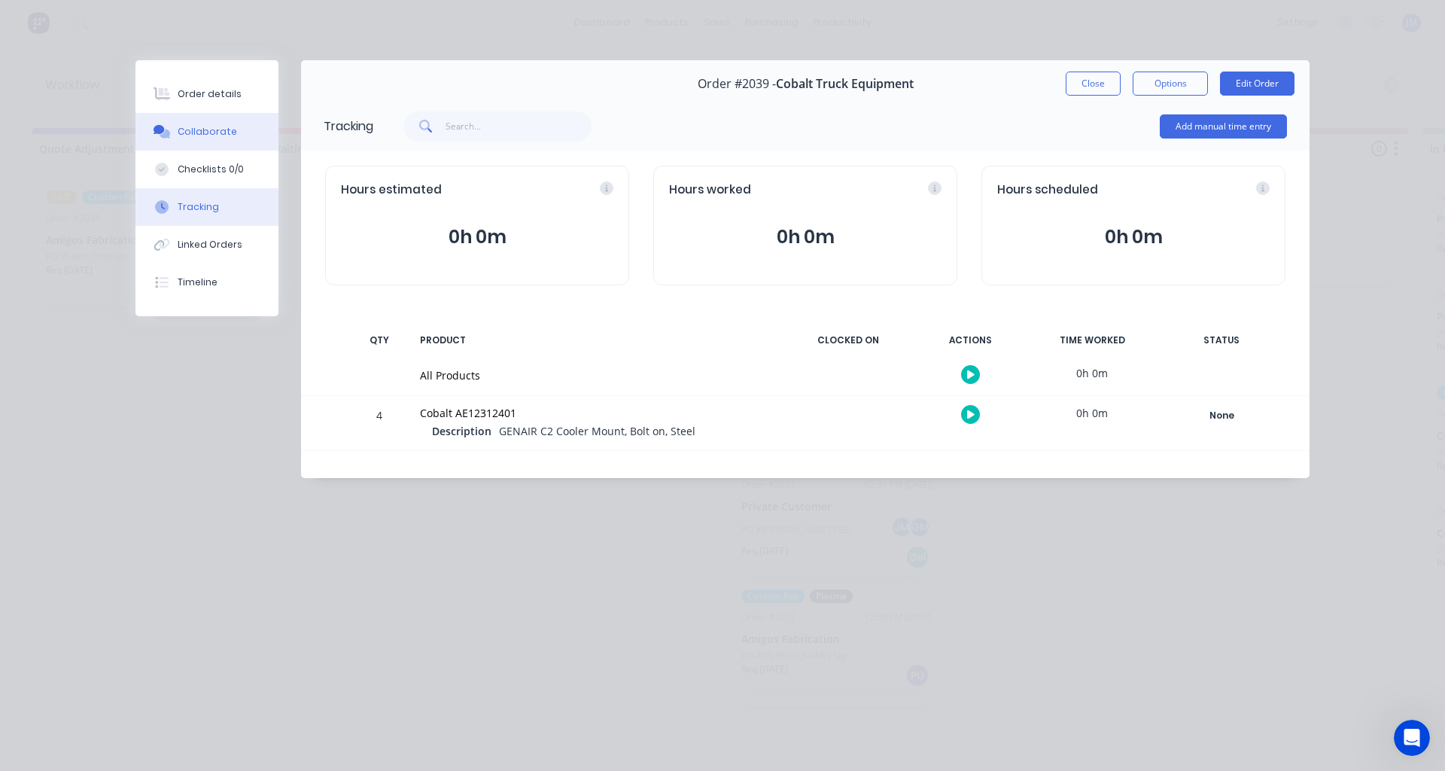
click at [220, 142] on button "Collaborate" at bounding box center [207, 132] width 143 height 38
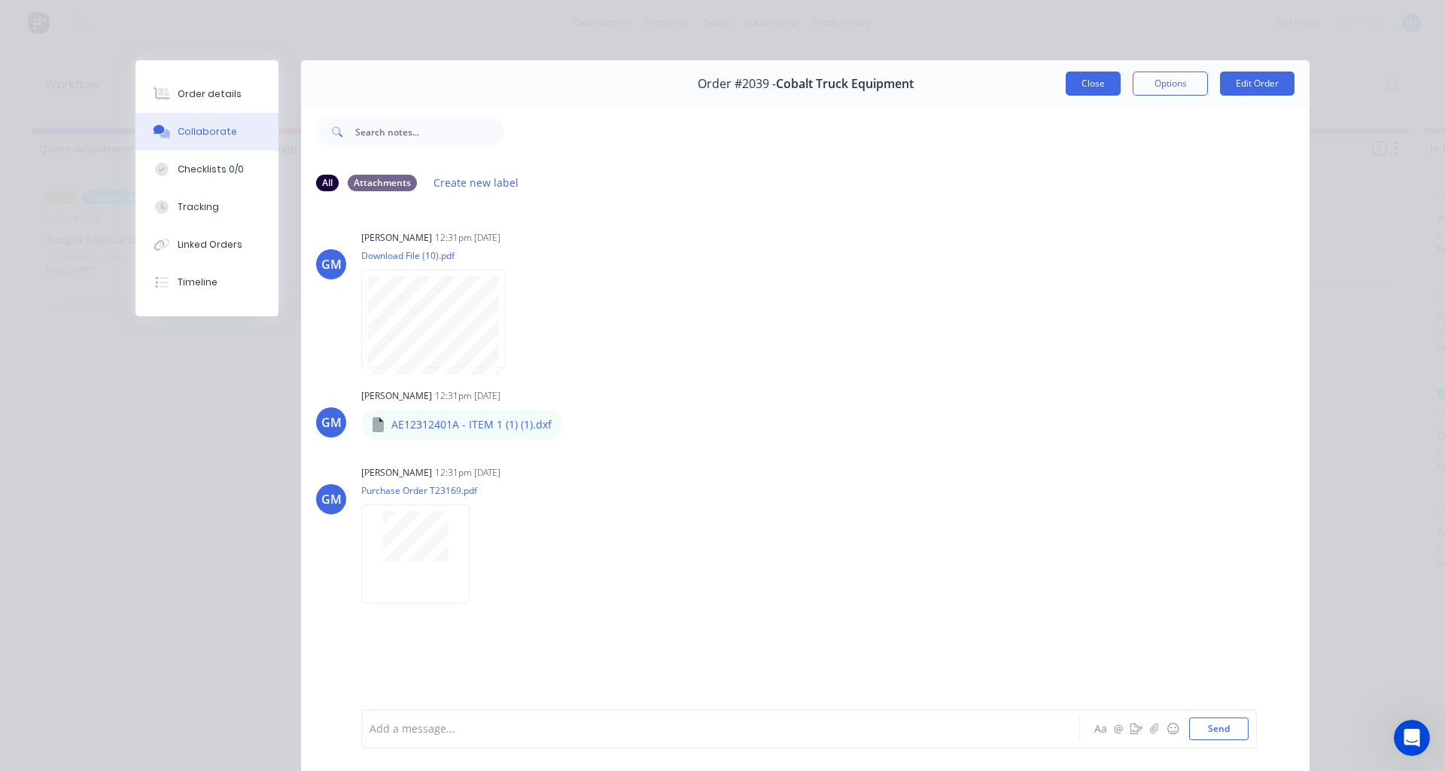
click at [1078, 87] on button "Close" at bounding box center [1093, 84] width 55 height 24
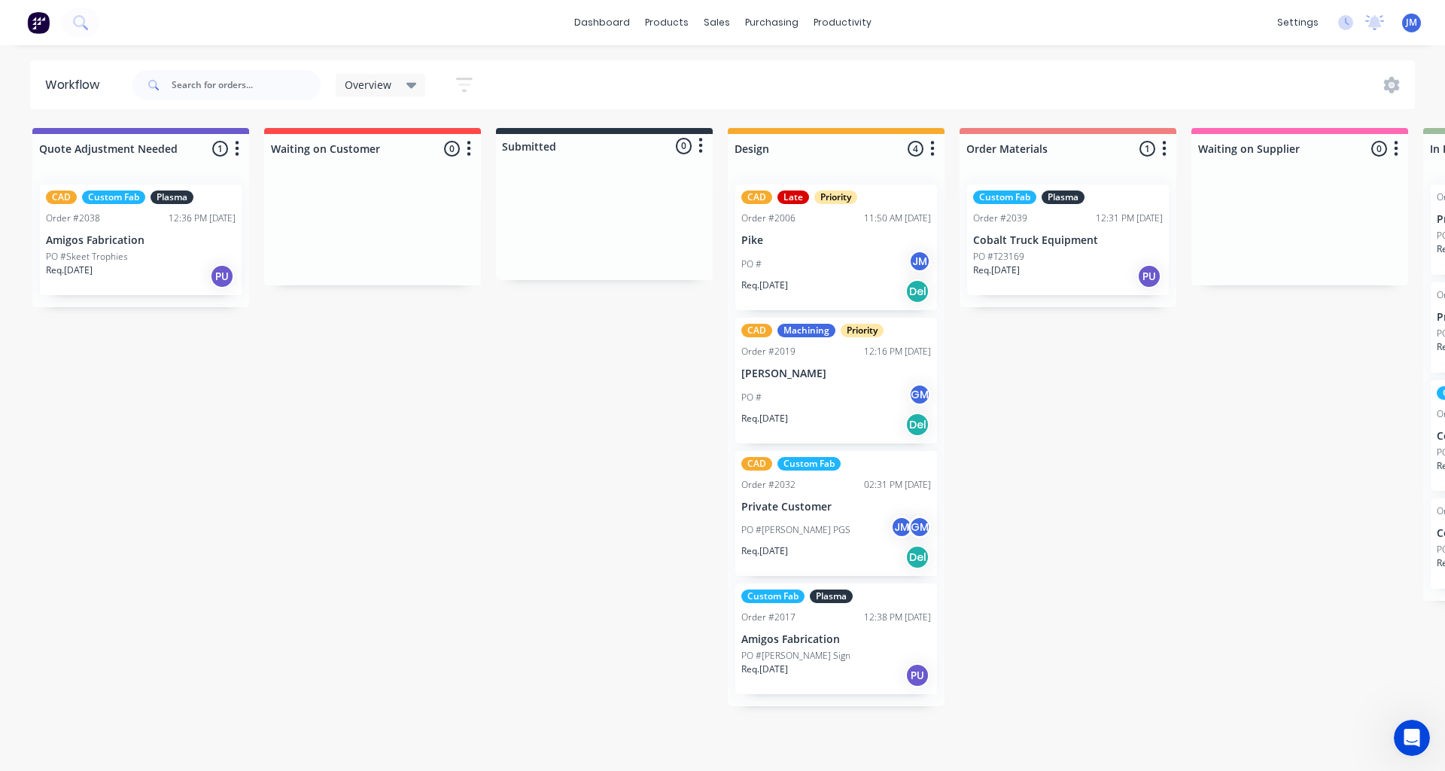
click at [1072, 254] on div "PO #T23169" at bounding box center [1068, 257] width 190 height 14
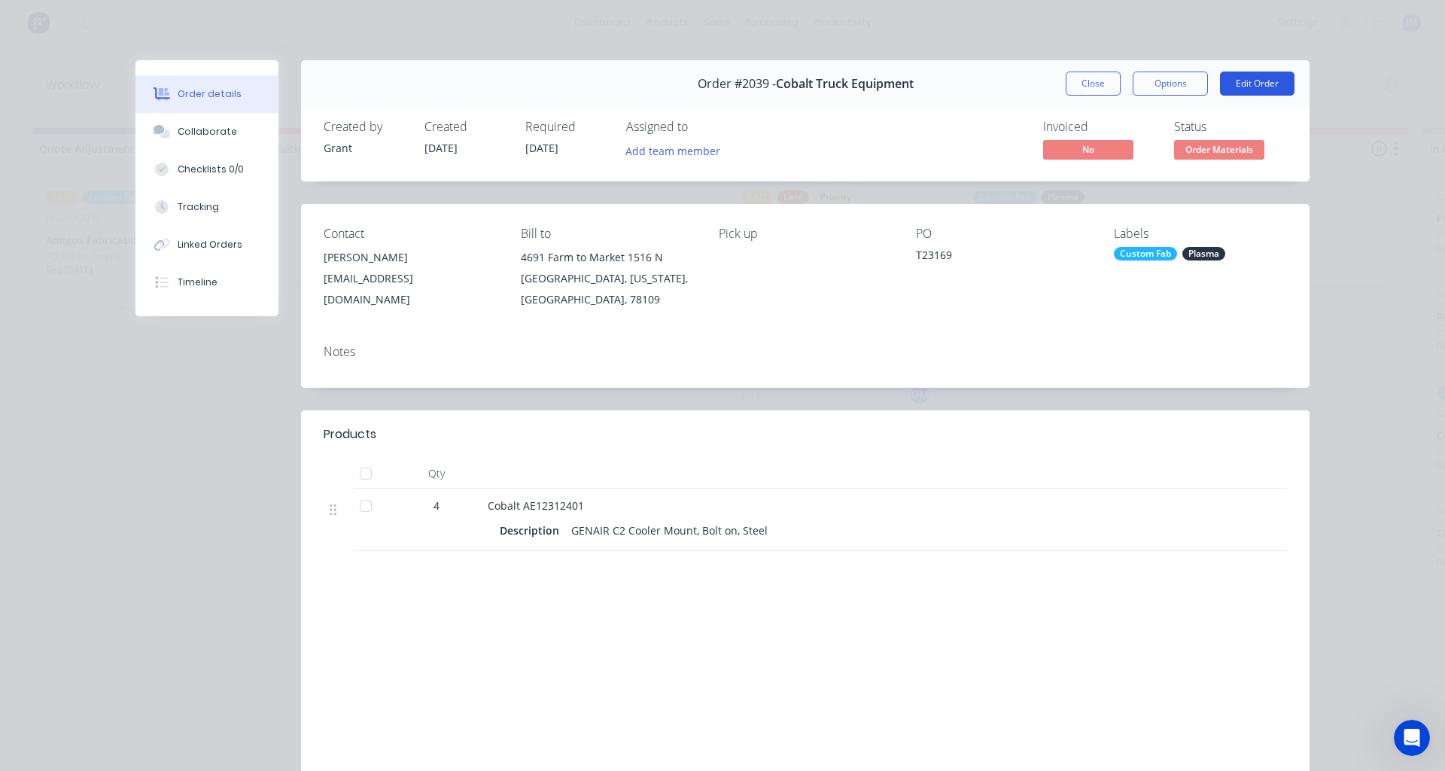
click at [1247, 84] on button "Edit Order" at bounding box center [1257, 84] width 75 height 24
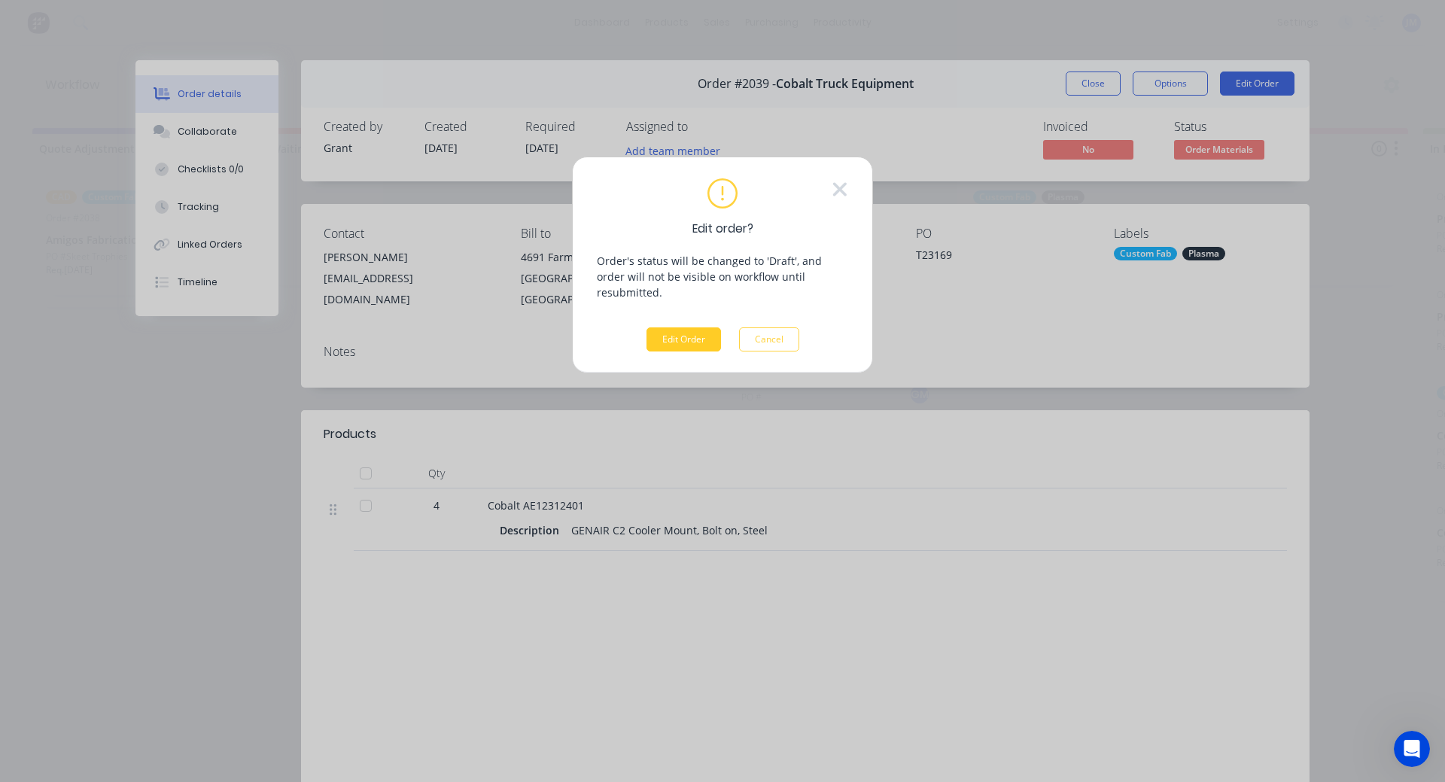
click at [684, 327] on button "Edit Order" at bounding box center [684, 339] width 75 height 24
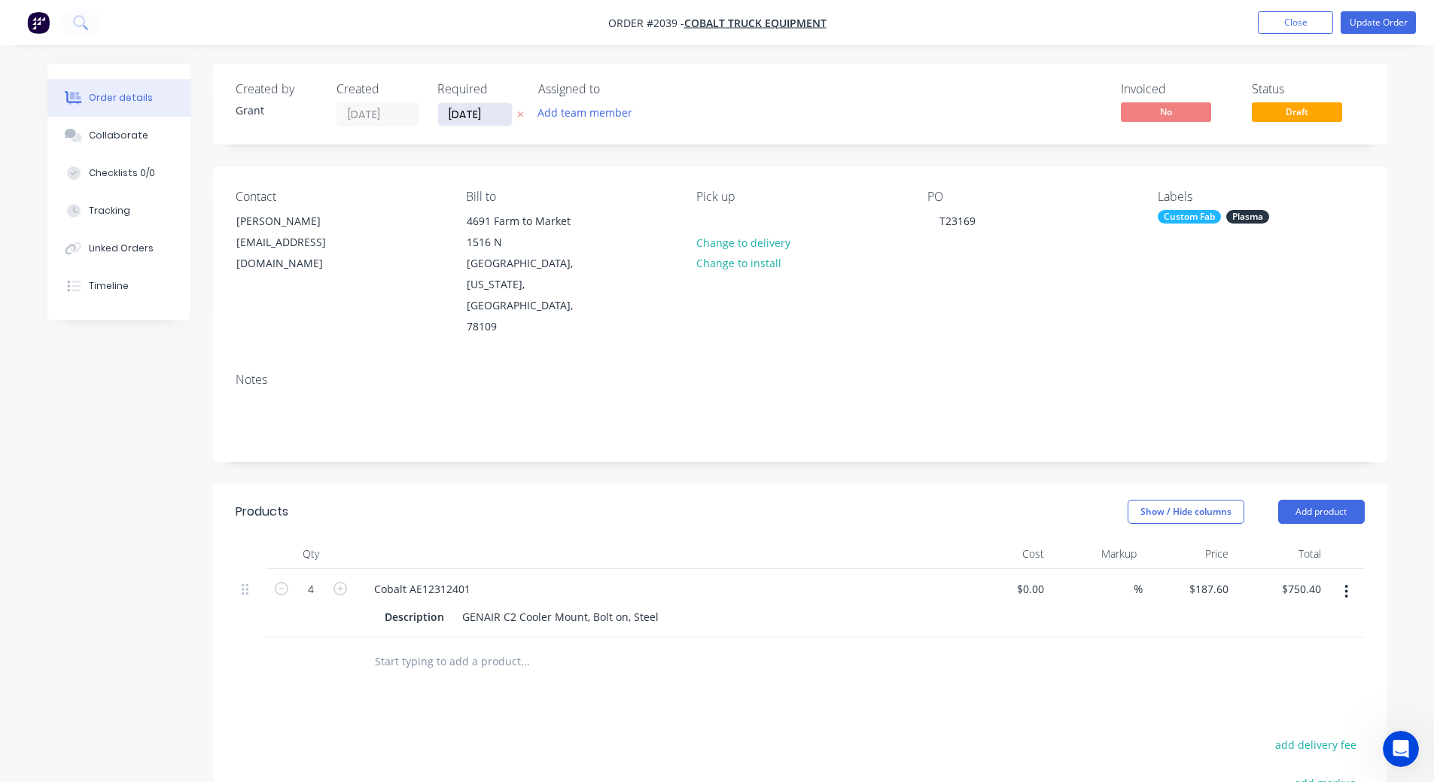
click at [491, 117] on input "[DATE]" at bounding box center [475, 114] width 74 height 23
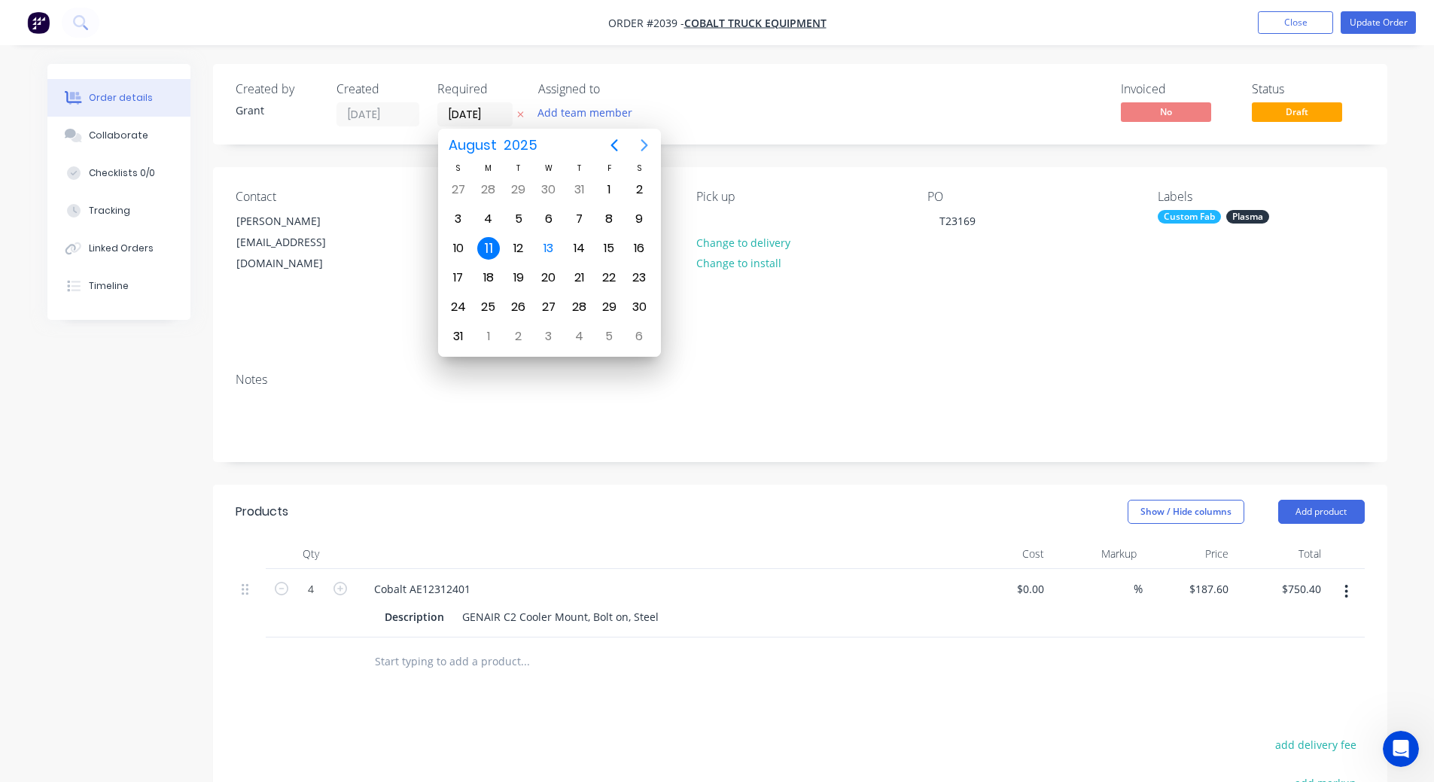
click at [646, 140] on icon "Next page" at bounding box center [644, 145] width 18 height 18
click at [487, 192] on div "1" at bounding box center [488, 189] width 23 height 23
type input "[DATE]"
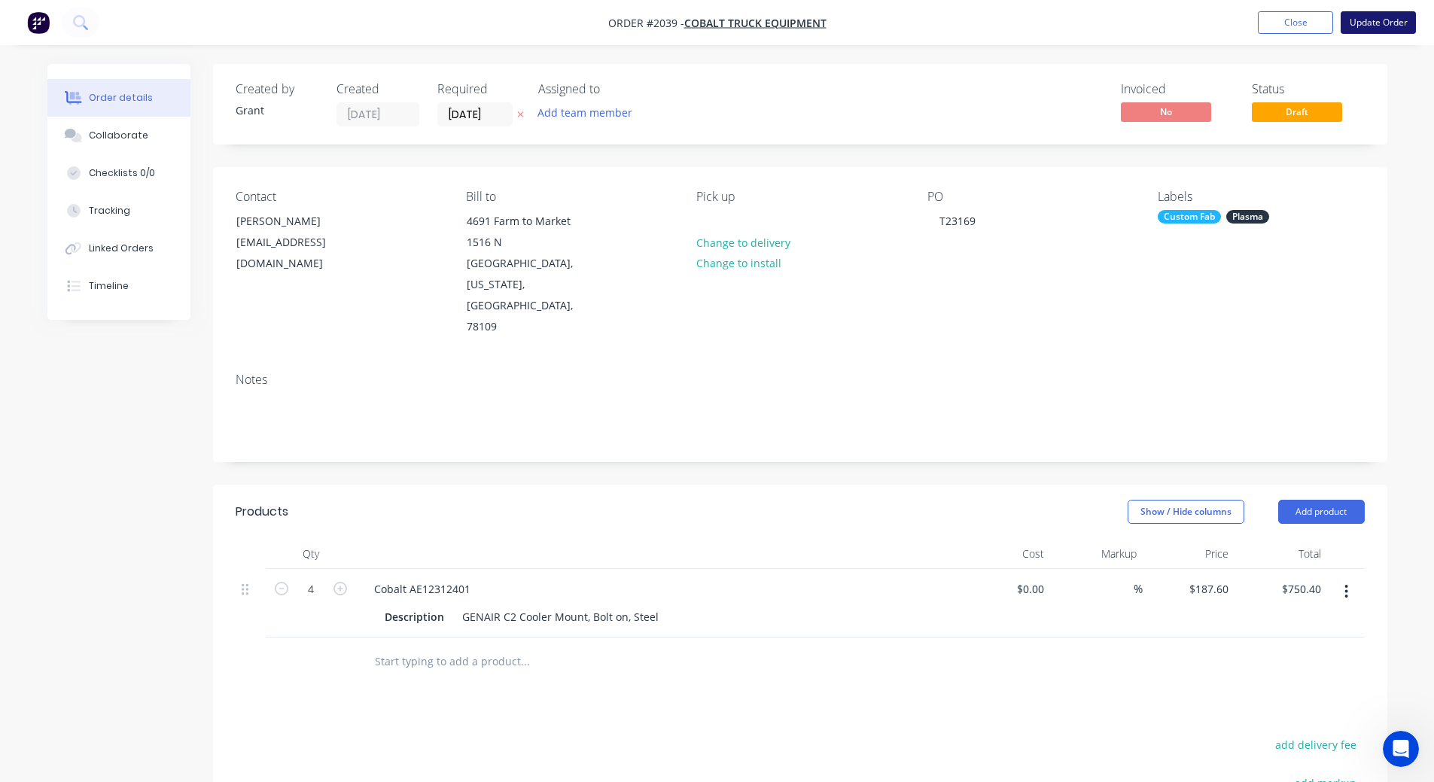
click at [1371, 19] on button "Update Order" at bounding box center [1378, 22] width 75 height 23
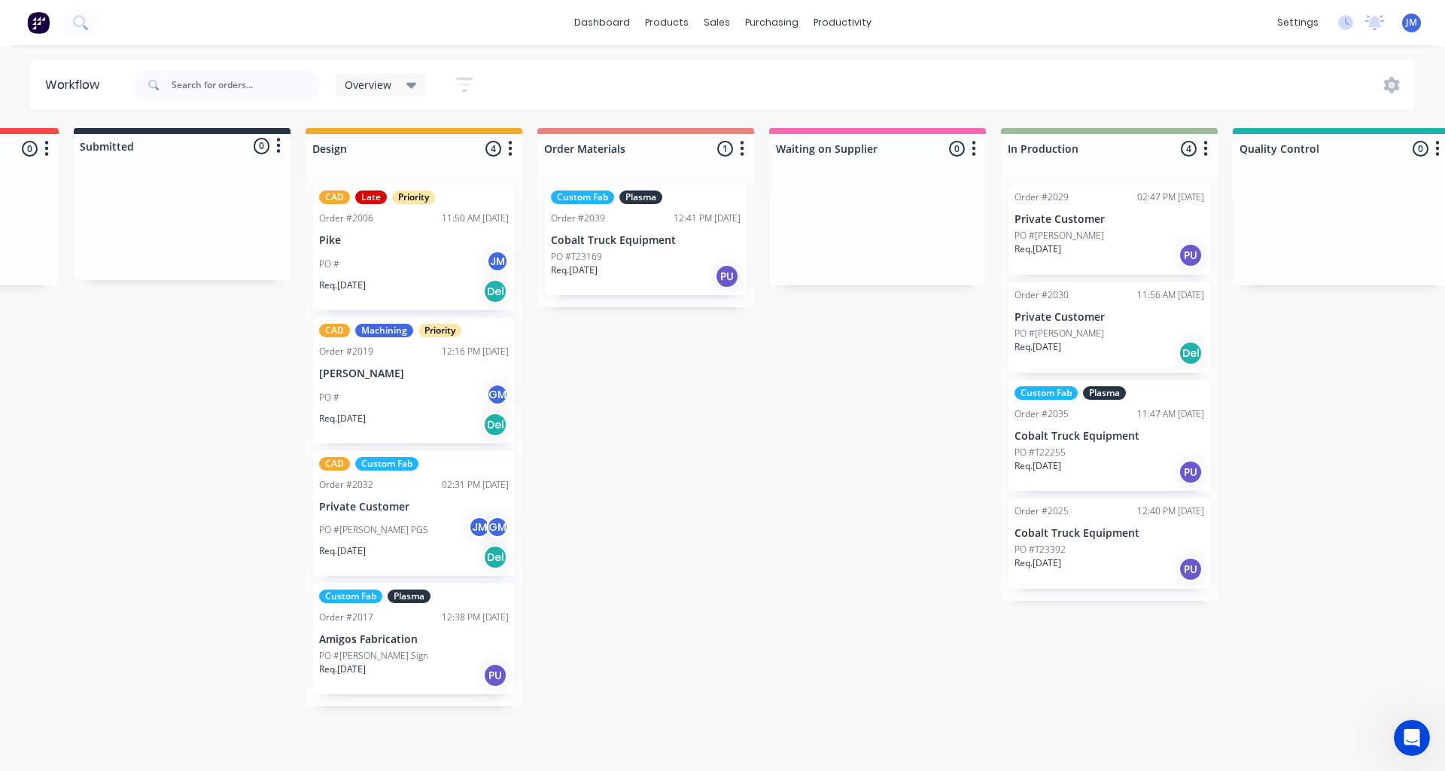
scroll to position [0, 452]
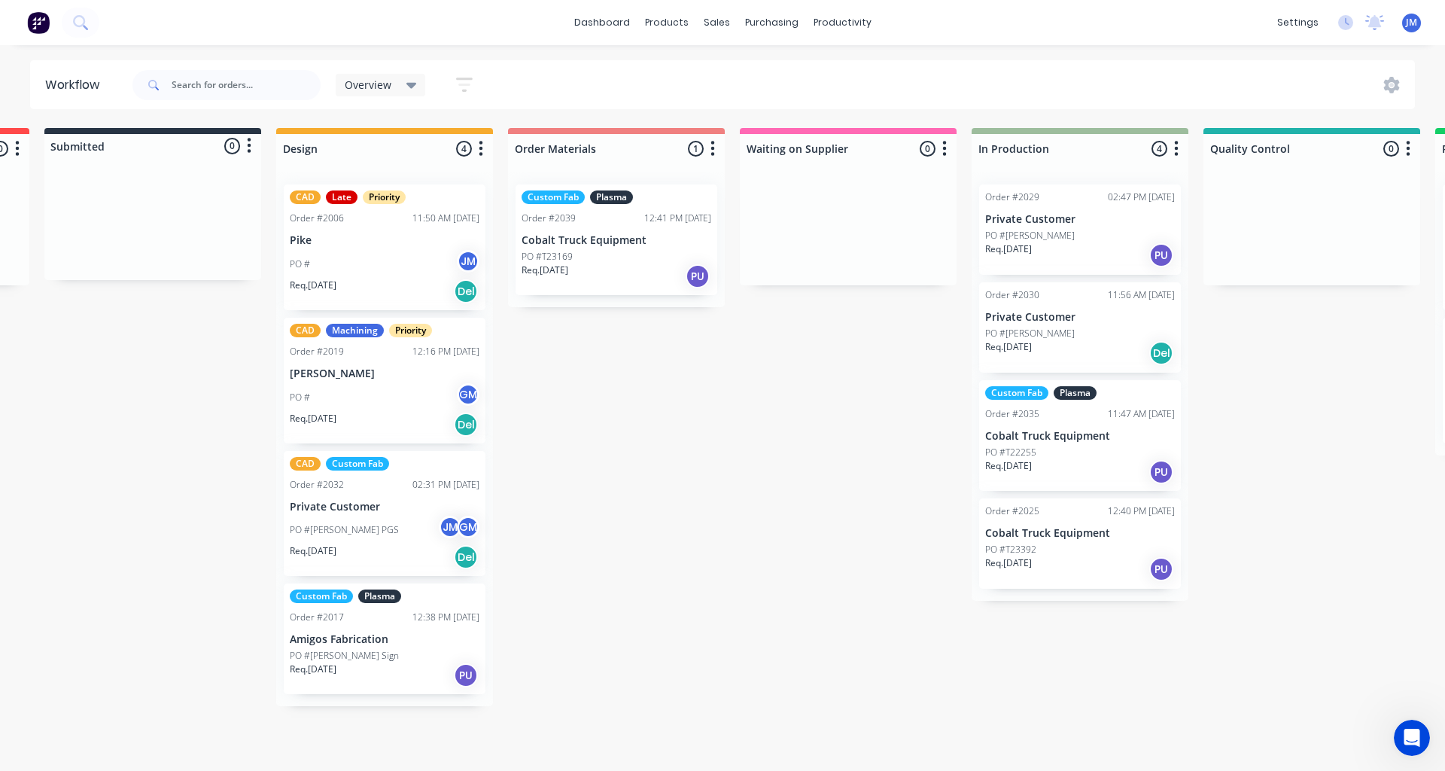
click at [739, 411] on div "Quote Adjustment Needed 1 Status colour #6A5ACD hex #6A5ACD Save Cancel Notific…" at bounding box center [901, 417] width 2729 height 578
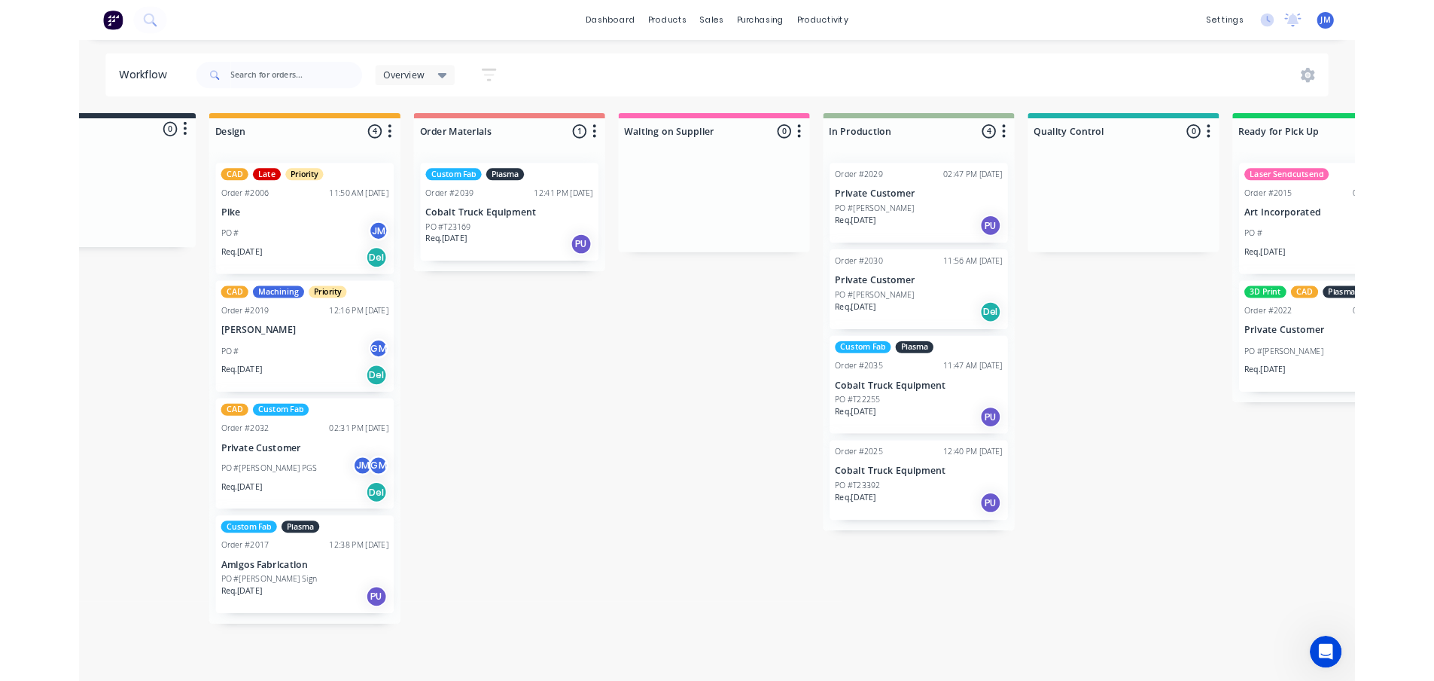
scroll to position [0, 0]
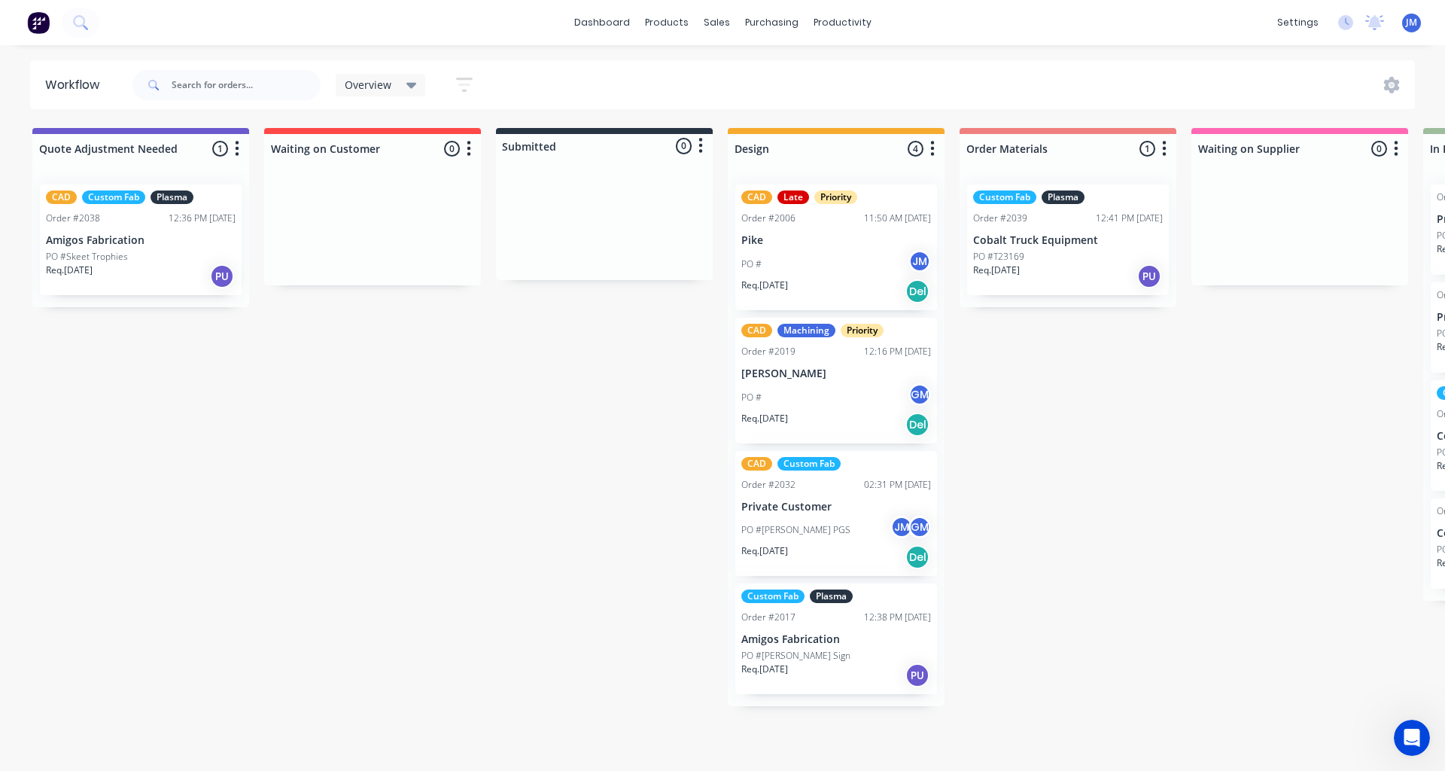
click at [117, 227] on div "CAD Custom Fab Plasma Order #2038 12:36 PM [DATE] Amigos Fabrication PO #Skeet …" at bounding box center [141, 239] width 202 height 111
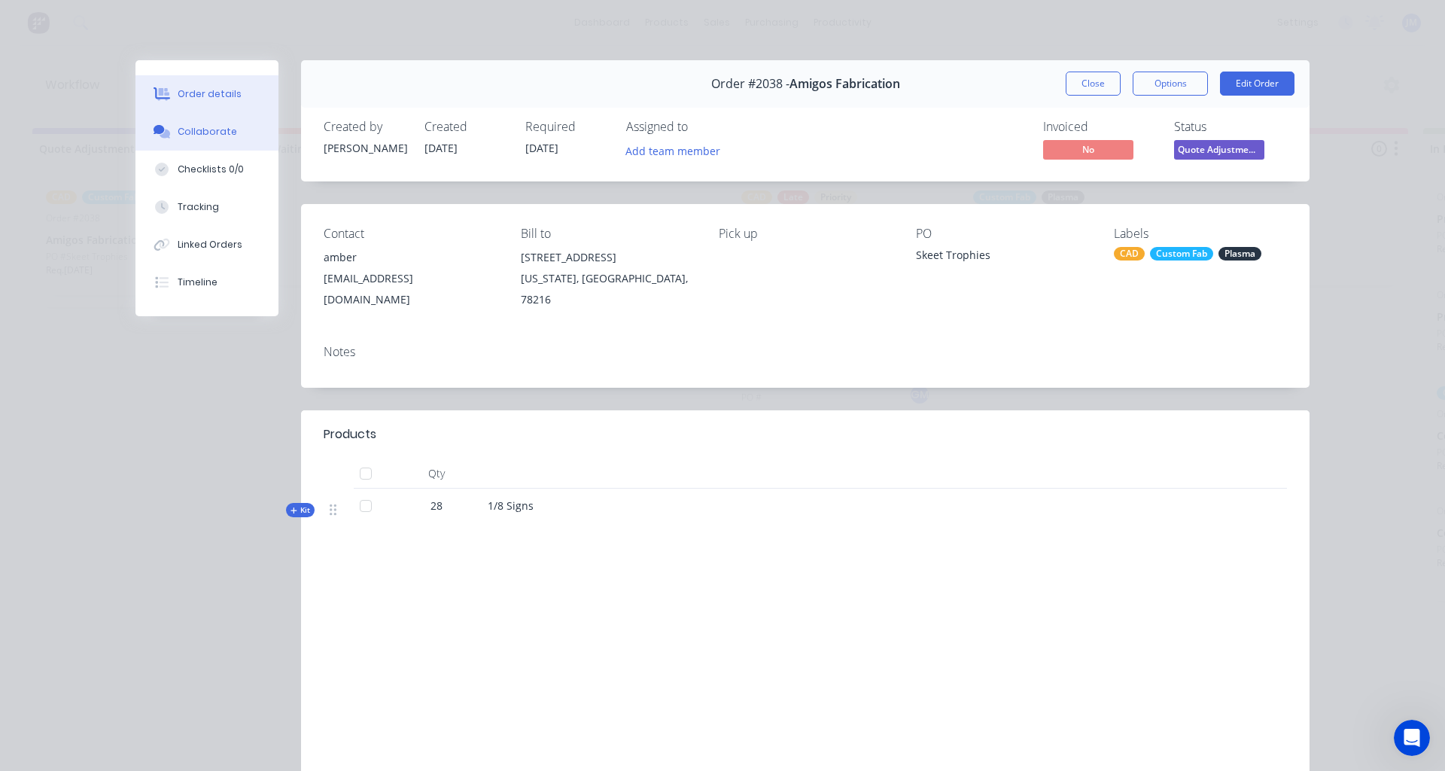
click at [178, 137] on div "Collaborate" at bounding box center [207, 132] width 59 height 14
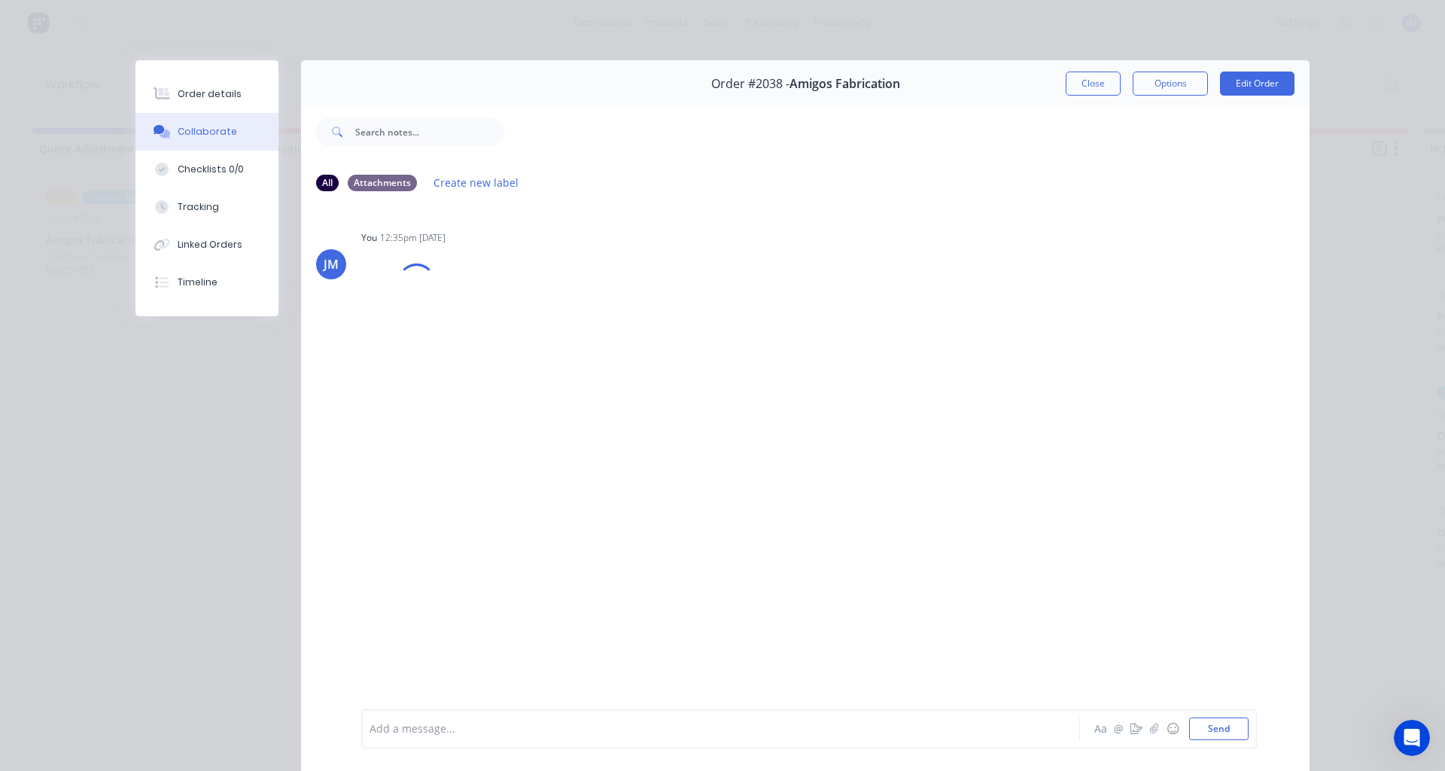
click at [436, 733] on div at bounding box center [699, 729] width 659 height 16
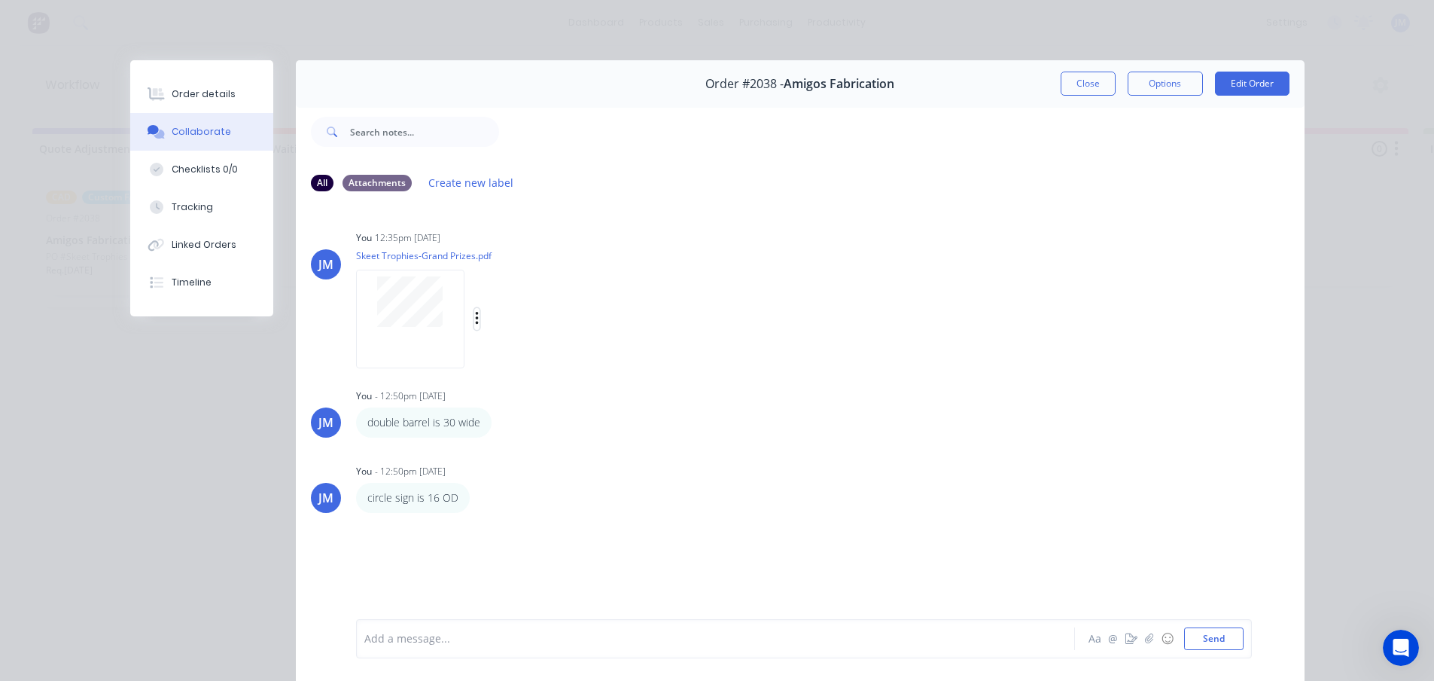
click at [475, 317] on icon "button" at bounding box center [477, 318] width 5 height 17
click at [742, 334] on div "You 12:35pm [DATE] Skeet Trophies-Grand Prizes.pdf Labels Download Delete" at bounding box center [591, 295] width 471 height 136
click at [475, 313] on icon "button" at bounding box center [476, 319] width 3 height 14
click at [556, 355] on button "Download" at bounding box center [575, 359] width 169 height 34
click at [392, 329] on div at bounding box center [410, 319] width 108 height 99
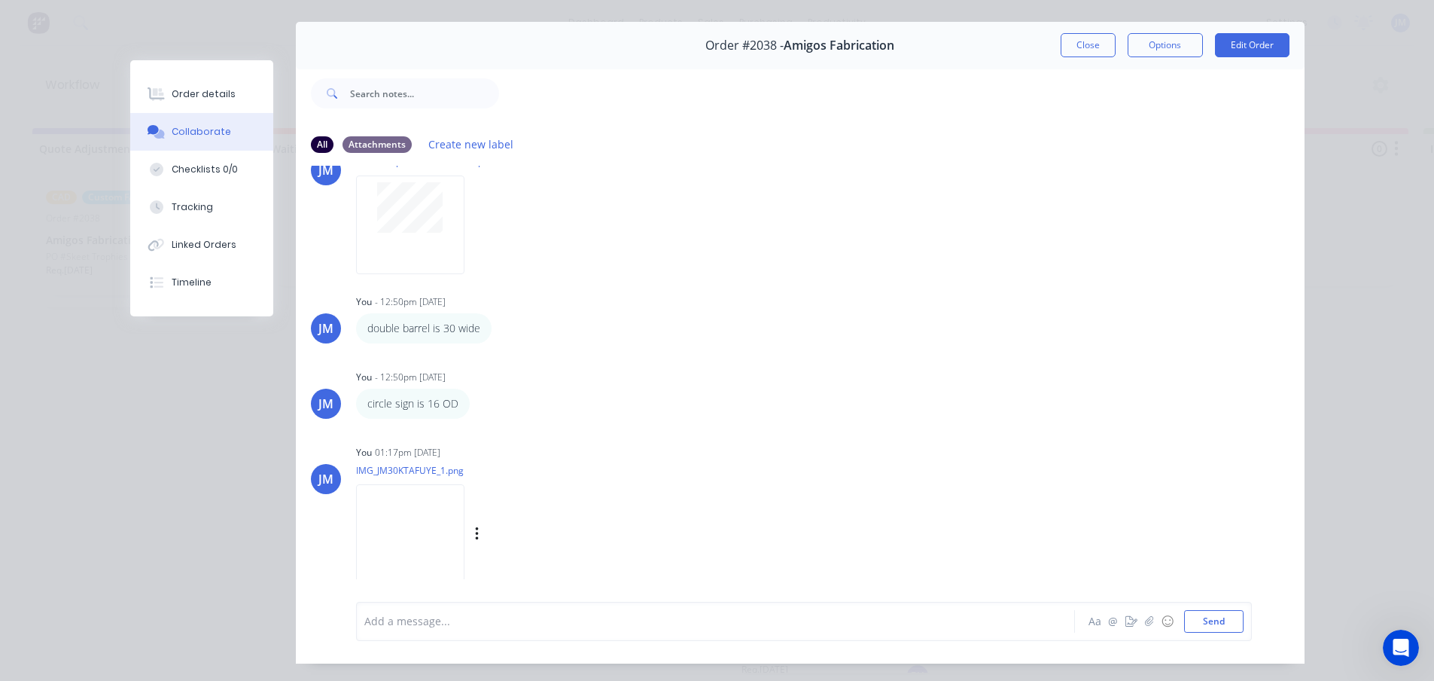
scroll to position [75, 0]
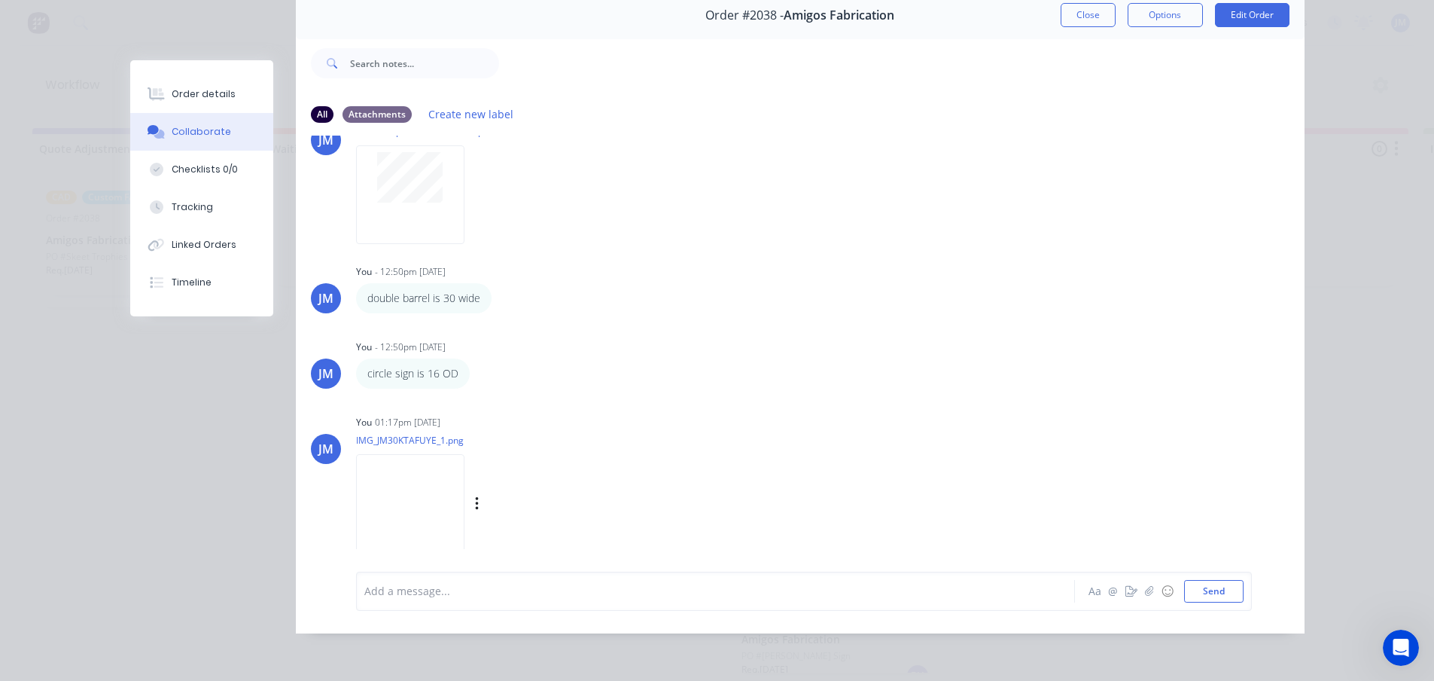
click at [416, 498] on img at bounding box center [410, 503] width 108 height 99
